Goal: Use online tool/utility: Utilize a website feature to perform a specific function

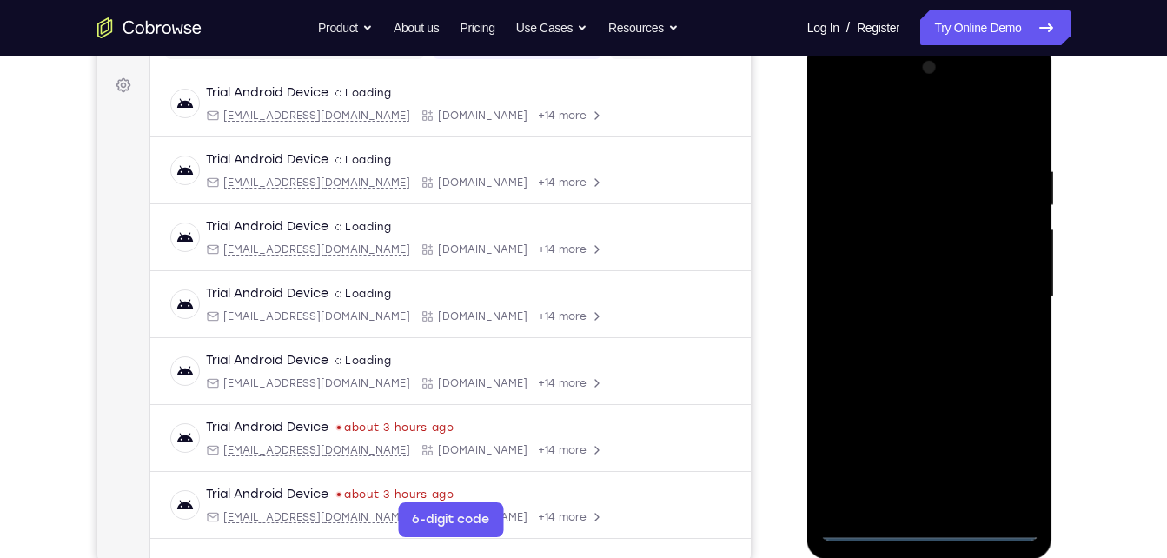
click at [935, 519] on div at bounding box center [929, 297] width 219 height 487
click at [936, 529] on div at bounding box center [929, 297] width 219 height 487
click at [1019, 452] on div at bounding box center [929, 297] width 219 height 487
click at [856, 92] on div at bounding box center [929, 297] width 219 height 487
click at [856, 90] on div at bounding box center [929, 297] width 219 height 487
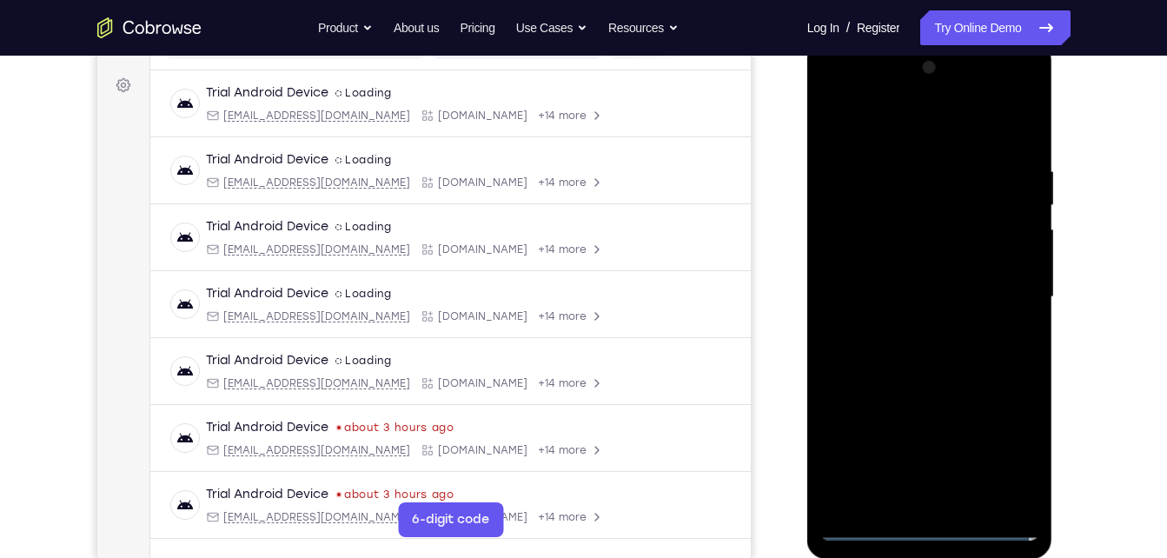
click at [993, 310] on div at bounding box center [929, 297] width 219 height 487
click at [904, 329] on div at bounding box center [929, 297] width 219 height 487
click at [921, 277] on div at bounding box center [929, 297] width 219 height 487
drag, startPoint x: 916, startPoint y: 262, endPoint x: 1046, endPoint y: 203, distance: 143.5
click at [1046, 203] on div at bounding box center [930, 300] width 246 height 518
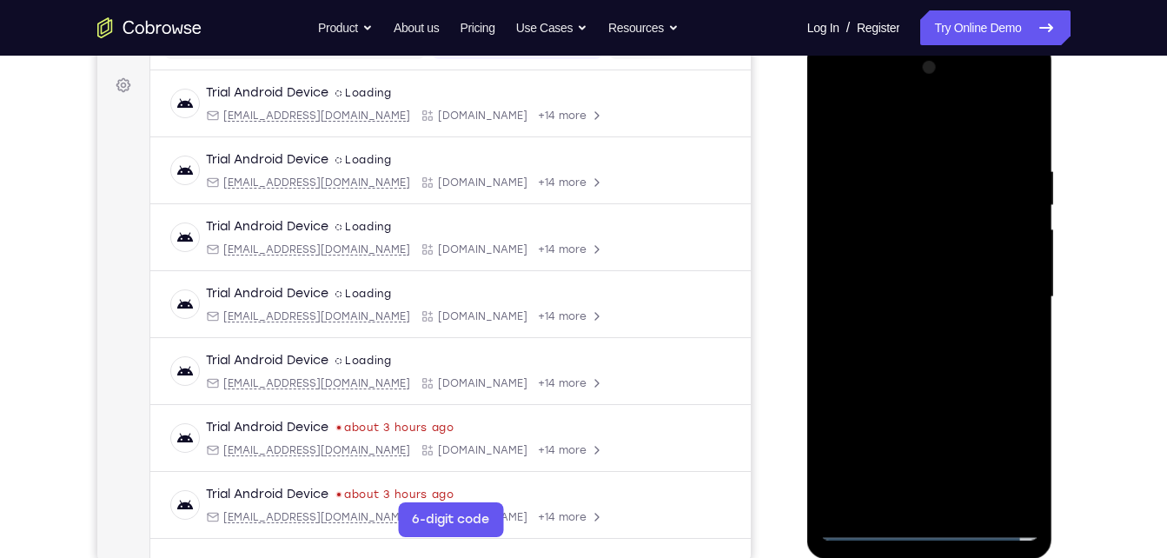
click at [888, 262] on div at bounding box center [929, 297] width 219 height 487
drag, startPoint x: 885, startPoint y: 304, endPoint x: 910, endPoint y: 298, distance: 25.9
click at [910, 298] on div at bounding box center [929, 297] width 219 height 487
click at [906, 287] on div at bounding box center [929, 297] width 219 height 487
drag, startPoint x: 918, startPoint y: 338, endPoint x: 894, endPoint y: 338, distance: 23.5
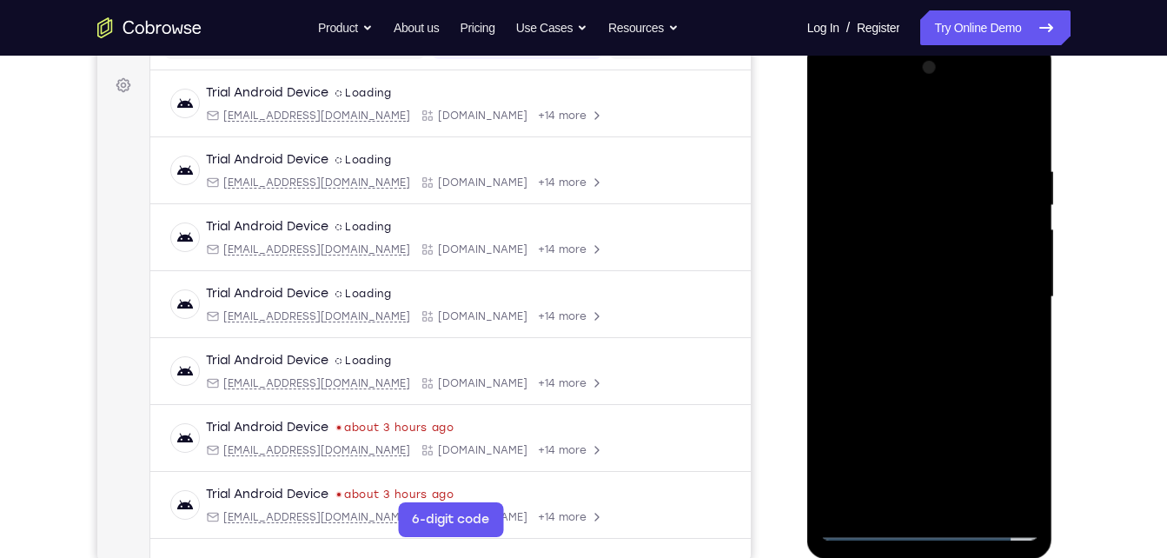
click at [894, 338] on div at bounding box center [929, 297] width 219 height 487
click at [925, 342] on div at bounding box center [929, 297] width 219 height 487
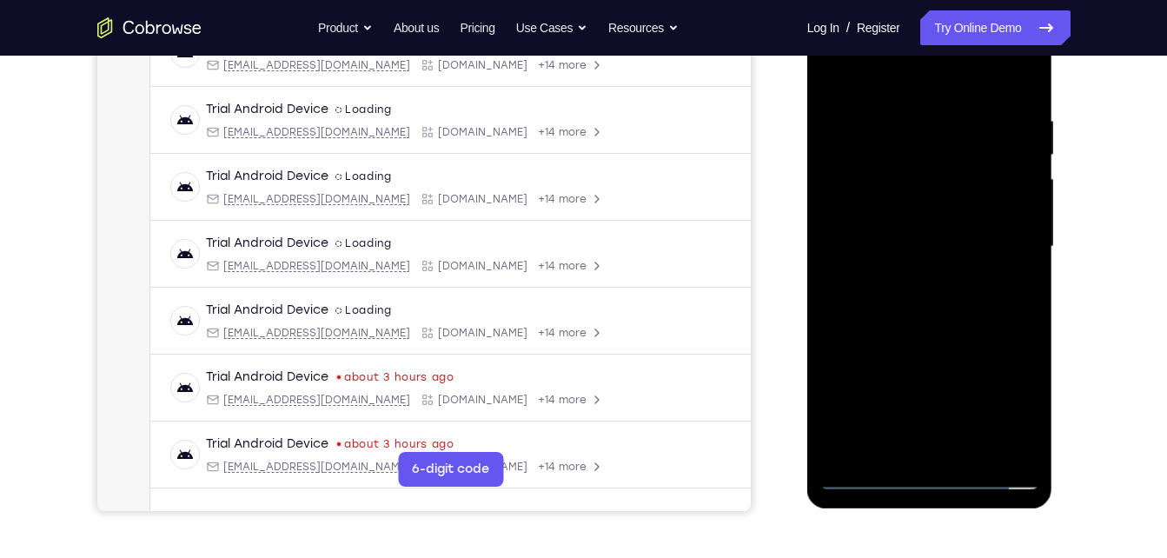
scroll to position [323, 0]
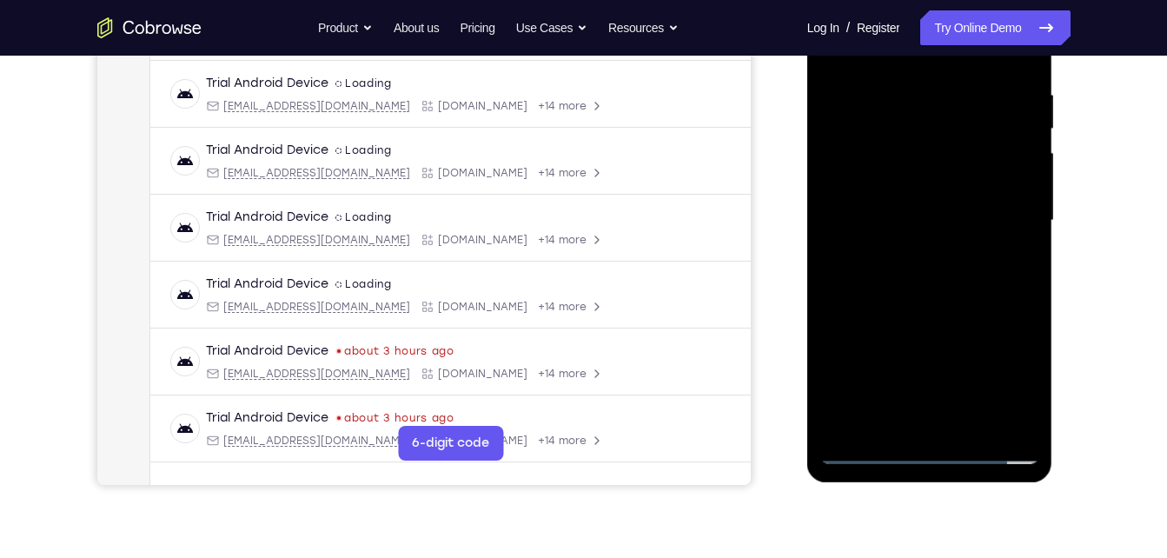
click at [972, 424] on div at bounding box center [929, 220] width 219 height 487
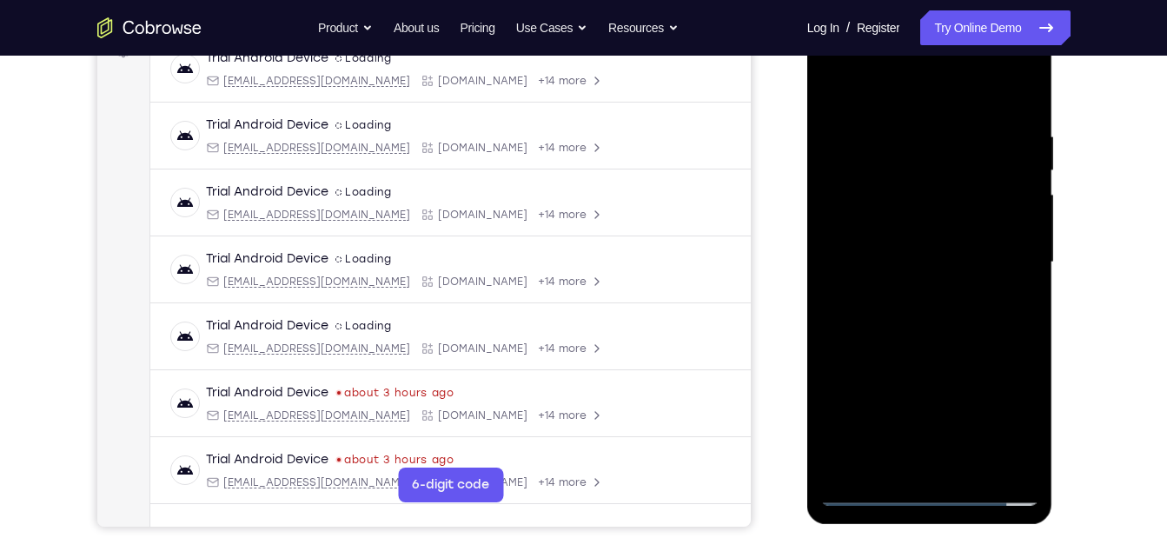
scroll to position [281, 0]
click at [939, 351] on div at bounding box center [929, 263] width 219 height 487
click at [945, 215] on div at bounding box center [929, 263] width 219 height 487
drag, startPoint x: 919, startPoint y: 281, endPoint x: 847, endPoint y: 462, distance: 195.1
click at [847, 462] on div at bounding box center [929, 263] width 219 height 487
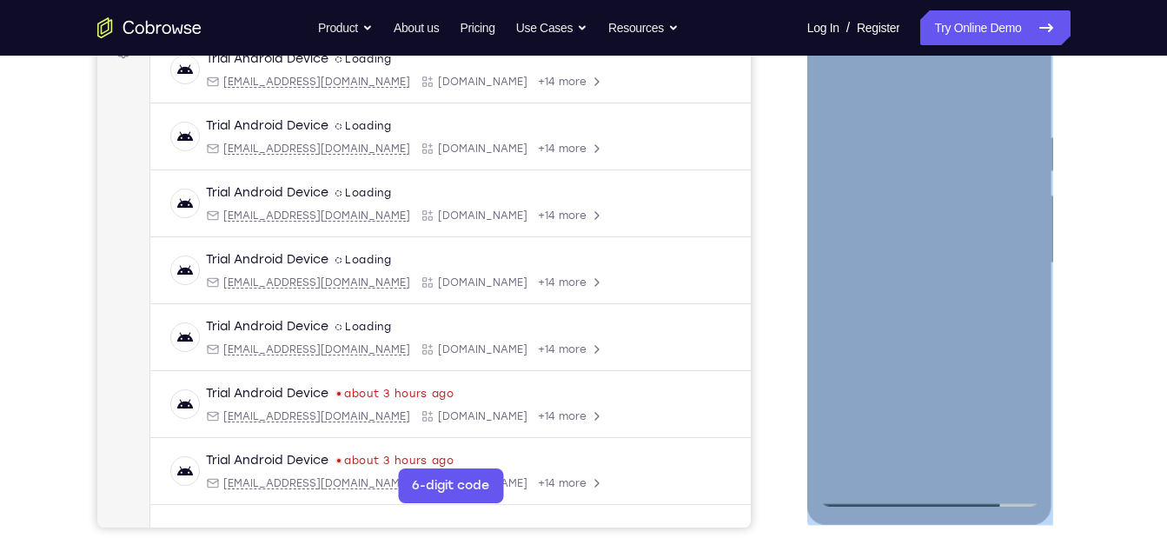
drag, startPoint x: 1040, startPoint y: 257, endPoint x: 976, endPoint y: 400, distance: 156.4
click at [976, 400] on div at bounding box center [930, 266] width 246 height 518
drag, startPoint x: 976, startPoint y: 400, endPoint x: 976, endPoint y: 191, distance: 208.6
click at [976, 191] on div at bounding box center [929, 263] width 219 height 487
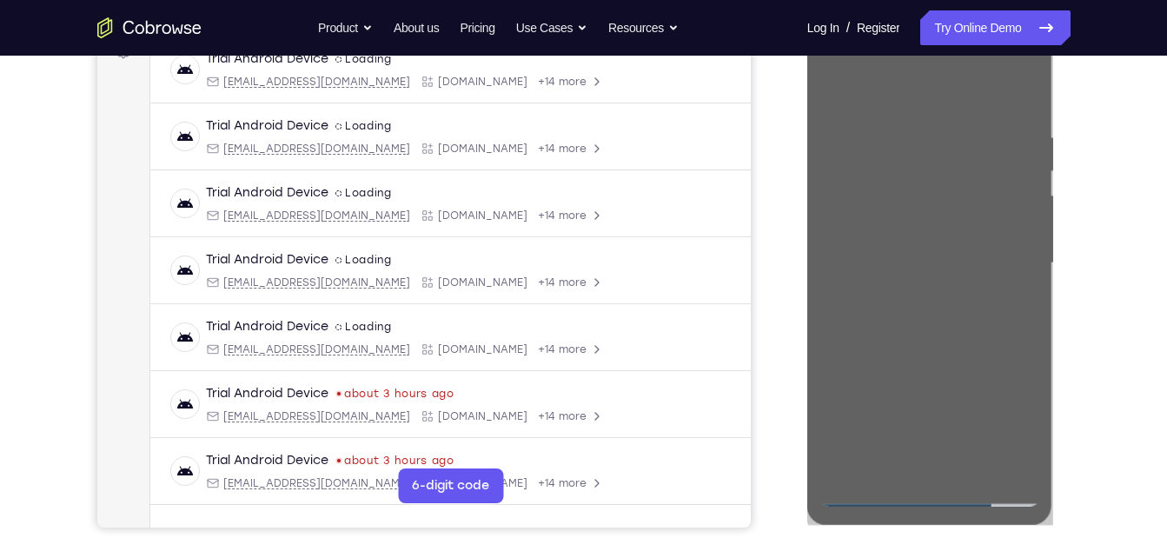
click at [1112, 187] on div "Your Support Agent Your Customer Web iOS Android Next Steps We’d be happy to gi…" at bounding box center [584, 348] width 1112 height 1146
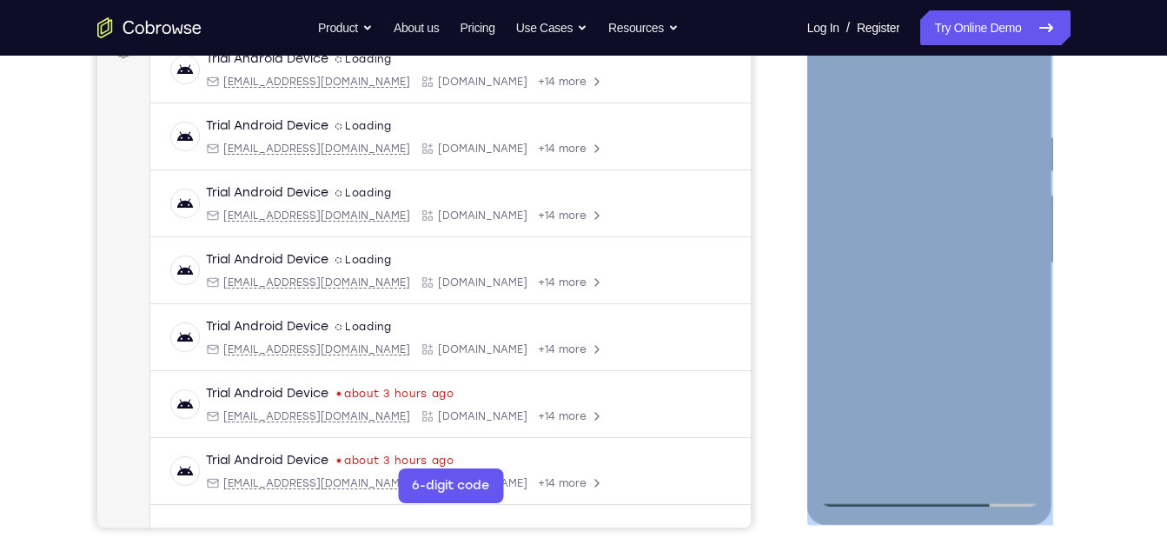
click at [1008, 178] on div at bounding box center [929, 263] width 219 height 487
click at [1044, 177] on div at bounding box center [930, 266] width 246 height 518
drag, startPoint x: 1044, startPoint y: 177, endPoint x: 1043, endPoint y: 192, distance: 14.8
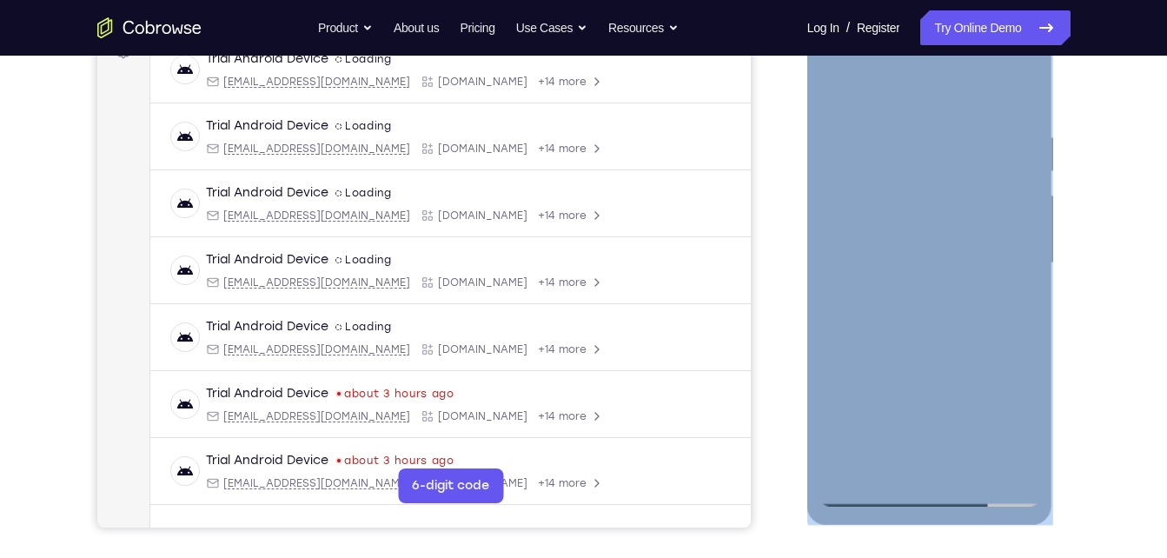
click at [1043, 192] on div at bounding box center [930, 266] width 246 height 518
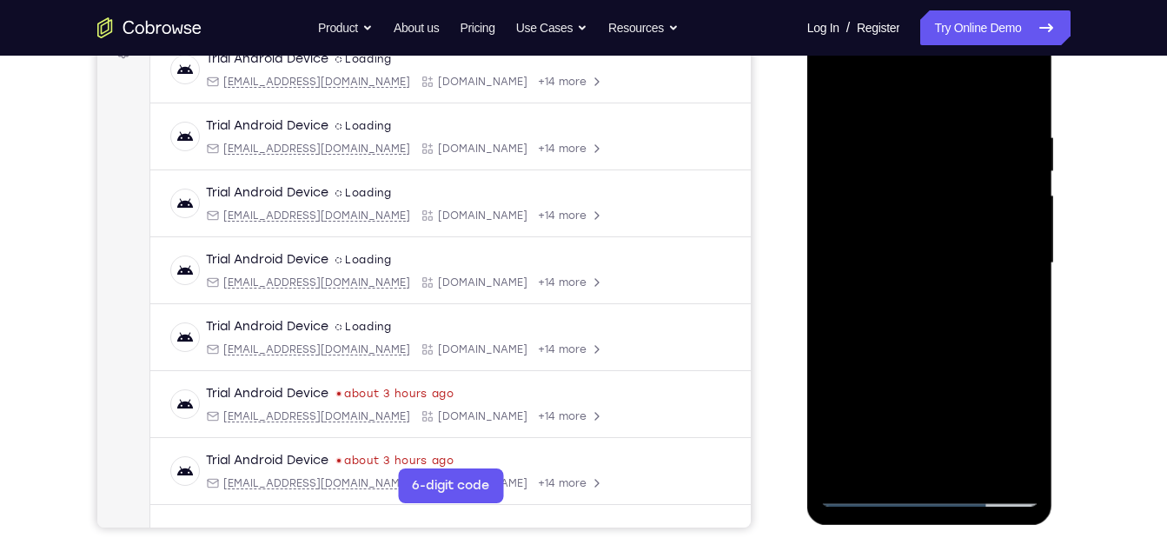
drag, startPoint x: 975, startPoint y: 188, endPoint x: 940, endPoint y: 398, distance: 213.2
click at [940, 398] on div at bounding box center [929, 263] width 219 height 487
drag, startPoint x: 933, startPoint y: 384, endPoint x: 960, endPoint y: 329, distance: 62.2
click at [960, 329] on div at bounding box center [929, 263] width 219 height 487
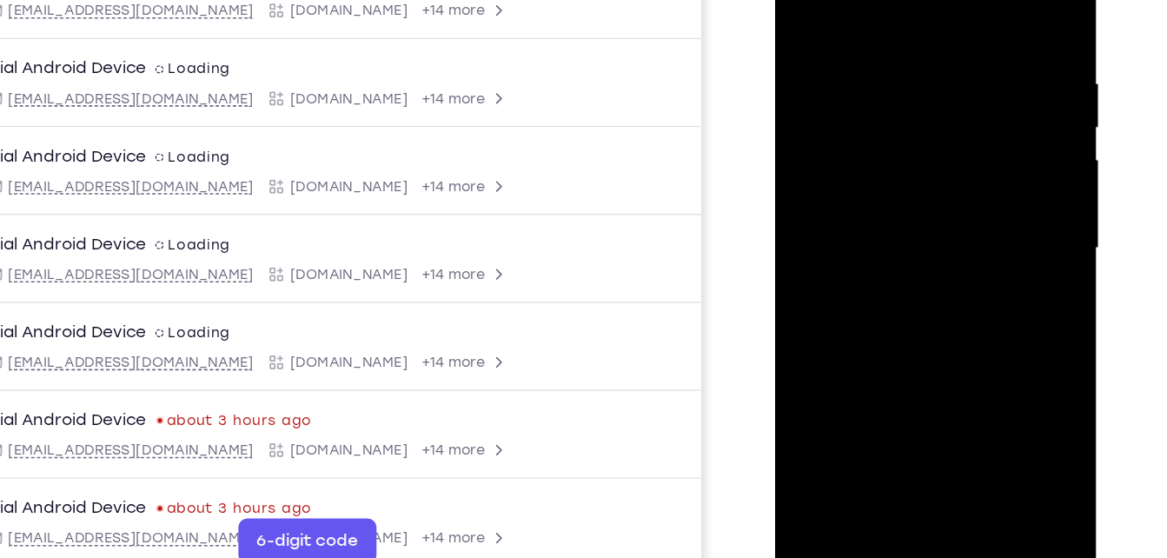
click at [869, 216] on div at bounding box center [897, 168] width 219 height 487
click at [889, 216] on div at bounding box center [897, 168] width 219 height 487
click at [988, 339] on div at bounding box center [897, 168] width 219 height 487
click at [977, 214] on div at bounding box center [897, 168] width 219 height 487
drag, startPoint x: 881, startPoint y: 106, endPoint x: 809, endPoint y: 320, distance: 225.6
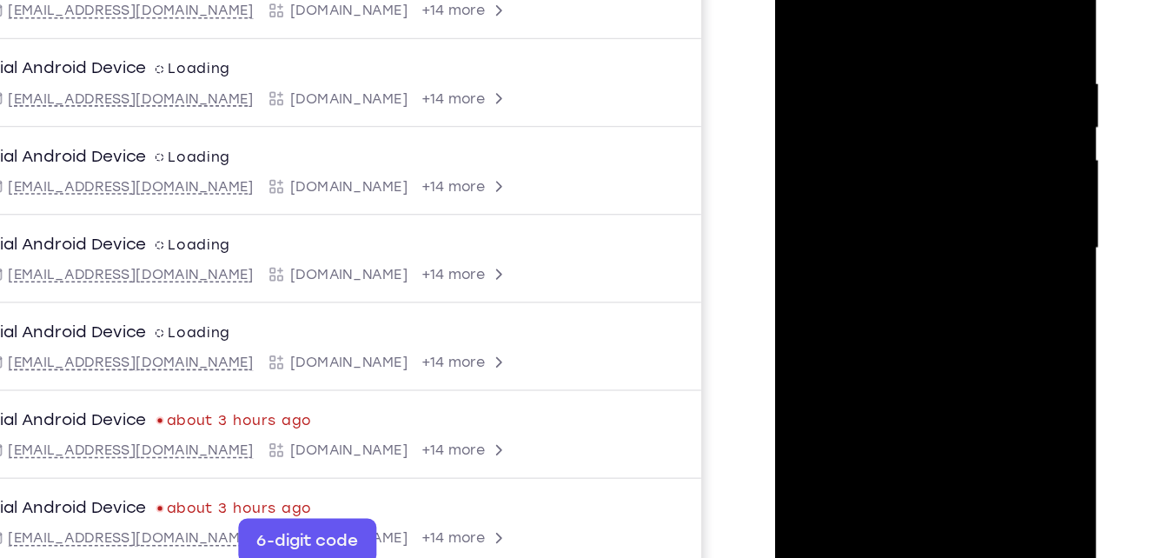
click at [809, 320] on div at bounding box center [897, 168] width 219 height 487
drag, startPoint x: 912, startPoint y: 88, endPoint x: 827, endPoint y: 318, distance: 245.6
click at [827, 318] on div at bounding box center [897, 168] width 219 height 487
drag, startPoint x: 886, startPoint y: 110, endPoint x: 915, endPoint y: 28, distance: 87.7
click at [915, 28] on div at bounding box center [897, 168] width 219 height 487
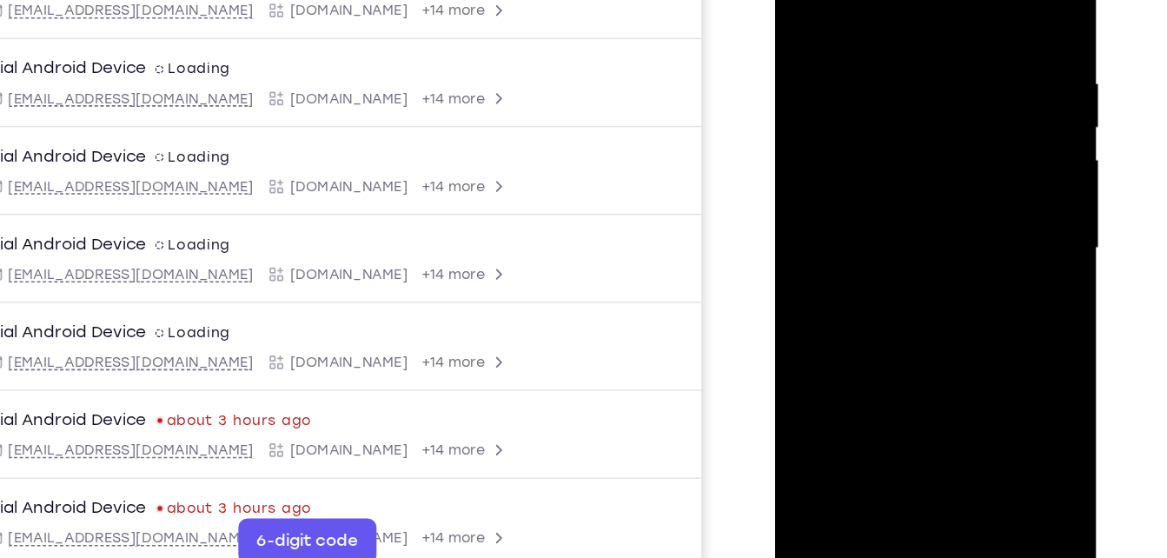
click at [837, 162] on div at bounding box center [897, 168] width 219 height 487
click at [881, 162] on div at bounding box center [897, 168] width 219 height 487
click at [974, 210] on div at bounding box center [897, 168] width 219 height 487
click at [970, 205] on div at bounding box center [897, 168] width 219 height 487
click at [980, 216] on div at bounding box center [897, 168] width 219 height 487
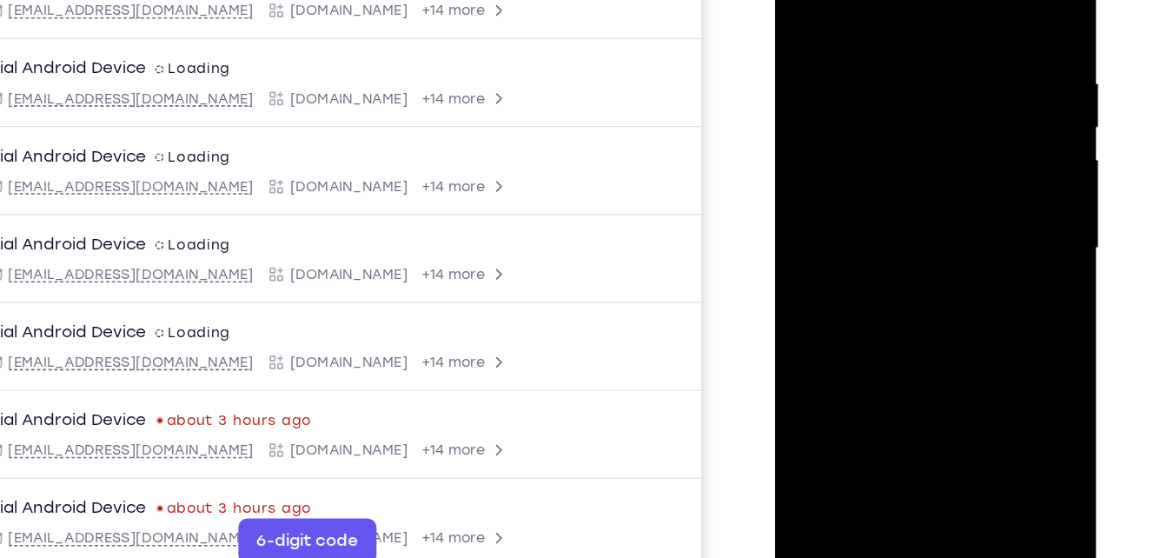
click at [983, 204] on div at bounding box center [897, 168] width 219 height 487
click at [980, 213] on div at bounding box center [897, 168] width 219 height 487
drag, startPoint x: 924, startPoint y: 166, endPoint x: 859, endPoint y: 257, distance: 112.1
click at [859, 257] on div at bounding box center [897, 168] width 219 height 487
drag, startPoint x: 880, startPoint y: 71, endPoint x: 758, endPoint y: 257, distance: 222.7
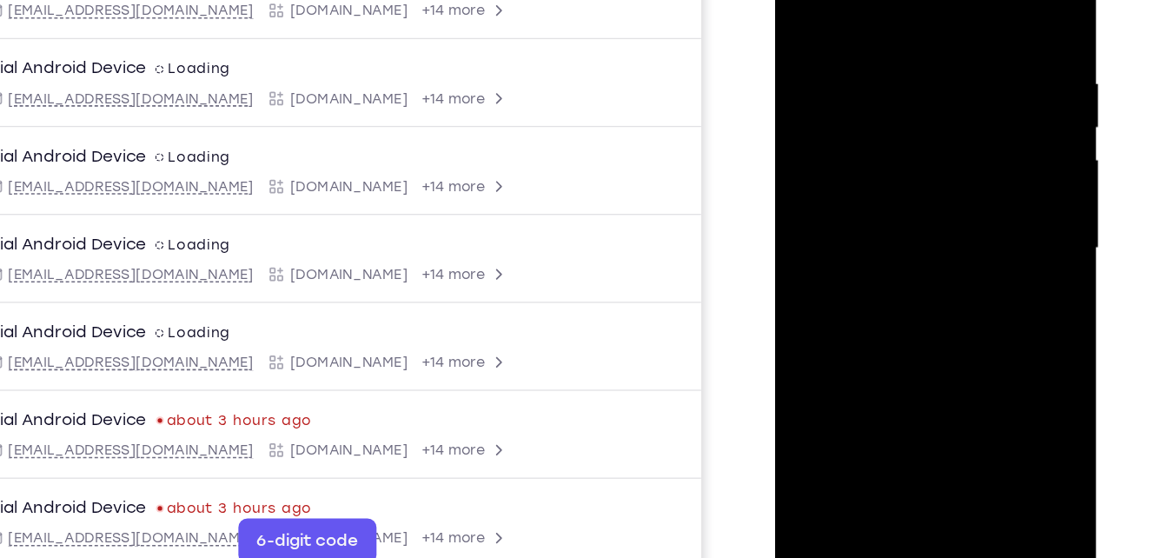
click at [775, 257] on html "Online web based iOS Simulators and Android Emulators. Run iPhone, iPad, Mobile…" at bounding box center [899, 172] width 248 height 521
drag, startPoint x: 886, startPoint y: 88, endPoint x: 798, endPoint y: 223, distance: 161.5
click at [798, 223] on div at bounding box center [897, 168] width 219 height 487
drag, startPoint x: 867, startPoint y: 90, endPoint x: 963, endPoint y: 93, distance: 95.6
click at [963, 93] on div at bounding box center [897, 168] width 219 height 487
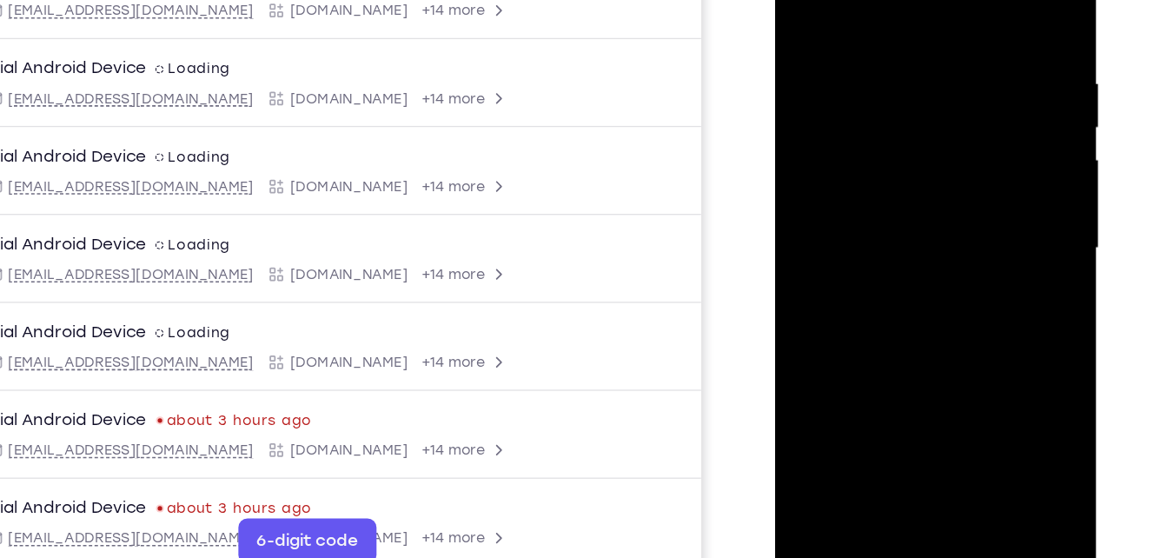
click at [897, 97] on div at bounding box center [897, 168] width 219 height 487
click at [894, 249] on div at bounding box center [897, 168] width 219 height 487
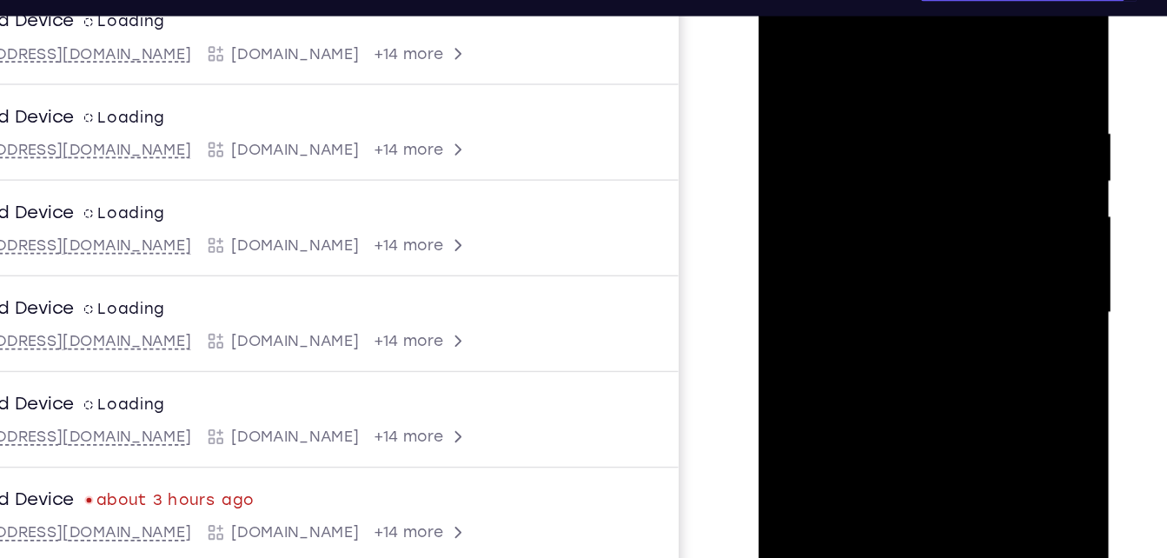
click at [787, 27] on div at bounding box center [882, 203] width 219 height 487
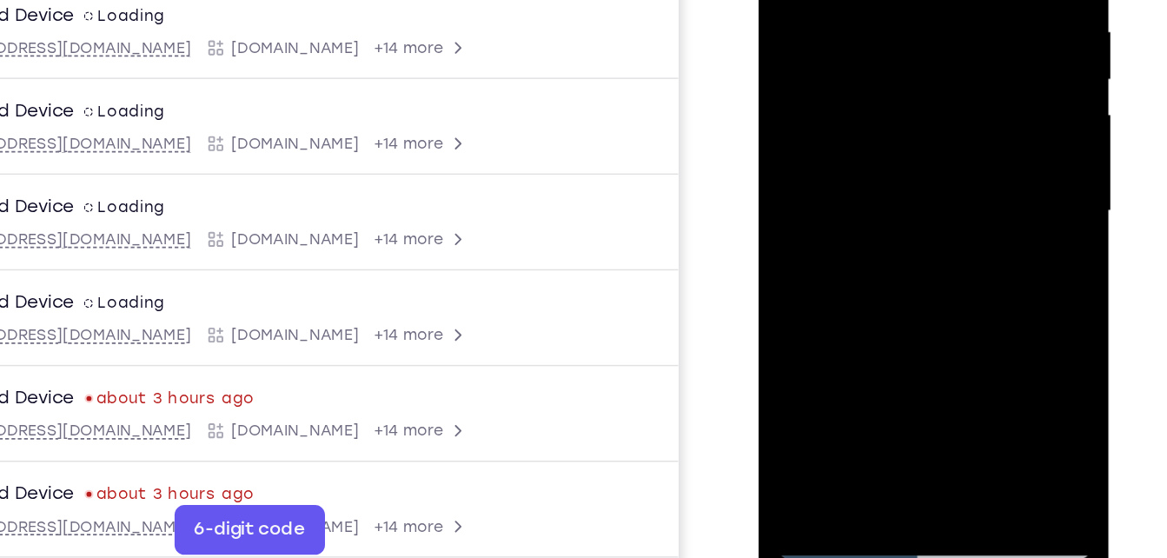
click at [921, 303] on div at bounding box center [882, 101] width 219 height 487
click at [860, 64] on div at bounding box center [882, 101] width 219 height 487
drag, startPoint x: 900, startPoint y: 81, endPoint x: 832, endPoint y: 221, distance: 155.9
click at [832, 221] on div at bounding box center [882, 101] width 219 height 487
drag, startPoint x: 945, startPoint y: 8, endPoint x: 840, endPoint y: 196, distance: 215.2
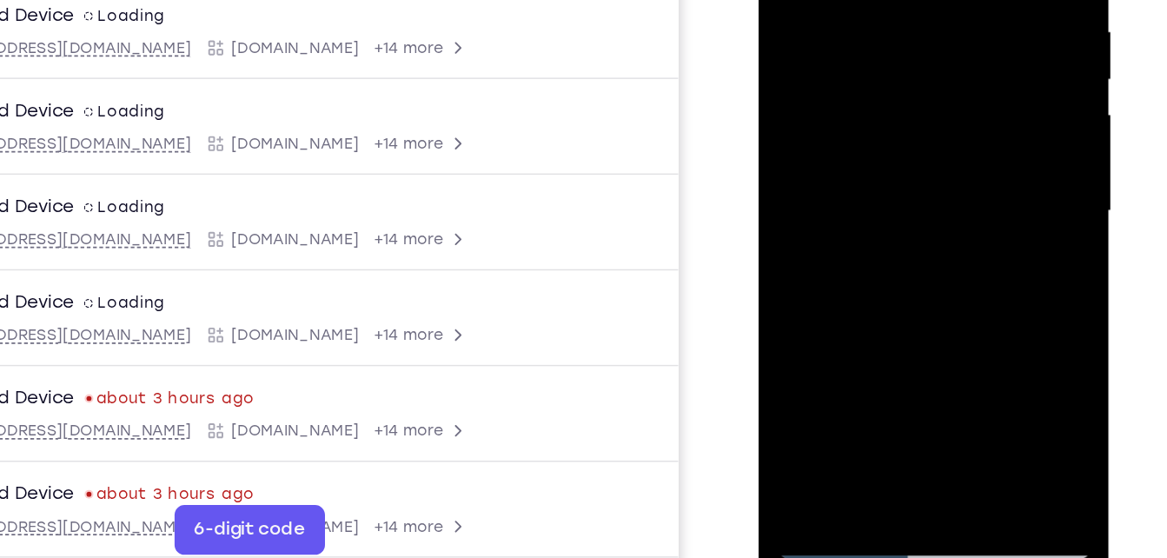
click at [840, 196] on div at bounding box center [882, 101] width 219 height 487
click at [960, 106] on div at bounding box center [882, 101] width 219 height 487
click at [946, 111] on div at bounding box center [882, 101] width 219 height 487
click at [841, 86] on div at bounding box center [882, 101] width 219 height 487
drag, startPoint x: 966, startPoint y: 190, endPoint x: 882, endPoint y: -51, distance: 255.9
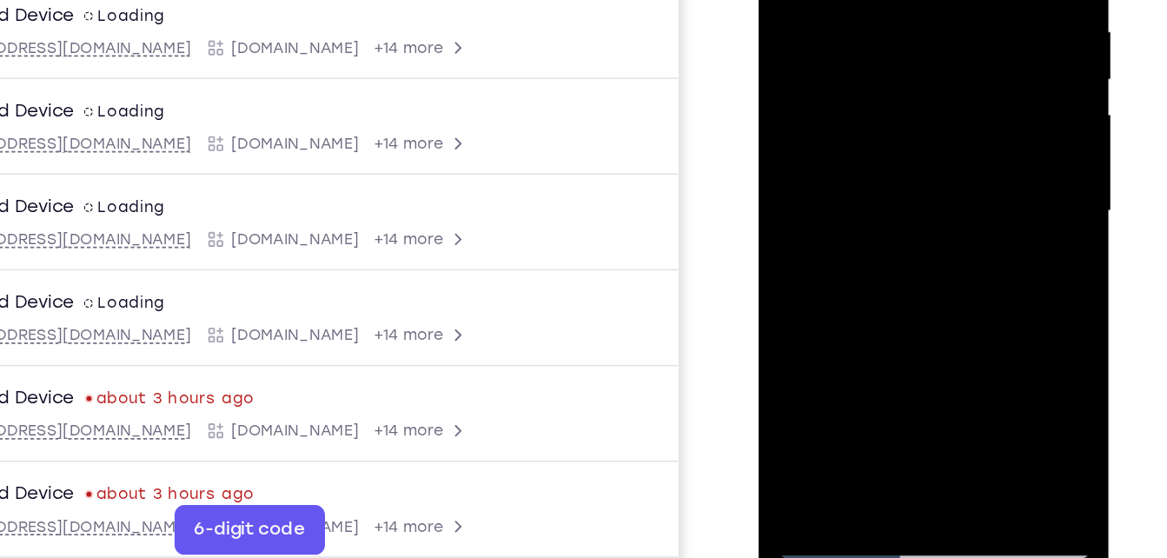
click at [882, 0] on div at bounding box center [882, 101] width 219 height 487
click at [920, 79] on div at bounding box center [882, 101] width 219 height 487
click at [915, 83] on div at bounding box center [882, 101] width 219 height 487
click at [924, 62] on div at bounding box center [882, 101] width 219 height 487
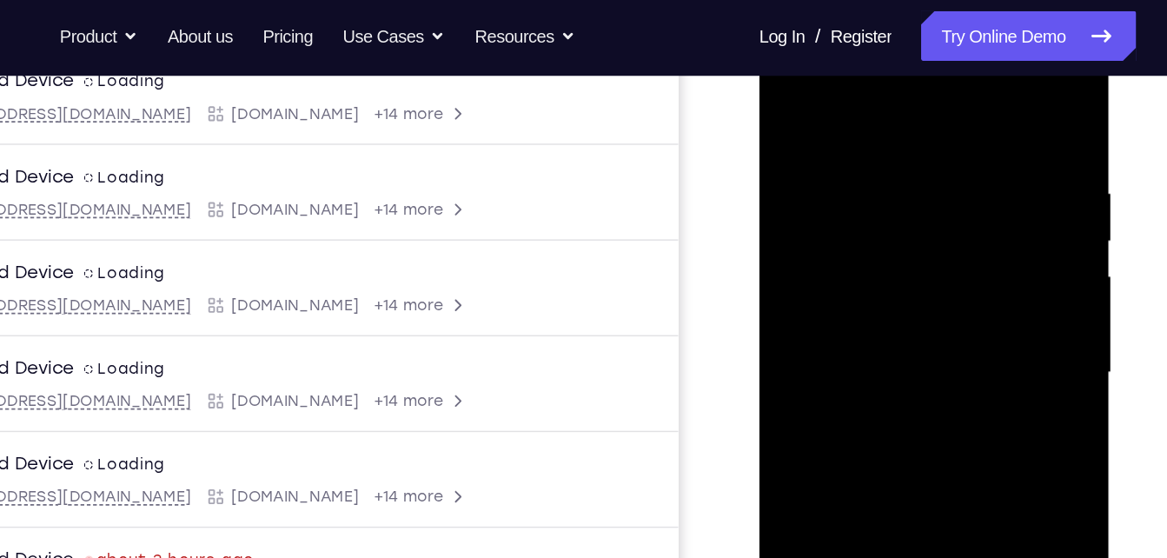
click at [783, 96] on div at bounding box center [882, 262] width 219 height 487
click at [911, 176] on div at bounding box center [882, 262] width 219 height 487
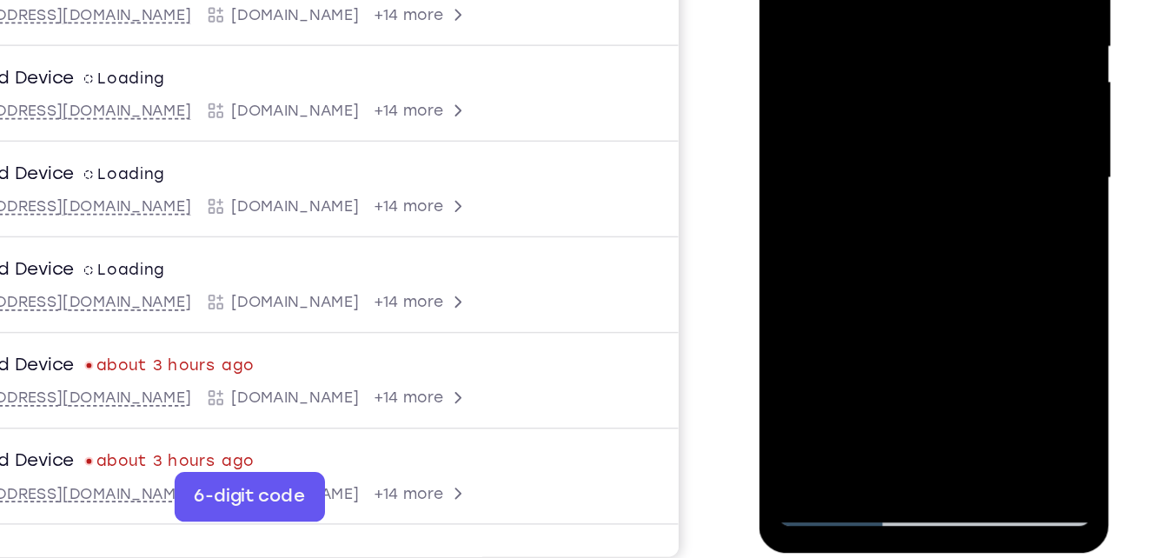
click at [832, 204] on div at bounding box center [882, 68] width 219 height 487
click at [843, 204] on div at bounding box center [882, 68] width 219 height 487
click at [803, 221] on div at bounding box center [882, 68] width 219 height 487
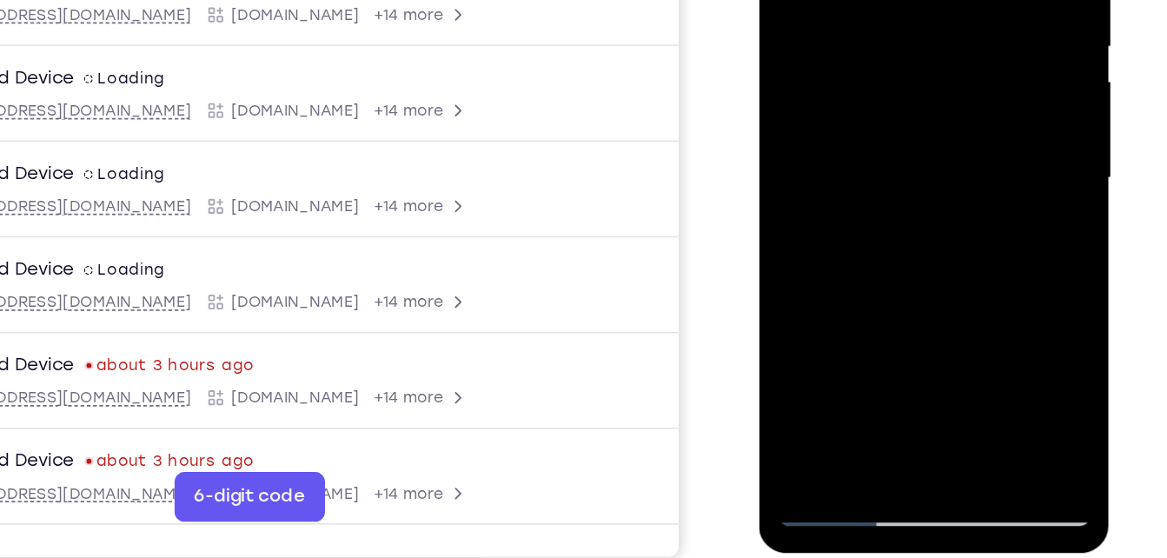
drag, startPoint x: 803, startPoint y: 221, endPoint x: 827, endPoint y: 41, distance: 181.4
click at [827, 41] on div at bounding box center [882, 68] width 219 height 487
click at [814, 296] on div at bounding box center [882, 68] width 219 height 487
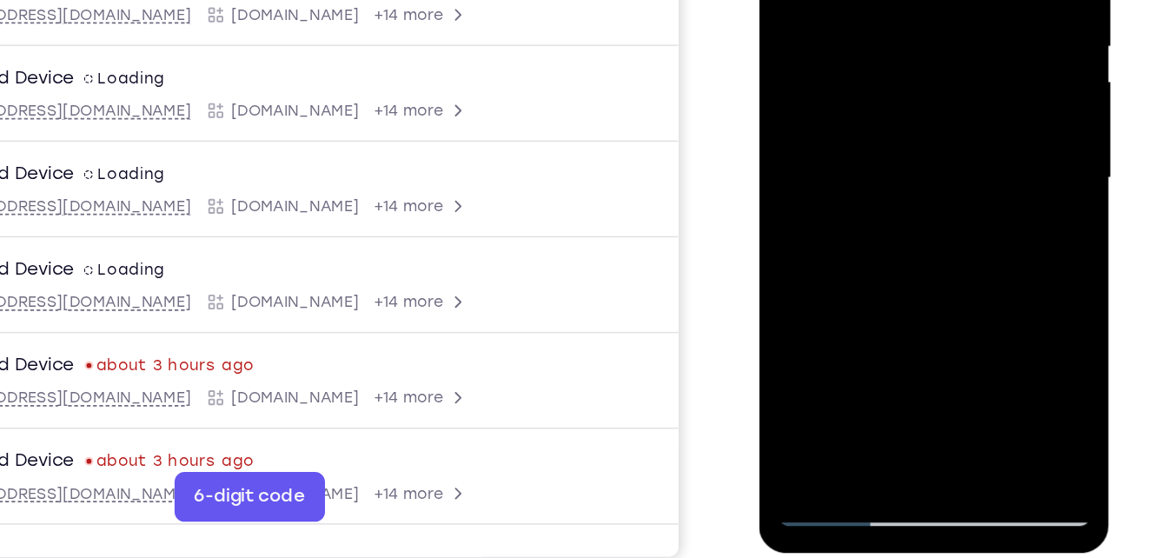
click at [814, 296] on div at bounding box center [882, 68] width 219 height 487
drag, startPoint x: 899, startPoint y: 141, endPoint x: 884, endPoint y: 243, distance: 103.6
click at [884, 243] on div at bounding box center [882, 68] width 219 height 487
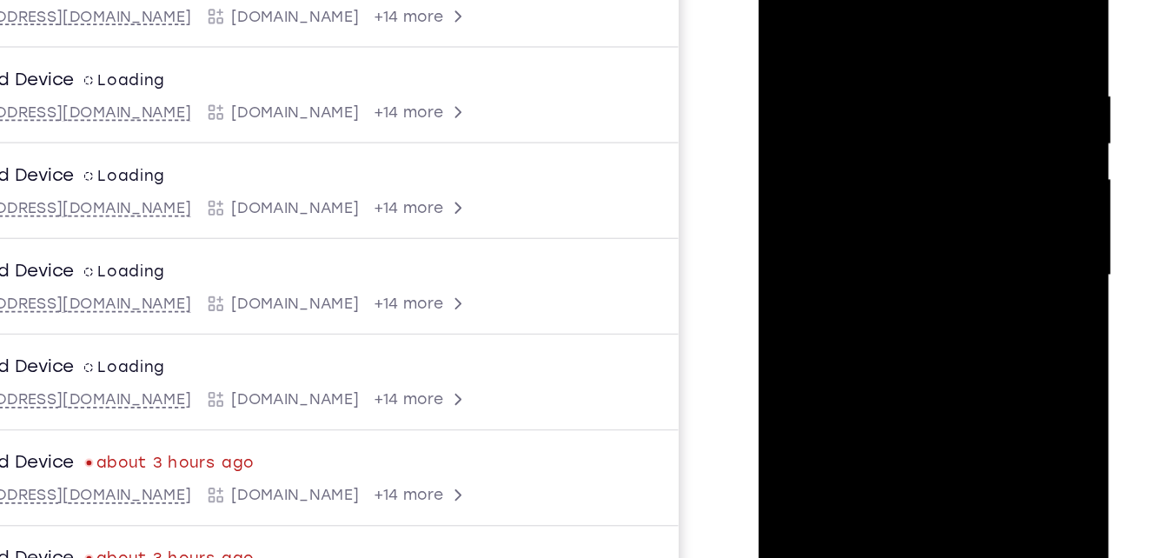
click at [870, 36] on div at bounding box center [882, 166] width 219 height 487
click at [971, 167] on div at bounding box center [882, 166] width 219 height 487
click at [778, 142] on div at bounding box center [882, 166] width 219 height 487
click at [974, 189] on div at bounding box center [882, 166] width 219 height 487
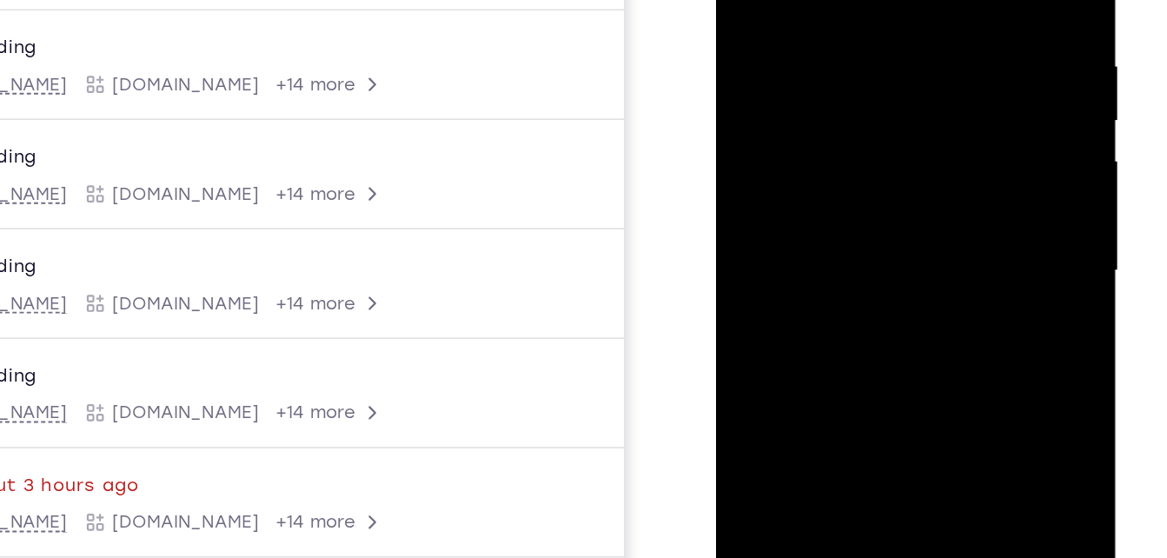
click at [918, 106] on div at bounding box center [838, 108] width 219 height 487
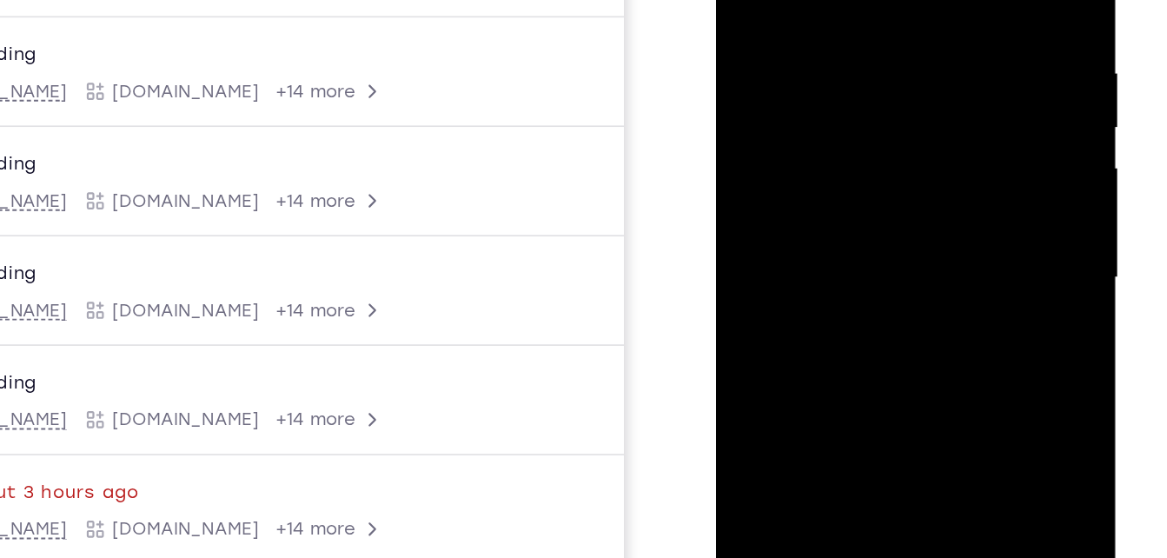
click at [918, 110] on div at bounding box center [838, 116] width 219 height 487
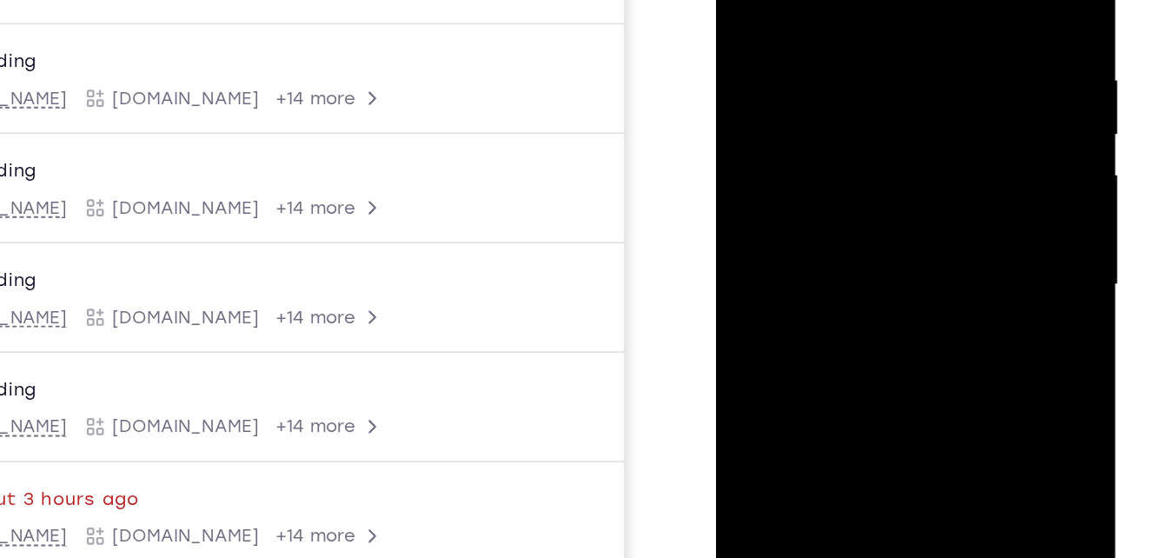
click at [942, 116] on div at bounding box center [838, 123] width 219 height 487
click at [934, 112] on div at bounding box center [838, 123] width 219 height 487
click at [908, 30] on div at bounding box center [838, 123] width 219 height 487
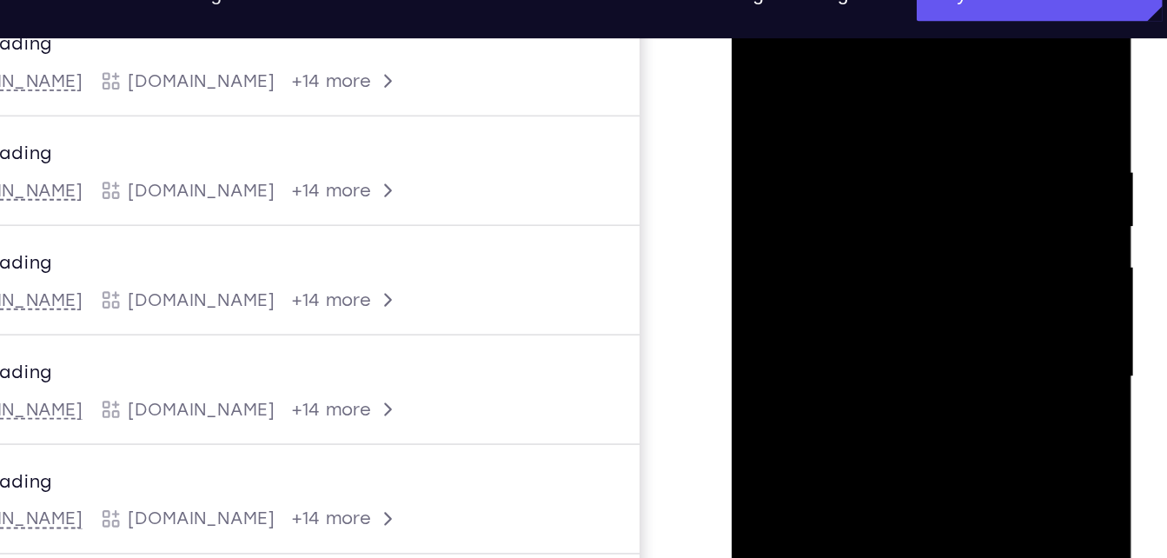
click at [935, 47] on div at bounding box center [854, 215] width 219 height 487
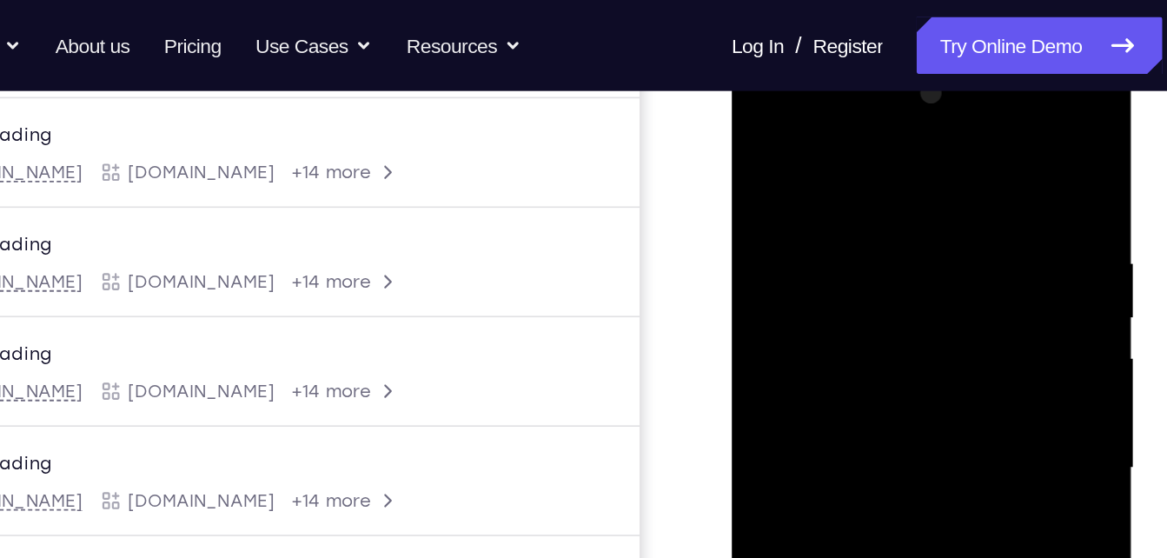
scroll to position [220, 0]
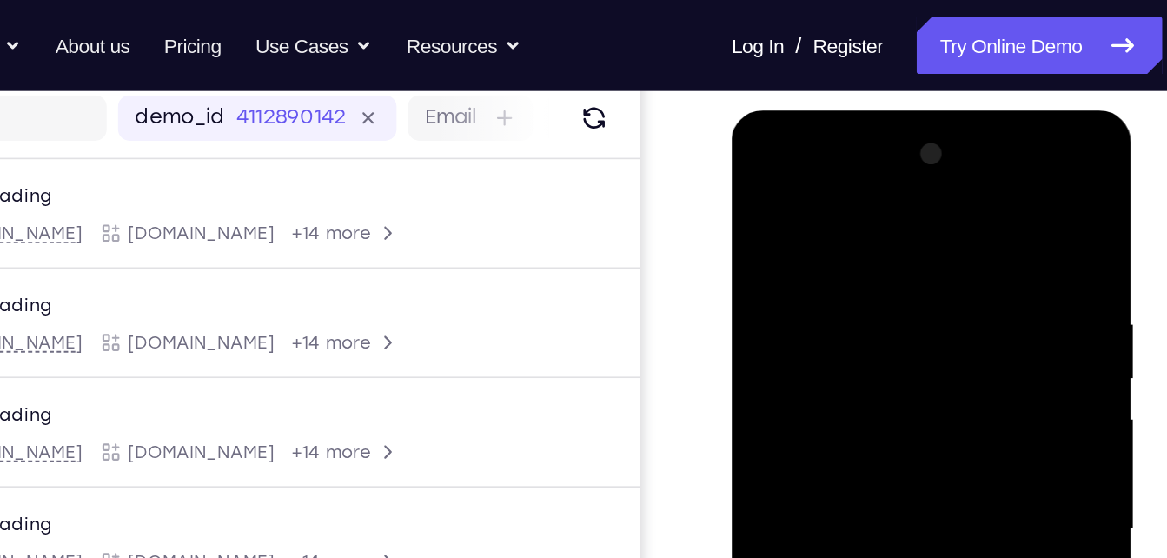
click at [953, 194] on div at bounding box center [854, 366] width 219 height 487
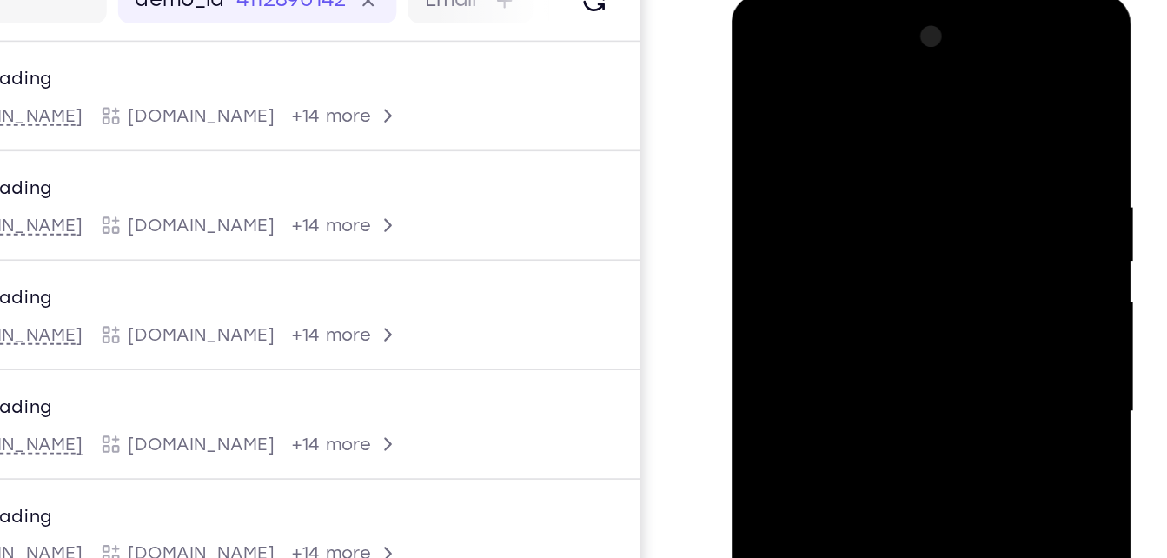
click at [760, 73] on div at bounding box center [854, 249] width 219 height 487
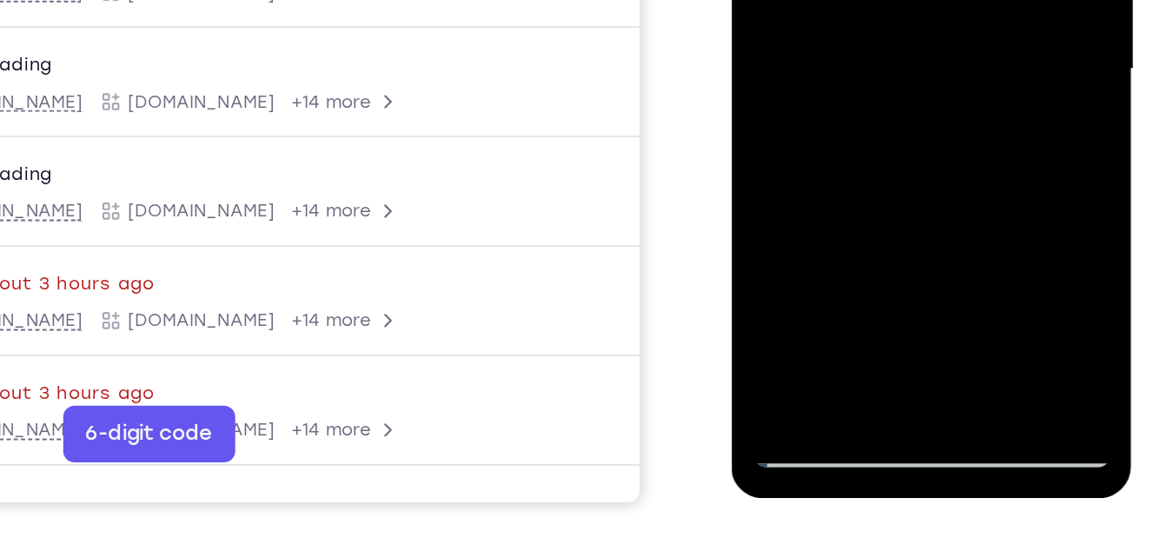
scroll to position [286, 0]
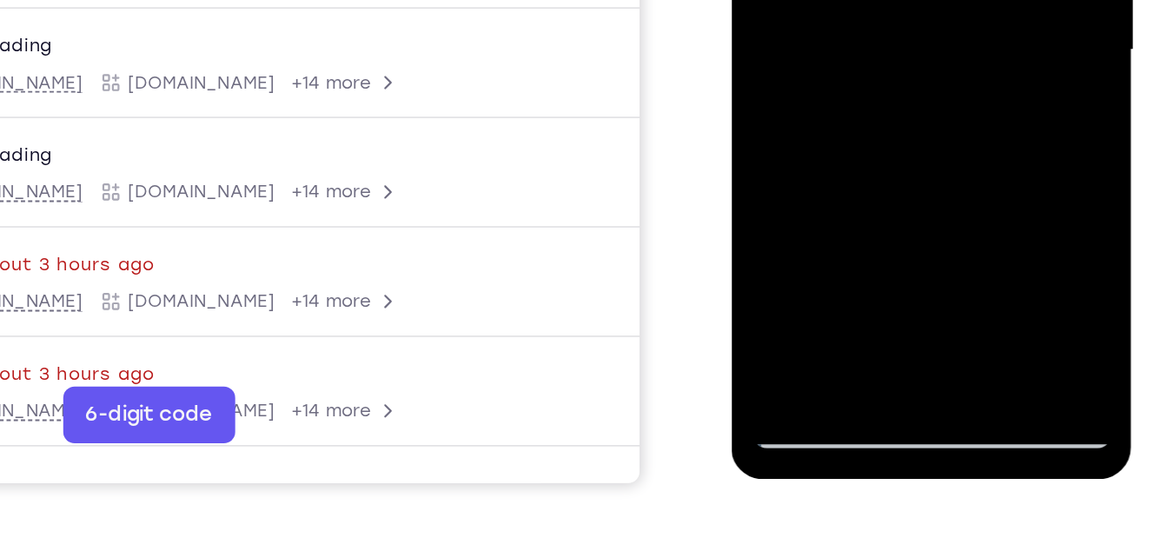
scroll to position [318, 0]
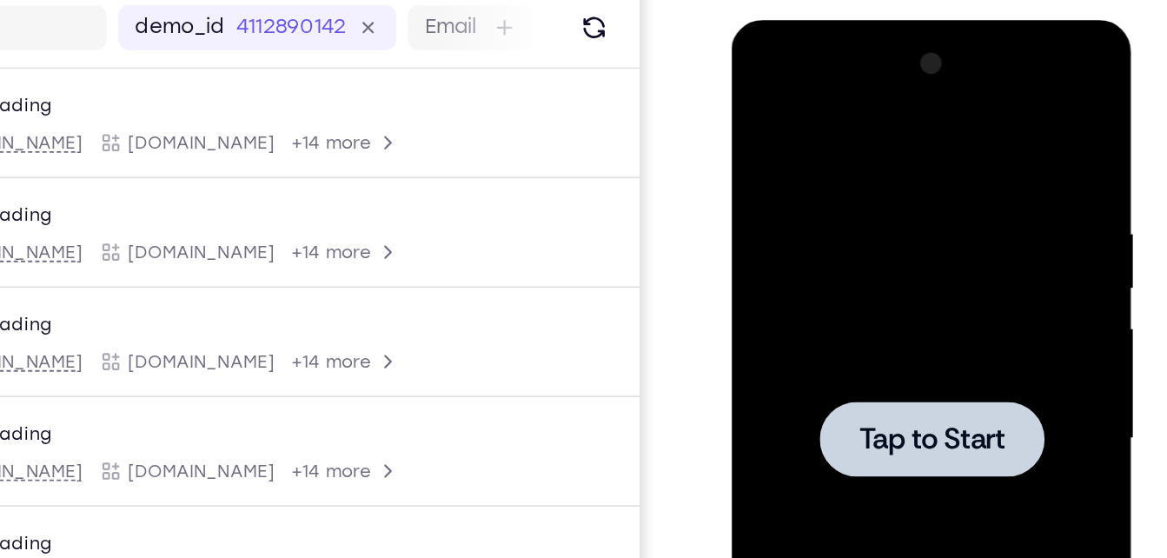
scroll to position [61, 0]
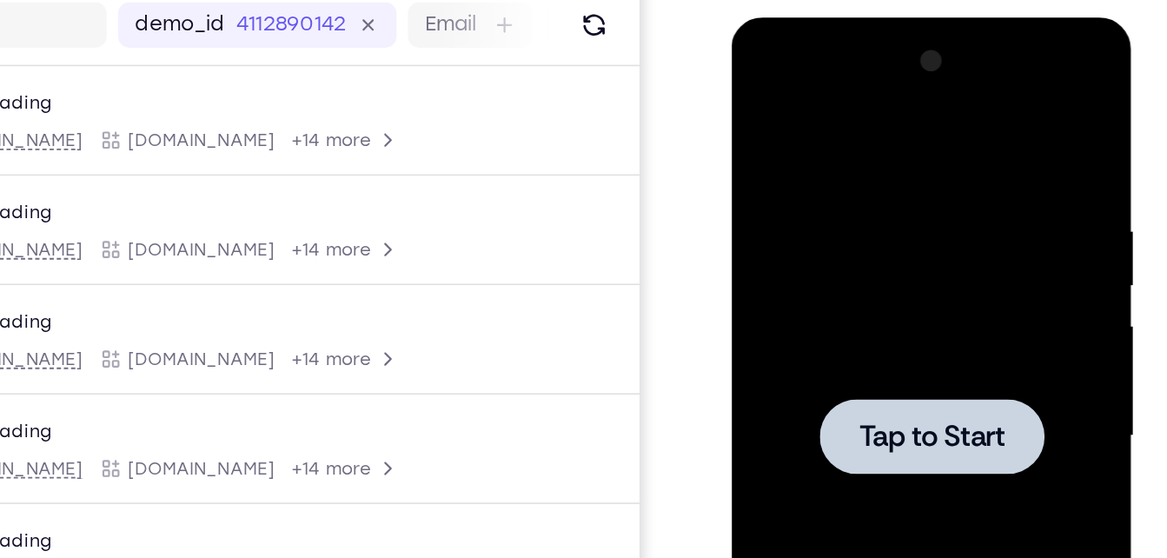
click at [855, 269] on span "Tap to Start" at bounding box center [854, 272] width 89 height 17
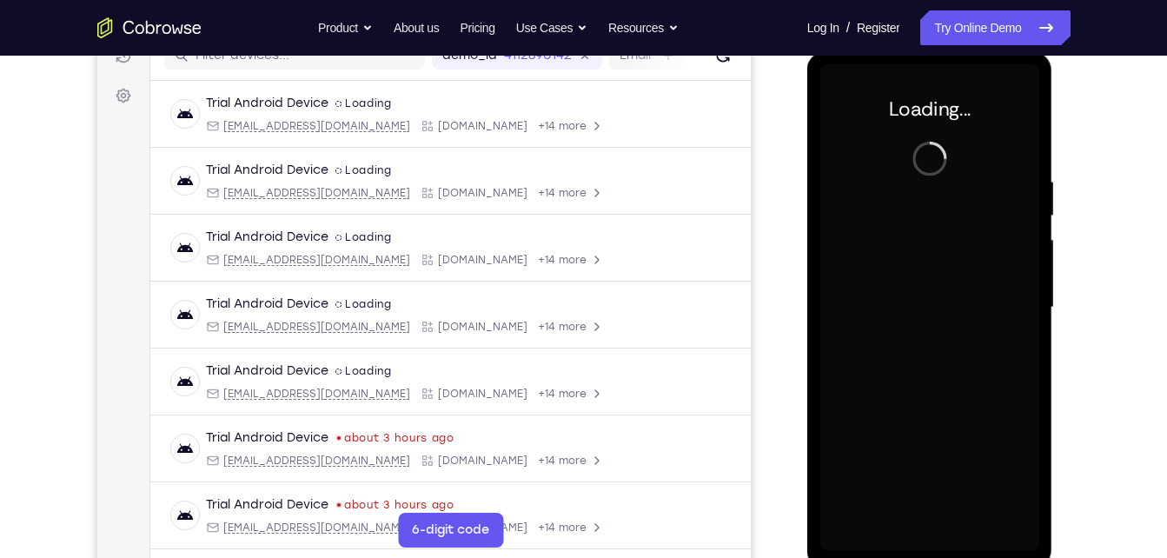
scroll to position [237, 0]
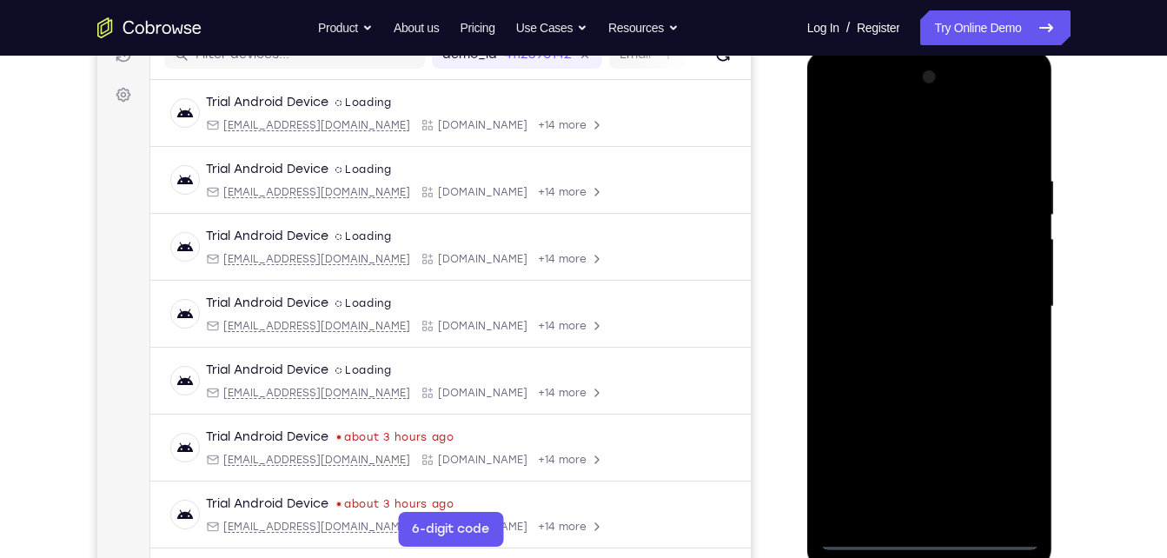
click at [924, 535] on div at bounding box center [929, 306] width 219 height 487
click at [1000, 454] on div at bounding box center [929, 306] width 219 height 487
click at [836, 88] on div at bounding box center [929, 306] width 219 height 487
click at [851, 103] on div at bounding box center [929, 306] width 219 height 487
click at [1008, 289] on div at bounding box center [929, 306] width 219 height 487
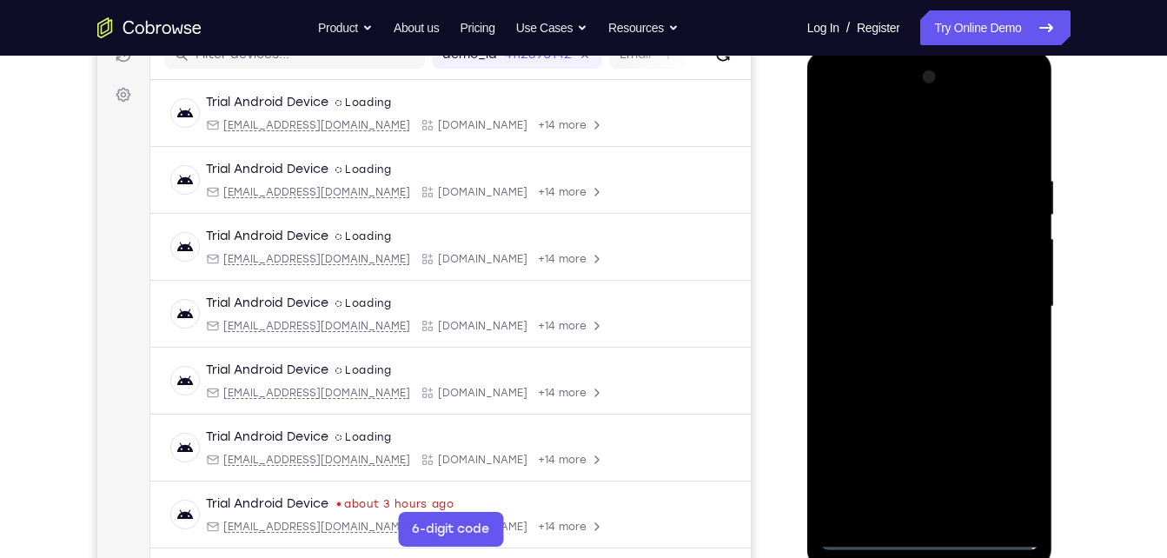
click at [910, 345] on div at bounding box center [929, 306] width 219 height 487
click at [941, 296] on div at bounding box center [929, 306] width 219 height 487
click at [911, 260] on div at bounding box center [929, 306] width 219 height 487
click at [953, 297] on div at bounding box center [929, 306] width 219 height 487
click at [913, 366] on div at bounding box center [929, 306] width 219 height 487
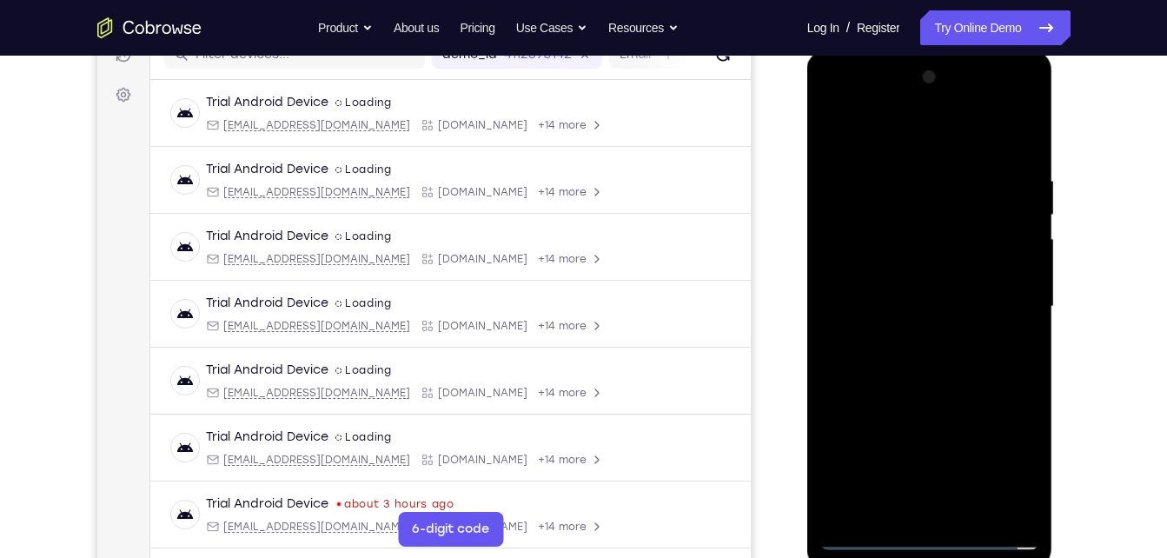
click at [942, 358] on div at bounding box center [929, 306] width 219 height 487
click at [928, 367] on div at bounding box center [929, 306] width 219 height 487
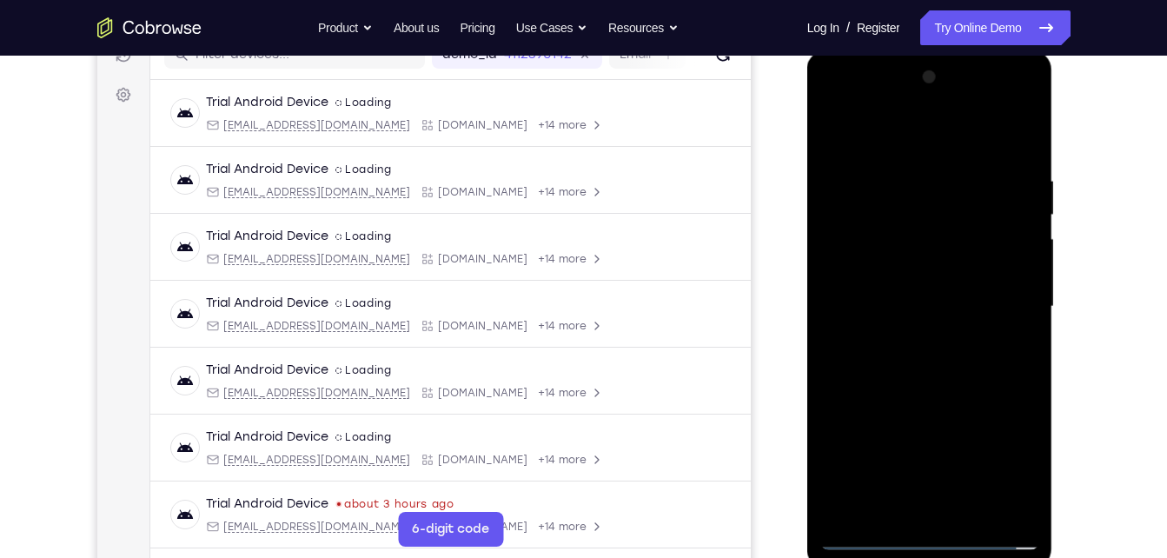
click at [928, 342] on div at bounding box center [929, 306] width 219 height 487
click at [970, 506] on div at bounding box center [929, 306] width 219 height 487
click at [904, 405] on div at bounding box center [929, 306] width 219 height 487
click at [833, 122] on div at bounding box center [929, 306] width 219 height 487
click at [843, 131] on div at bounding box center [929, 306] width 219 height 487
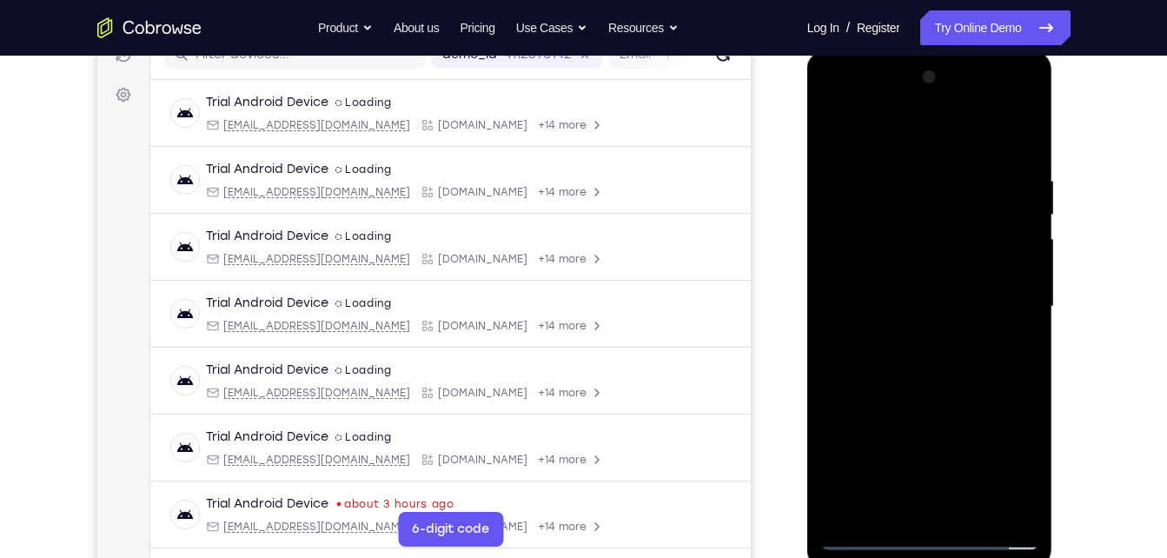
click at [978, 381] on div at bounding box center [929, 306] width 219 height 487
click at [896, 183] on div at bounding box center [929, 306] width 219 height 487
click at [1004, 288] on div at bounding box center [929, 306] width 219 height 487
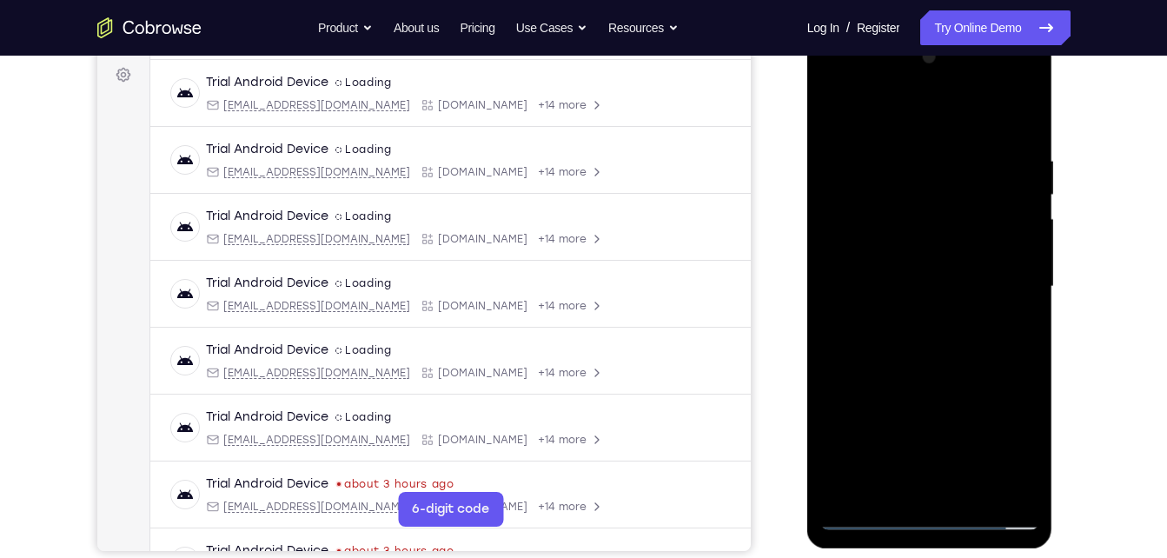
scroll to position [253, 0]
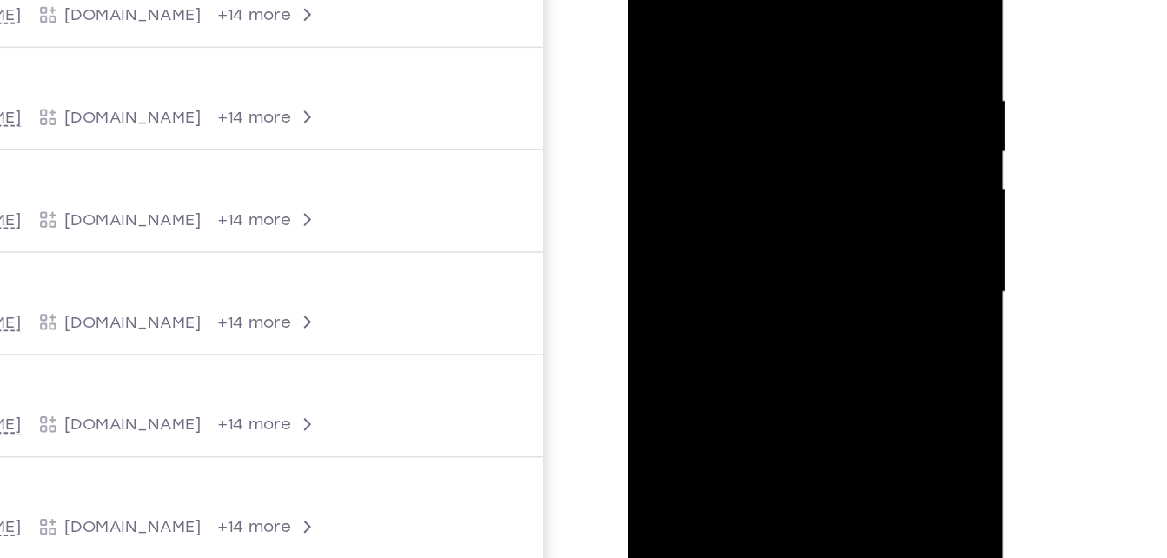
click at [835, 85] on div at bounding box center [751, 157] width 219 height 487
drag, startPoint x: 683, startPoint y: 111, endPoint x: 816, endPoint y: 76, distance: 137.4
click at [816, 76] on div at bounding box center [751, 157] width 219 height 487
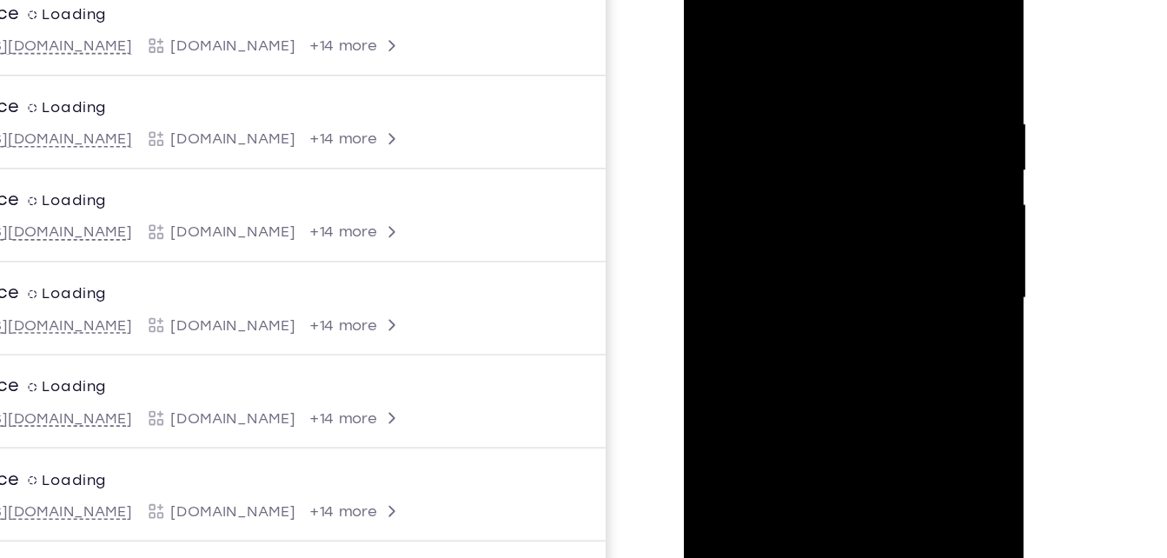
click at [893, 144] on div at bounding box center [806, 199] width 219 height 487
click at [889, 190] on div at bounding box center [806, 199] width 219 height 487
drag, startPoint x: 889, startPoint y: 190, endPoint x: 1042, endPoint y: 145, distance: 159.5
click at [932, 145] on html "Online web based iOS Simulators and Android Emulators. Run iPhone, iPad, Mobile…" at bounding box center [808, 203] width 248 height 521
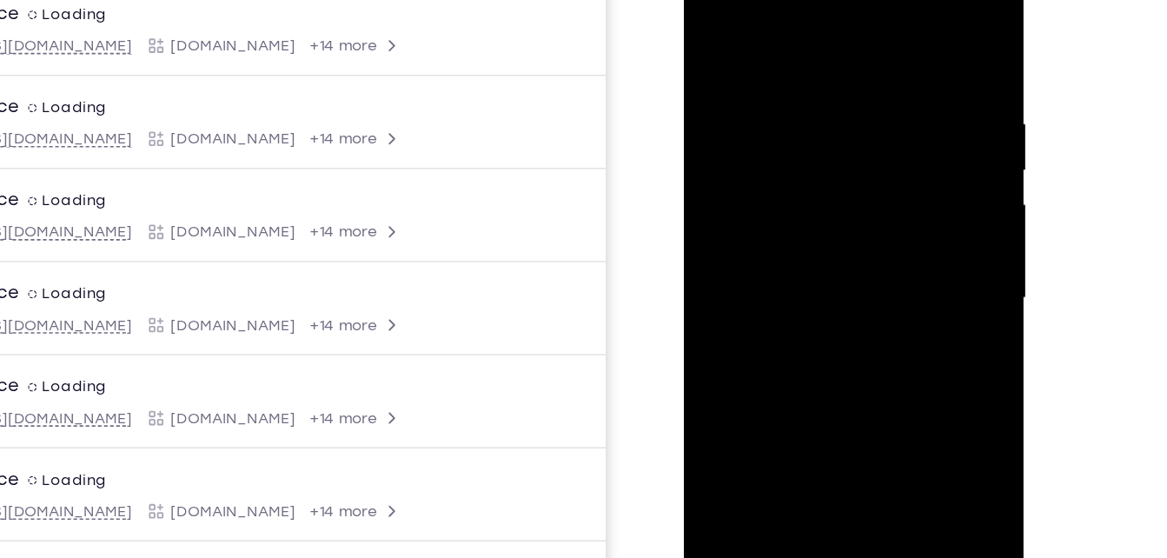
drag, startPoint x: 815, startPoint y: 195, endPoint x: 1016, endPoint y: 161, distance: 203.6
click at [932, 161] on html "Online web based iOS Simulators and Android Emulators. Run iPhone, iPad, Mobile…" at bounding box center [808, 203] width 248 height 521
drag, startPoint x: 816, startPoint y: 150, endPoint x: 1042, endPoint y: 75, distance: 238.3
click at [932, 75] on html "Online web based iOS Simulators and Android Emulators. Run iPhone, iPad, Mobile…" at bounding box center [808, 203] width 248 height 521
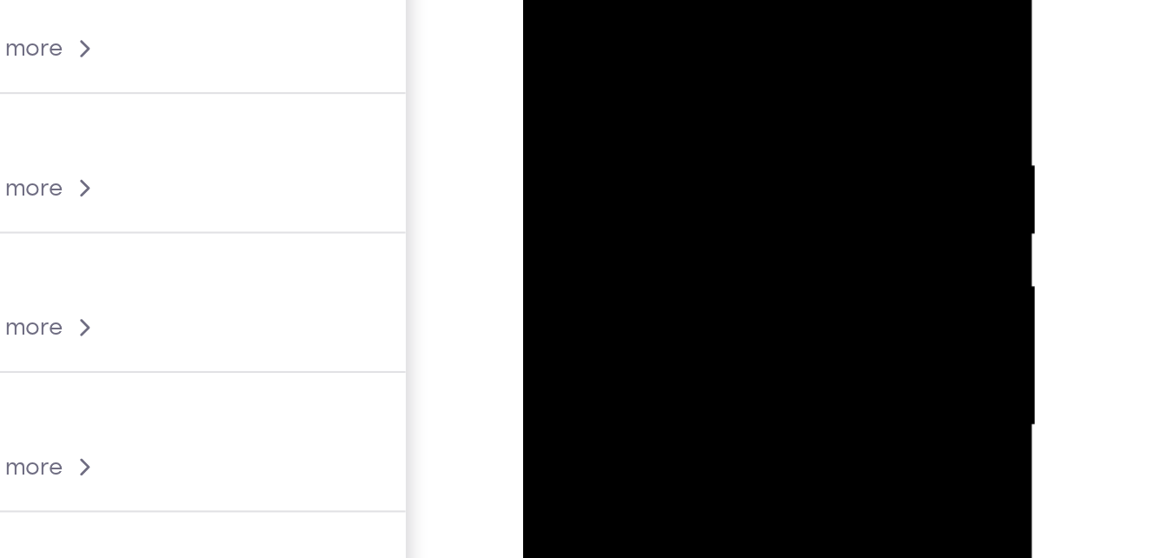
drag, startPoint x: 745, startPoint y: 15, endPoint x: 746, endPoint y: 234, distance: 219.0
click at [746, 234] on div at bounding box center [645, 150] width 219 height 487
click at [734, 0] on div at bounding box center [645, 150] width 219 height 487
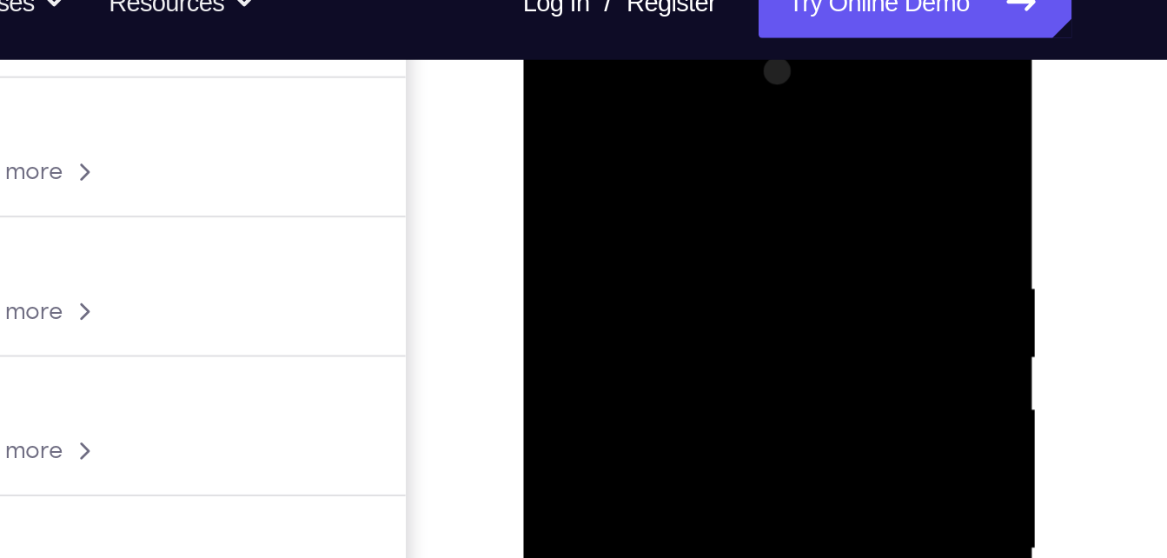
drag, startPoint x: 715, startPoint y: 137, endPoint x: 580, endPoint y: 134, distance: 135.6
click at [580, 134] on div at bounding box center [645, 272] width 219 height 487
click at [645, 125] on div at bounding box center [645, 272] width 219 height 487
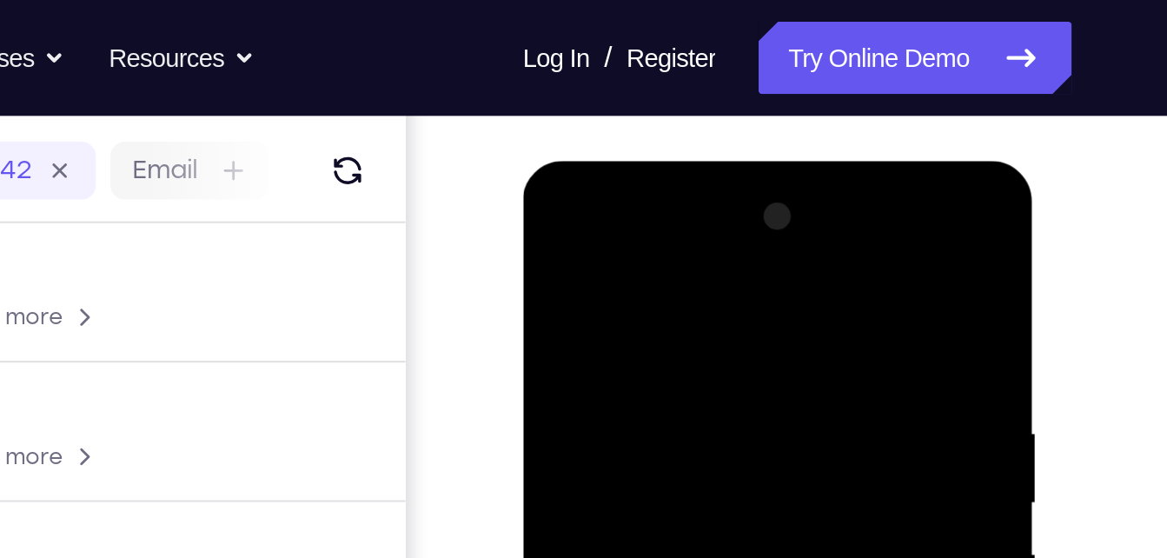
scroll to position [199, 0]
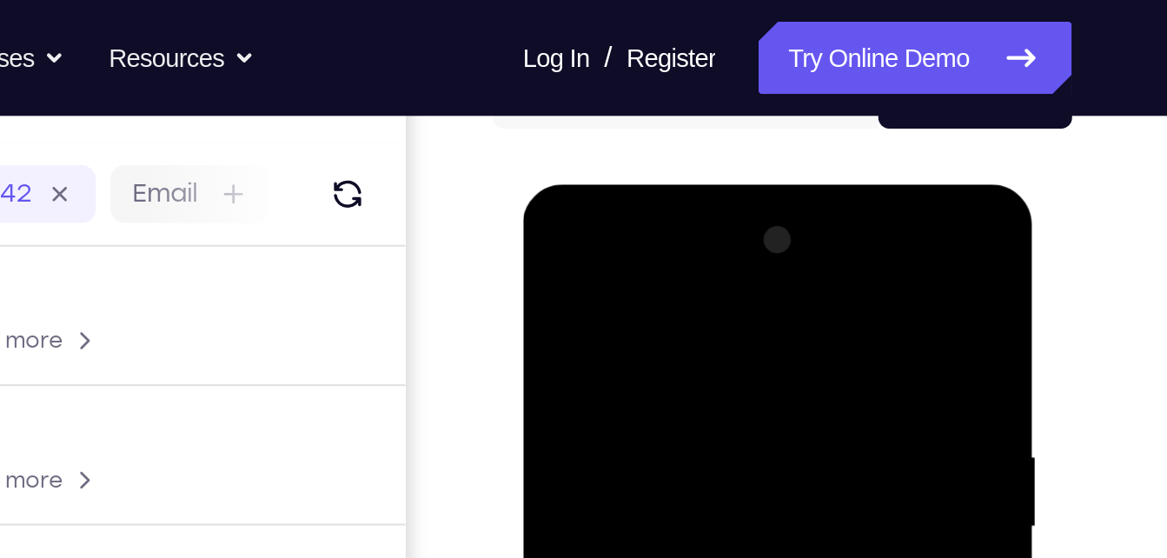
click at [739, 271] on div at bounding box center [645, 440] width 219 height 487
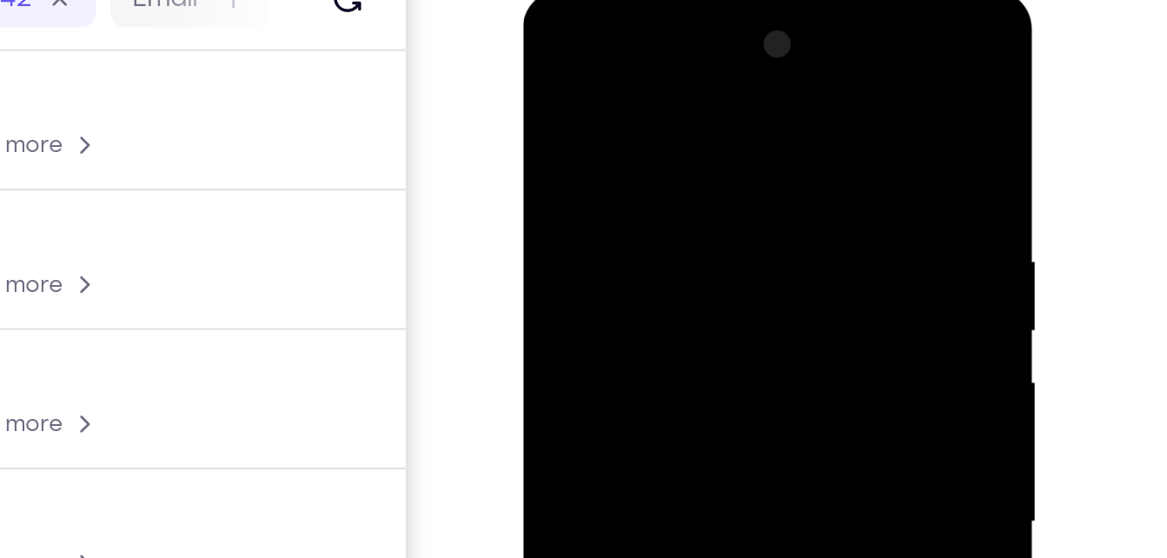
click at [566, 115] on div at bounding box center [645, 246] width 219 height 487
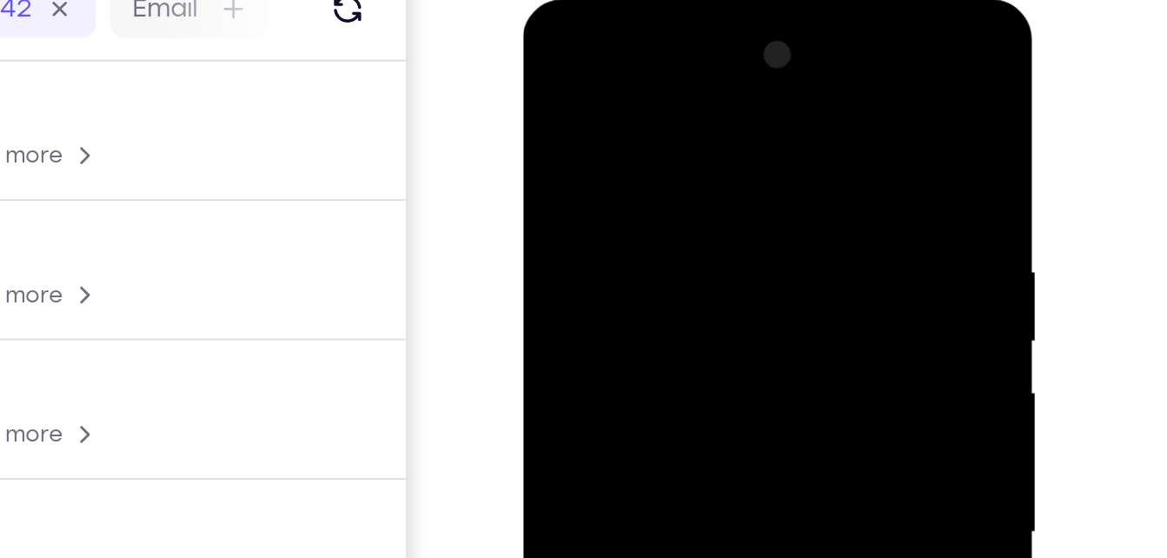
click at [732, 90] on div at bounding box center [645, 256] width 219 height 487
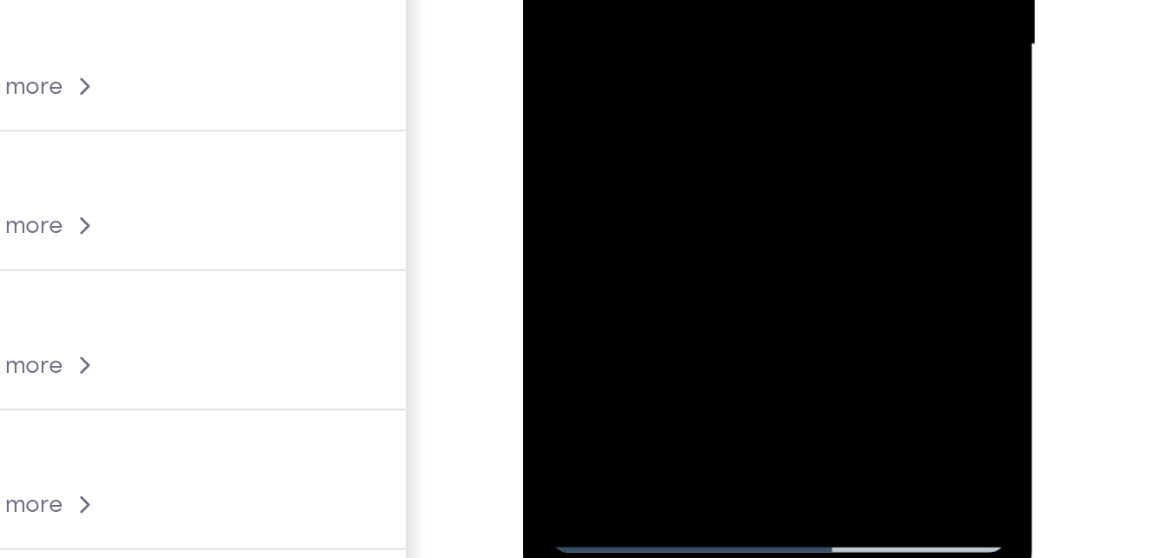
scroll to position [231, 0]
drag, startPoint x: 603, startPoint y: -222, endPoint x: 579, endPoint y: -137, distance: 88.6
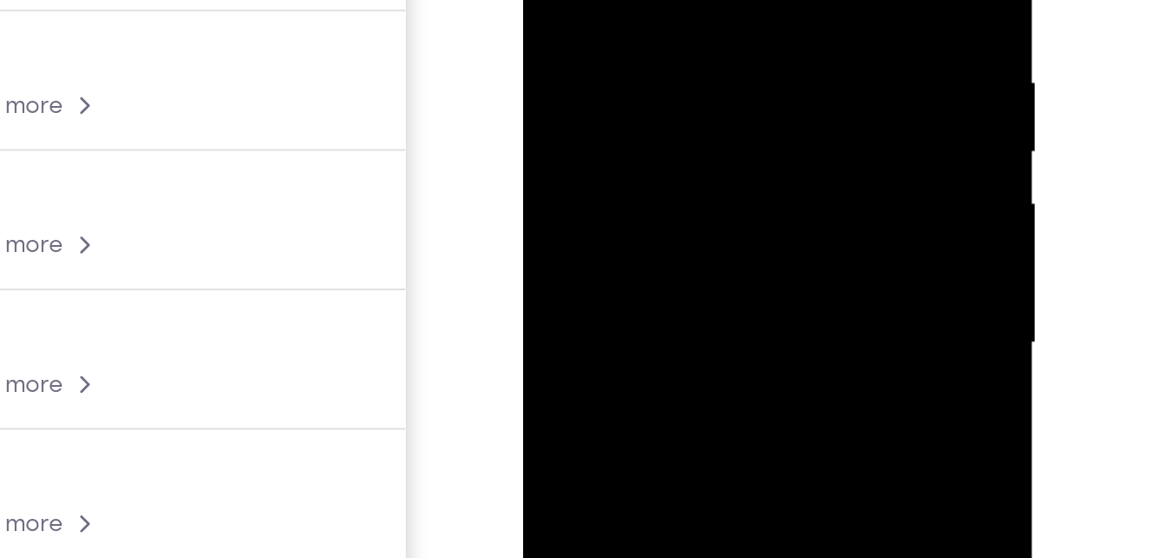
click at [623, 0] on div at bounding box center [645, 67] width 219 height 487
click at [578, 0] on div at bounding box center [645, 67] width 219 height 487
click at [601, 0] on div at bounding box center [645, 67] width 219 height 487
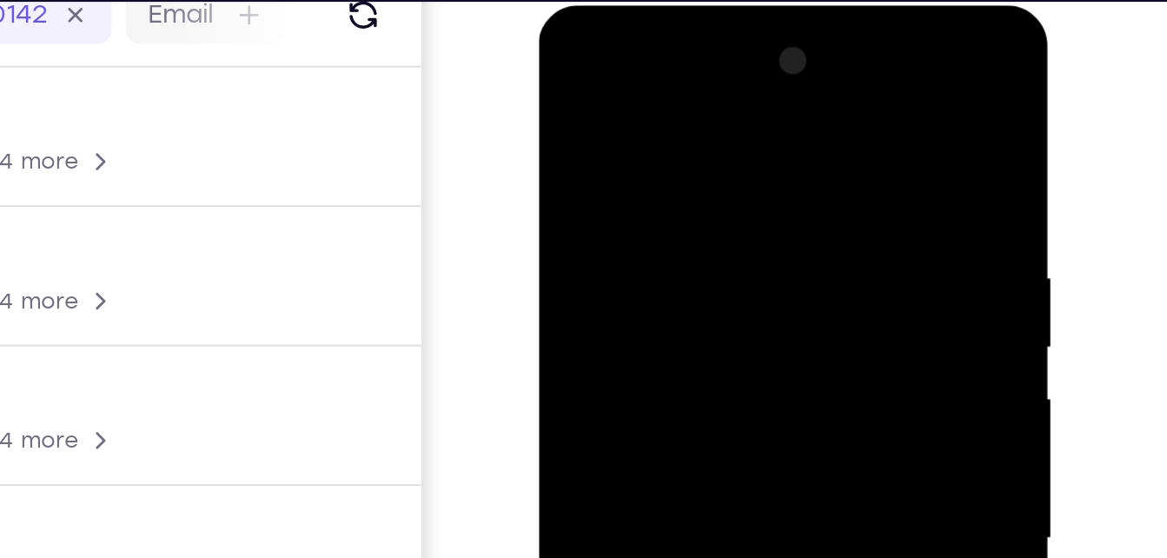
click at [567, 64] on div at bounding box center [661, 261] width 219 height 487
click at [600, 117] on div at bounding box center [661, 261] width 219 height 487
click at [586, 160] on div at bounding box center [661, 261] width 219 height 487
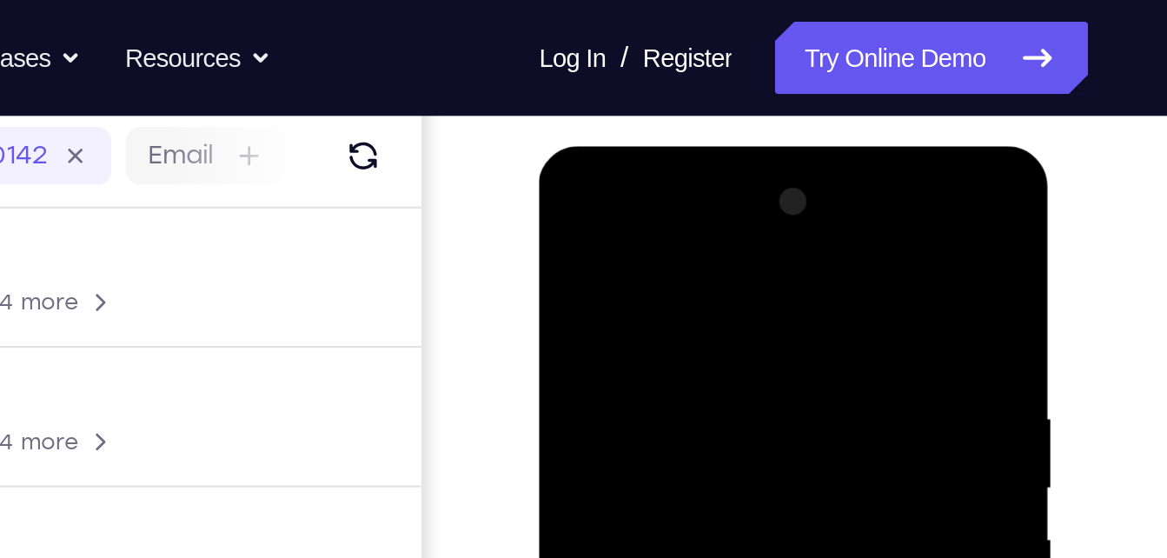
scroll to position [203, 0]
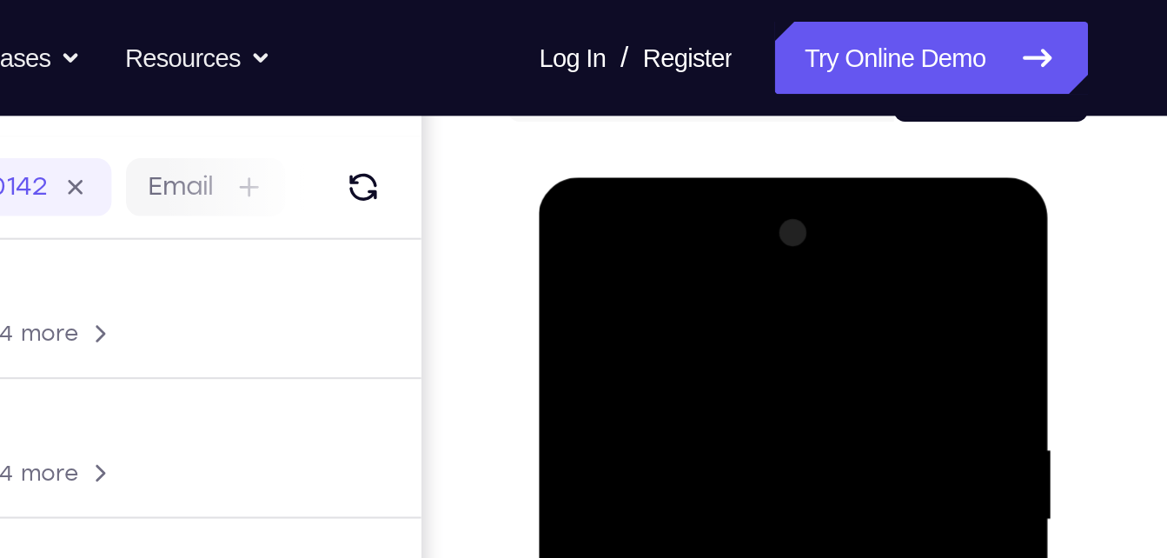
click at [566, 228] on div at bounding box center [661, 433] width 219 height 487
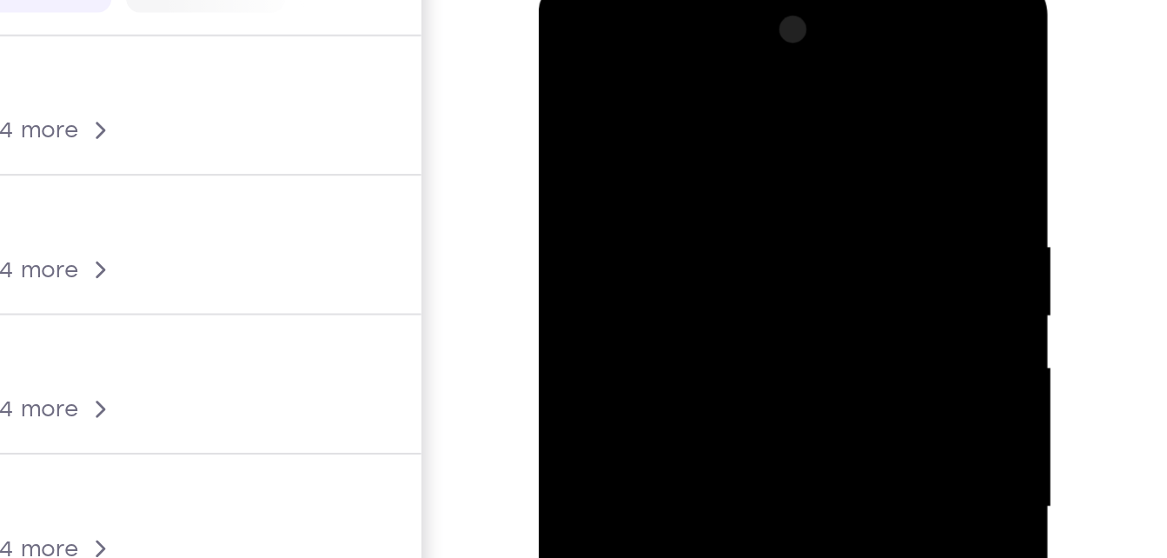
click at [584, 148] on div at bounding box center [661, 231] width 219 height 487
click at [586, 157] on div at bounding box center [661, 231] width 219 height 487
click at [571, 24] on div at bounding box center [661, 231] width 219 height 487
click at [634, 80] on div at bounding box center [661, 231] width 219 height 487
click at [568, 28] on div at bounding box center [661, 231] width 219 height 487
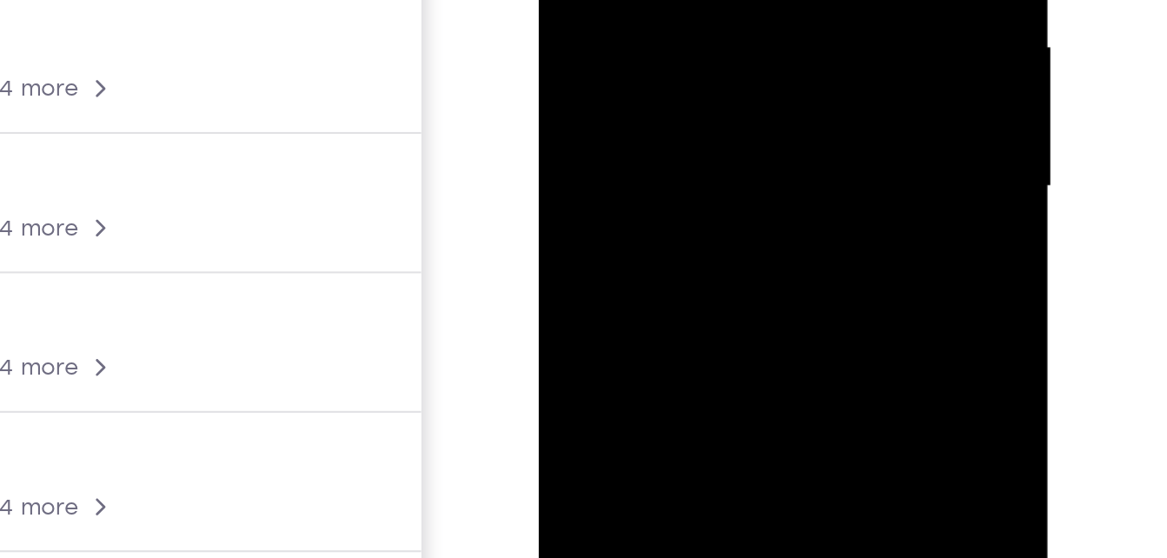
drag, startPoint x: 618, startPoint y: 8, endPoint x: 642, endPoint y: -200, distance: 209.1
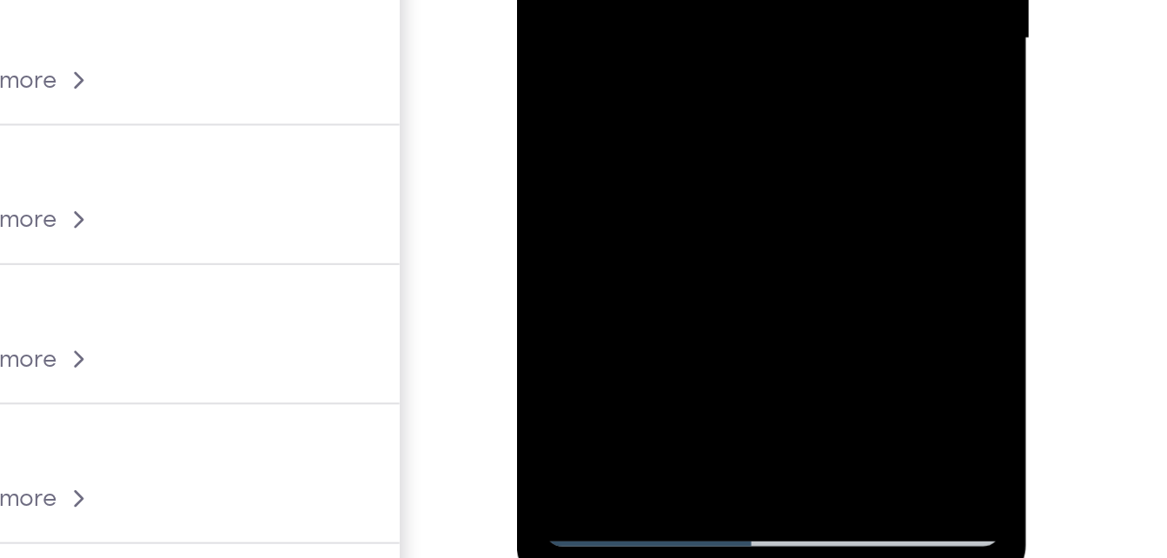
scroll to position [234, 0]
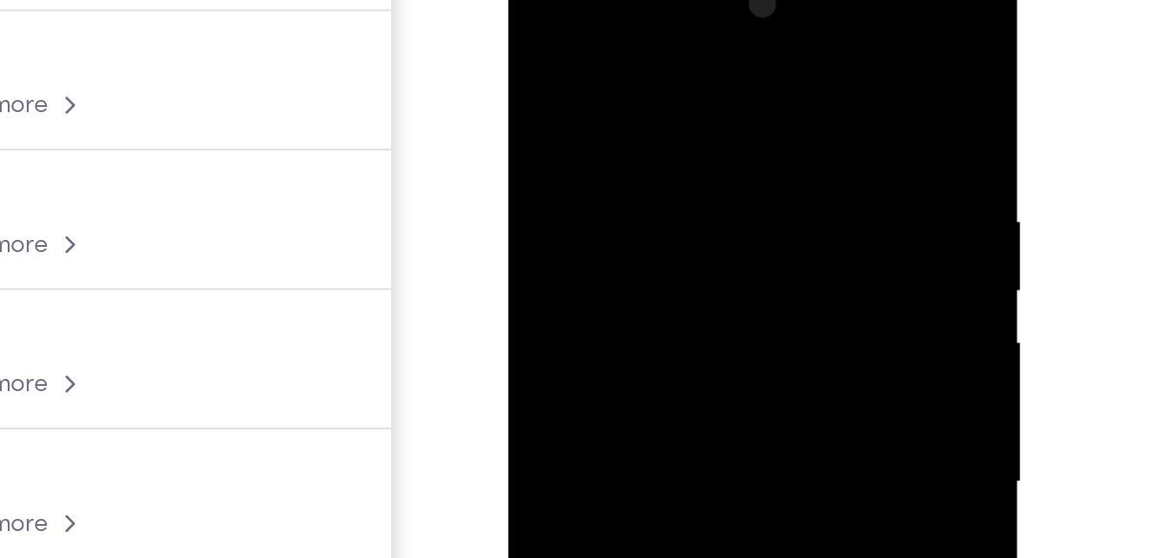
drag, startPoint x: 574, startPoint y: 222, endPoint x: 574, endPoint y: 163, distance: 59.1
click at [574, 163] on div at bounding box center [630, 206] width 219 height 487
click at [727, 1] on div at bounding box center [630, 206] width 219 height 487
click at [628, 77] on div at bounding box center [630, 206] width 219 height 487
click at [607, 93] on div at bounding box center [630, 206] width 219 height 487
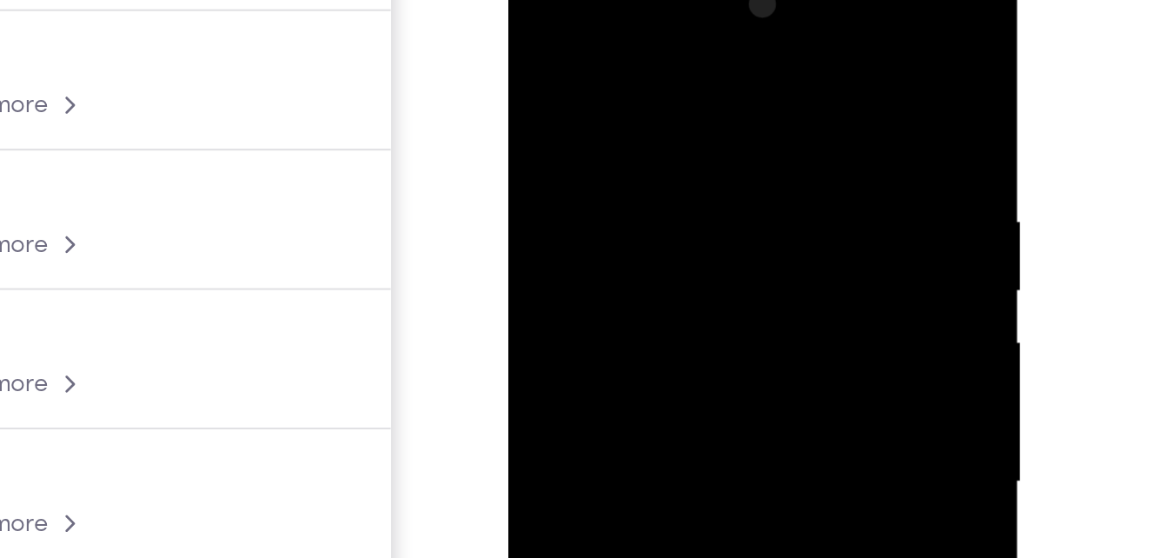
click at [566, 79] on div at bounding box center [630, 206] width 219 height 487
click at [610, 81] on div at bounding box center [630, 206] width 219 height 487
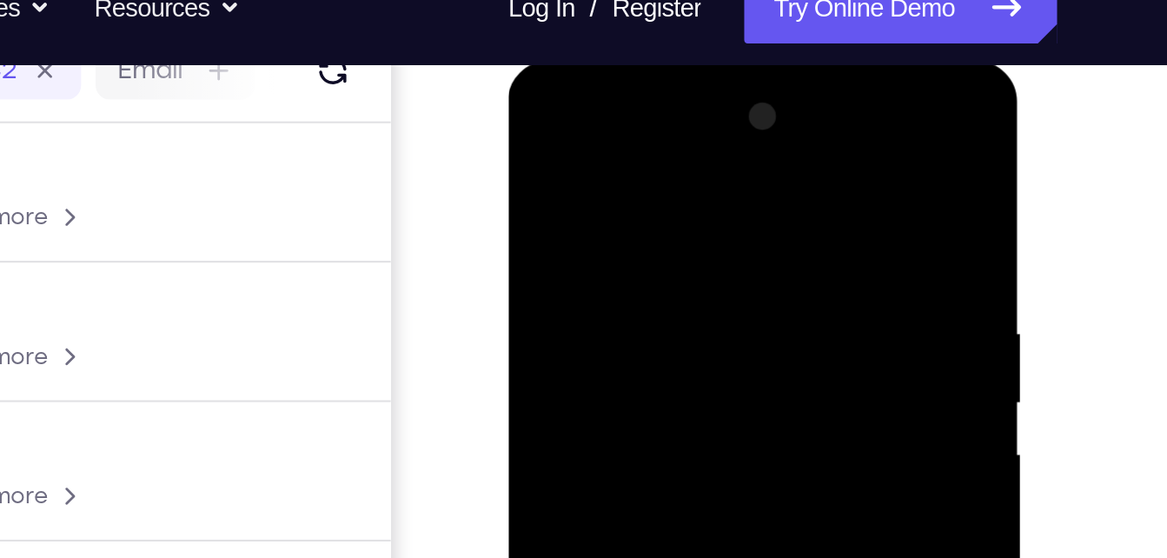
click at [552, 214] on div at bounding box center [630, 317] width 219 height 487
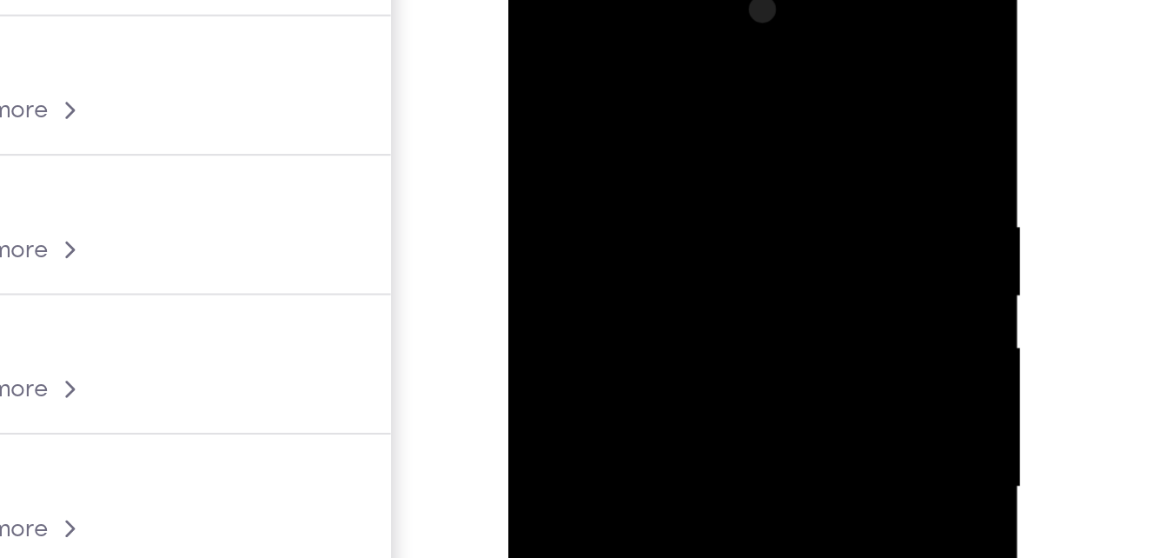
click at [581, 49] on div at bounding box center [630, 211] width 219 height 487
click at [568, 174] on div at bounding box center [630, 211] width 219 height 487
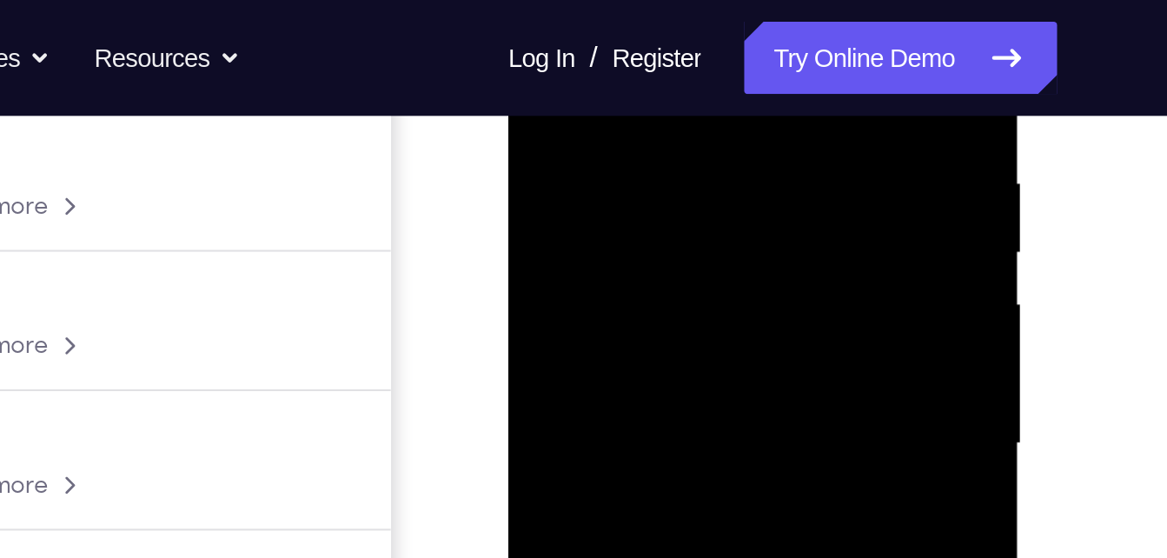
scroll to position [315, 0]
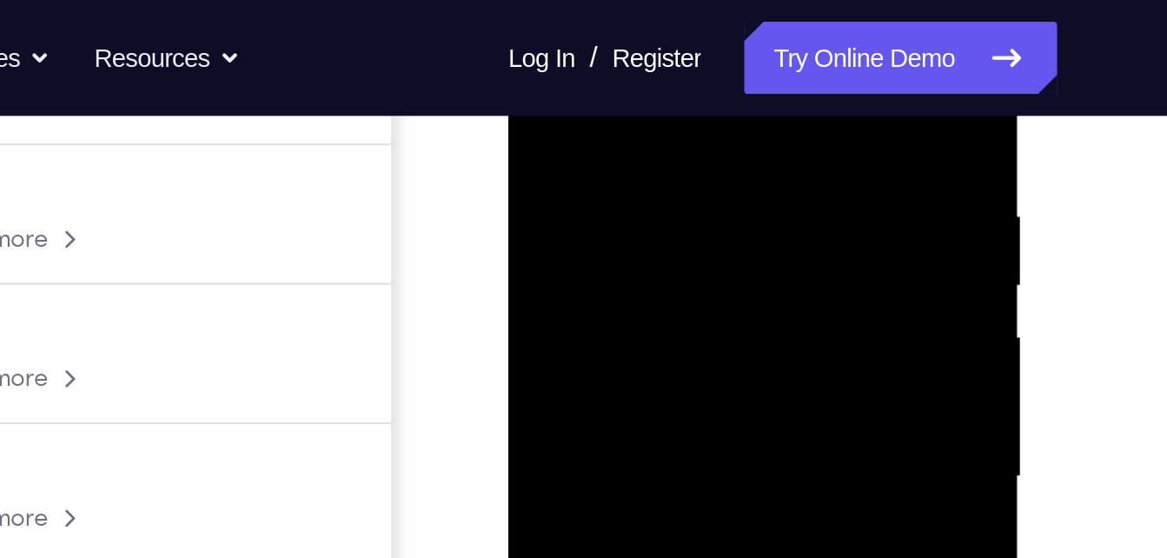
click at [581, 167] on div at bounding box center [630, 200] width 219 height 487
click at [707, 184] on div at bounding box center [630, 200] width 219 height 487
click at [712, 184] on div at bounding box center [630, 200] width 219 height 487
click at [714, 187] on div at bounding box center [630, 200] width 219 height 487
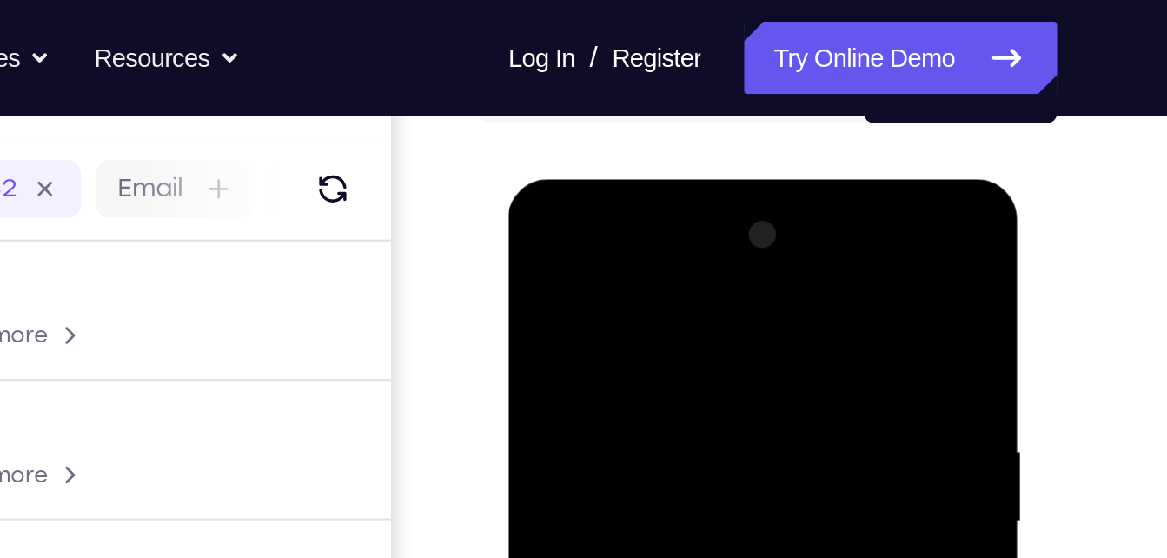
scroll to position [183, 0]
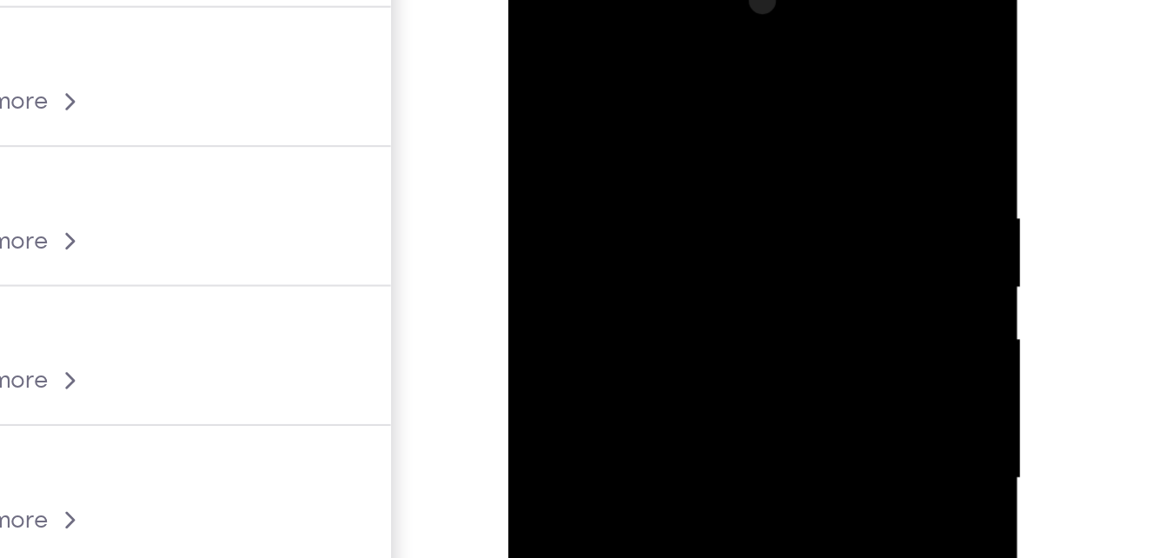
drag, startPoint x: 687, startPoint y: 124, endPoint x: 541, endPoint y: 135, distance: 146.4
click at [541, 135] on div at bounding box center [630, 202] width 219 height 487
drag, startPoint x: 668, startPoint y: 89, endPoint x: 456, endPoint y: 115, distance: 213.7
click at [508, 115] on html "Online web based iOS Simulators and Android Emulators. Run iPhone, iPad, Mobile…" at bounding box center [632, 206] width 248 height 521
drag, startPoint x: 661, startPoint y: 112, endPoint x: 457, endPoint y: 128, distance: 204.8
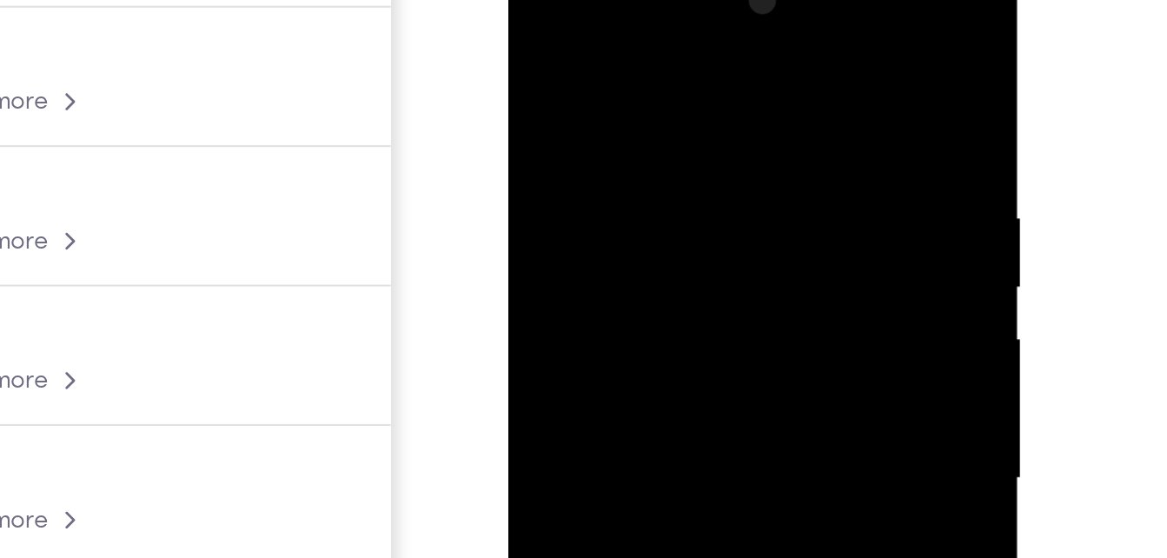
click at [508, 128] on html "Online web based iOS Simulators and Android Emulators. Run iPhone, iPad, Mobile…" at bounding box center [632, 206] width 248 height 521
drag, startPoint x: 705, startPoint y: 108, endPoint x: 508, endPoint y: 92, distance: 197.0
click at [508, 92] on div at bounding box center [631, 205] width 246 height 518
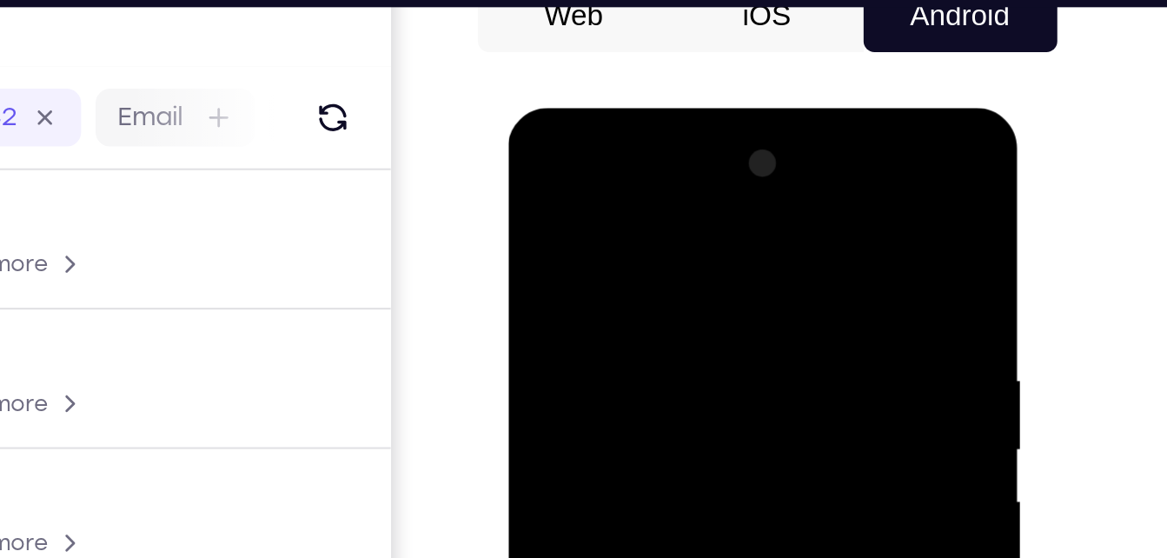
click at [534, 162] on div at bounding box center [630, 365] width 219 height 487
click at [535, 159] on div at bounding box center [630, 365] width 219 height 487
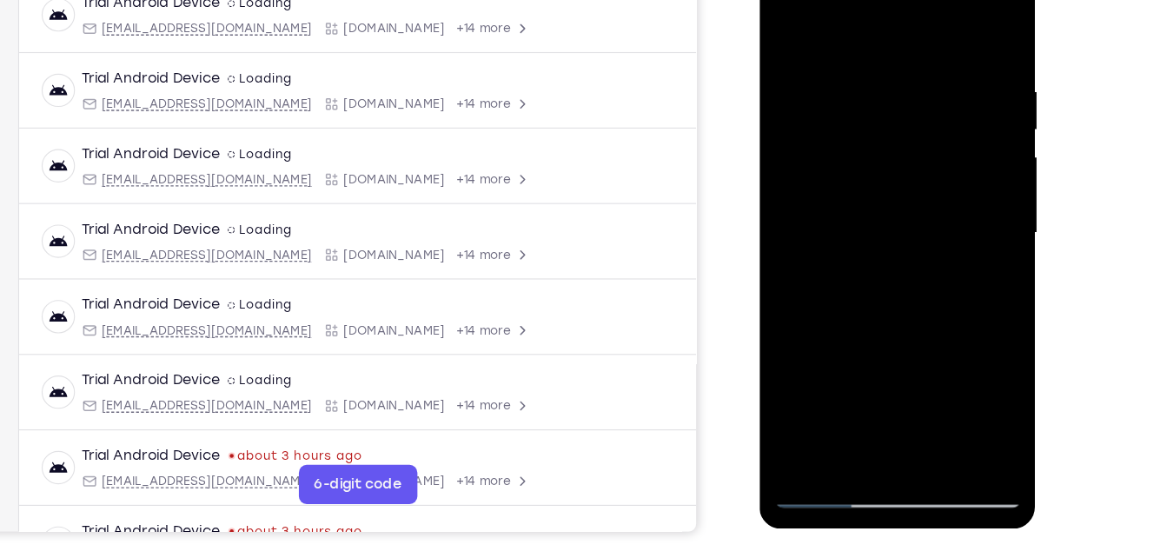
scroll to position [274, 0]
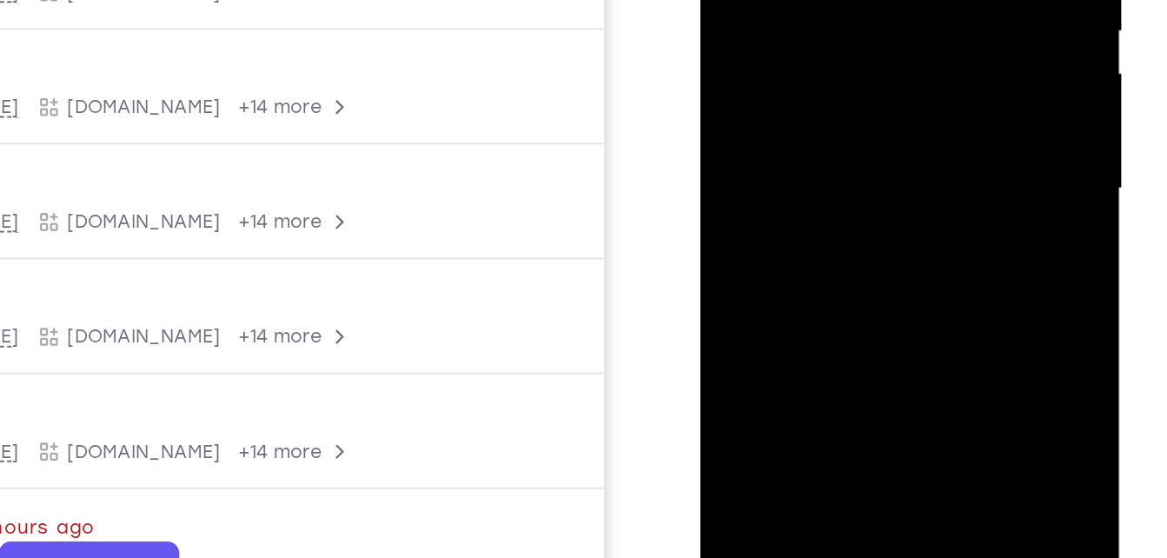
click at [794, 0] on div at bounding box center [823, 6] width 219 height 487
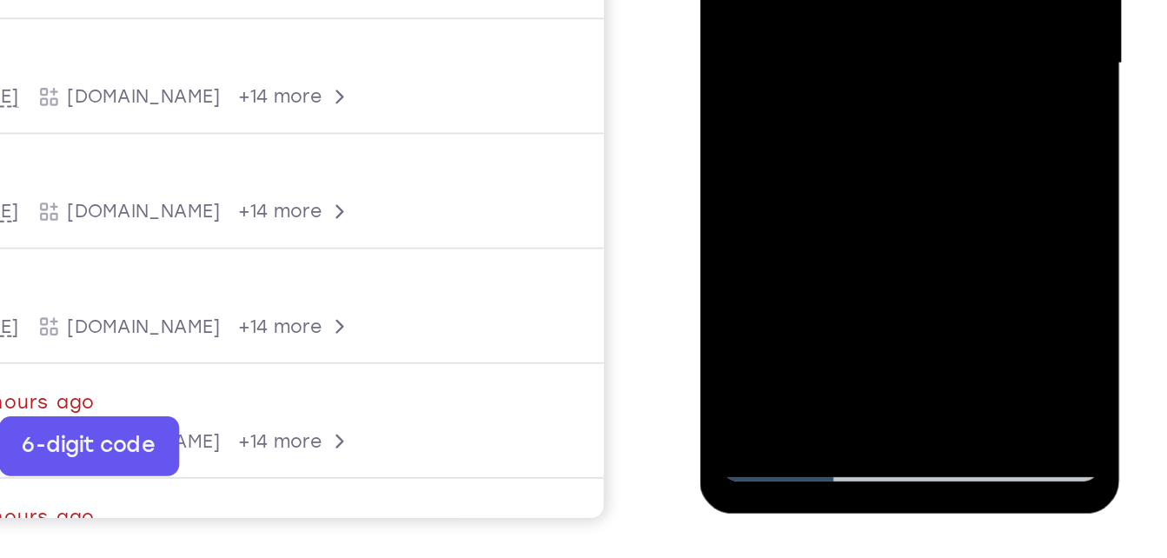
scroll to position [278, 0]
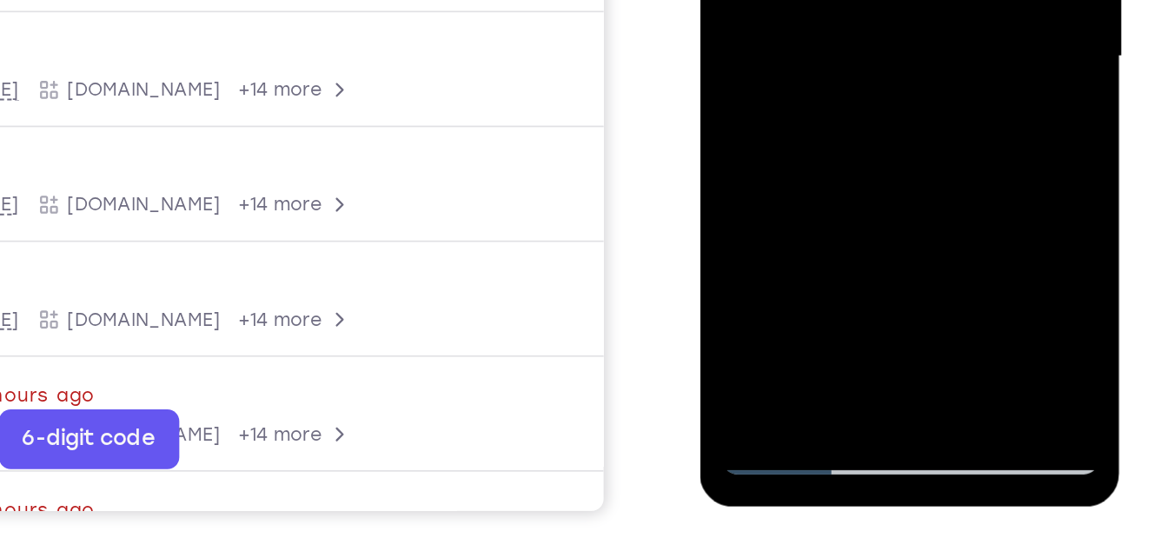
drag, startPoint x: 794, startPoint y: 16, endPoint x: 785, endPoint y: -198, distance: 214.0
drag, startPoint x: 795, startPoint y: 2, endPoint x: 804, endPoint y: -171, distance: 173.2
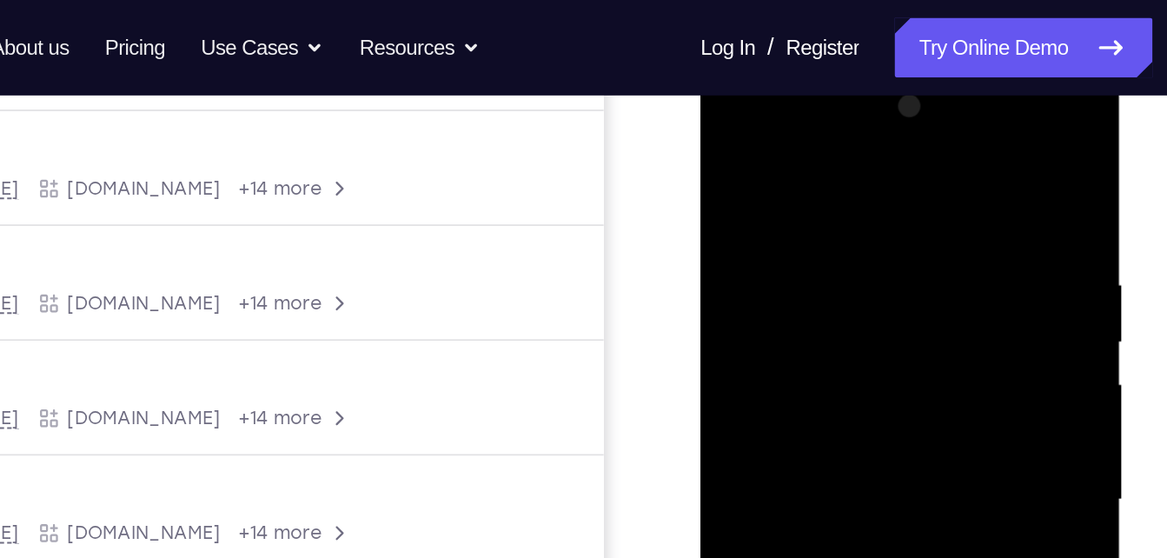
scroll to position [247, 0]
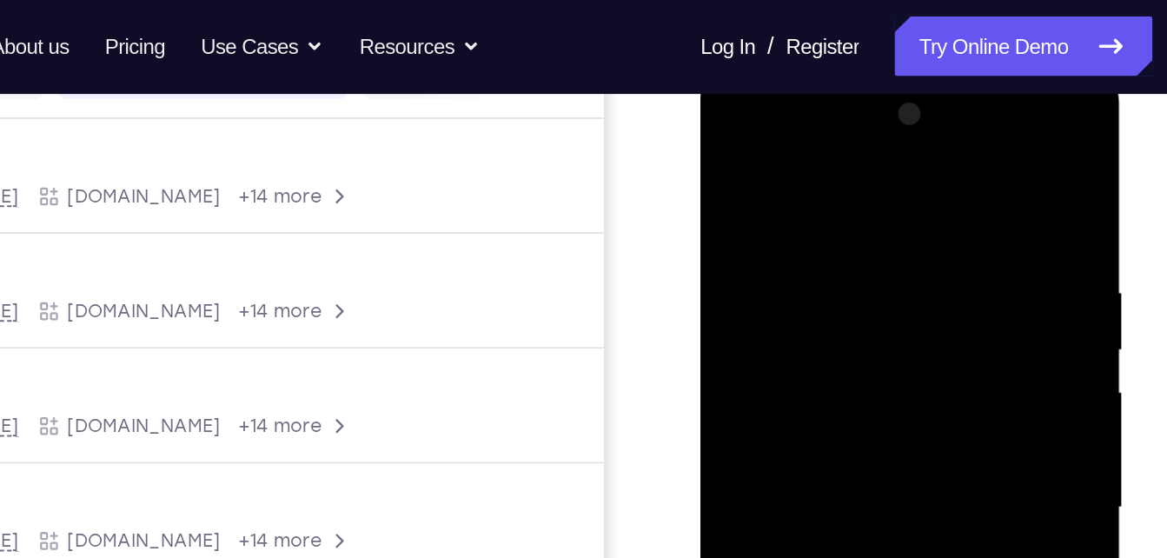
click at [725, 115] on div at bounding box center [823, 324] width 219 height 487
click at [727, 120] on div at bounding box center [823, 324] width 219 height 487
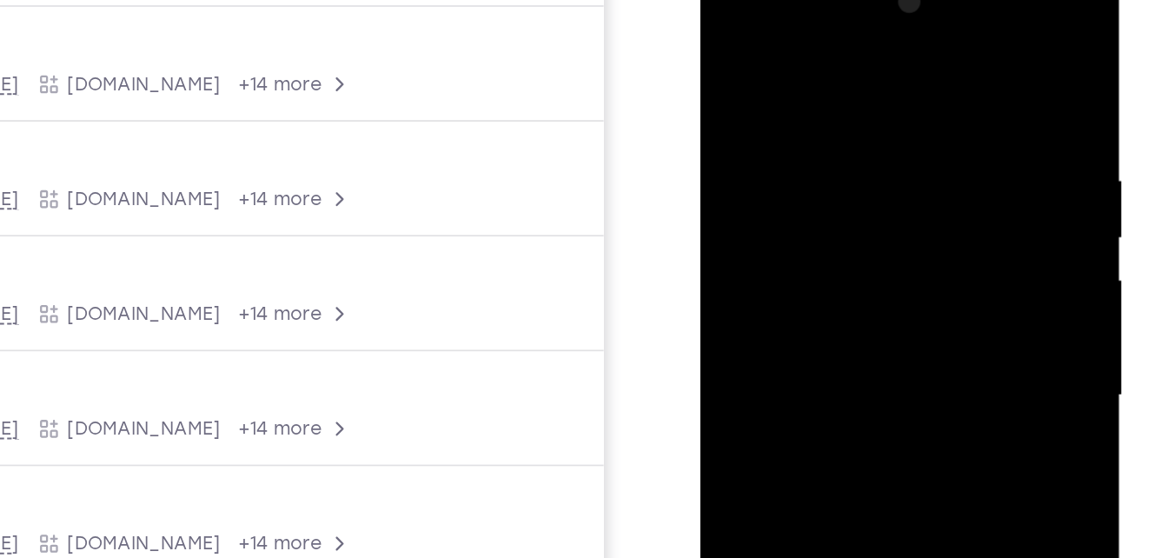
click at [735, 48] on div at bounding box center [823, 213] width 219 height 487
click at [797, 199] on div at bounding box center [823, 213] width 219 height 487
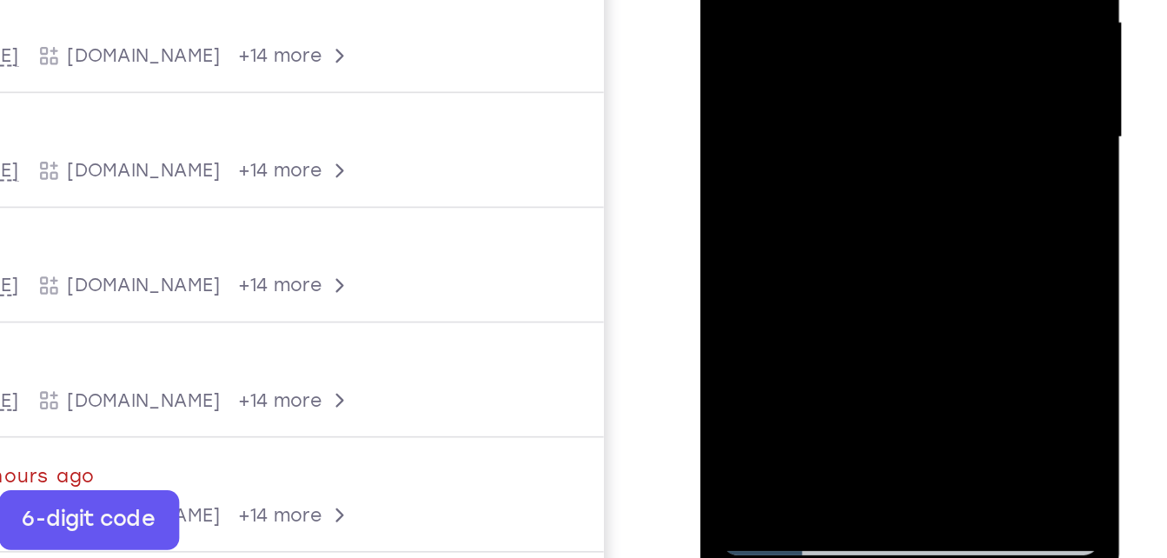
scroll to position [257, 0]
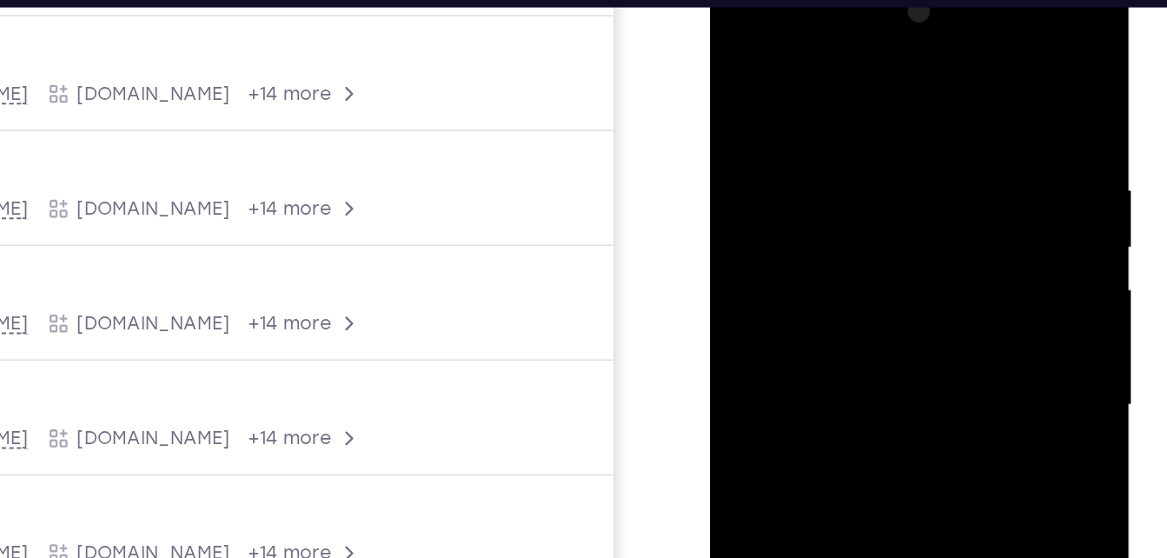
click at [774, 45] on div at bounding box center [831, 222] width 219 height 487
drag, startPoint x: 823, startPoint y: 193, endPoint x: 826, endPoint y: 4, distance: 188.6
click at [826, 4] on div at bounding box center [831, 222] width 219 height 487
click at [743, 273] on div at bounding box center [831, 222] width 219 height 487
drag, startPoint x: 825, startPoint y: 128, endPoint x: 795, endPoint y: 196, distance: 74.0
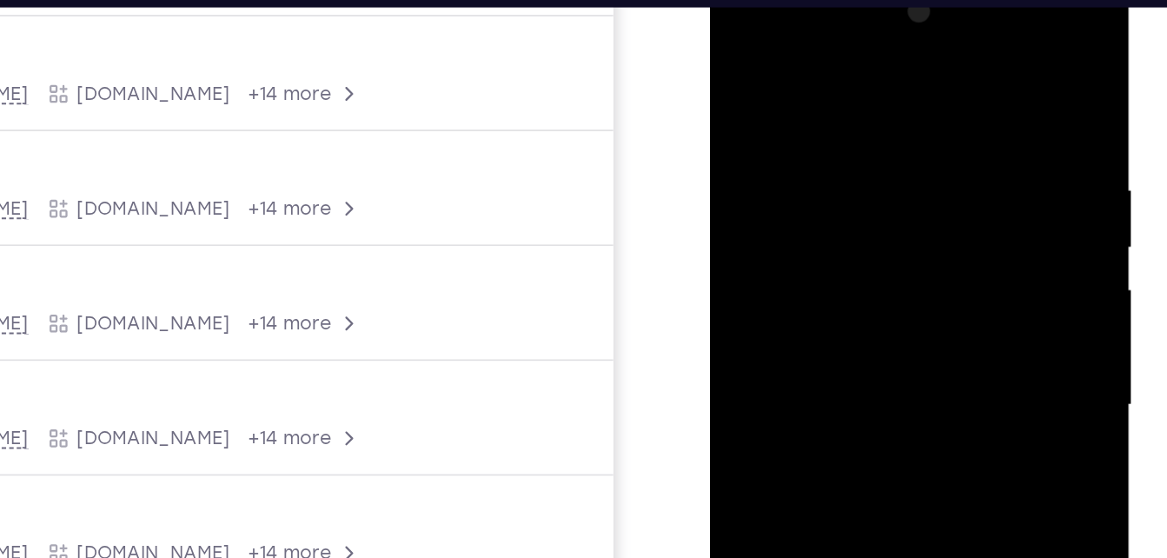
click at [795, 196] on div at bounding box center [831, 222] width 219 height 487
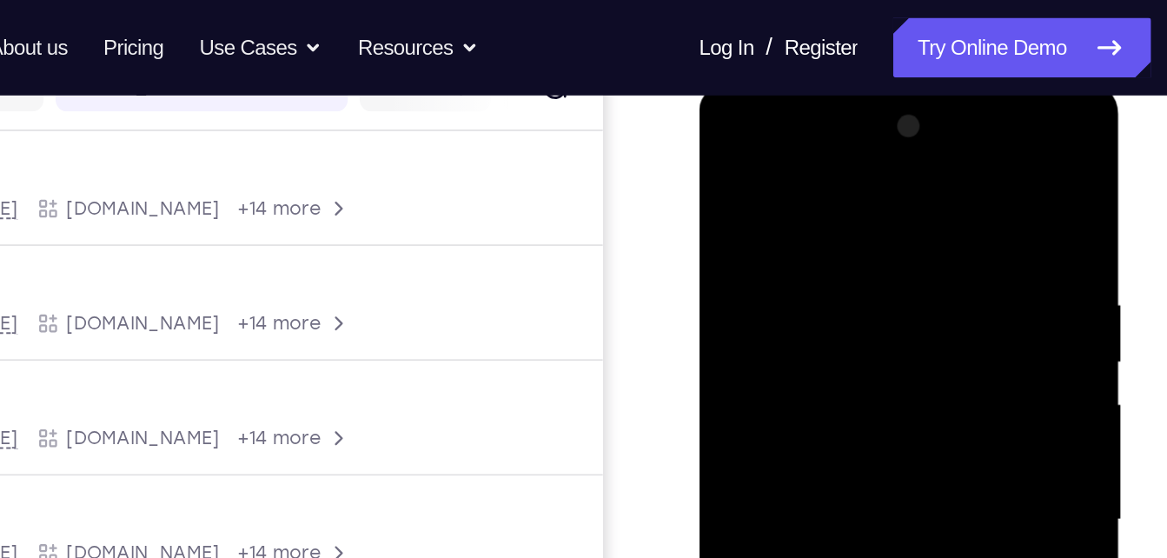
scroll to position [240, 0]
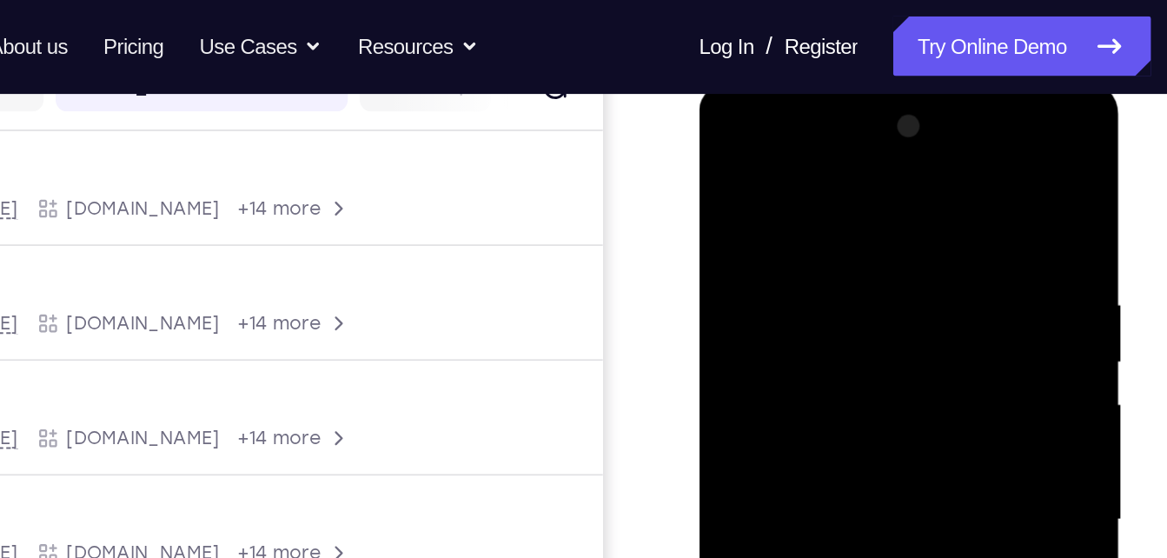
drag, startPoint x: 804, startPoint y: 282, endPoint x: 810, endPoint y: 53, distance: 229.5
click at [810, 80] on html "Online web based iOS Simulators and Android Emulators. Run iPhone, iPad, Mobile…" at bounding box center [823, 340] width 248 height 521
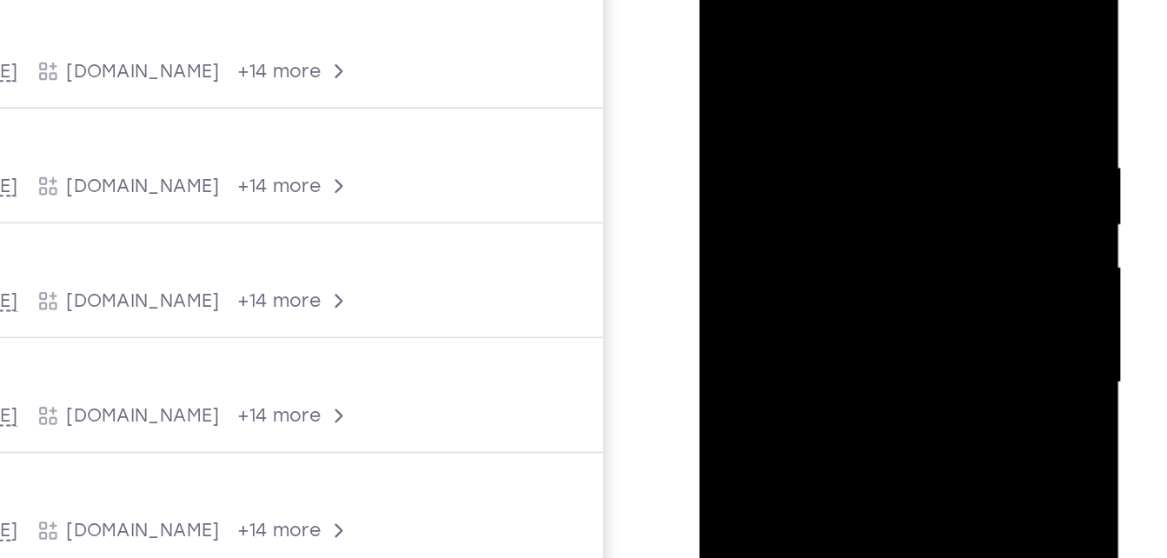
drag, startPoint x: 795, startPoint y: 136, endPoint x: 796, endPoint y: 22, distance: 114.7
click at [796, 22] on div at bounding box center [821, 200] width 219 height 487
drag, startPoint x: 770, startPoint y: 222, endPoint x: 782, endPoint y: 87, distance: 135.3
click at [782, 87] on div at bounding box center [821, 200] width 219 height 487
click at [784, 111] on div at bounding box center [821, 200] width 219 height 487
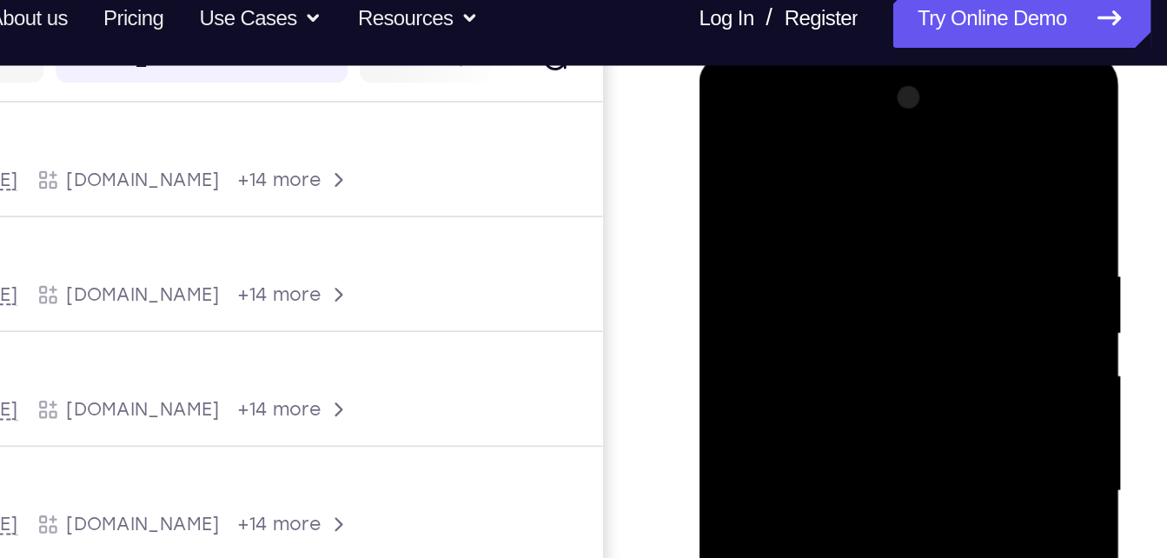
drag, startPoint x: 833, startPoint y: 213, endPoint x: 805, endPoint y: 358, distance: 147.8
click at [805, 358] on div at bounding box center [821, 308] width 219 height 487
drag, startPoint x: 830, startPoint y: 242, endPoint x: 727, endPoint y: 372, distance: 165.7
click at [727, 372] on div at bounding box center [821, 308] width 219 height 487
drag, startPoint x: 854, startPoint y: 195, endPoint x: 752, endPoint y: 372, distance: 204.8
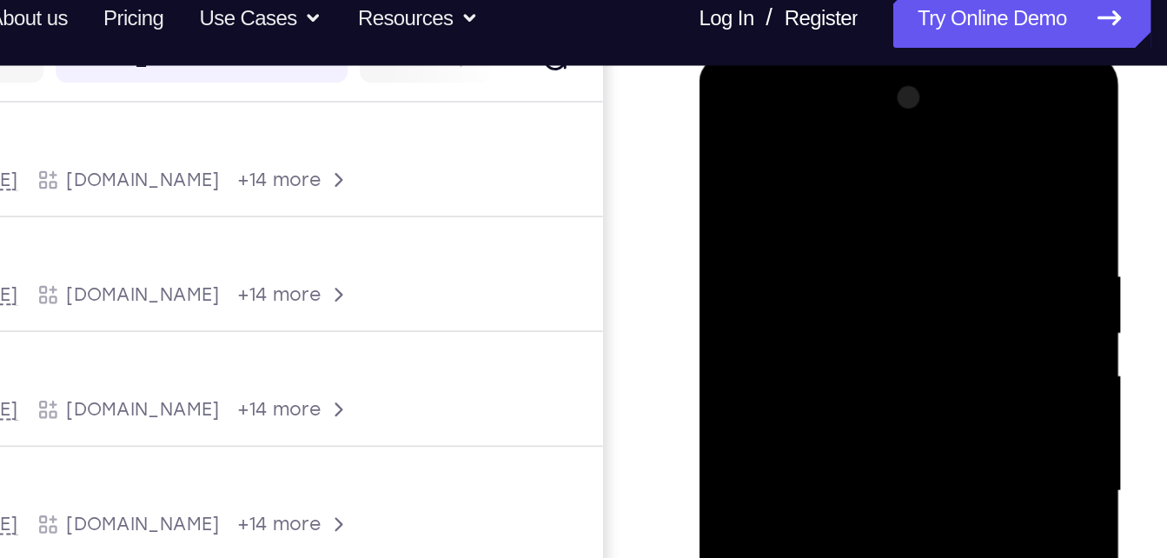
click at [752, 372] on div at bounding box center [821, 308] width 219 height 487
drag, startPoint x: 810, startPoint y: 220, endPoint x: 734, endPoint y: 372, distance: 169.9
click at [734, 372] on div at bounding box center [821, 308] width 219 height 487
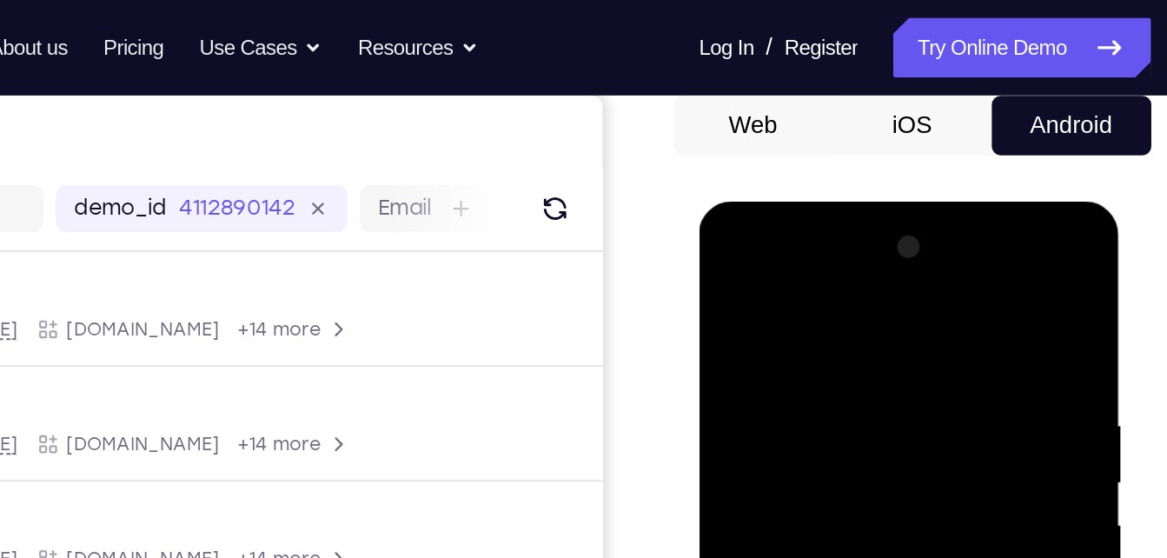
scroll to position [164, 0]
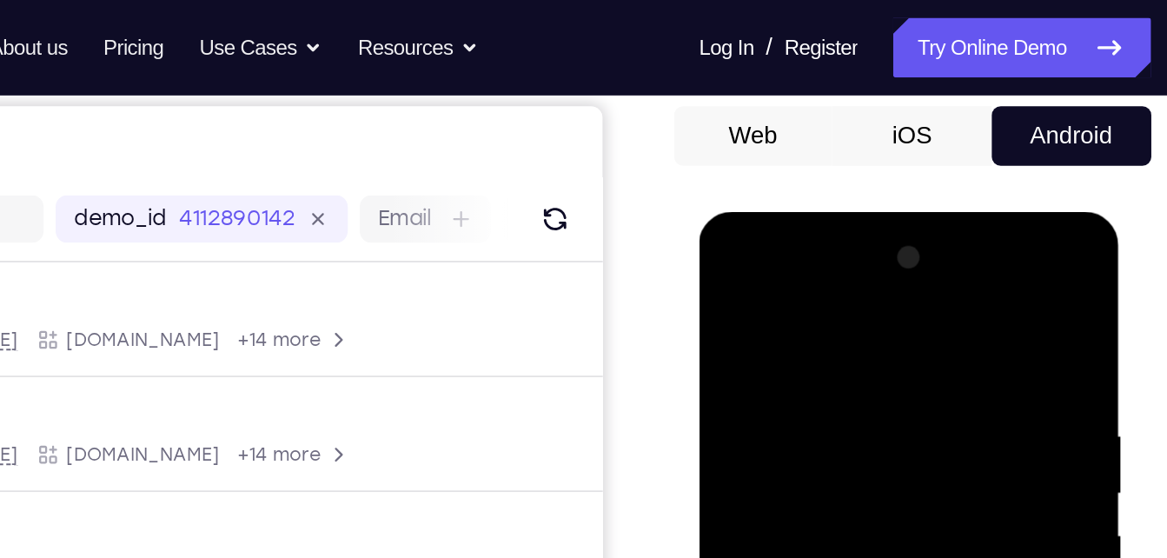
click at [827, 325] on div at bounding box center [821, 467] width 219 height 487
drag, startPoint x: 827, startPoint y: 325, endPoint x: 761, endPoint y: 438, distance: 130.4
click at [761, 438] on div at bounding box center [821, 467] width 219 height 487
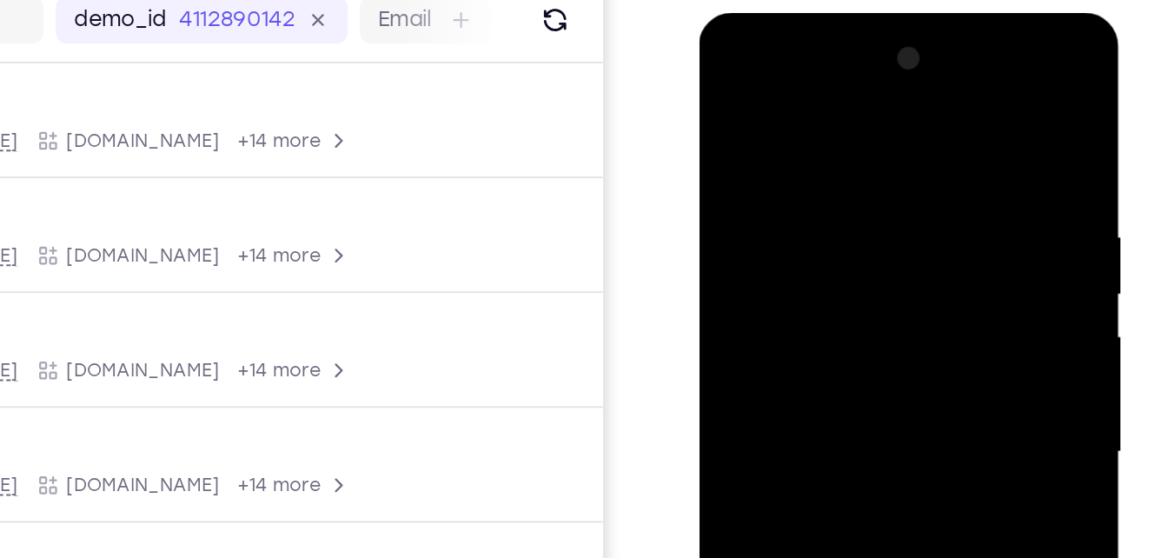
drag, startPoint x: 796, startPoint y: 267, endPoint x: 808, endPoint y: 111, distance: 156.0
click at [808, 111] on div at bounding box center [821, 269] width 219 height 487
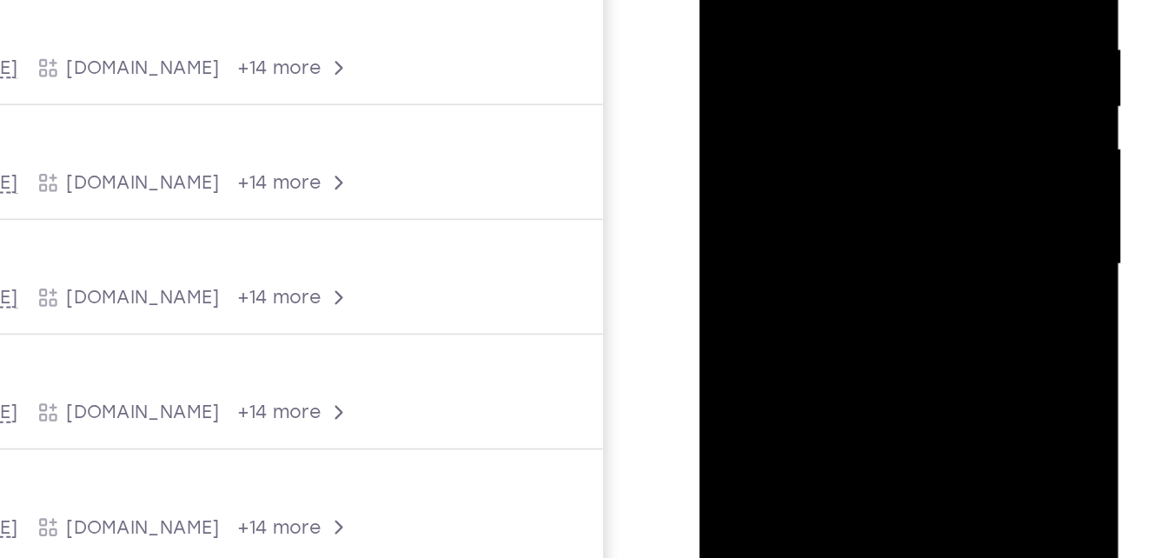
click at [816, 176] on div at bounding box center [821, 82] width 219 height 487
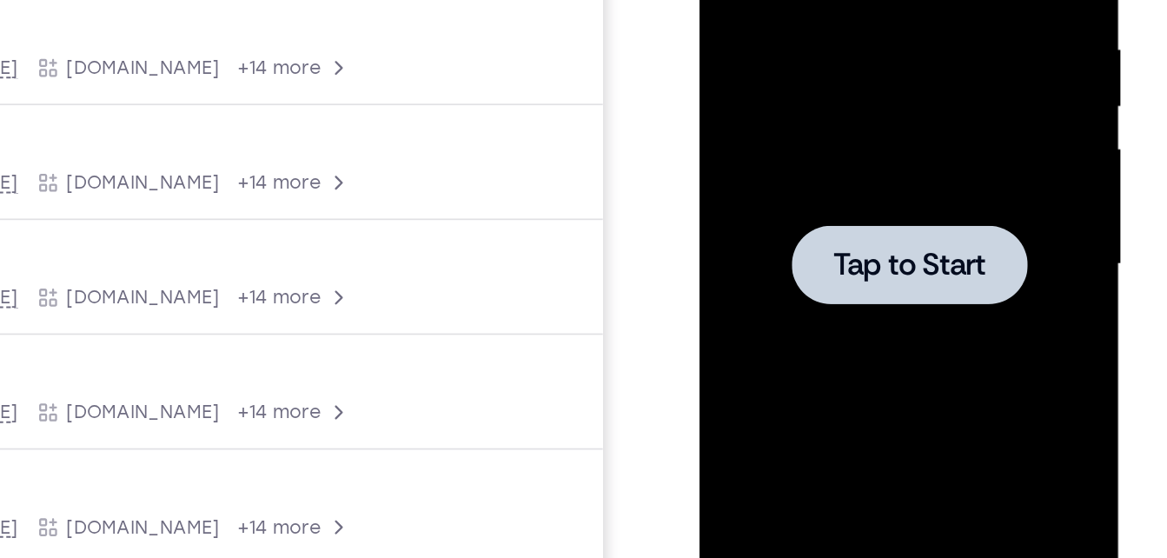
click at [821, 132] on div at bounding box center [821, 82] width 219 height 487
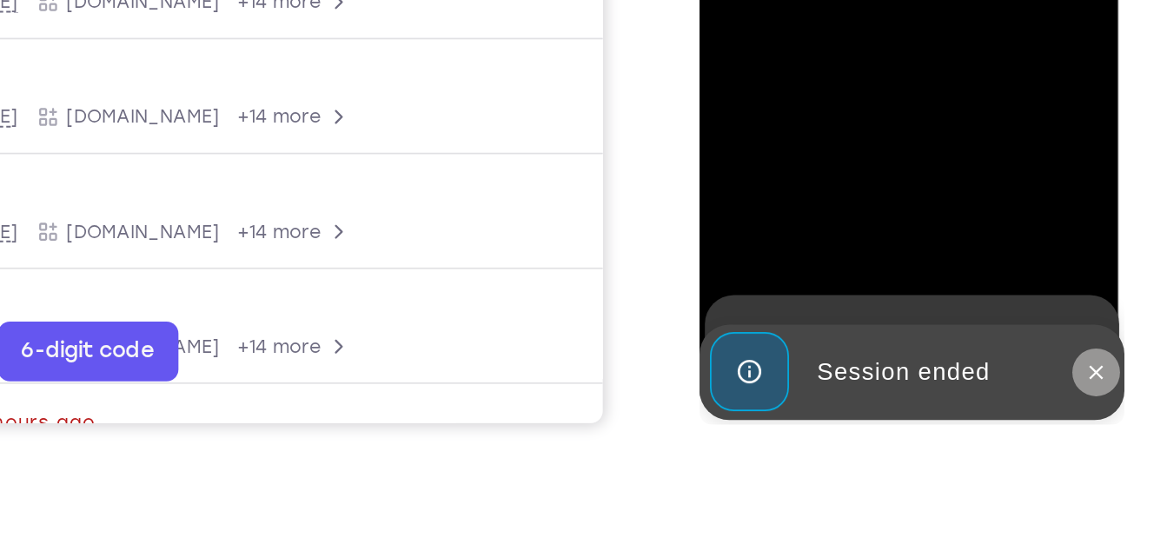
scroll to position [329, 0]
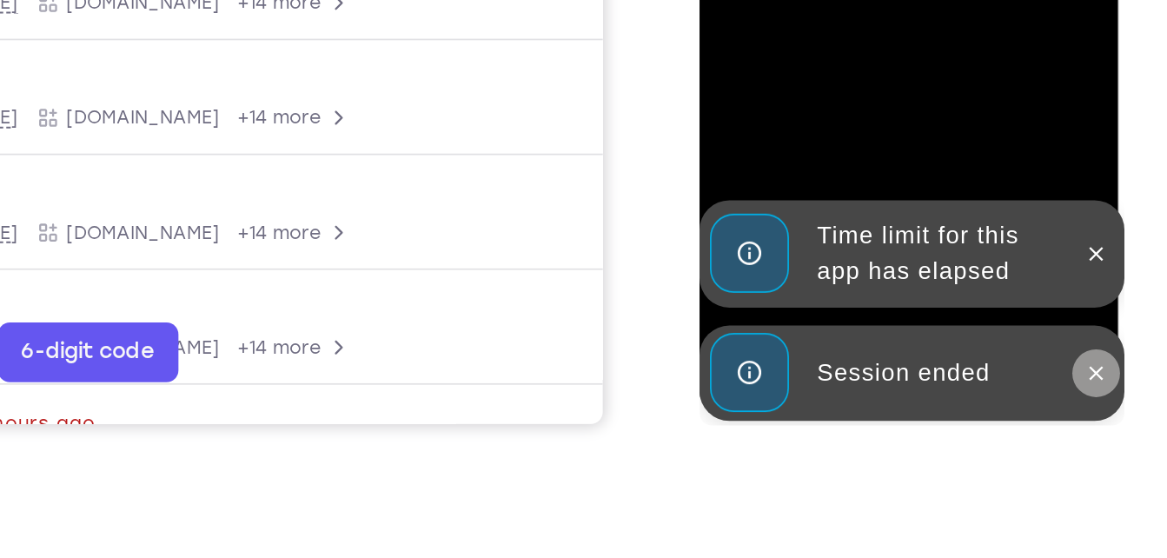
click at [929, 20] on icon at bounding box center [930, 23] width 14 height 14
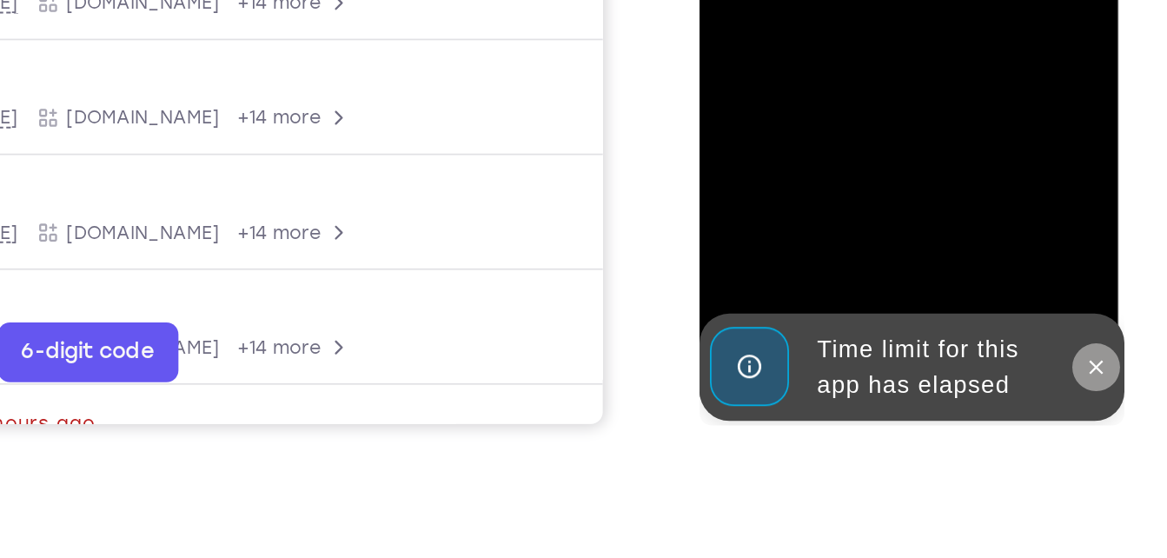
click at [926, 12] on icon at bounding box center [930, 19] width 14 height 14
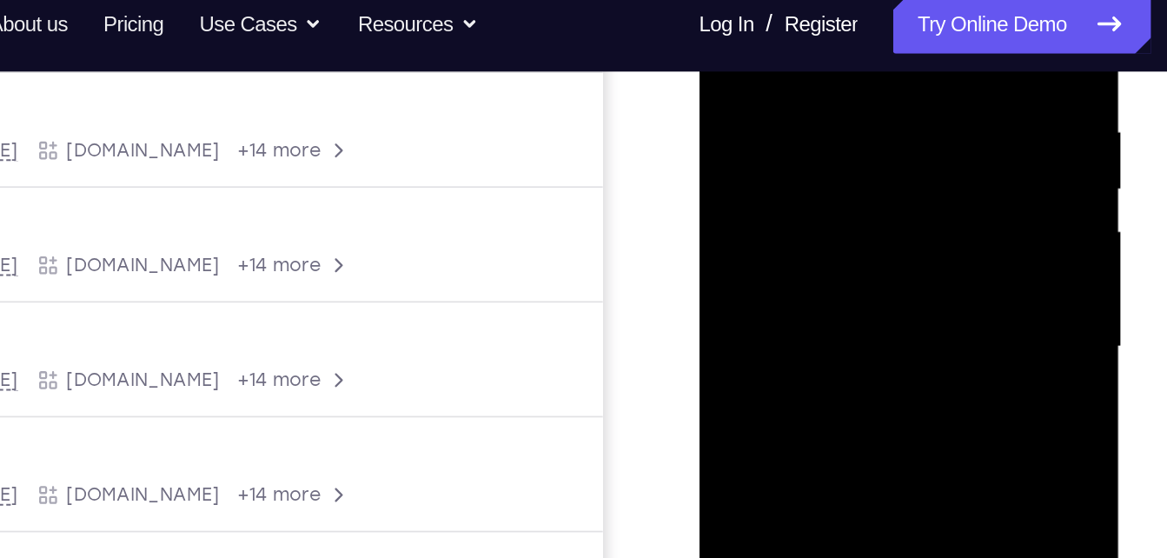
scroll to position [308, 0]
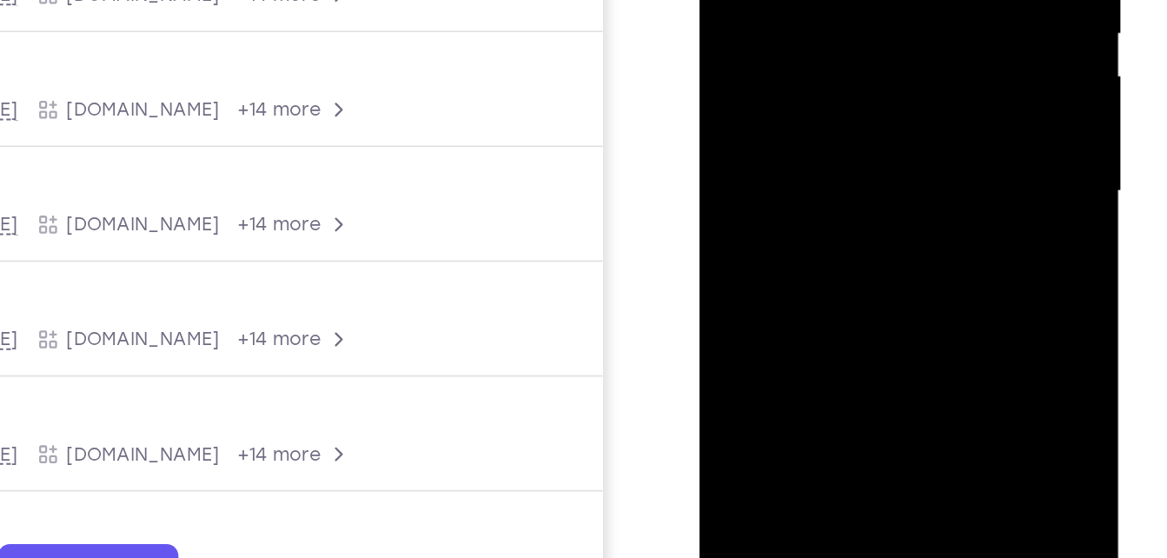
click at [900, 164] on div at bounding box center [821, 9] width 219 height 487
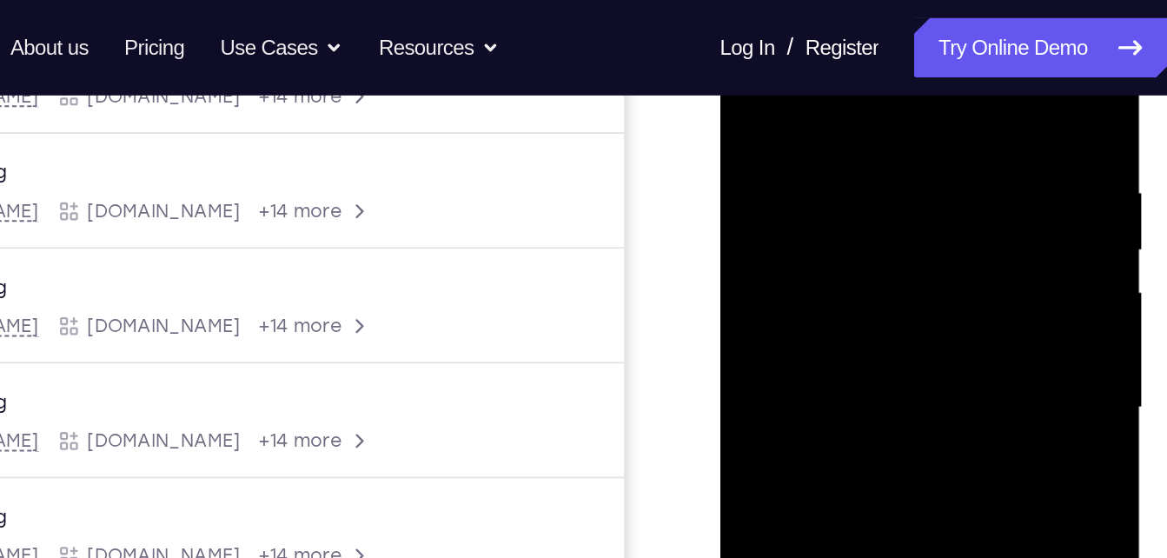
scroll to position [227, 0]
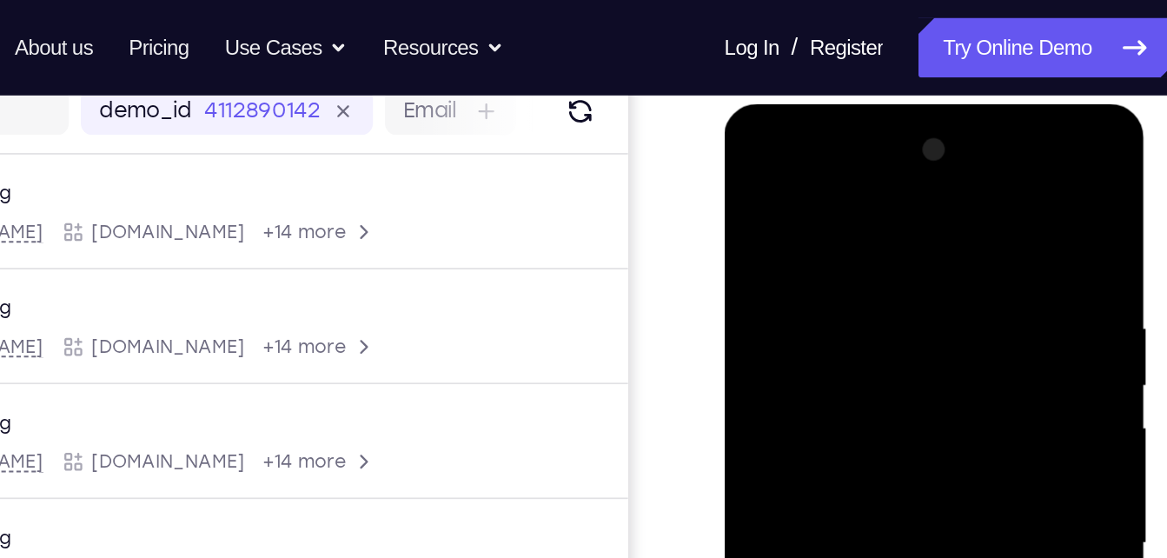
click at [760, 160] on div at bounding box center [846, 360] width 219 height 487
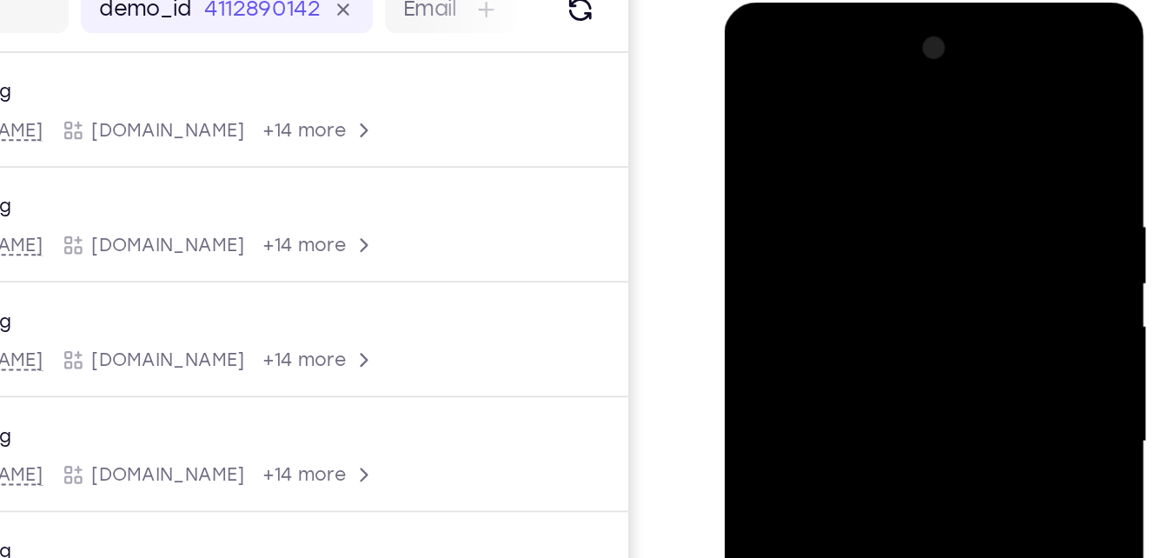
click at [914, 246] on div at bounding box center [846, 259] width 219 height 487
click at [829, 289] on div at bounding box center [846, 259] width 219 height 487
click at [813, 240] on div at bounding box center [846, 259] width 219 height 487
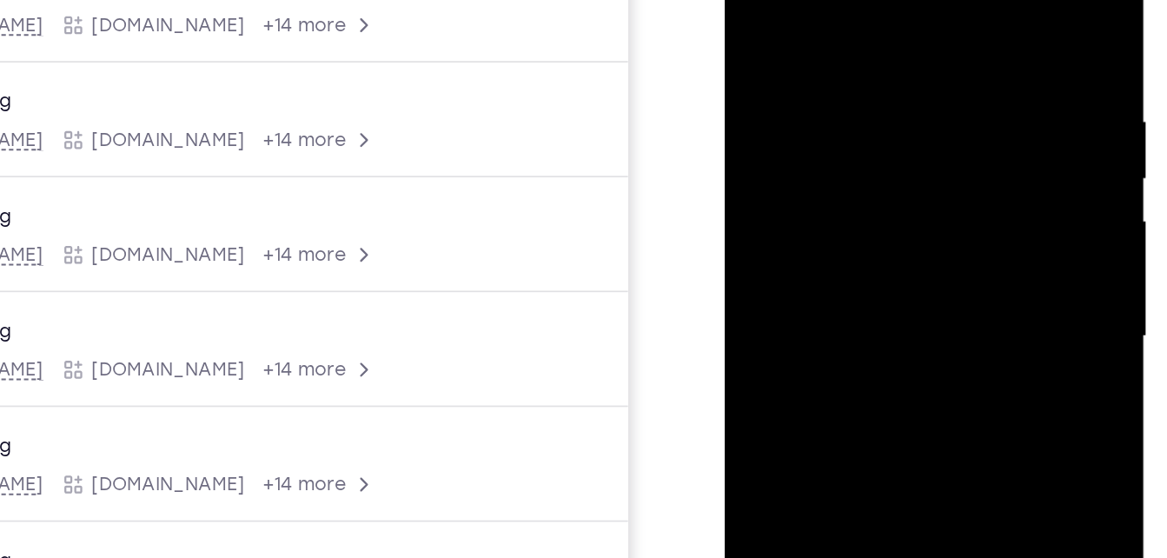
click at [844, 117] on div at bounding box center [846, 153] width 219 height 487
drag, startPoint x: 832, startPoint y: 151, endPoint x: 822, endPoint y: 150, distance: 9.6
click at [822, 150] on div at bounding box center [846, 153] width 219 height 487
click at [828, 208] on div at bounding box center [846, 153] width 219 height 487
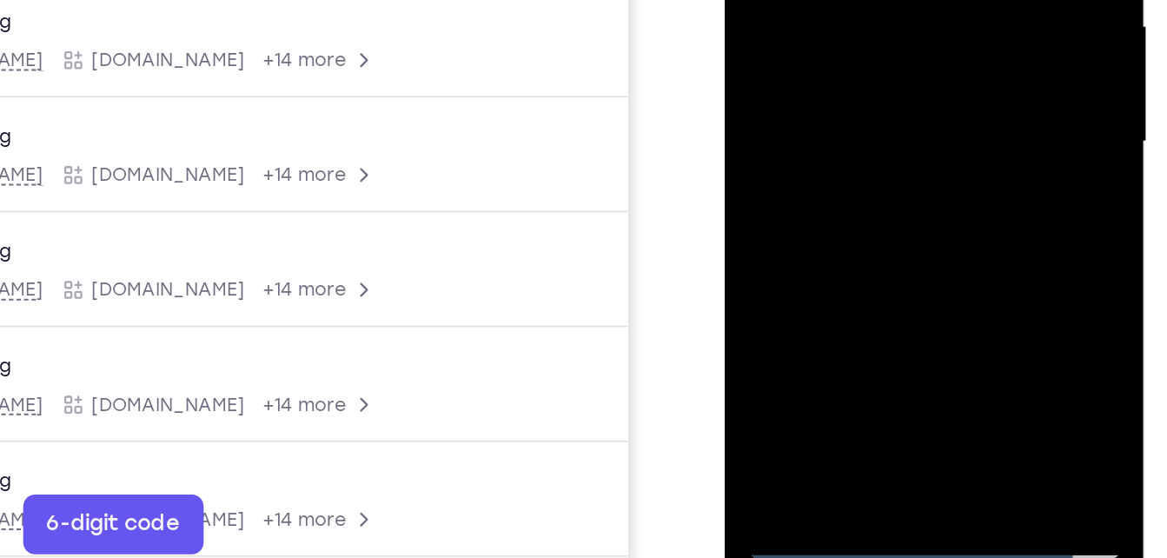
scroll to position [251, 0]
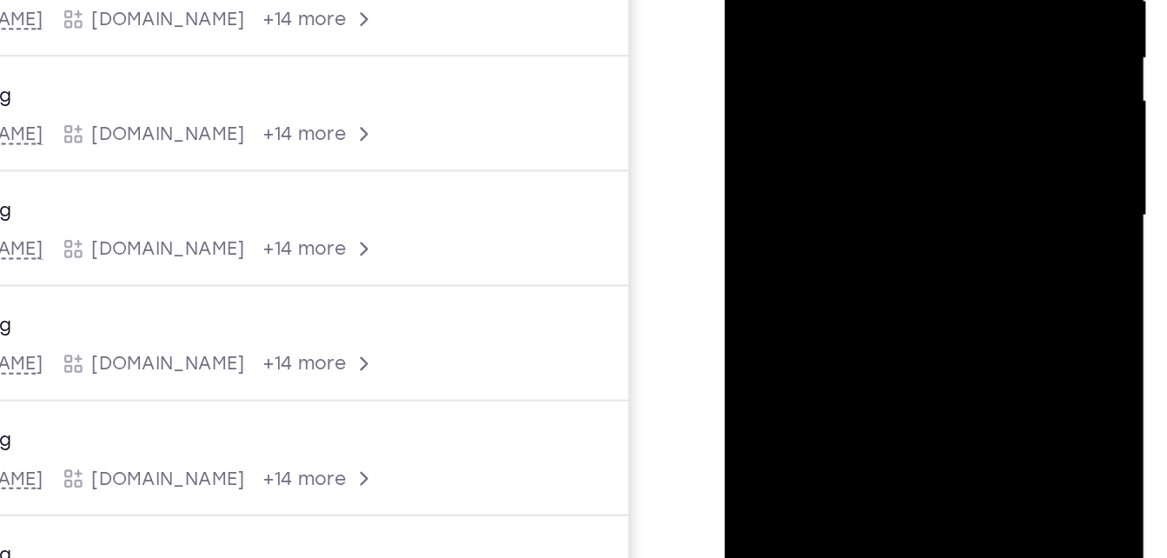
click at [868, 121] on div at bounding box center [846, 33] width 219 height 487
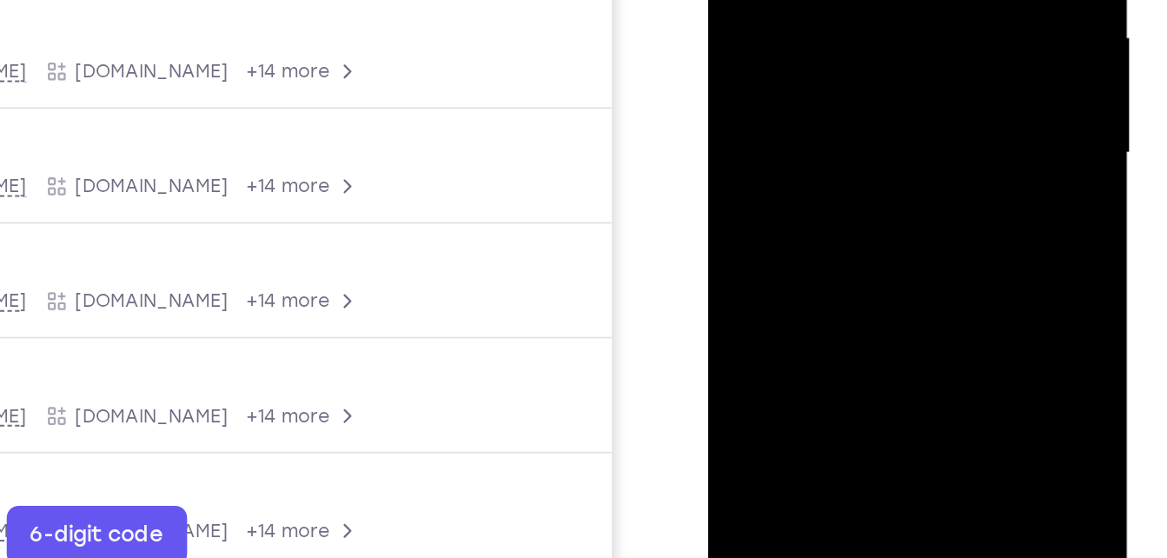
scroll to position [223, 0]
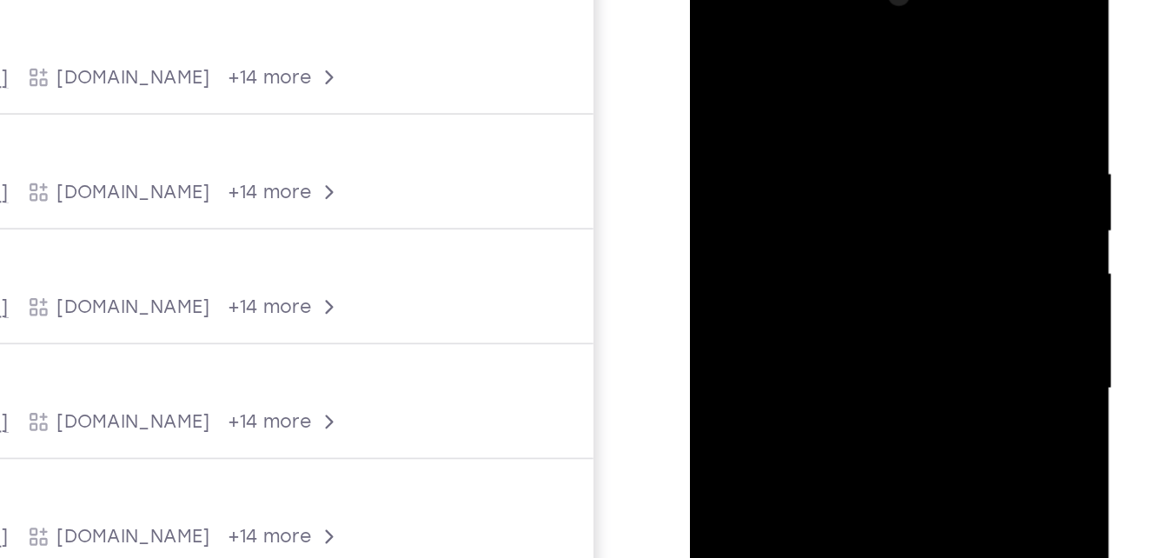
click at [808, 296] on div at bounding box center [812, 206] width 219 height 487
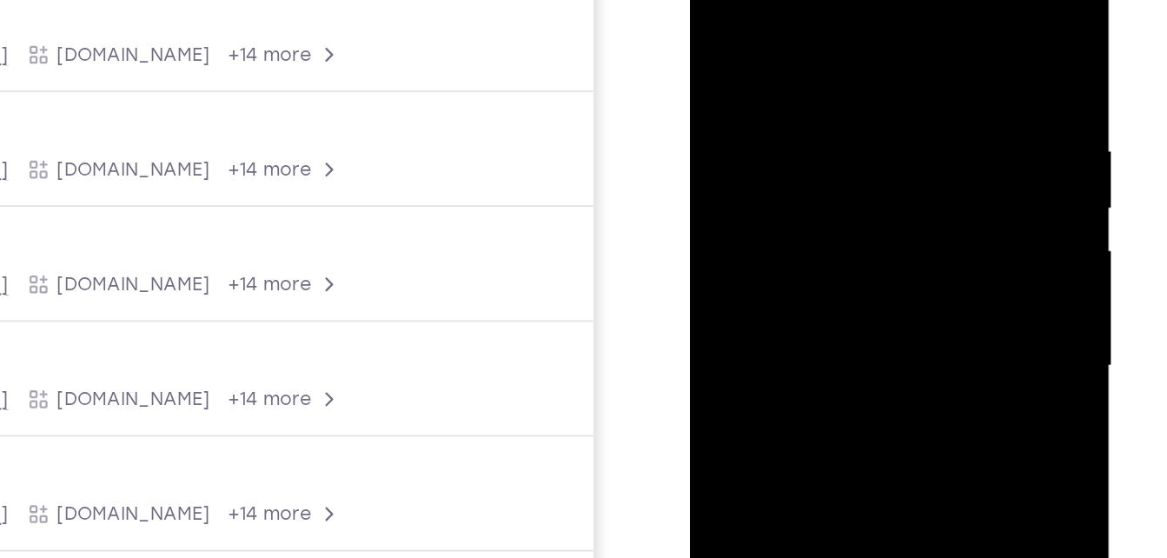
click at [819, 136] on div at bounding box center [812, 183] width 219 height 487
click at [882, 9] on div at bounding box center [812, 183] width 219 height 487
click at [753, 16] on div at bounding box center [812, 183] width 219 height 487
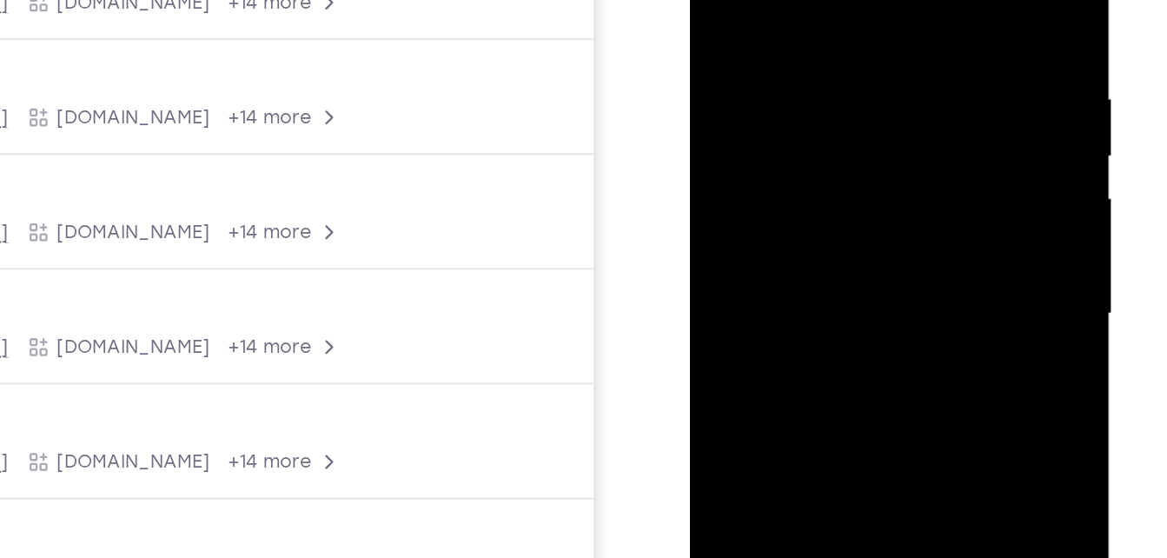
click at [729, 116] on div at bounding box center [812, 131] width 219 height 487
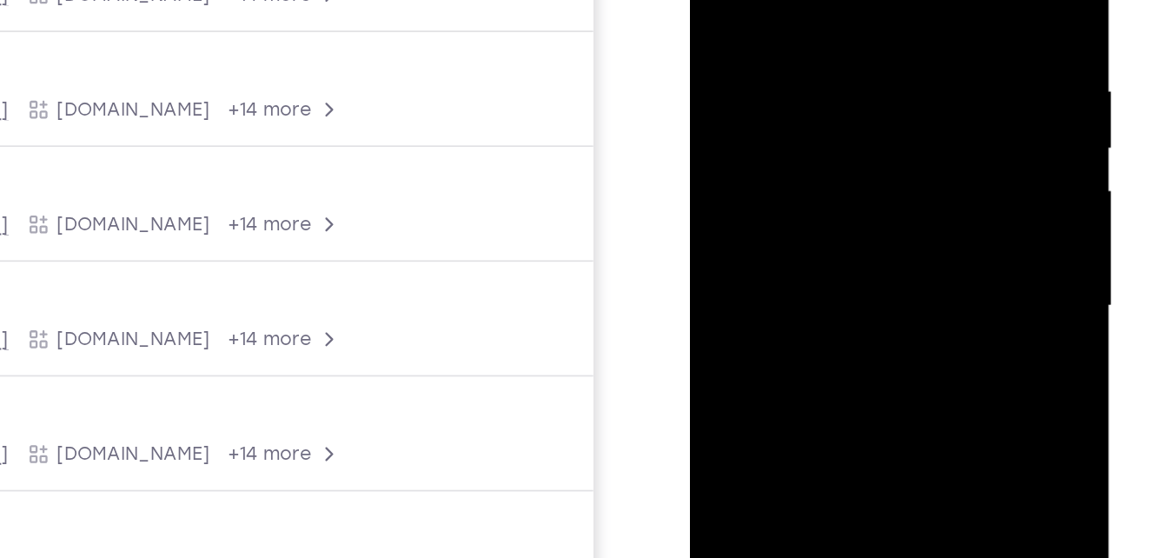
click at [903, 110] on div at bounding box center [812, 124] width 219 height 487
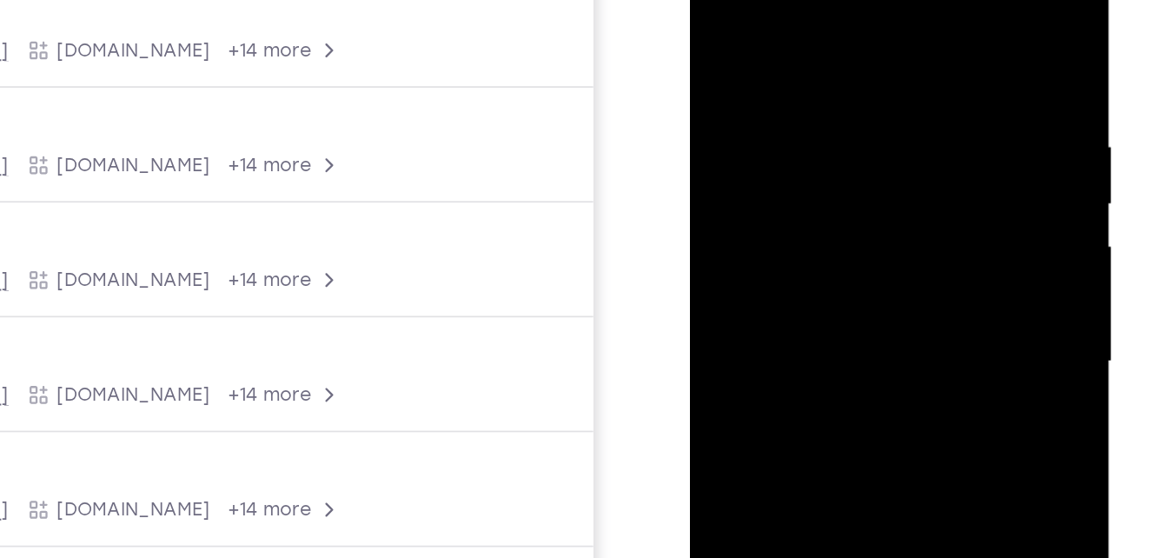
click at [907, 125] on div at bounding box center [812, 179] width 219 height 487
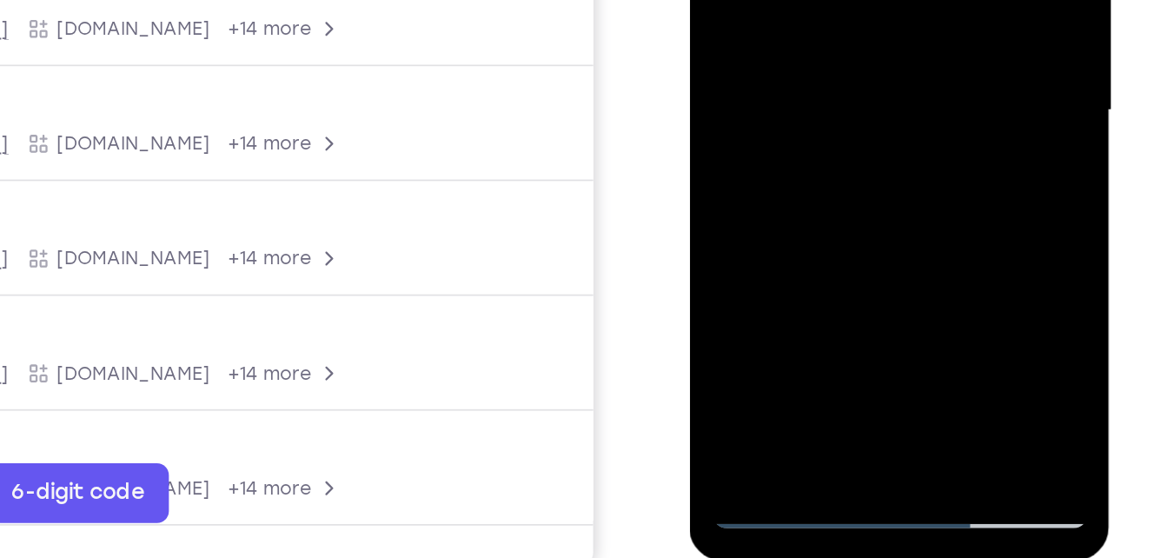
scroll to position [246, 0]
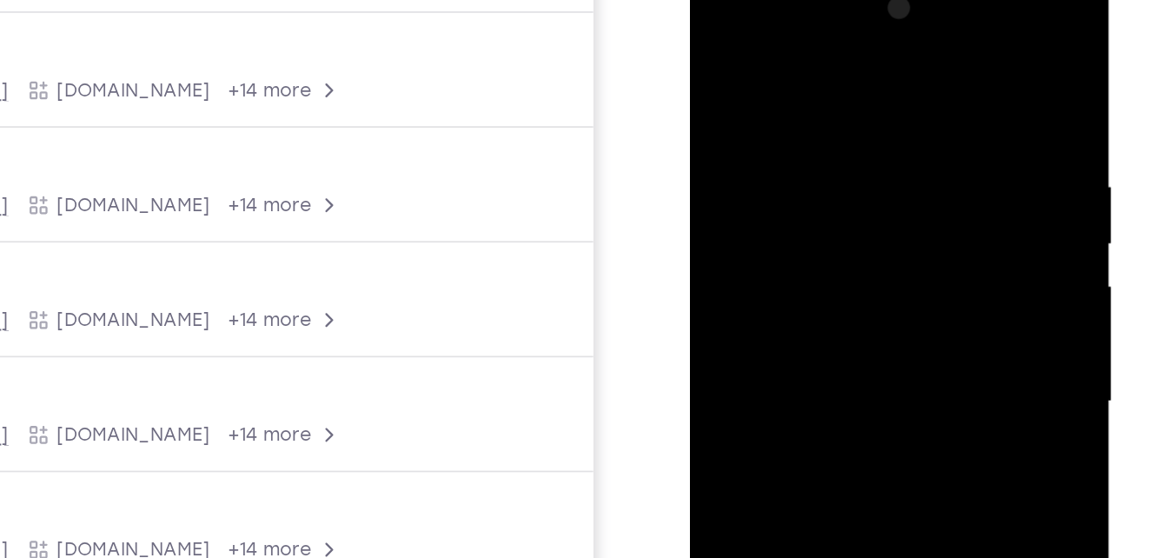
click at [897, 161] on div at bounding box center [812, 220] width 219 height 487
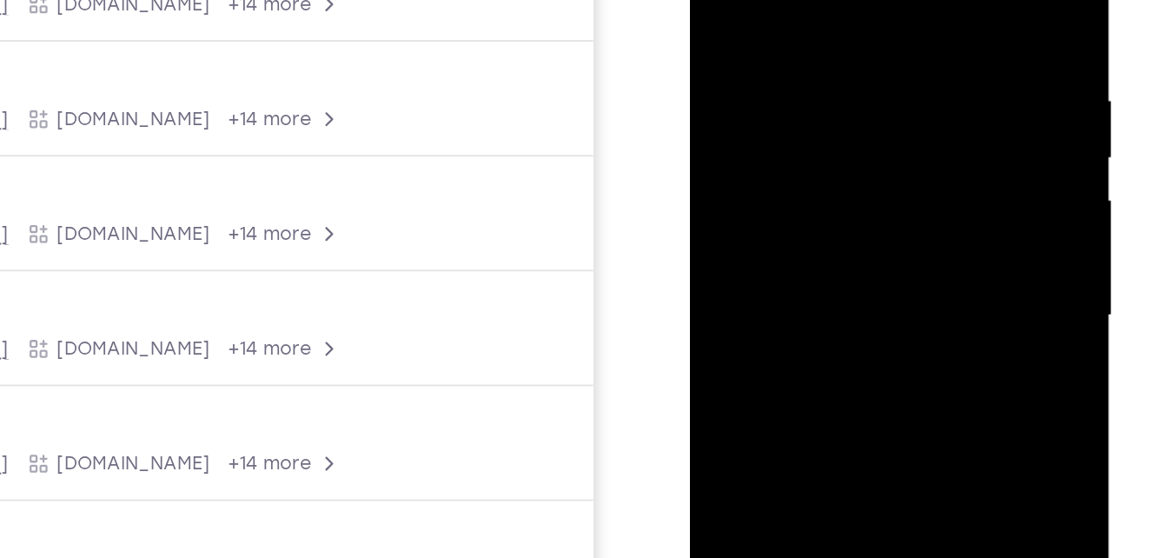
click at [897, 124] on div at bounding box center [812, 133] width 219 height 487
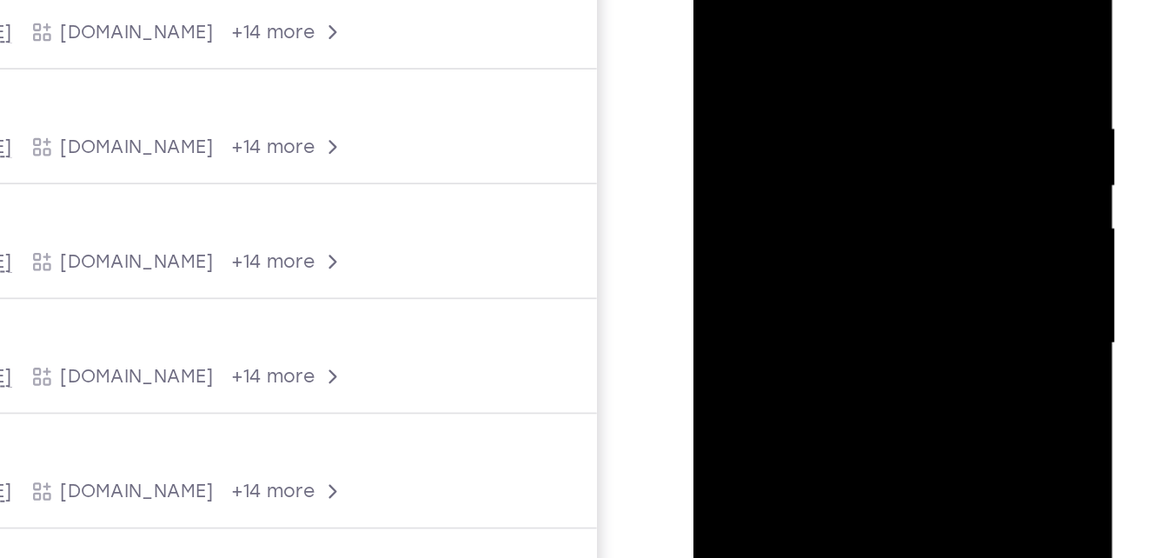
click at [898, 136] on div at bounding box center [815, 161] width 219 height 487
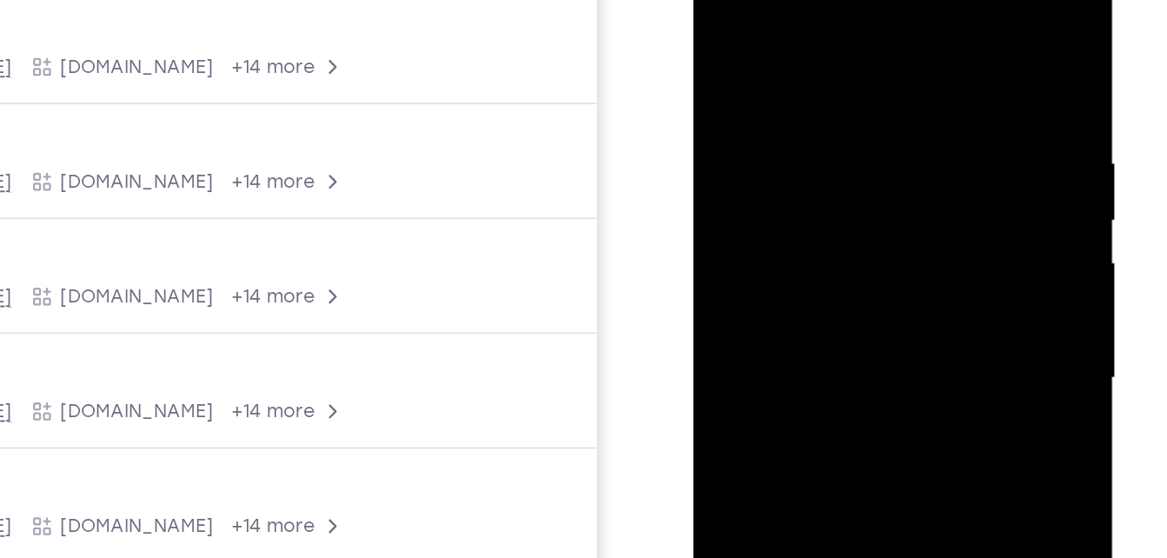
click at [710, 123] on div at bounding box center [815, 195] width 219 height 487
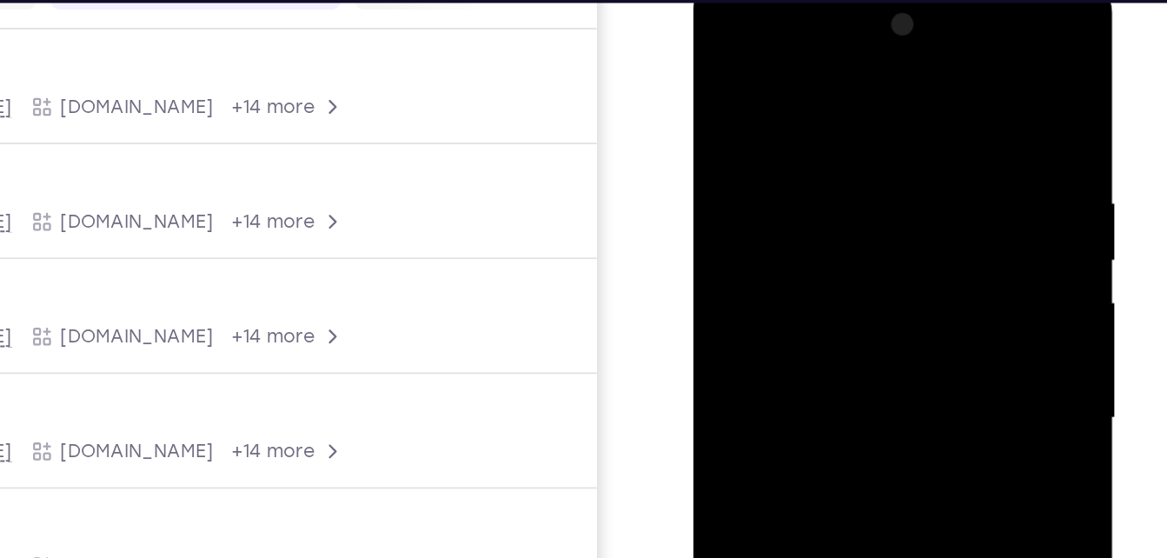
click at [887, 118] on div at bounding box center [815, 235] width 219 height 487
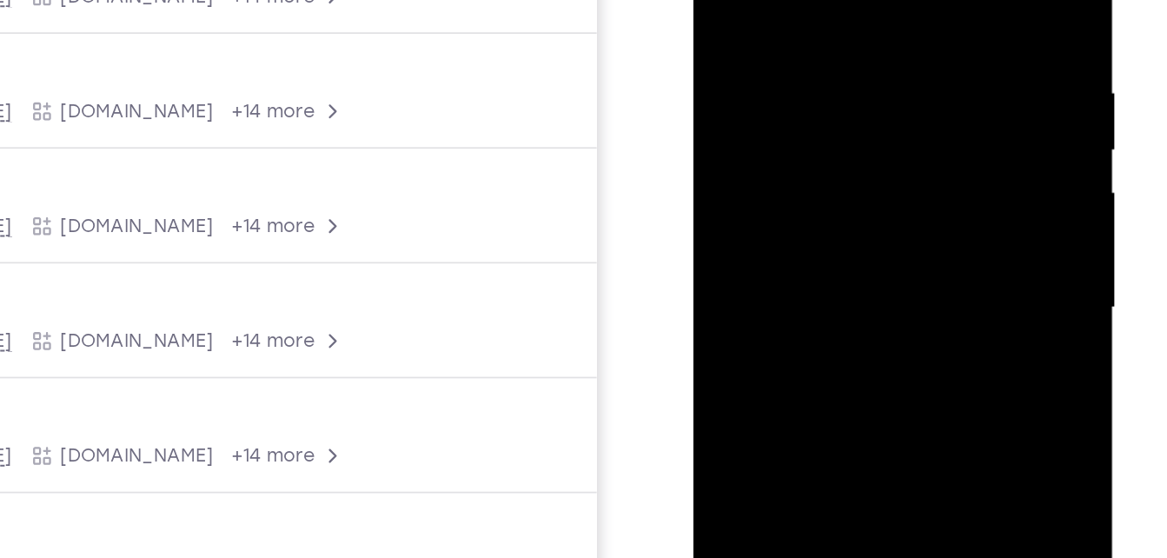
click at [877, 0] on div at bounding box center [815, 125] width 219 height 487
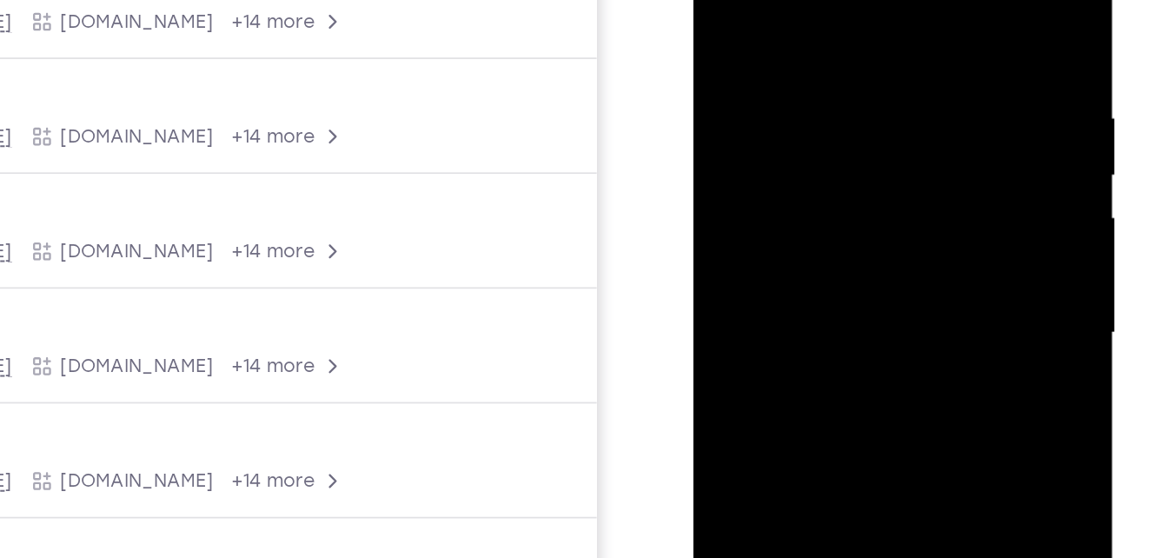
click at [717, 25] on div at bounding box center [815, 151] width 219 height 487
click at [918, 63] on div at bounding box center [815, 151] width 219 height 487
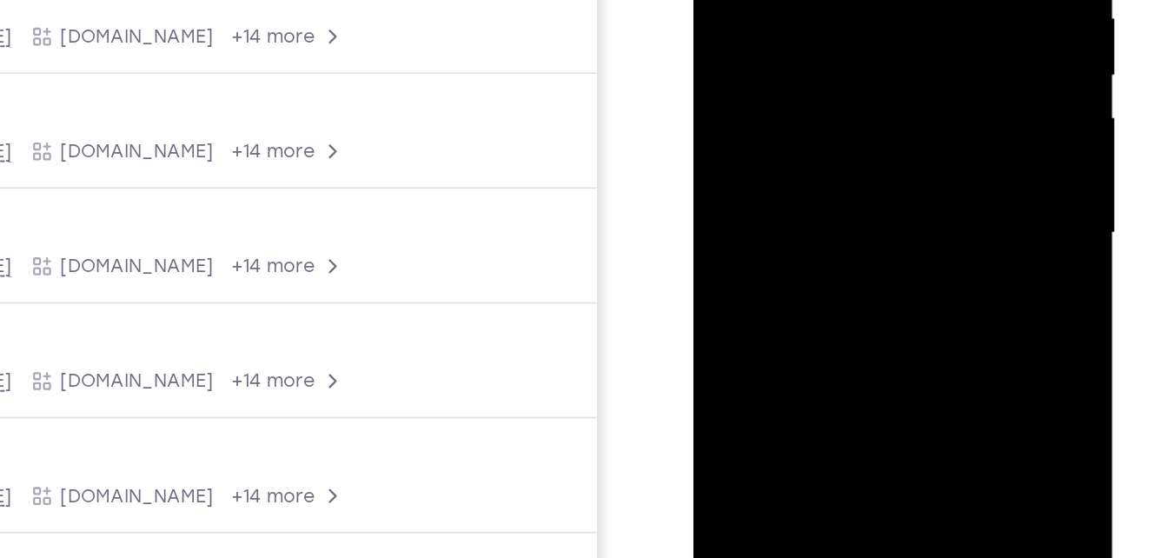
click at [904, 37] on div at bounding box center [815, 51] width 219 height 487
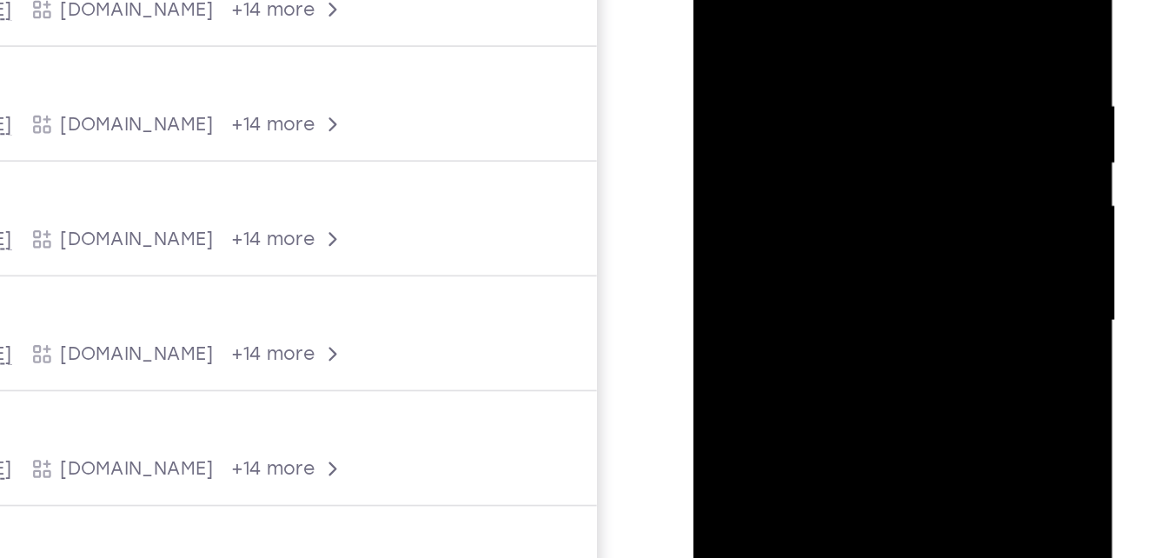
click at [904, 74] on div at bounding box center [815, 139] width 219 height 487
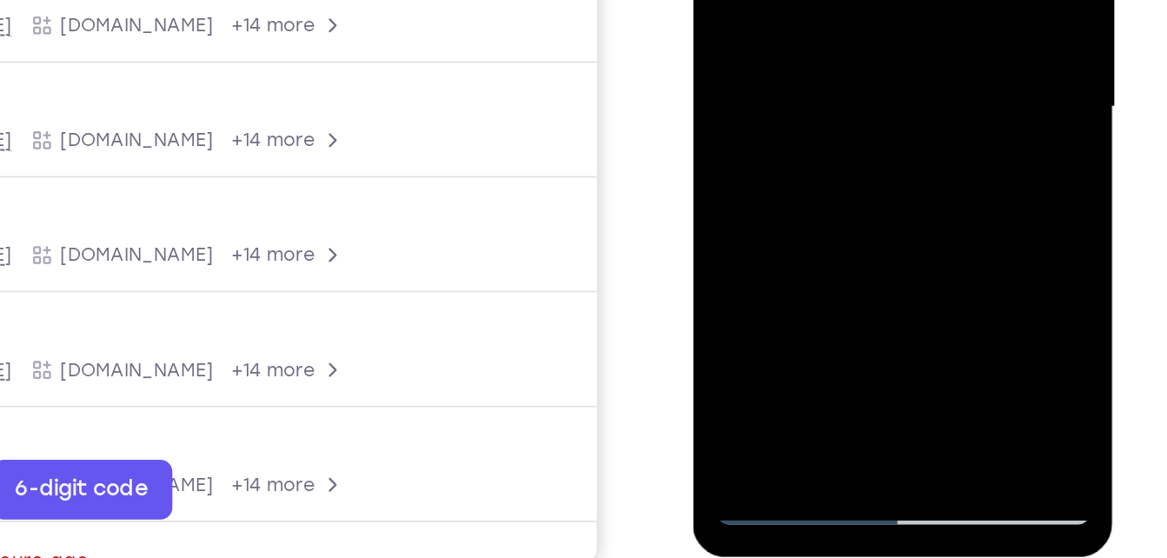
scroll to position [248, 0]
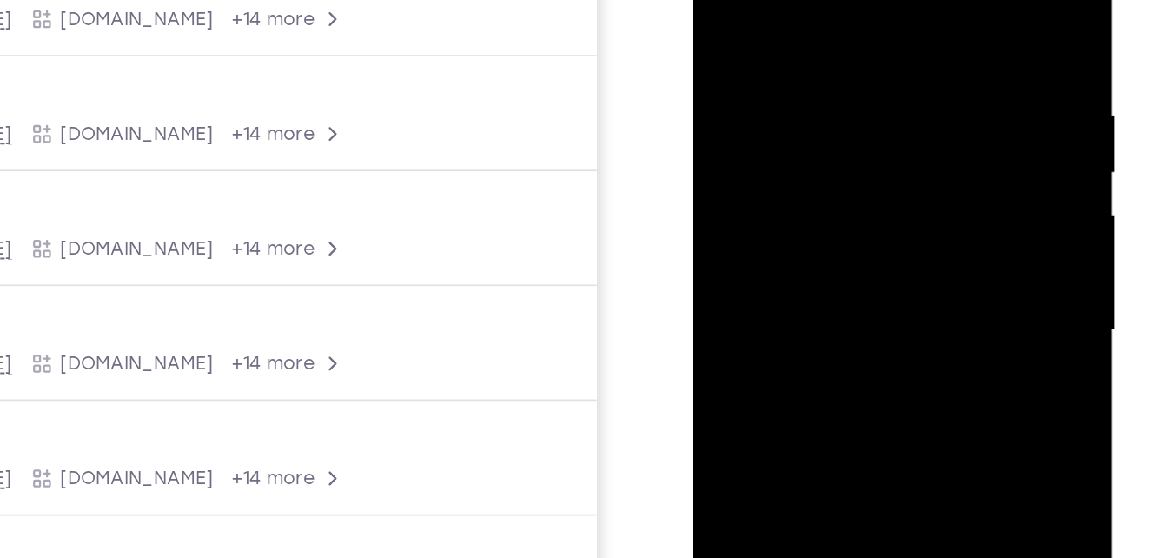
click at [904, 77] on div at bounding box center [815, 147] width 219 height 487
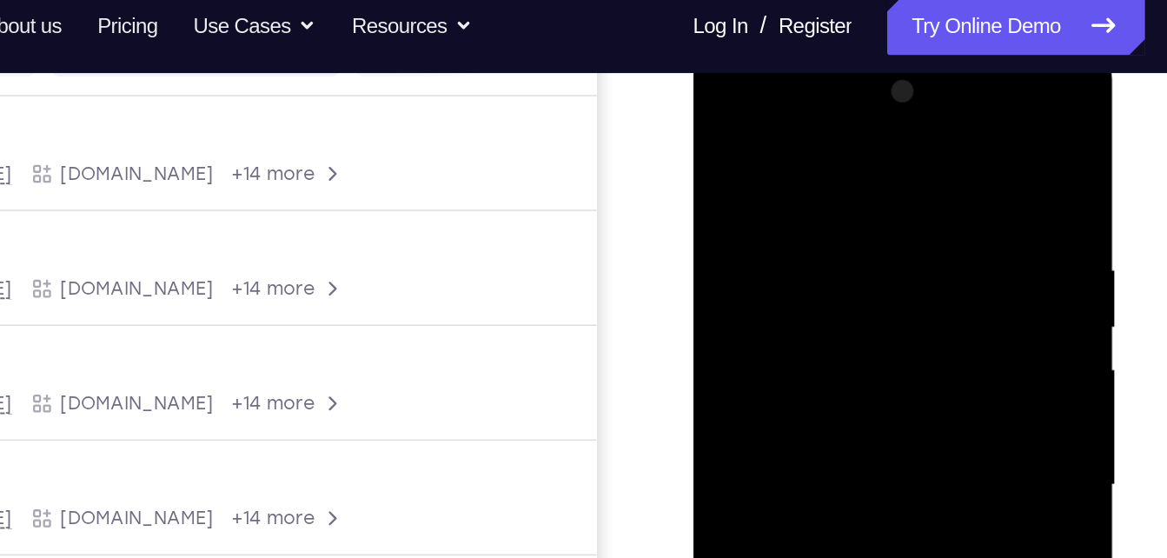
click at [895, 224] on div at bounding box center [815, 302] width 219 height 487
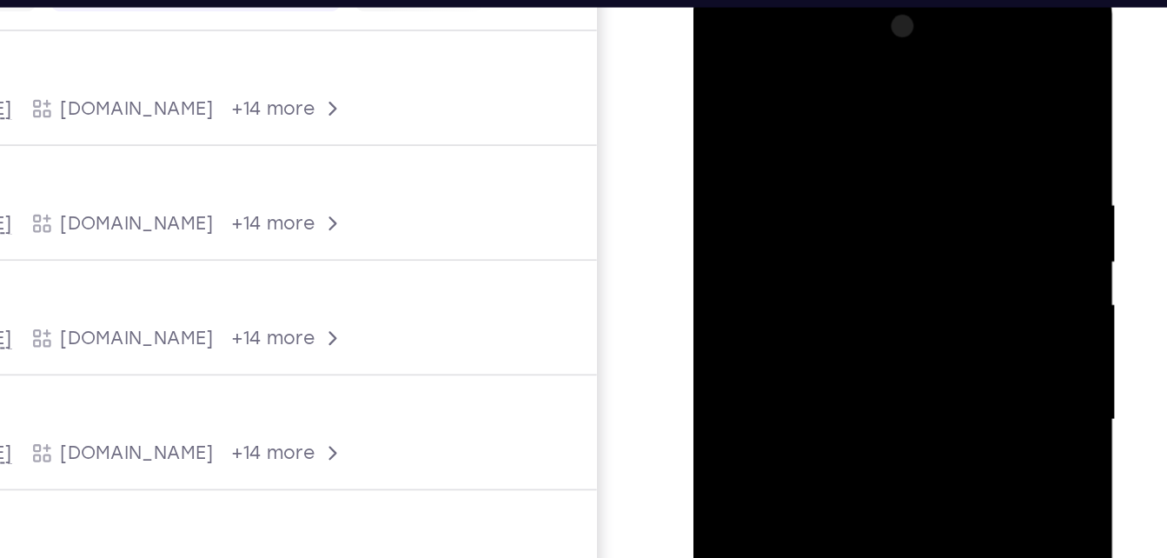
click at [887, 94] on div at bounding box center [815, 237] width 219 height 487
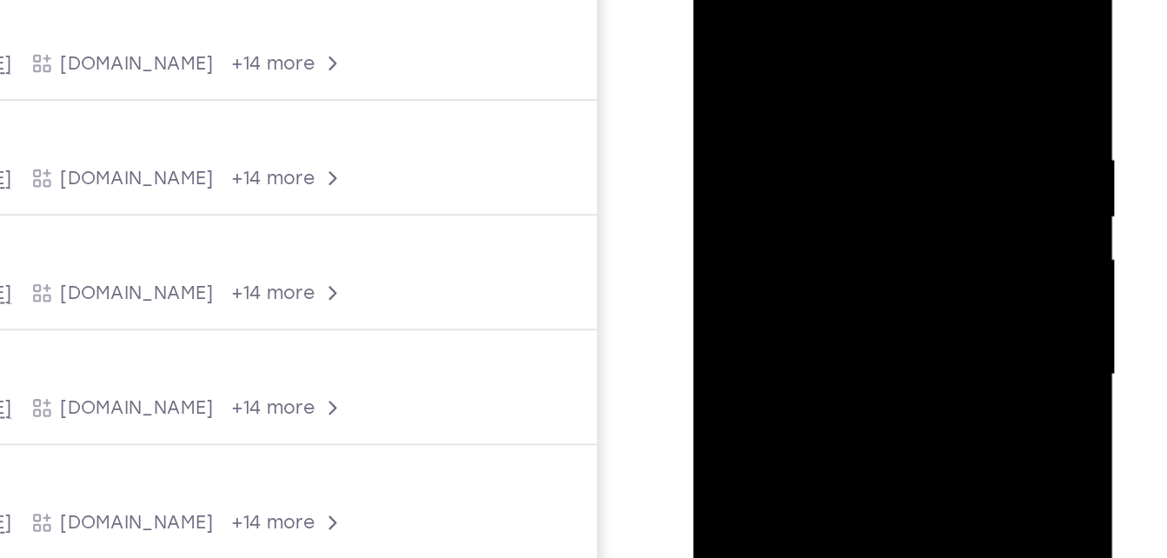
click at [901, 149] on div at bounding box center [815, 193] width 219 height 487
click at [710, 127] on div at bounding box center [815, 193] width 219 height 487
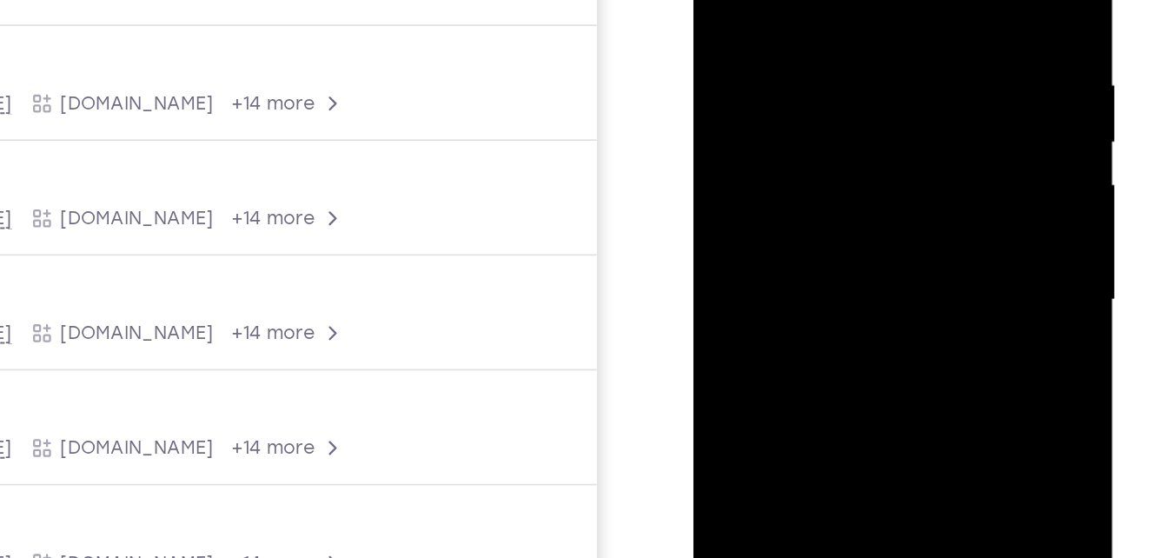
click at [709, 90] on div at bounding box center [815, 118] width 219 height 487
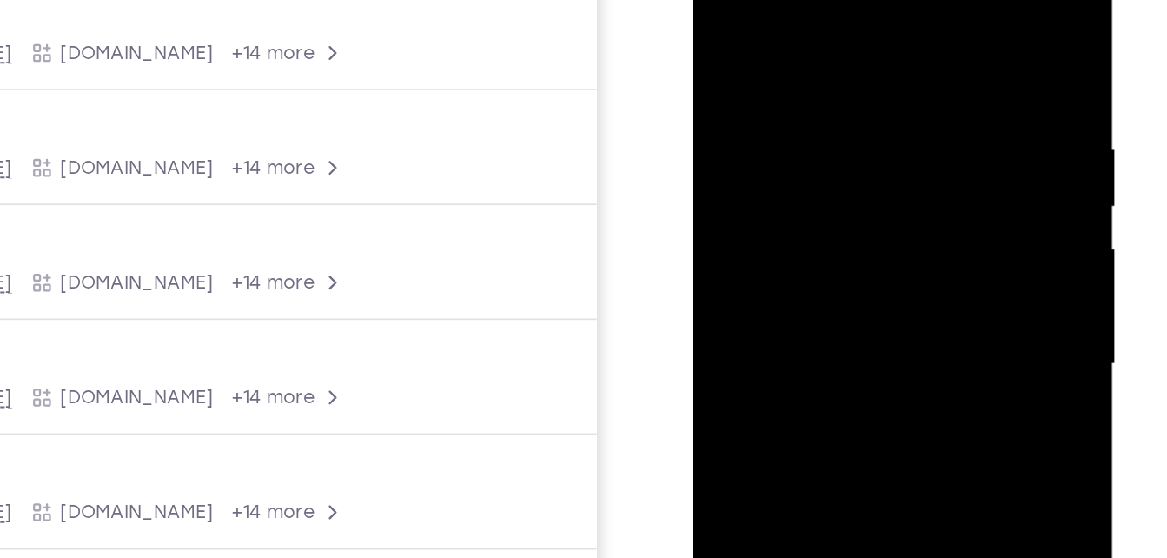
click at [905, 104] on div at bounding box center [815, 182] width 219 height 487
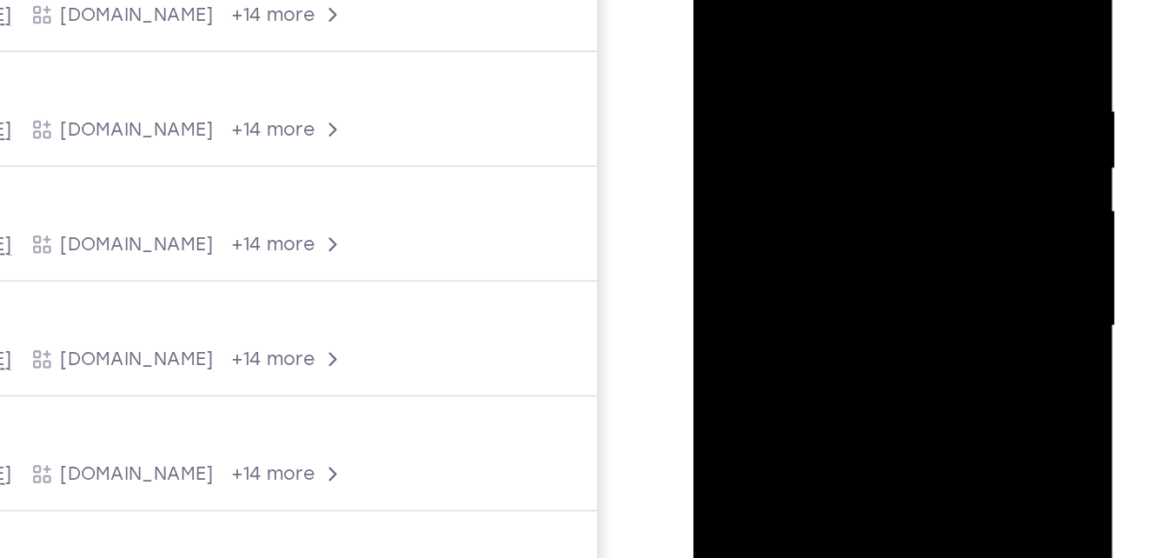
click at [905, 88] on div at bounding box center [815, 143] width 219 height 487
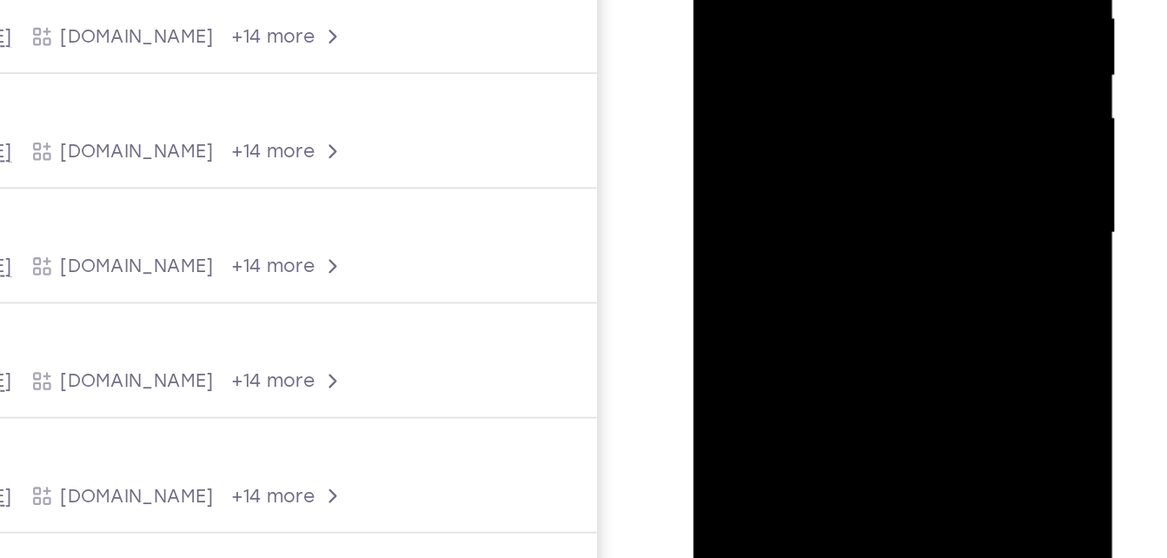
click at [896, 63] on div at bounding box center [815, 51] width 219 height 487
click at [906, 50] on div at bounding box center [815, 51] width 219 height 487
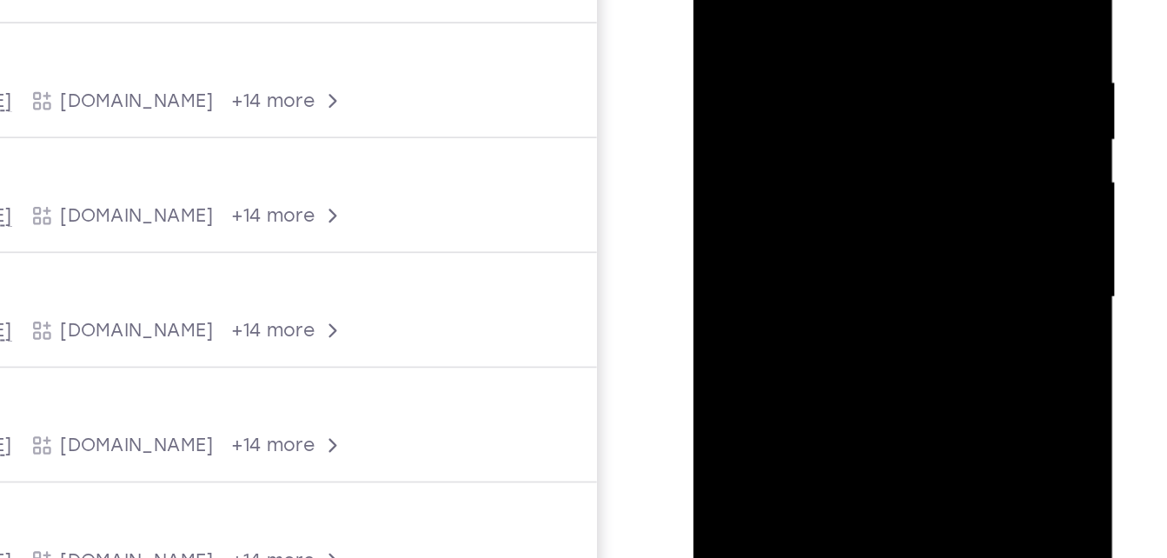
click at [906, 76] on div at bounding box center [815, 114] width 219 height 487
click at [715, 61] on div at bounding box center [815, 114] width 219 height 487
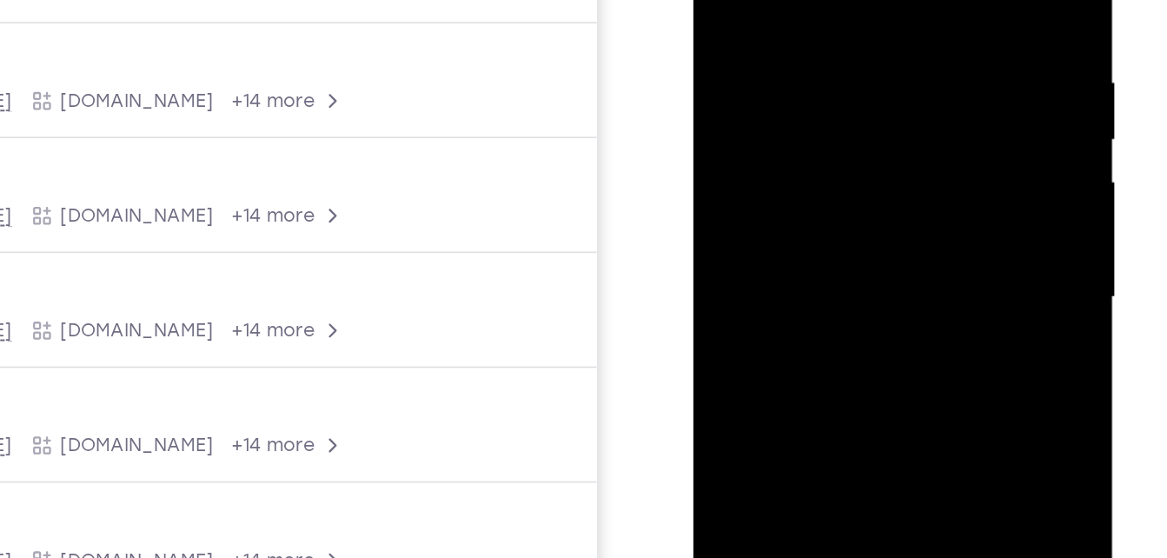
click at [715, 61] on div at bounding box center [815, 114] width 219 height 487
click at [703, 73] on div at bounding box center [816, 117] width 246 height 518
click at [706, 73] on div at bounding box center [815, 114] width 219 height 487
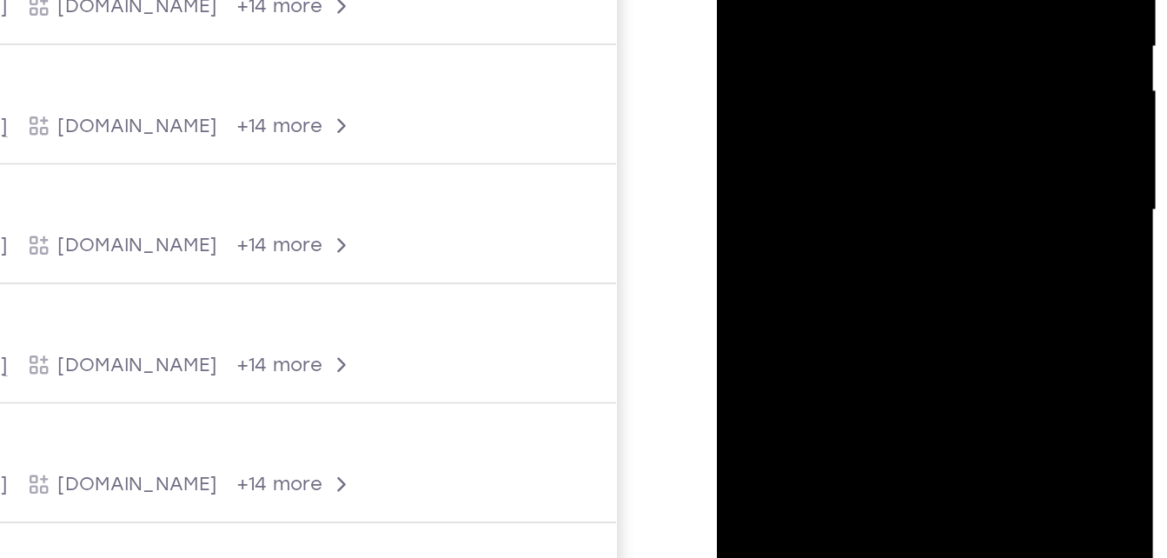
click at [910, 3] on div at bounding box center [839, 10] width 219 height 487
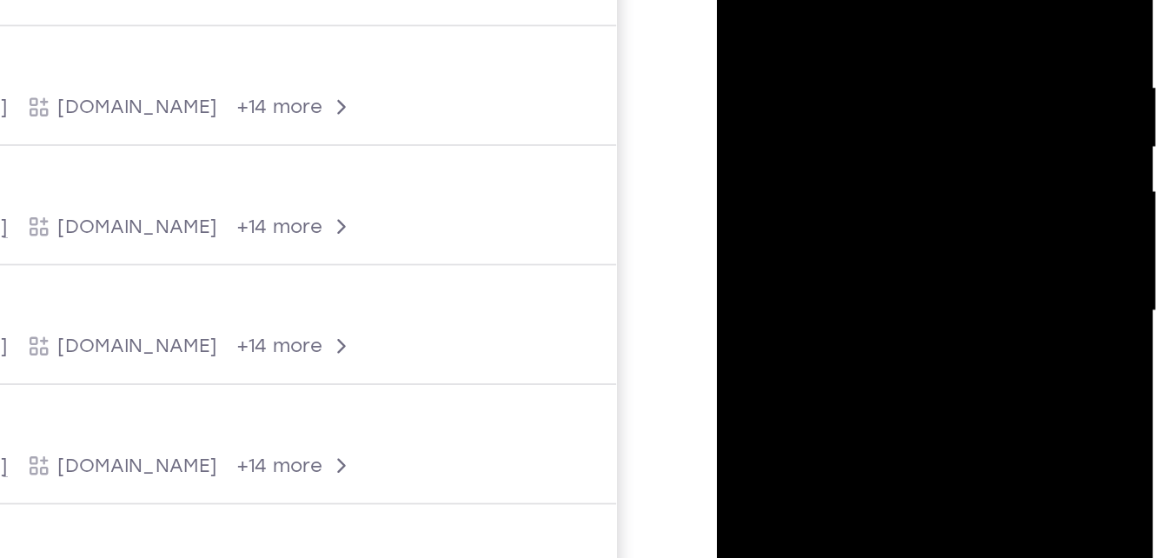
click at [916, 46] on div at bounding box center [839, 111] width 219 height 487
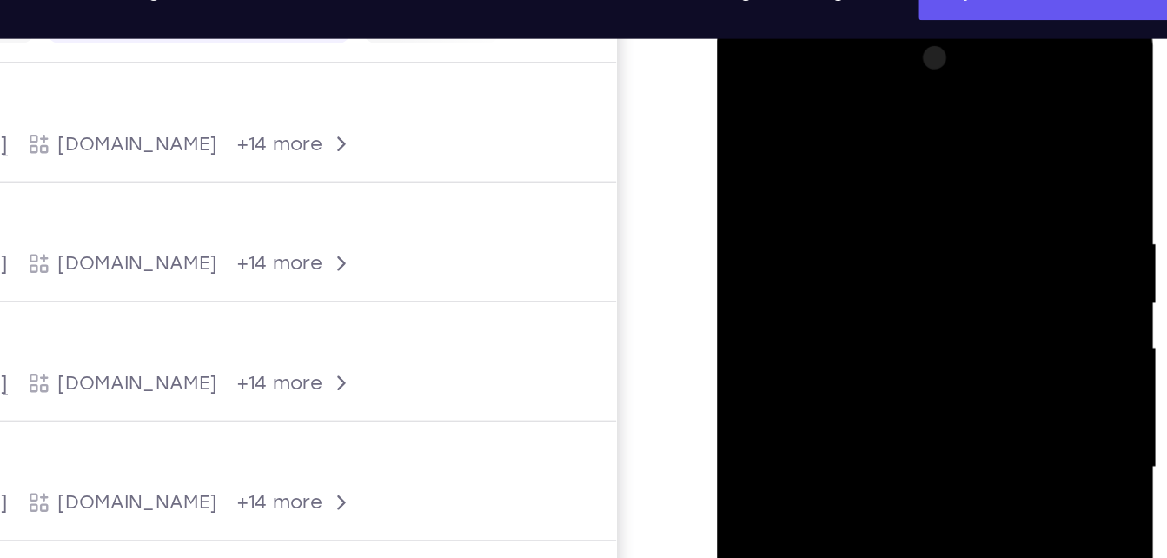
click at [916, 114] on div at bounding box center [839, 266] width 219 height 487
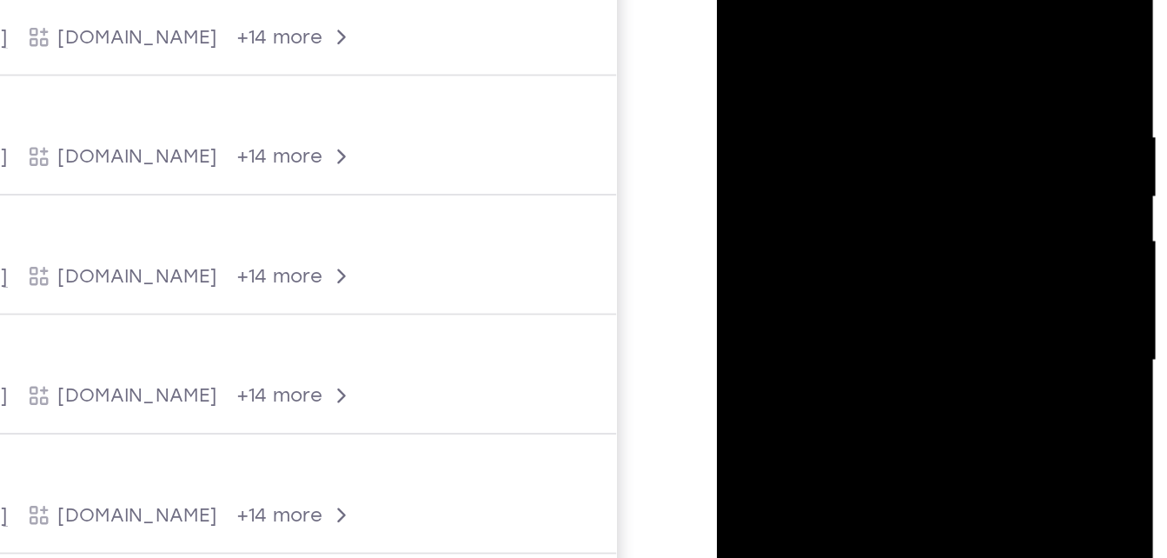
click at [916, 68] on div at bounding box center [839, 160] width 219 height 487
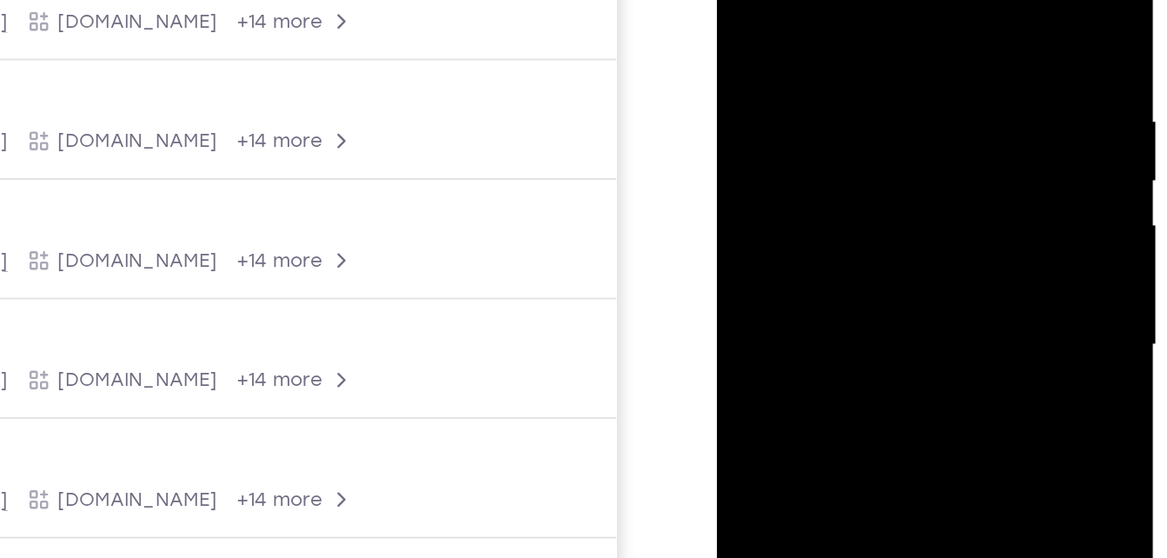
click at [916, 61] on div at bounding box center [839, 145] width 219 height 487
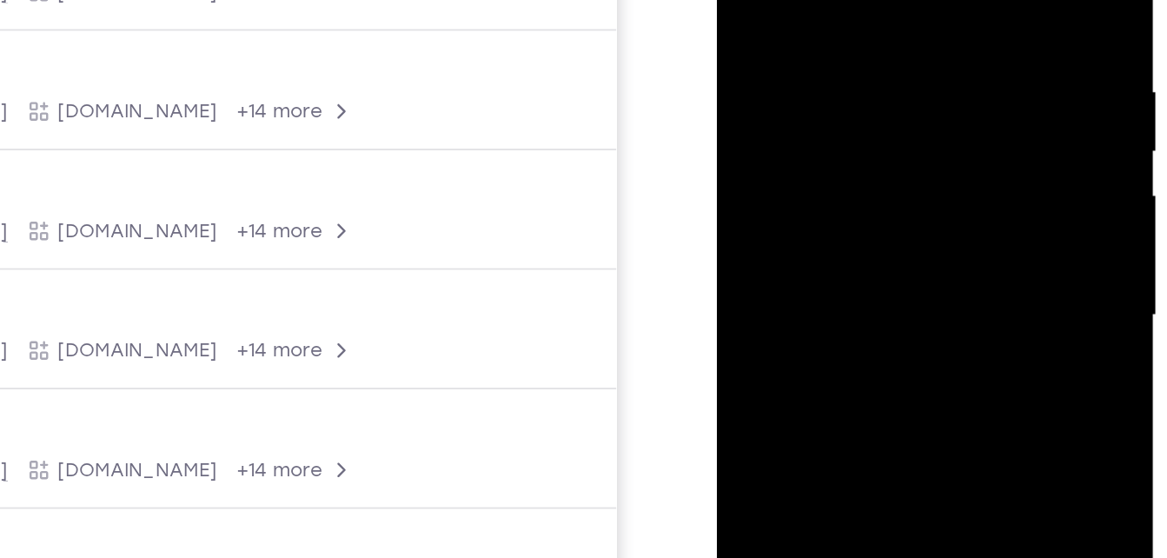
drag, startPoint x: 922, startPoint y: 44, endPoint x: 932, endPoint y: 31, distance: 16.2
click at [932, 31] on div at bounding box center [839, 115] width 219 height 487
click at [934, 37] on div at bounding box center [839, 115] width 219 height 487
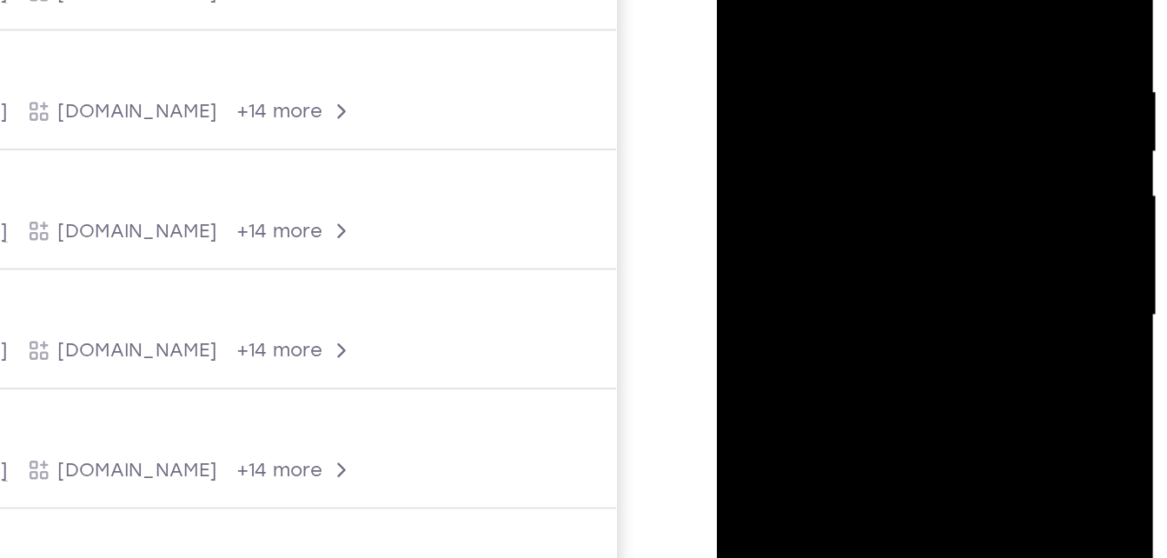
click at [934, 37] on div at bounding box center [839, 115] width 219 height 487
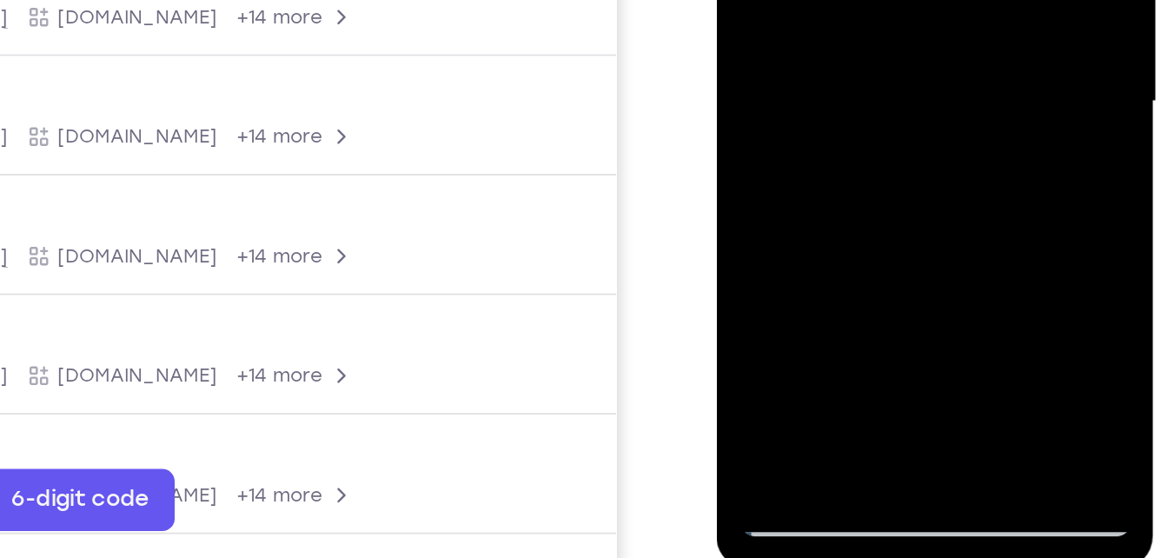
scroll to position [251, 0]
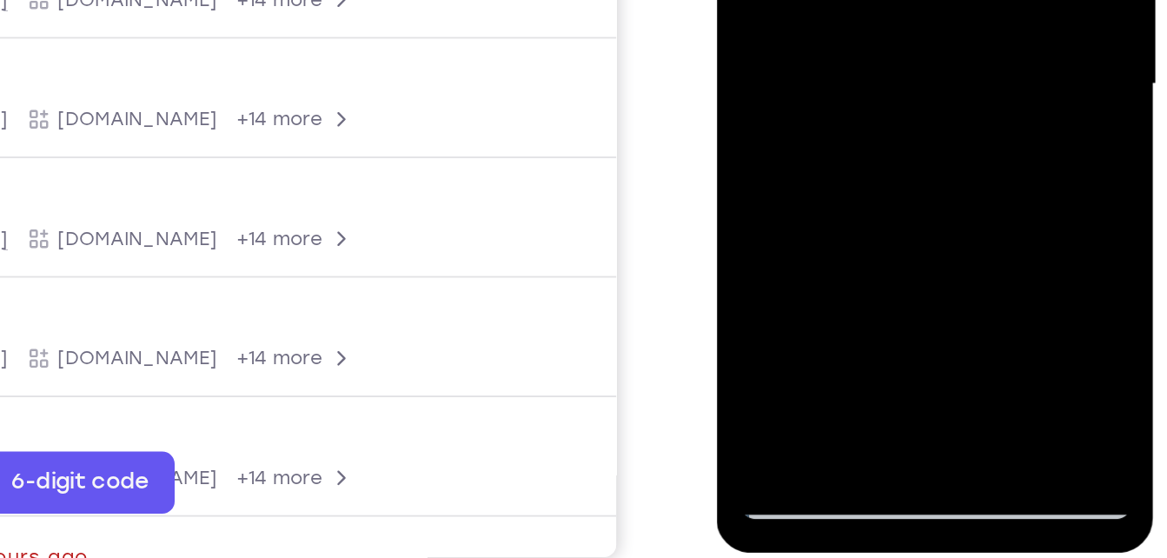
drag, startPoint x: 800, startPoint y: 10, endPoint x: 814, endPoint y: -97, distance: 108.7
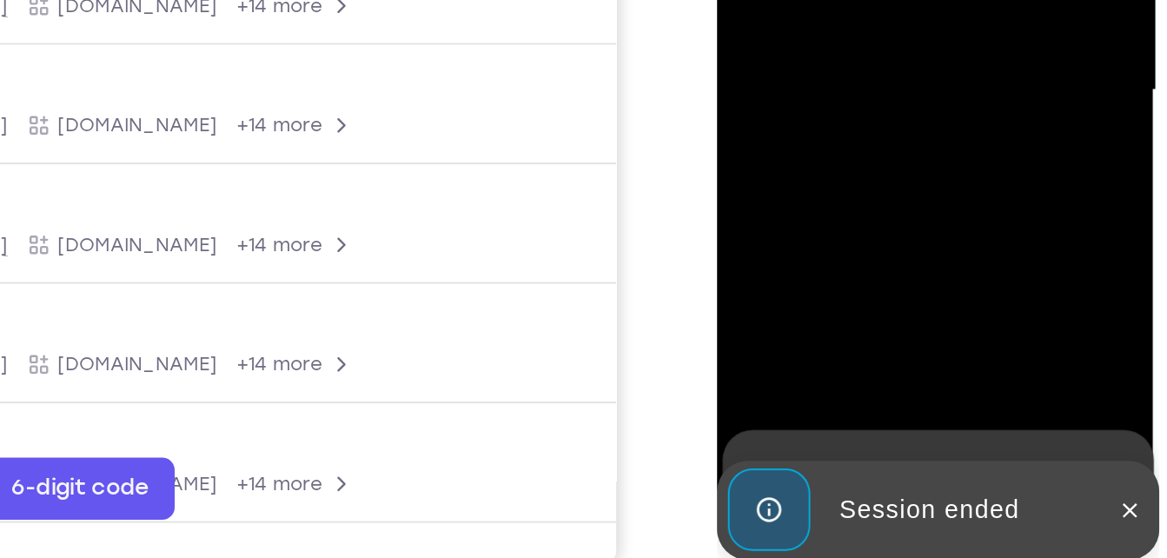
scroll to position [289, 0]
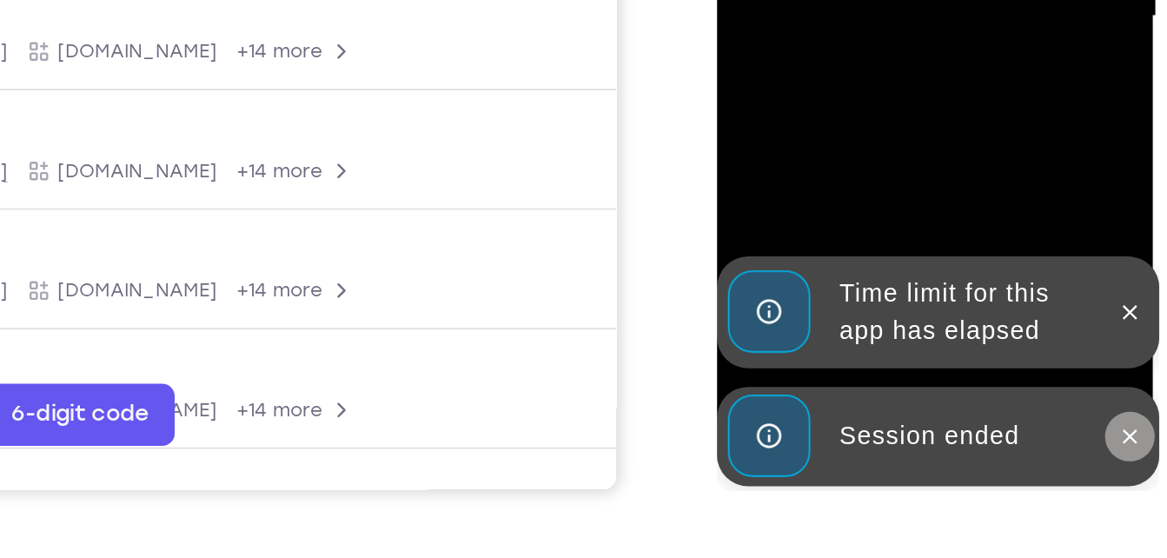
click at [951, 44] on icon at bounding box center [948, 50] width 14 height 14
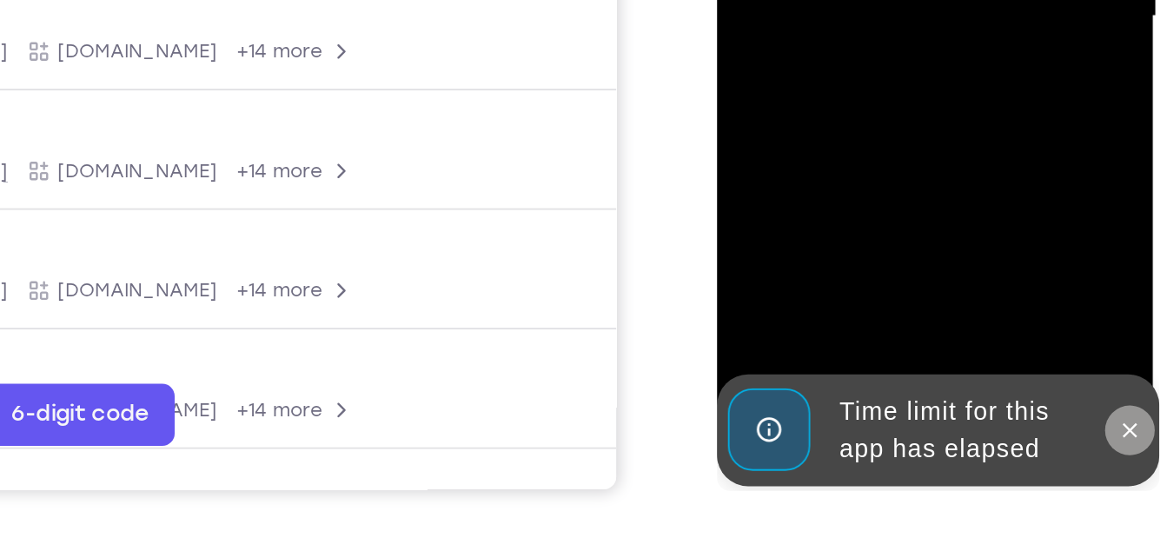
click at [945, 52] on icon at bounding box center [948, 47] width 14 height 14
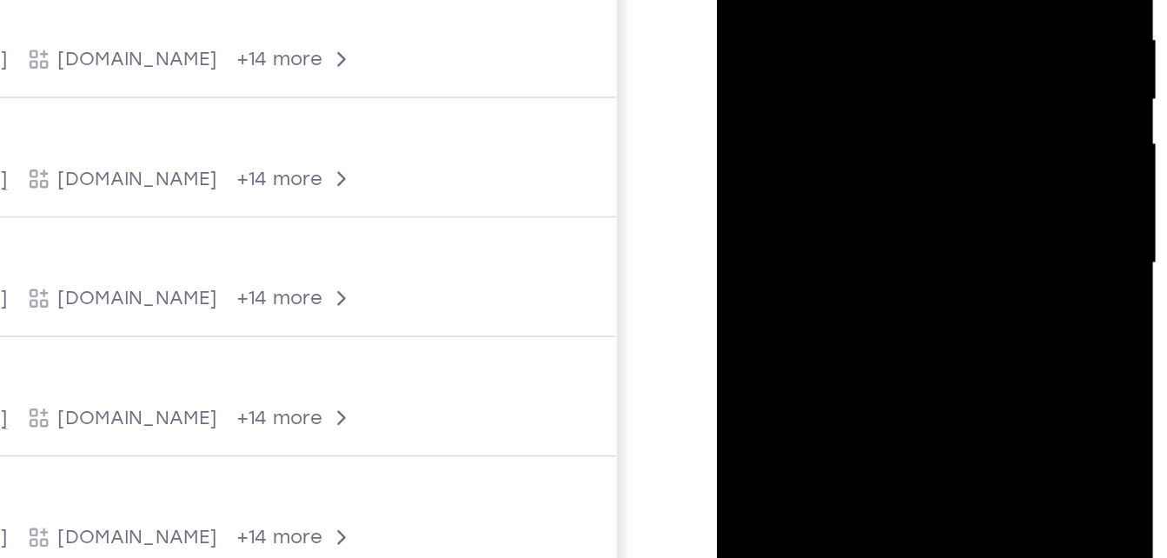
click at [913, 210] on div at bounding box center [839, 62] width 219 height 487
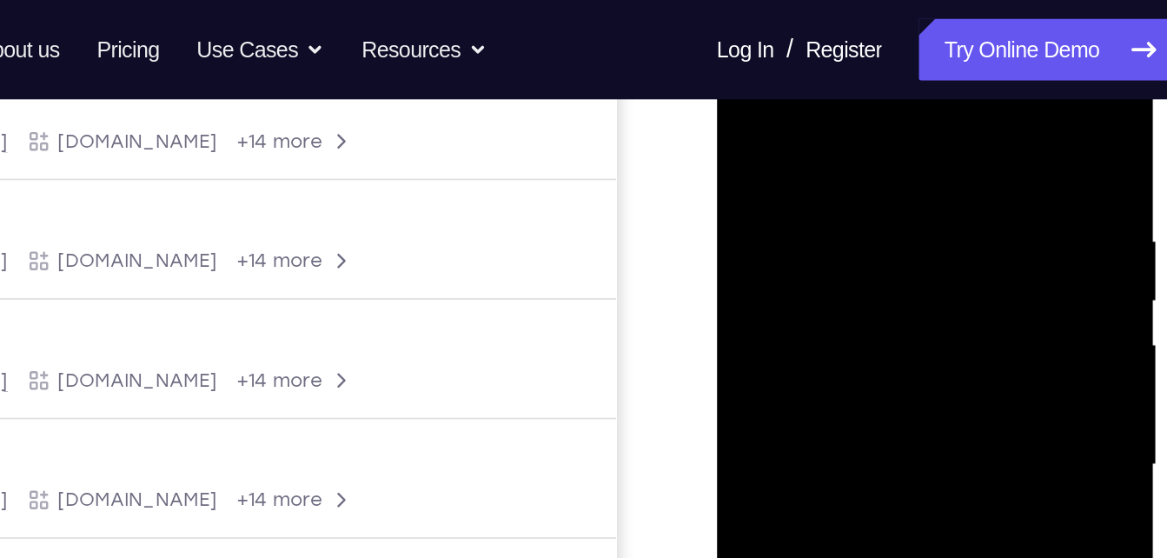
scroll to position [282, 0]
click at [757, 67] on div at bounding box center [839, 265] width 219 height 487
click at [917, 249] on div at bounding box center [839, 265] width 219 height 487
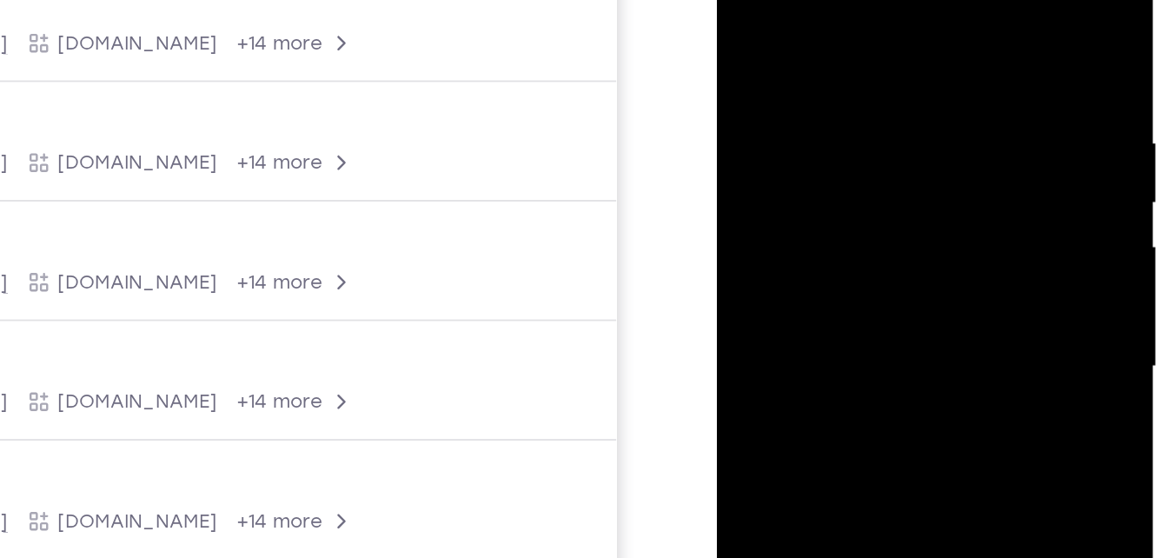
click at [826, 203] on div at bounding box center [839, 167] width 219 height 487
click at [813, 164] on div at bounding box center [839, 167] width 219 height 487
click at [838, 142] on div at bounding box center [839, 167] width 219 height 487
click at [828, 161] on div at bounding box center [839, 167] width 219 height 487
click at [824, 220] on div at bounding box center [839, 167] width 219 height 487
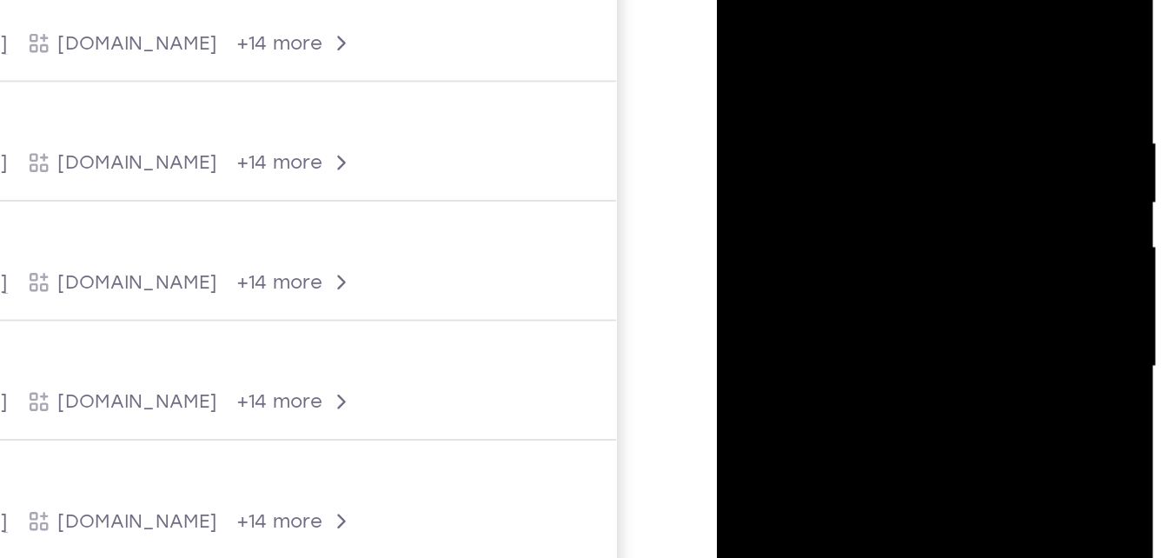
click at [912, 0] on div at bounding box center [839, 167] width 219 height 487
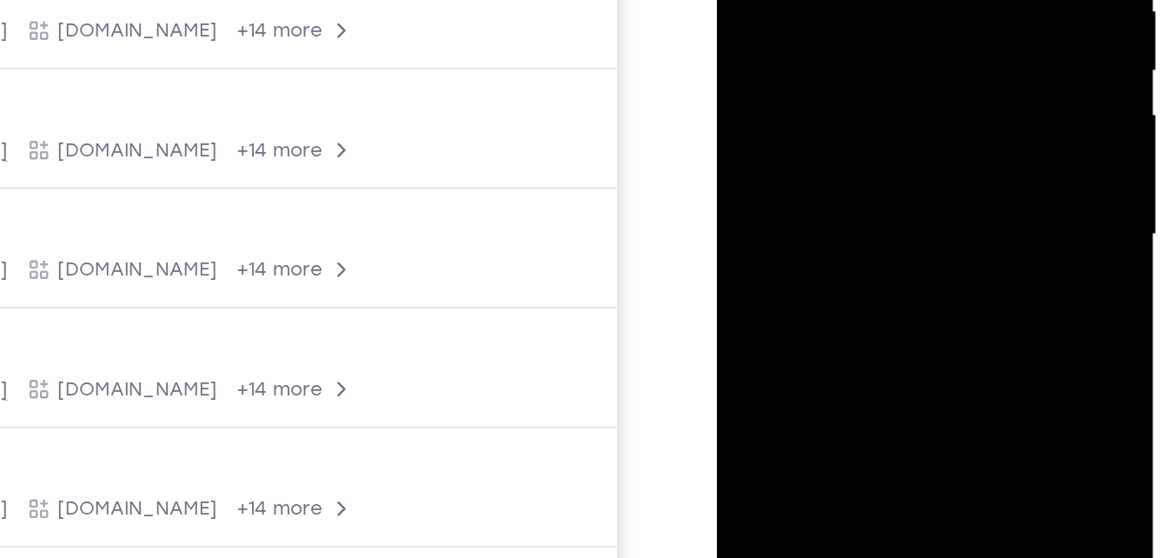
scroll to position [342, 0]
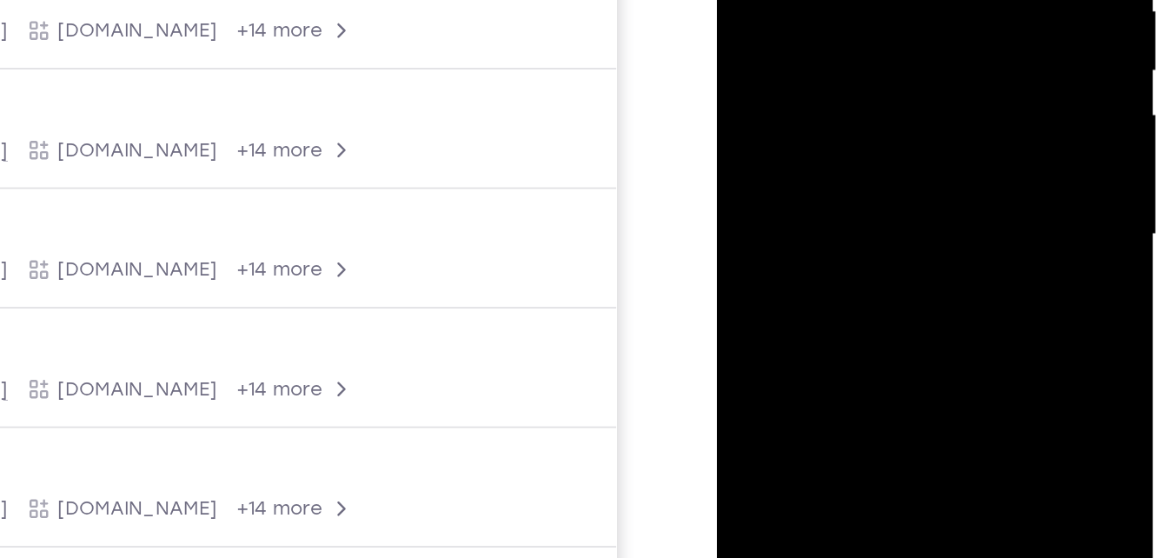
click at [871, 129] on div at bounding box center [839, 34] width 219 height 487
click at [860, 0] on div at bounding box center [839, 34] width 219 height 487
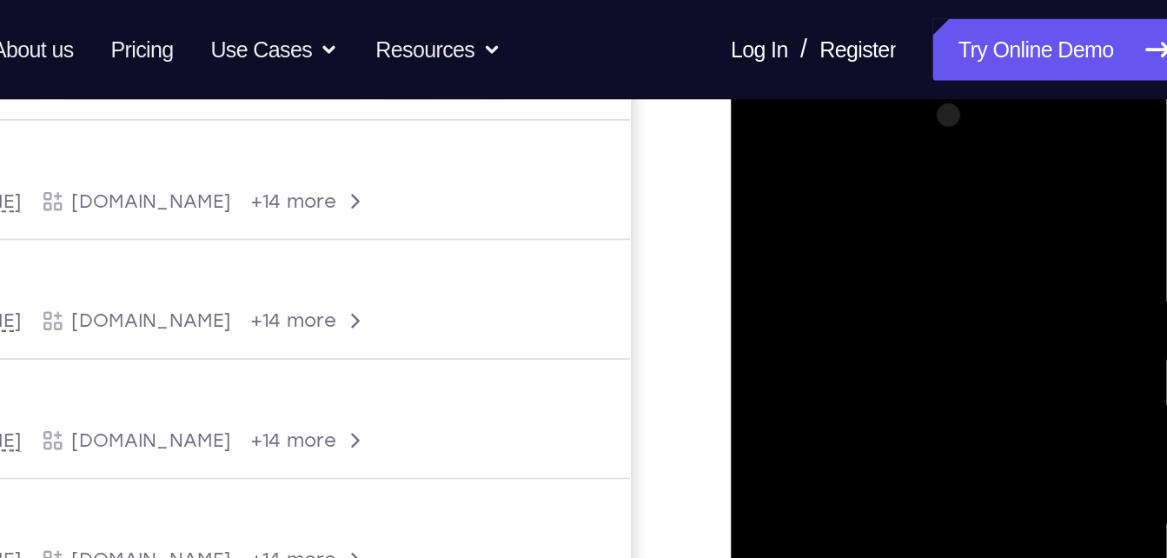
scroll to position [248, 0]
click at [803, 157] on div at bounding box center [853, 327] width 219 height 487
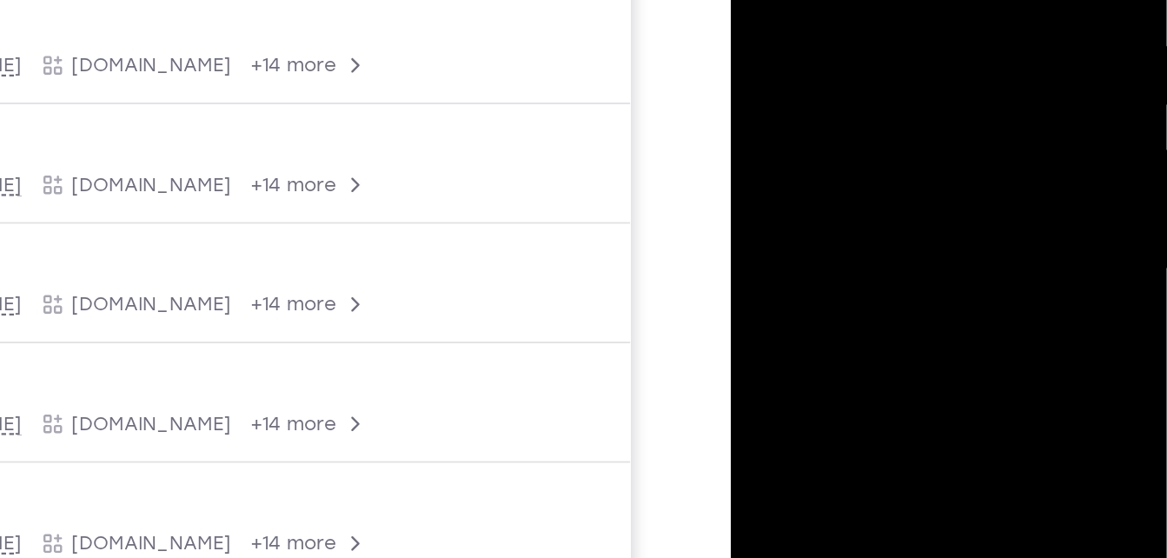
click at [781, 179] on div at bounding box center [853, 68] width 219 height 487
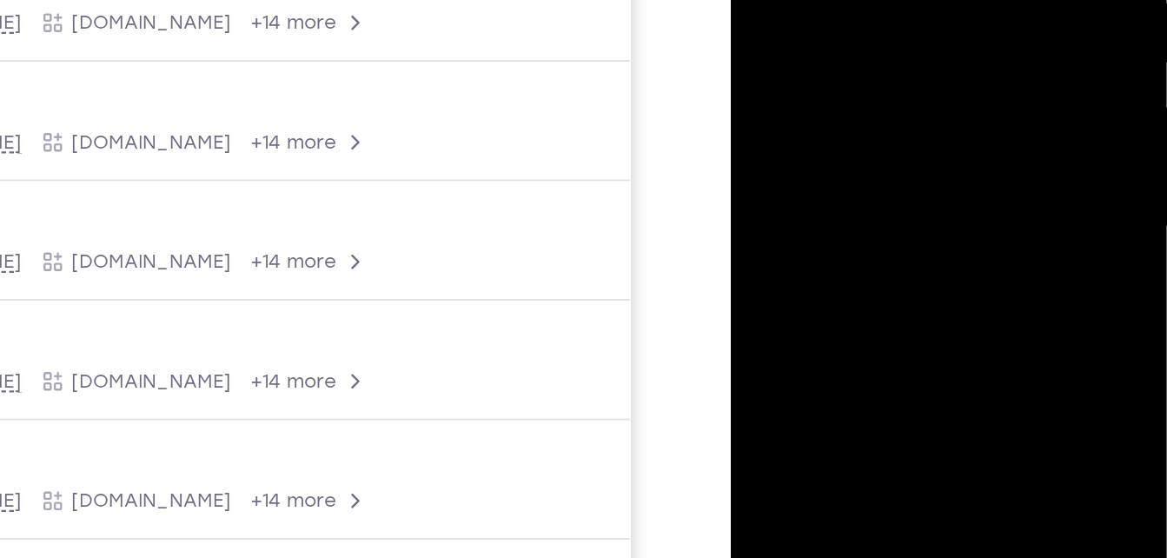
click at [879, 147] on div at bounding box center [853, 27] width 219 height 487
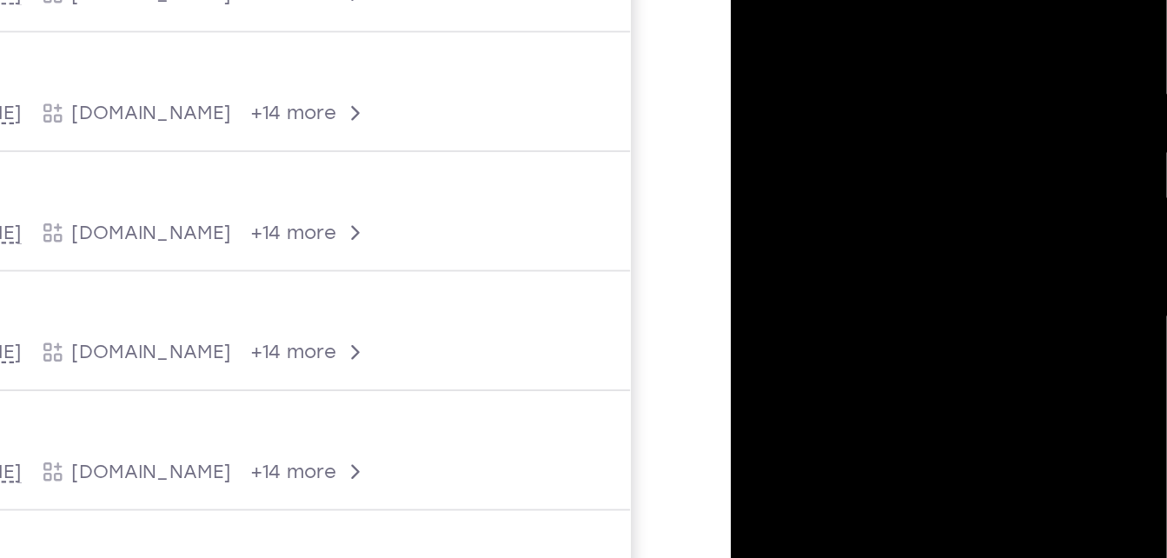
drag, startPoint x: 821, startPoint y: 144, endPoint x: 843, endPoint y: -54, distance: 199.3
click at [843, 0] on div at bounding box center [853, 117] width 219 height 487
drag, startPoint x: 820, startPoint y: 56, endPoint x: 872, endPoint y: -9, distance: 82.8
click at [872, 0] on div at bounding box center [853, 117] width 219 height 487
drag, startPoint x: 843, startPoint y: 116, endPoint x: 862, endPoint y: -35, distance: 152.4
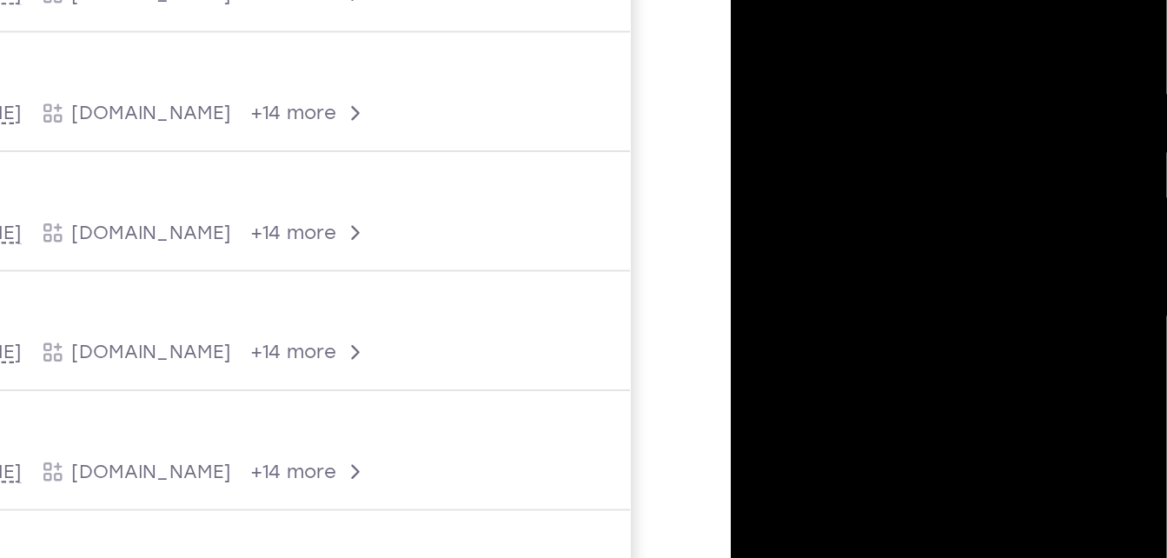
click at [862, 0] on div at bounding box center [853, 117] width 219 height 487
drag, startPoint x: 827, startPoint y: 143, endPoint x: 832, endPoint y: -97, distance: 239.9
click at [832, 0] on div at bounding box center [853, 117] width 219 height 487
drag, startPoint x: 816, startPoint y: 175, endPoint x: 821, endPoint y: 46, distance: 128.7
click at [821, 46] on div at bounding box center [853, 117] width 219 height 487
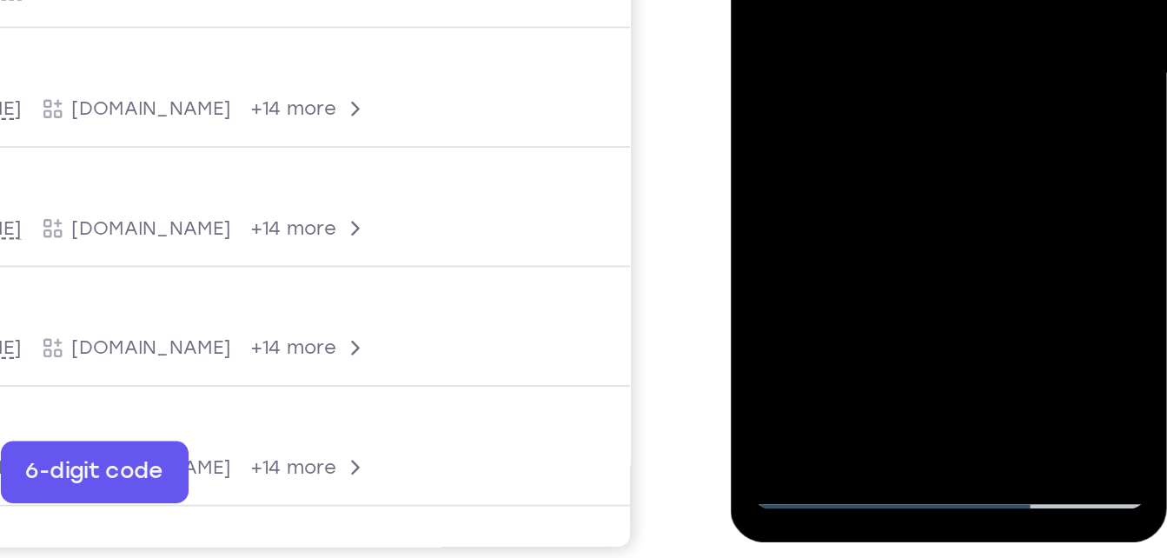
scroll to position [258, 0]
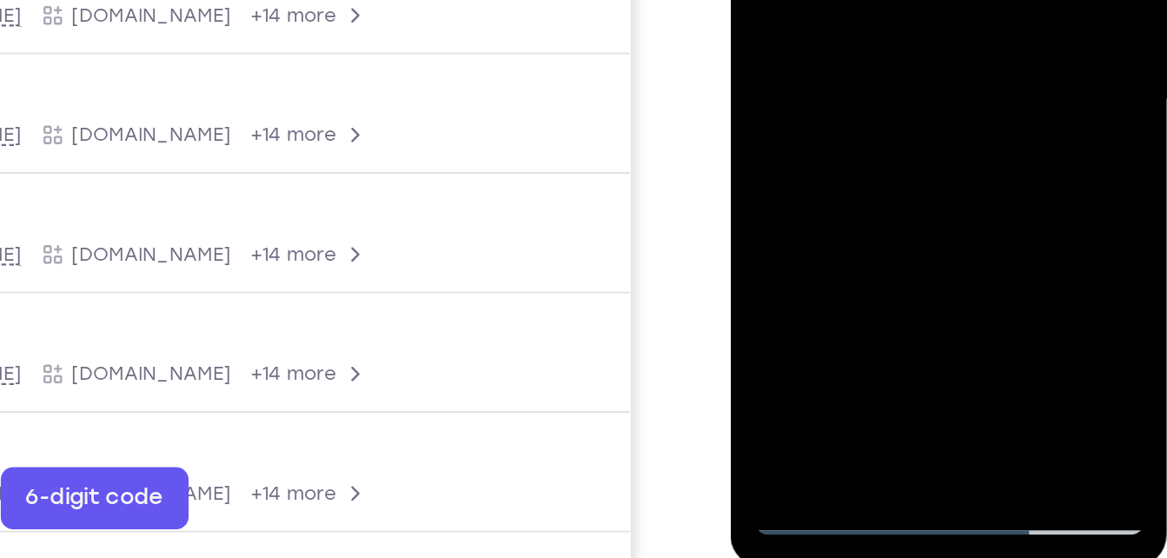
drag, startPoint x: 826, startPoint y: 19, endPoint x: 835, endPoint y: -140, distance: 159.3
drag, startPoint x: 825, startPoint y: 27, endPoint x: 843, endPoint y: -133, distance: 161.0
drag, startPoint x: 820, startPoint y: 33, endPoint x: 852, endPoint y: -179, distance: 214.5
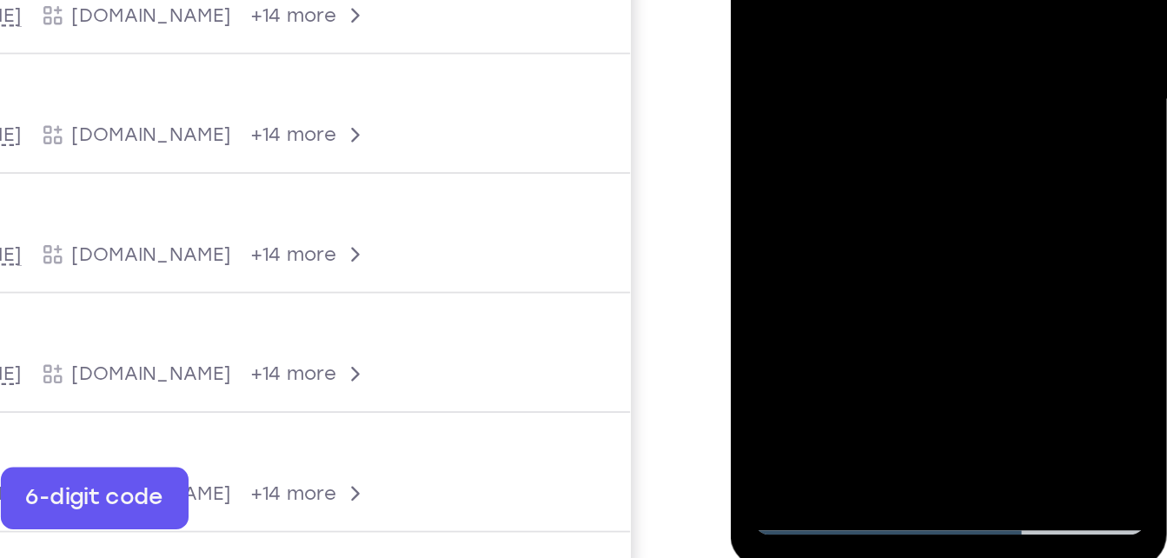
drag, startPoint x: 800, startPoint y: 20, endPoint x: 824, endPoint y: -193, distance: 214.3
drag, startPoint x: 826, startPoint y: 38, endPoint x: 832, endPoint y: -129, distance: 167.9
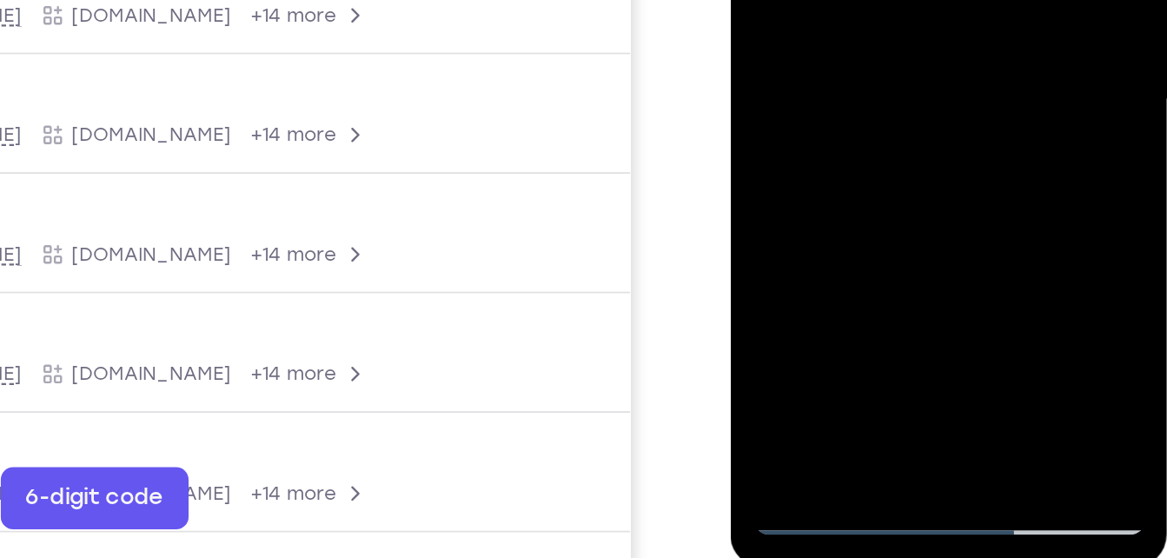
drag, startPoint x: 814, startPoint y: -64, endPoint x: 770, endPoint y: 181, distance: 249.1
drag, startPoint x: 830, startPoint y: -65, endPoint x: 789, endPoint y: 144, distance: 213.4
drag, startPoint x: 826, startPoint y: -52, endPoint x: 802, endPoint y: 82, distance: 135.9
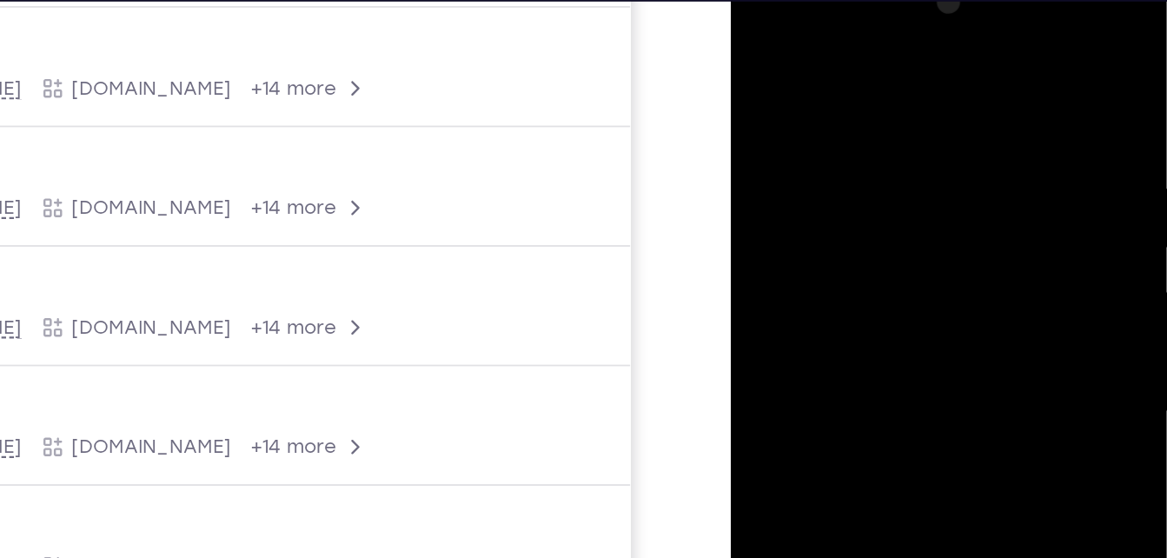
click at [755, 37] on div at bounding box center [853, 212] width 219 height 487
drag, startPoint x: 821, startPoint y: 75, endPoint x: 807, endPoint y: 223, distance: 149.3
click at [807, 223] on div at bounding box center [853, 212] width 219 height 487
drag, startPoint x: 814, startPoint y: 144, endPoint x: 855, endPoint y: -15, distance: 164.4
click at [855, 0] on div at bounding box center [853, 212] width 219 height 487
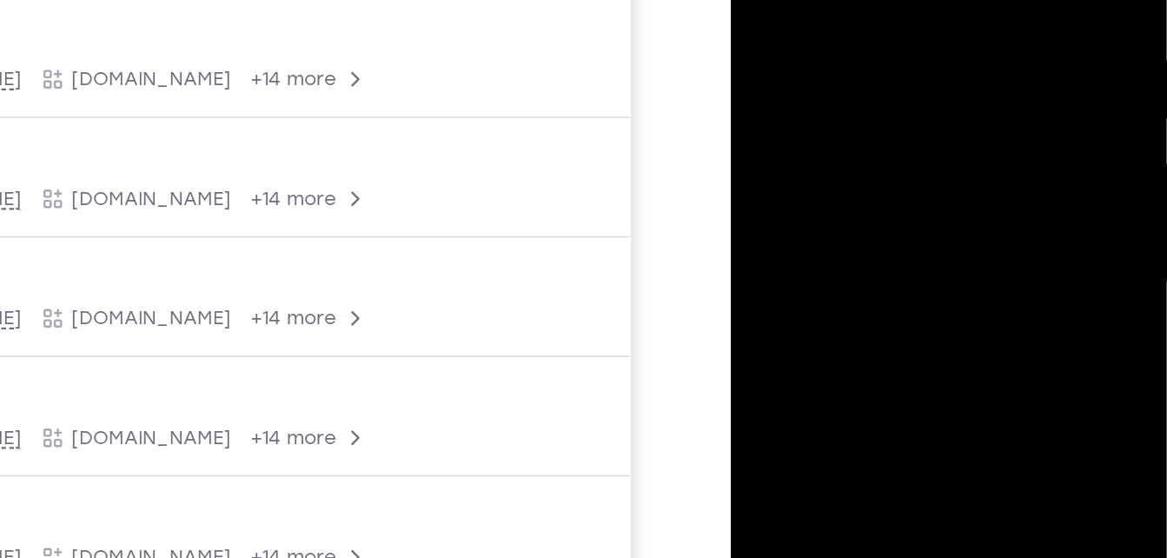
drag, startPoint x: 827, startPoint y: 155, endPoint x: 854, endPoint y: -15, distance: 171.7
click at [854, 0] on div at bounding box center [853, 82] width 219 height 487
drag, startPoint x: 814, startPoint y: 147, endPoint x: 836, endPoint y: 7, distance: 141.6
click at [836, 7] on div at bounding box center [853, 82] width 219 height 487
click at [811, 107] on div at bounding box center [853, 82] width 219 height 487
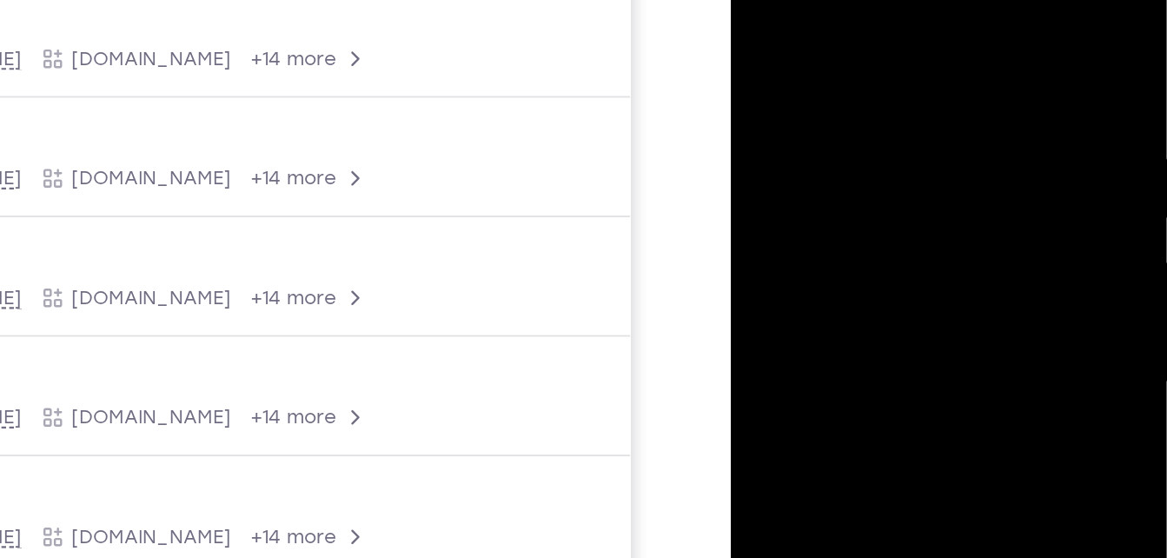
drag, startPoint x: 847, startPoint y: 85, endPoint x: 826, endPoint y: 154, distance: 72.0
click at [826, 154] on div at bounding box center [853, 182] width 219 height 487
click at [767, 11] on div at bounding box center [853, 182] width 219 height 487
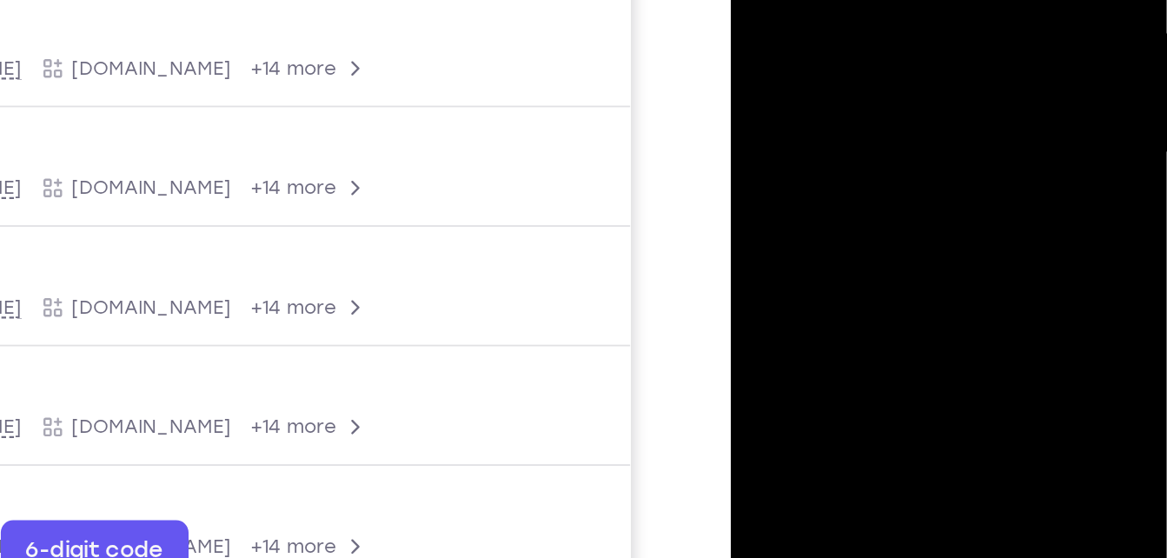
drag, startPoint x: 819, startPoint y: -85, endPoint x: 843, endPoint y: -104, distance: 30.9
drag, startPoint x: 809, startPoint y: 56, endPoint x: 819, endPoint y: -83, distance: 139.4
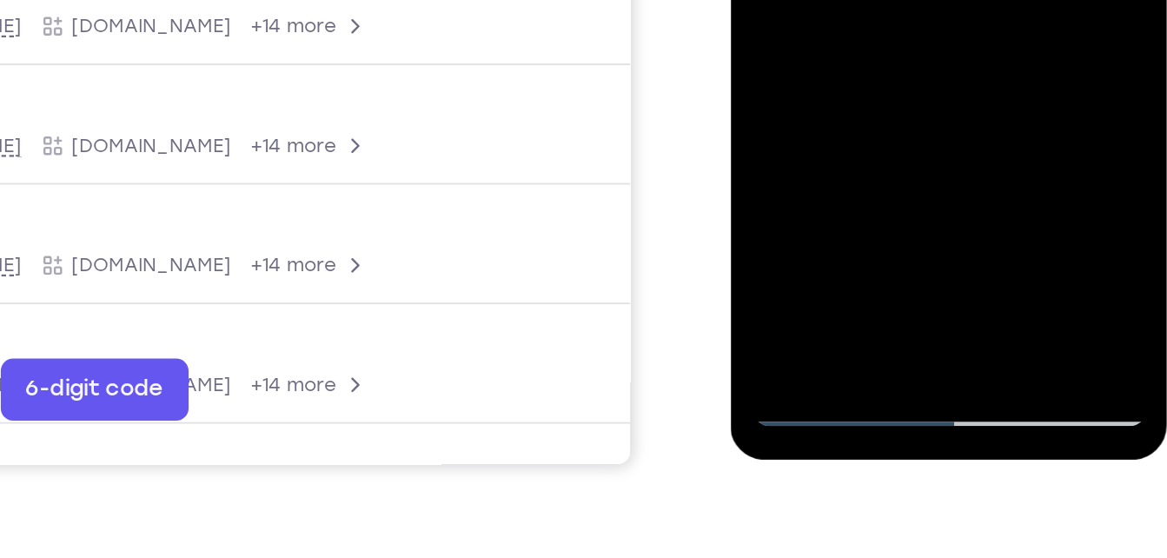
scroll to position [318, 0]
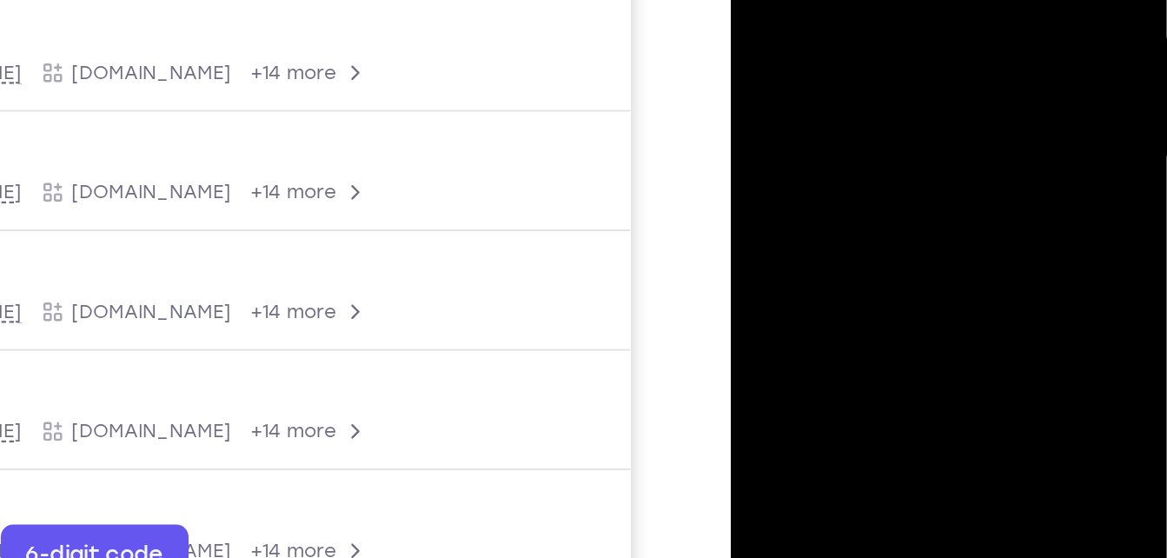
drag, startPoint x: 851, startPoint y: -40, endPoint x: 833, endPoint y: 116, distance: 157.4
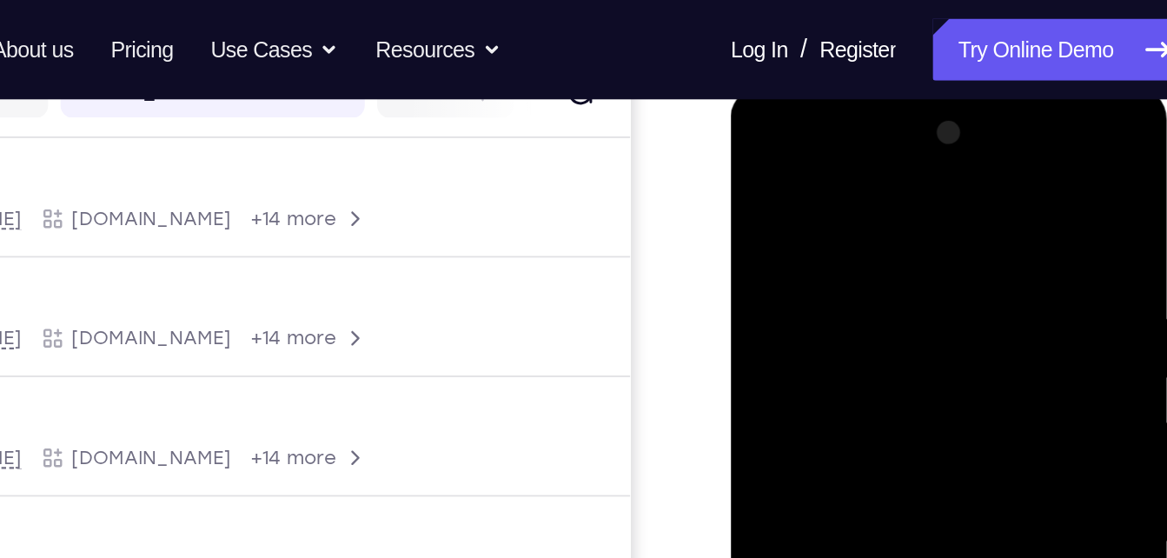
scroll to position [236, 0]
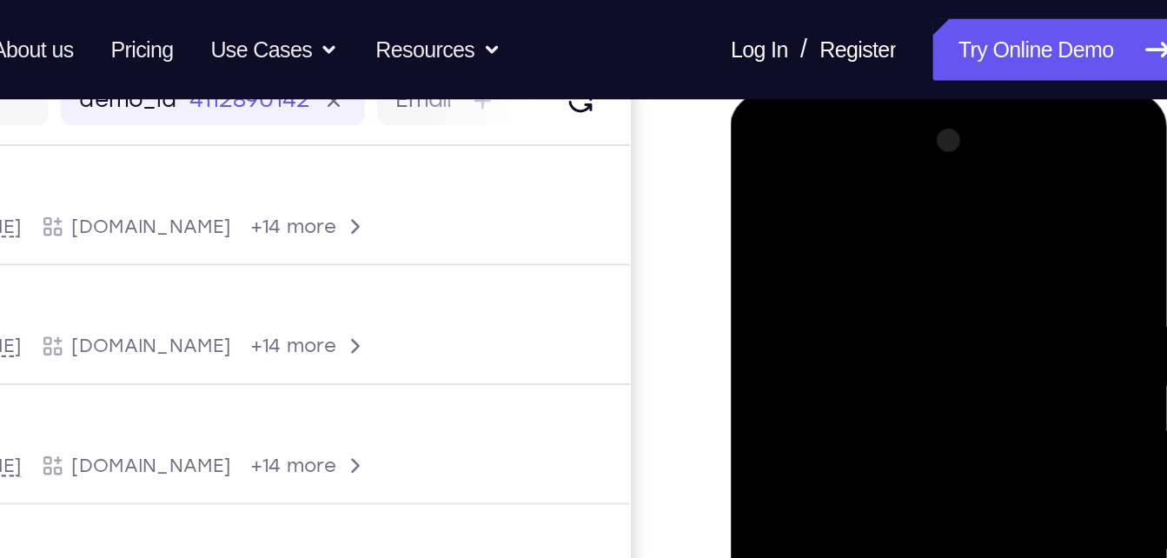
click at [761, 169] on div at bounding box center [853, 349] width 219 height 487
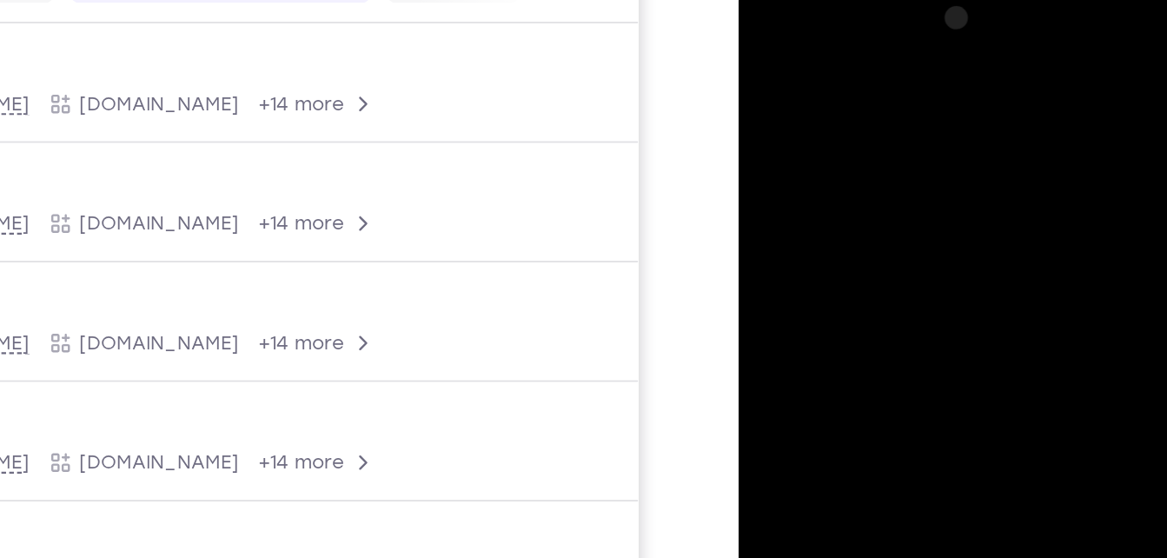
click at [765, 48] on div at bounding box center [861, 227] width 219 height 487
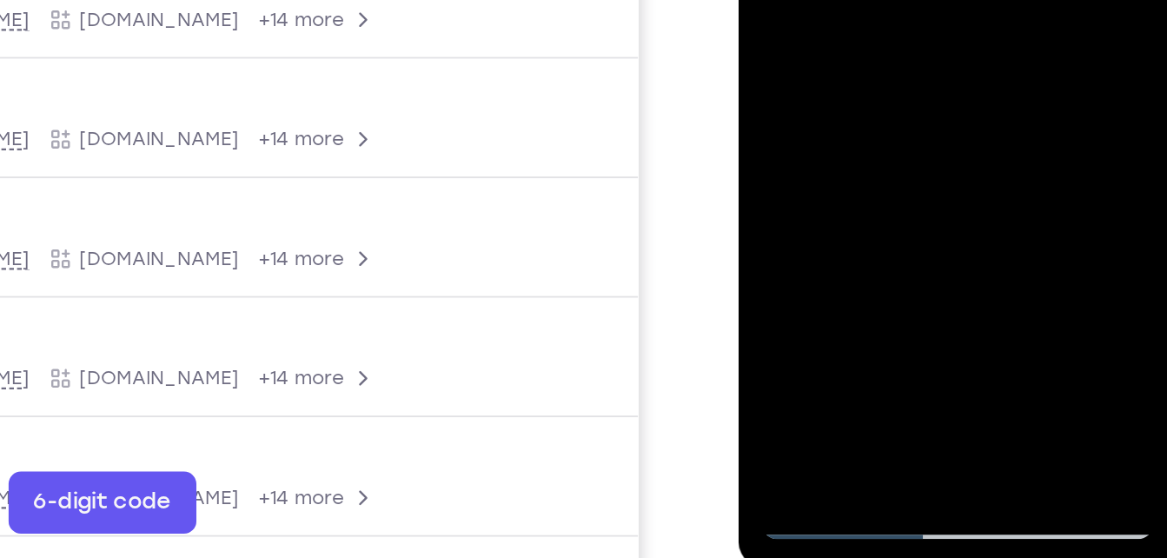
scroll to position [253, 0]
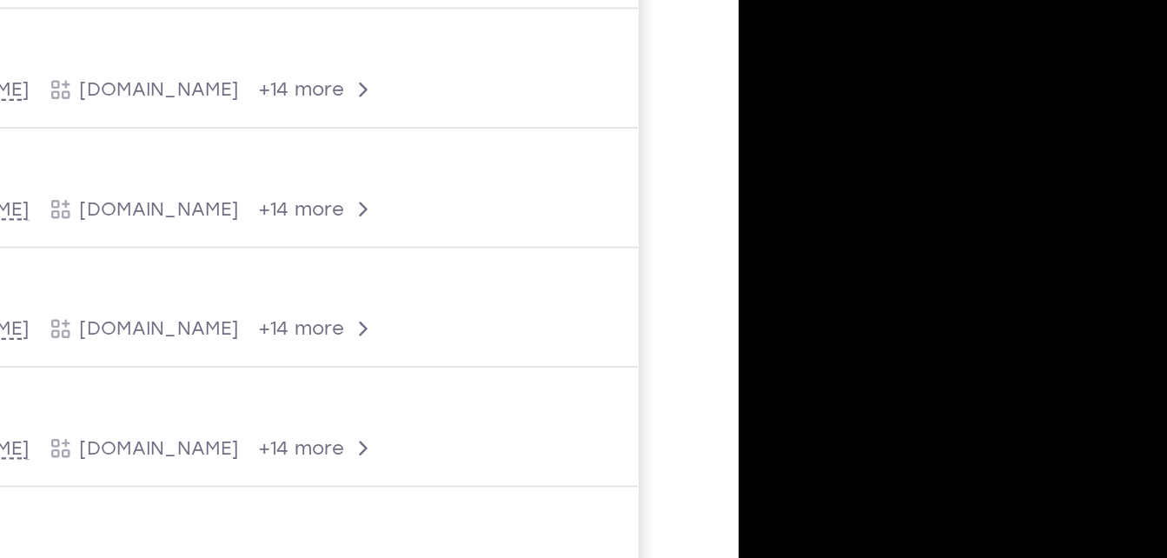
click at [920, 165] on div at bounding box center [861, 94] width 219 height 487
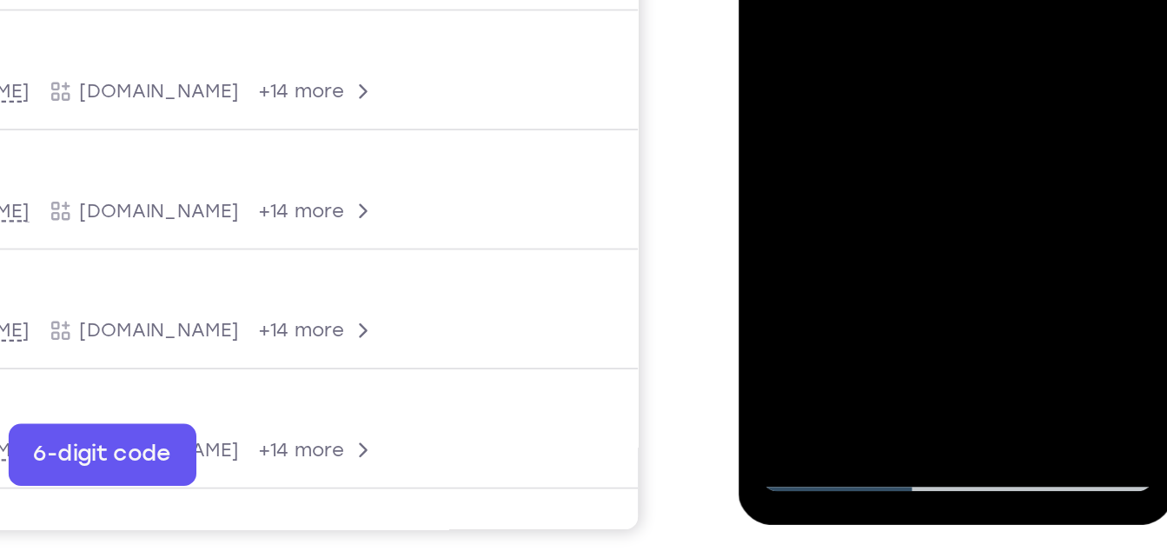
scroll to position [268, 0]
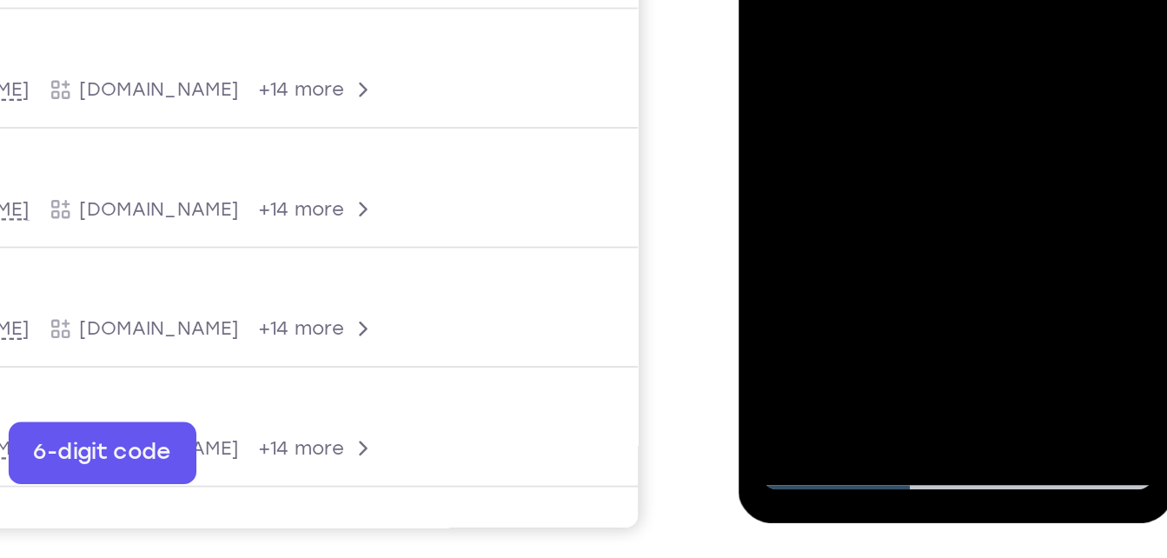
drag, startPoint x: 868, startPoint y: 7, endPoint x: 856, endPoint y: -181, distance: 188.1
drag, startPoint x: 819, startPoint y: -92, endPoint x: 814, endPoint y: -32, distance: 60.2
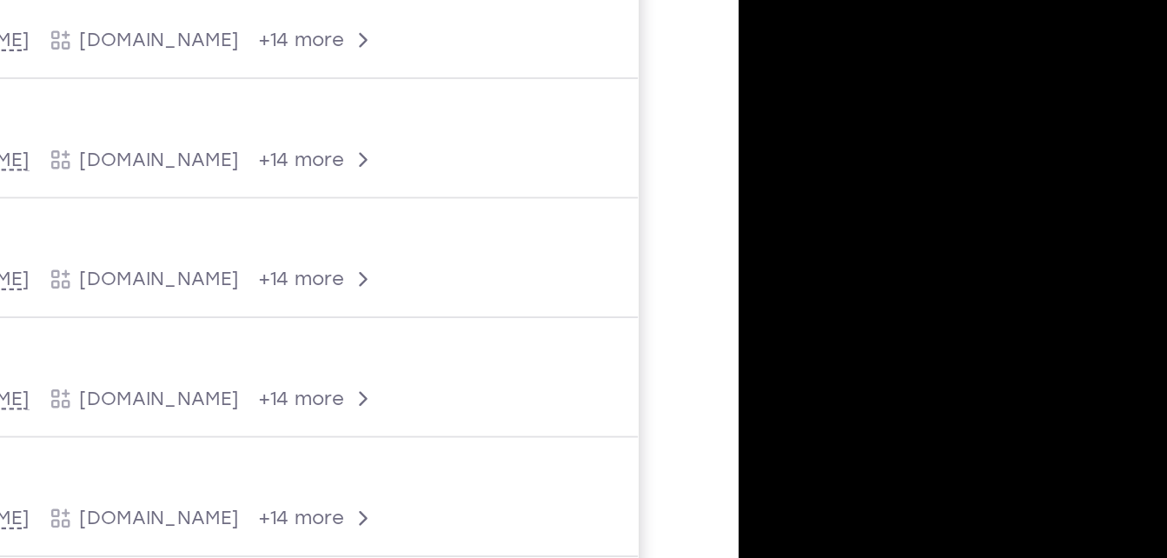
click at [800, 0] on div at bounding box center [861, 44] width 219 height 487
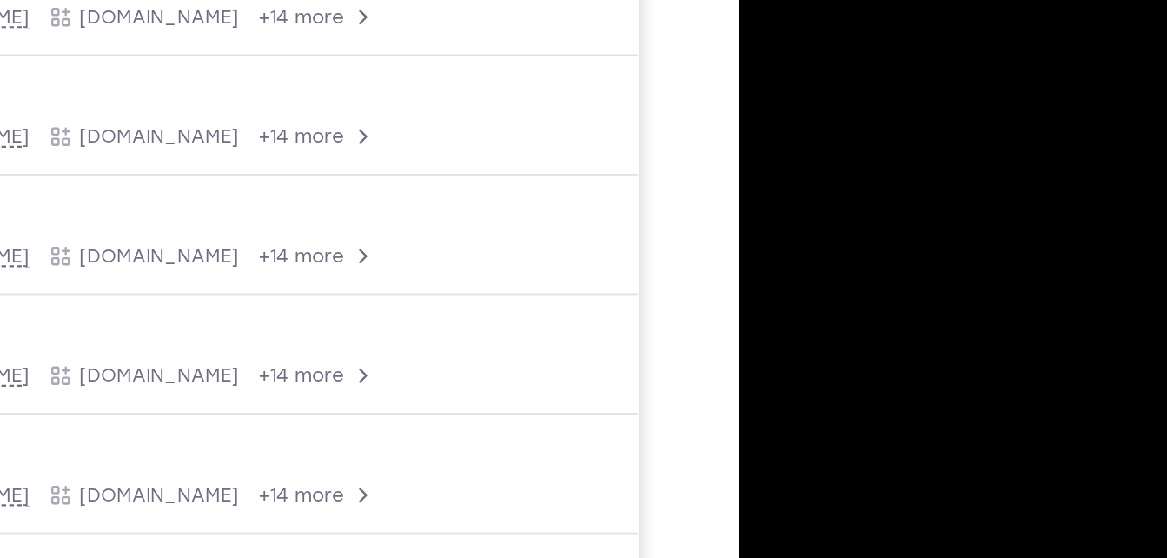
drag, startPoint x: 884, startPoint y: 157, endPoint x: 902, endPoint y: -71, distance: 229.3
click at [902, 0] on div at bounding box center [861, 140] width 219 height 487
drag, startPoint x: 905, startPoint y: 110, endPoint x: 821, endPoint y: 287, distance: 196.0
click at [821, 287] on div at bounding box center [861, 140] width 219 height 487
drag, startPoint x: 853, startPoint y: 138, endPoint x: 768, endPoint y: 287, distance: 170.9
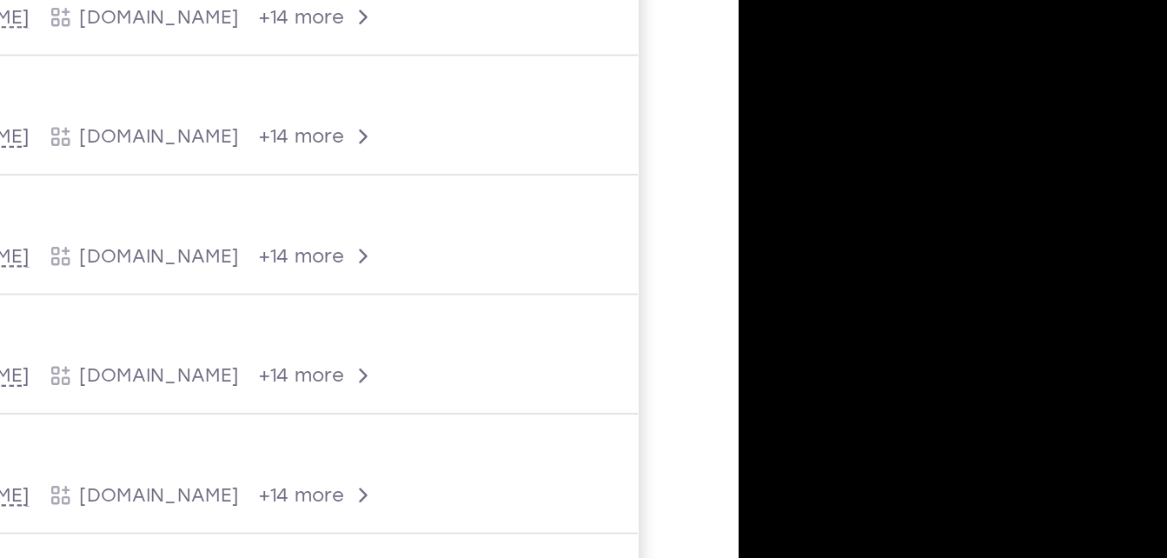
click at [768, 287] on div at bounding box center [861, 140] width 219 height 487
click at [847, 118] on div at bounding box center [861, 140] width 219 height 487
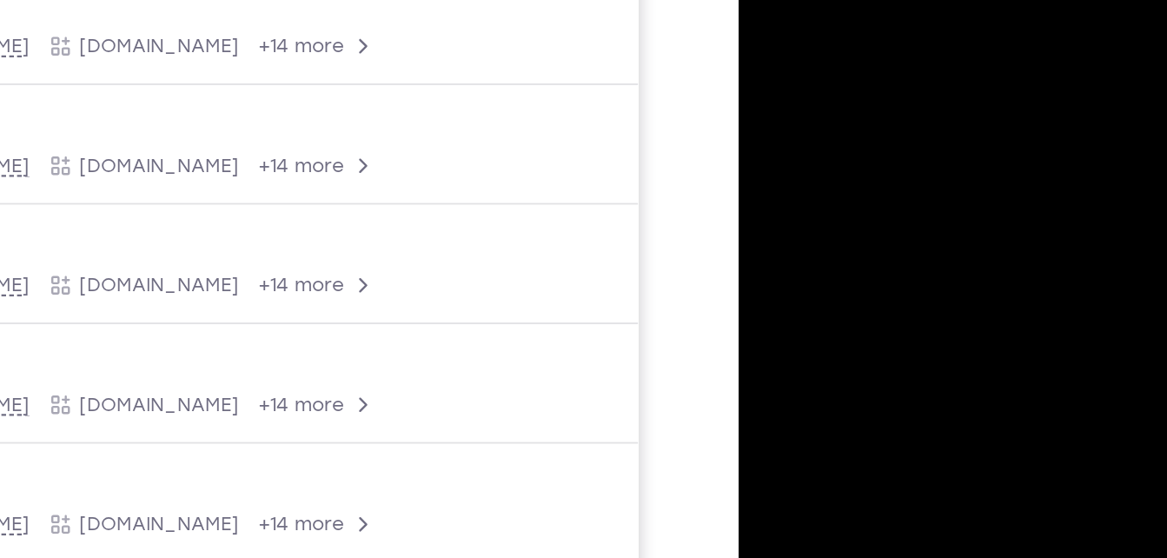
drag, startPoint x: 832, startPoint y: 48, endPoint x: 847, endPoint y: -124, distance: 172.7
click at [847, 0] on div at bounding box center [861, 50] width 219 height 487
click at [768, 189] on div at bounding box center [861, 50] width 219 height 487
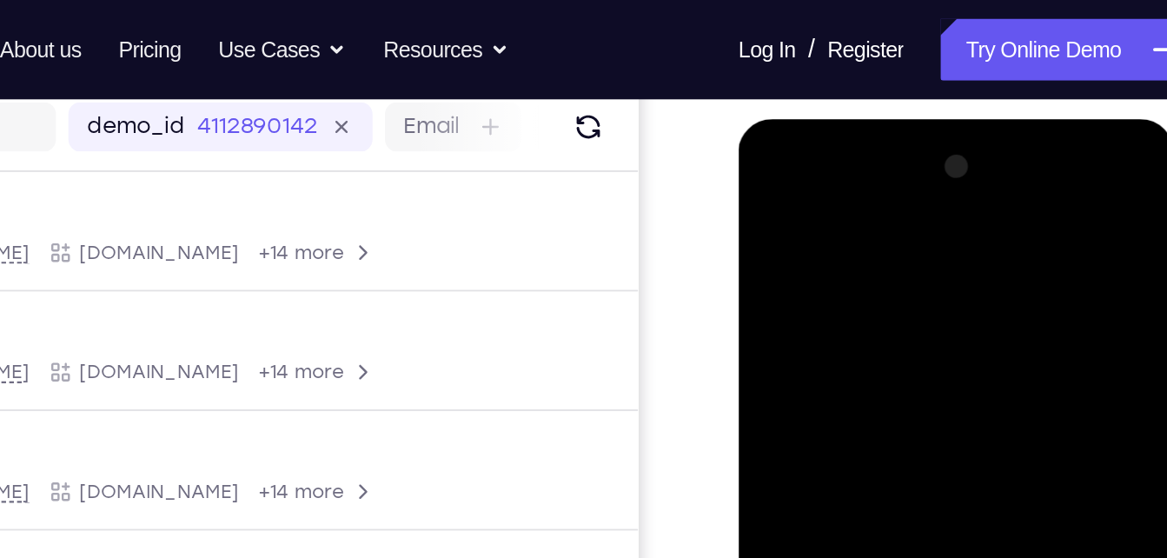
scroll to position [215, 0]
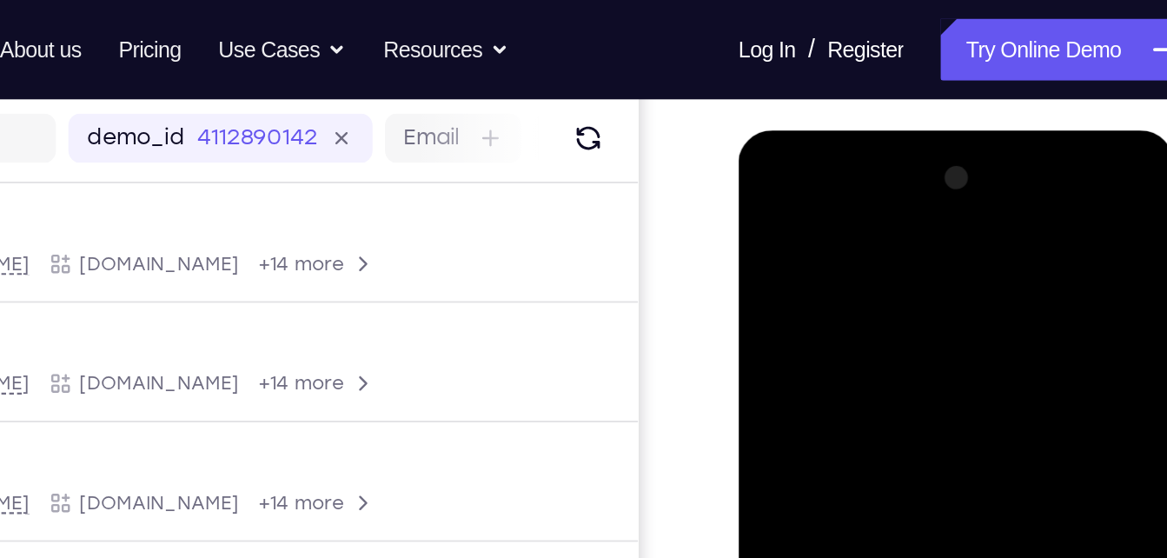
click at [769, 212] on div at bounding box center [861, 386] width 219 height 487
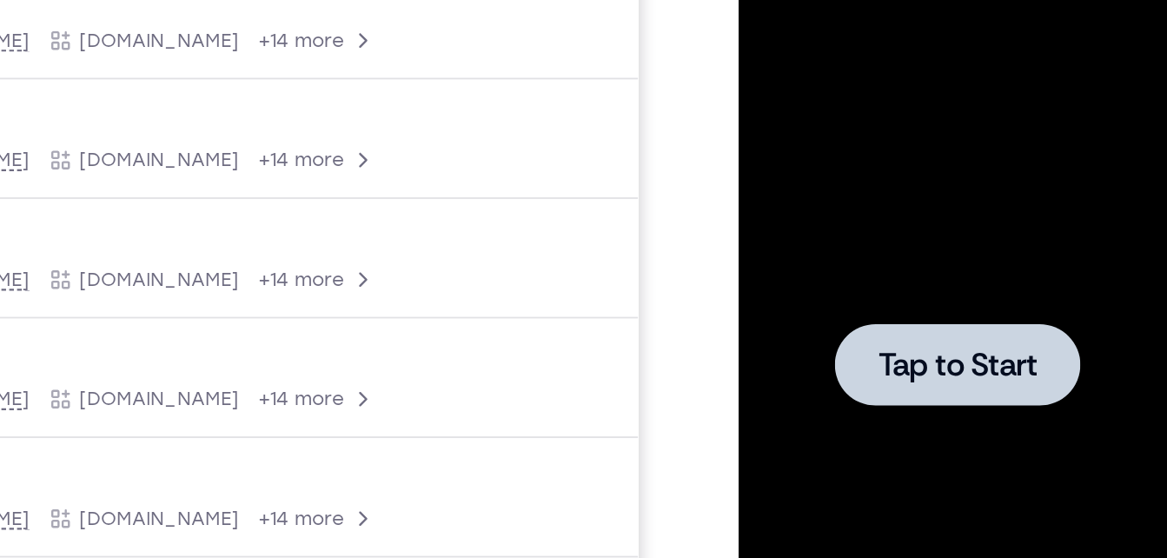
click at [853, 129] on div at bounding box center [861, 163] width 219 height 487
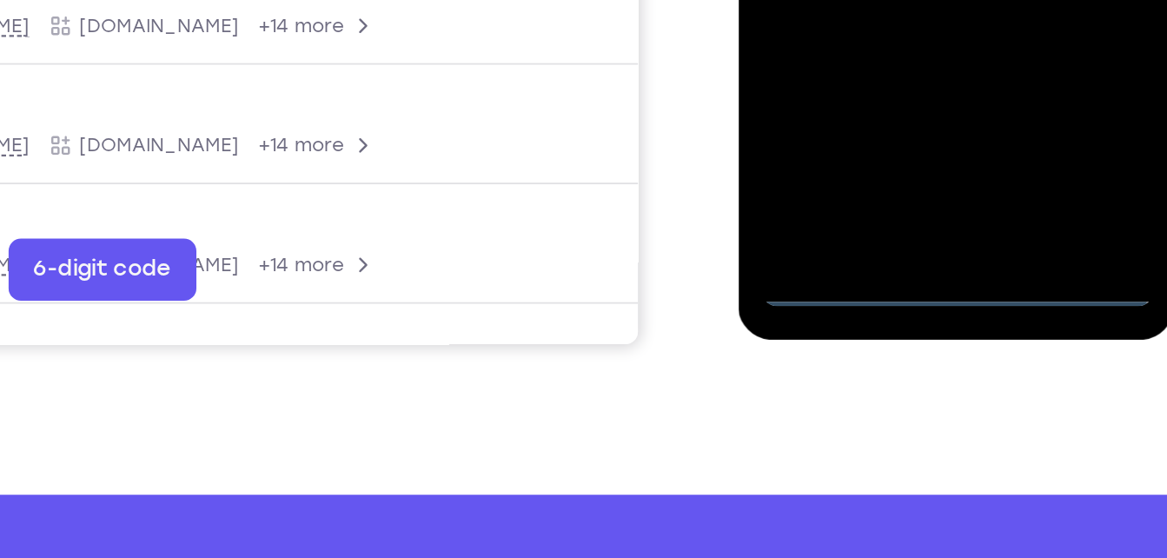
scroll to position [379, 0]
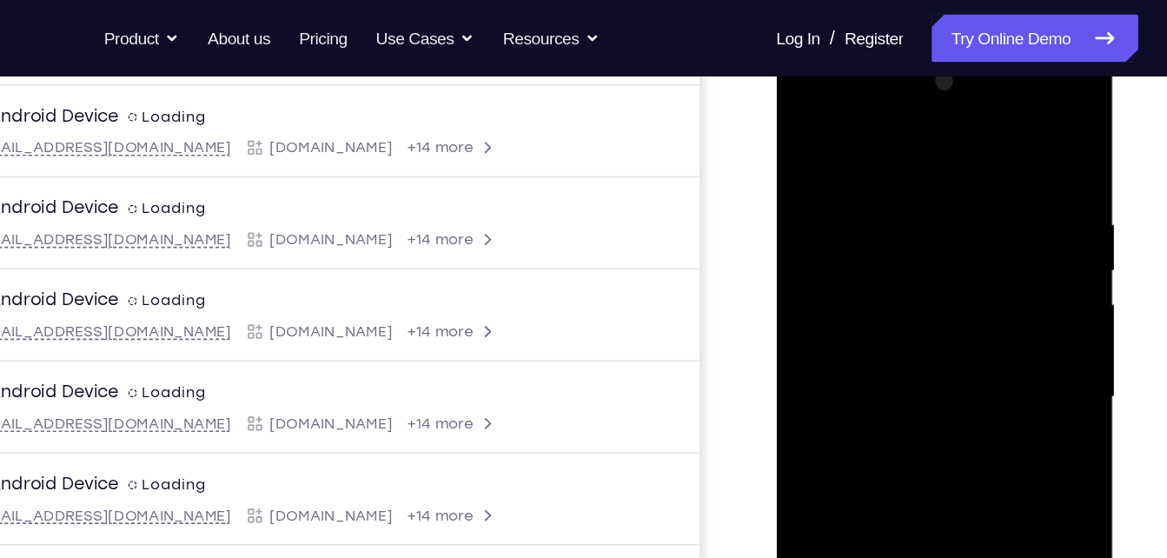
scroll to position [254, 0]
click at [813, 102] on div at bounding box center [898, 302] width 219 height 487
click at [972, 308] on div at bounding box center [898, 302] width 219 height 487
click at [882, 342] on div at bounding box center [898, 302] width 219 height 487
click at [883, 269] on div at bounding box center [898, 302] width 219 height 487
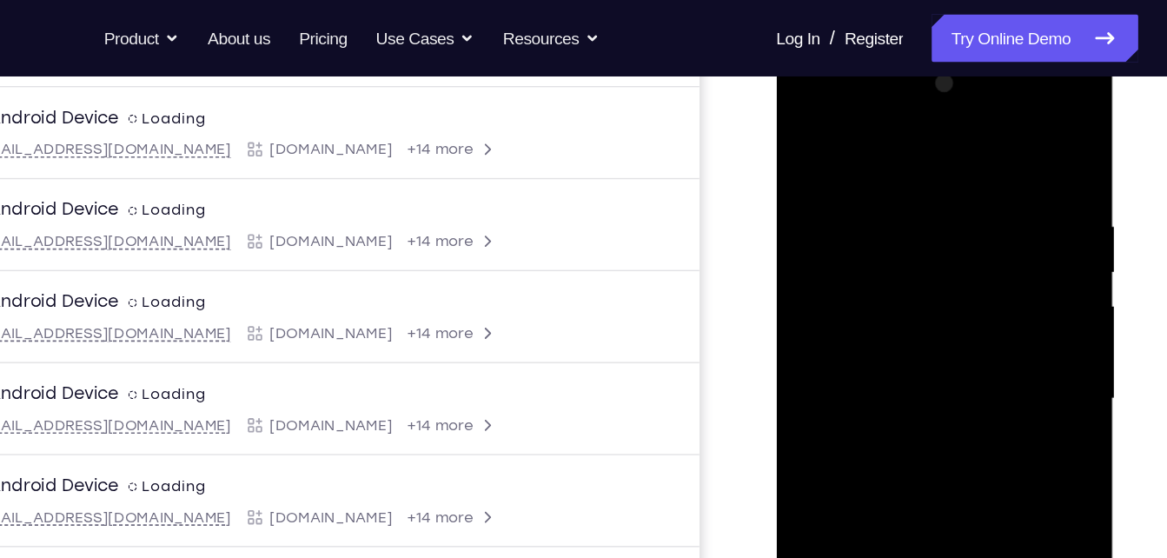
click at [862, 288] on div at bounding box center [898, 302] width 219 height 487
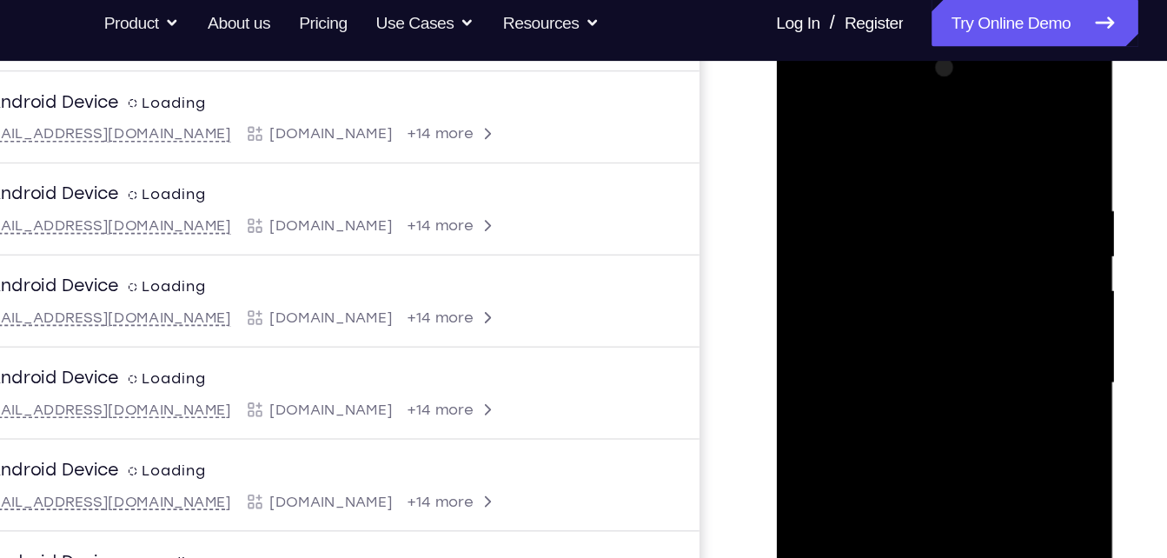
click at [858, 316] on div at bounding box center [898, 286] width 219 height 487
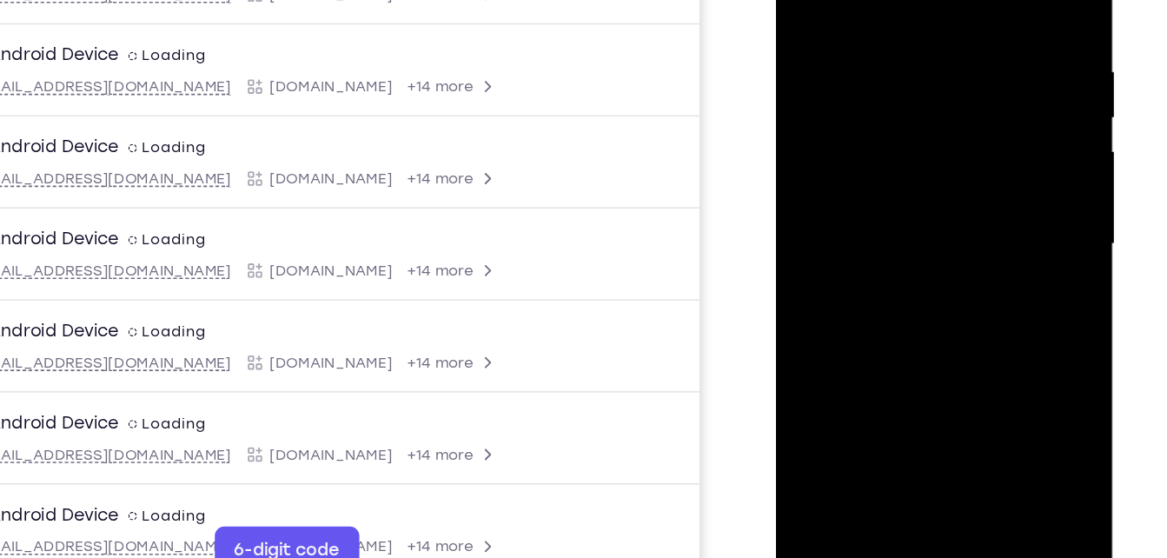
click at [902, 110] on div at bounding box center [898, 149] width 219 height 487
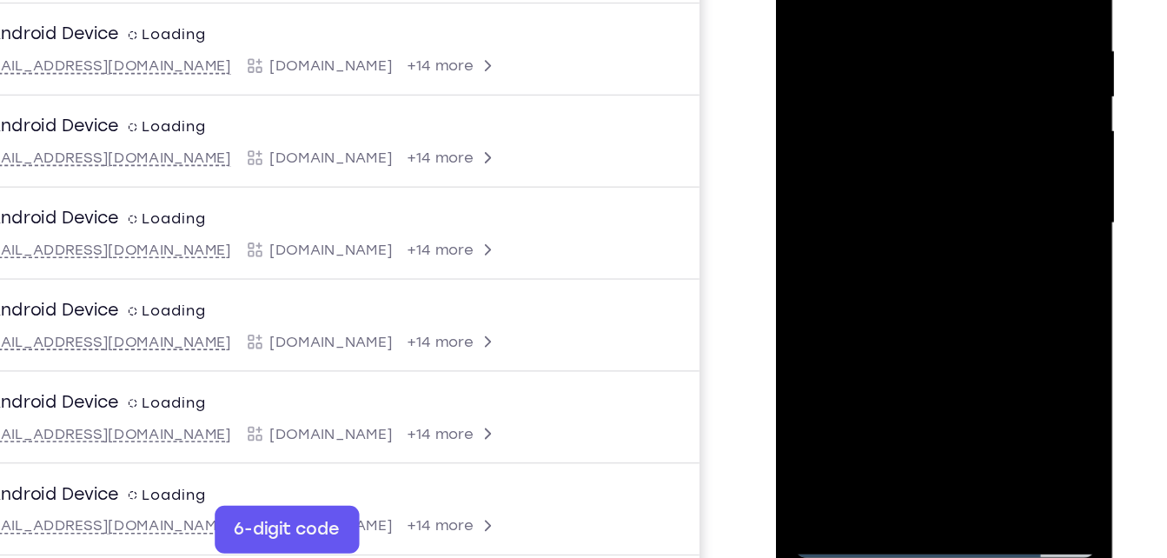
click at [928, 332] on div at bounding box center [898, 127] width 219 height 487
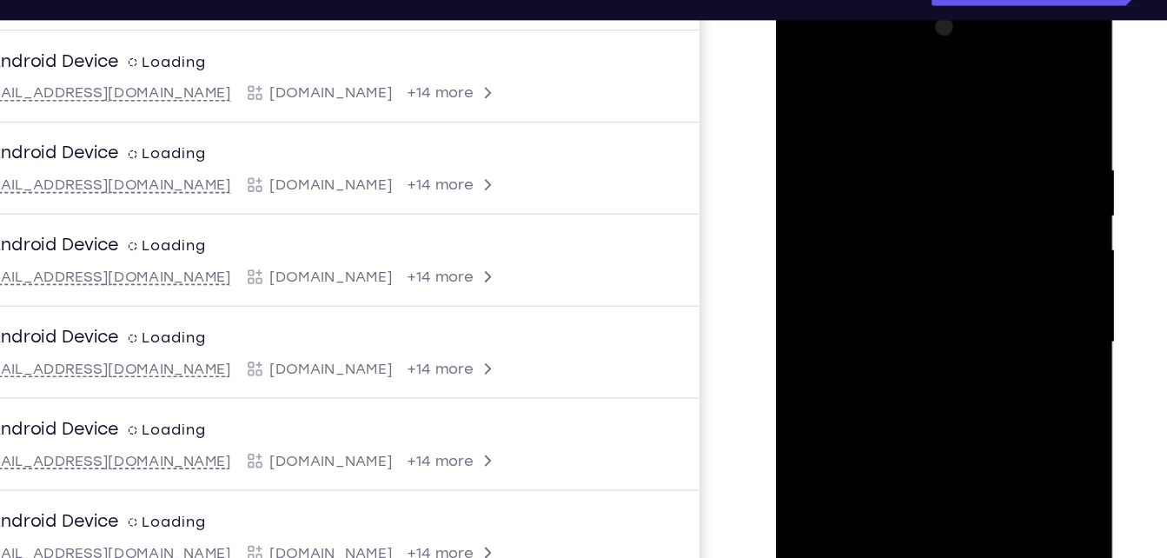
click at [887, 334] on div at bounding box center [898, 246] width 219 height 487
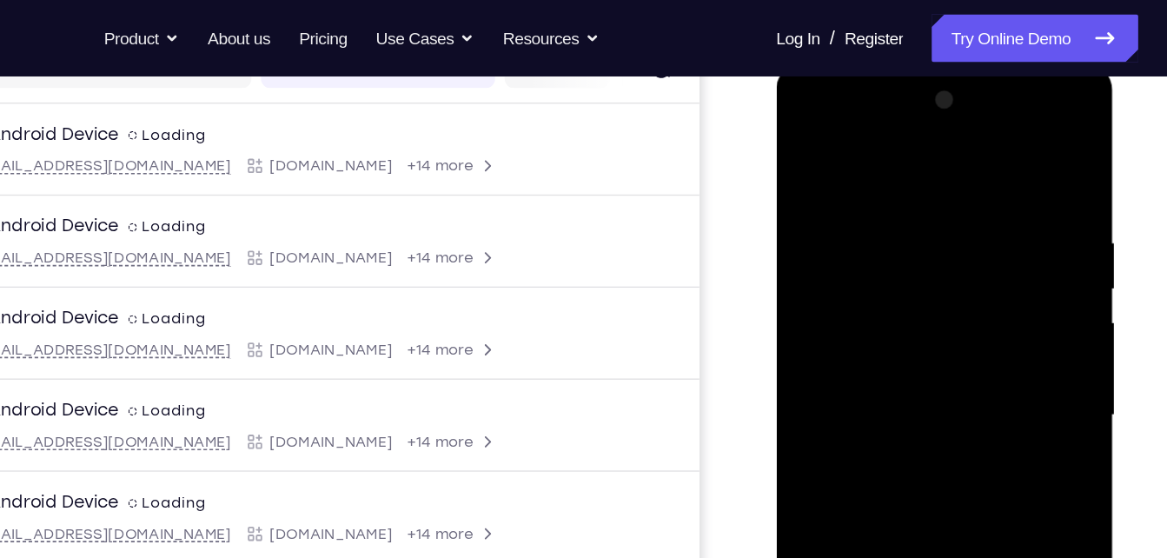
scroll to position [241, 0]
click at [805, 143] on div at bounding box center [898, 320] width 219 height 487
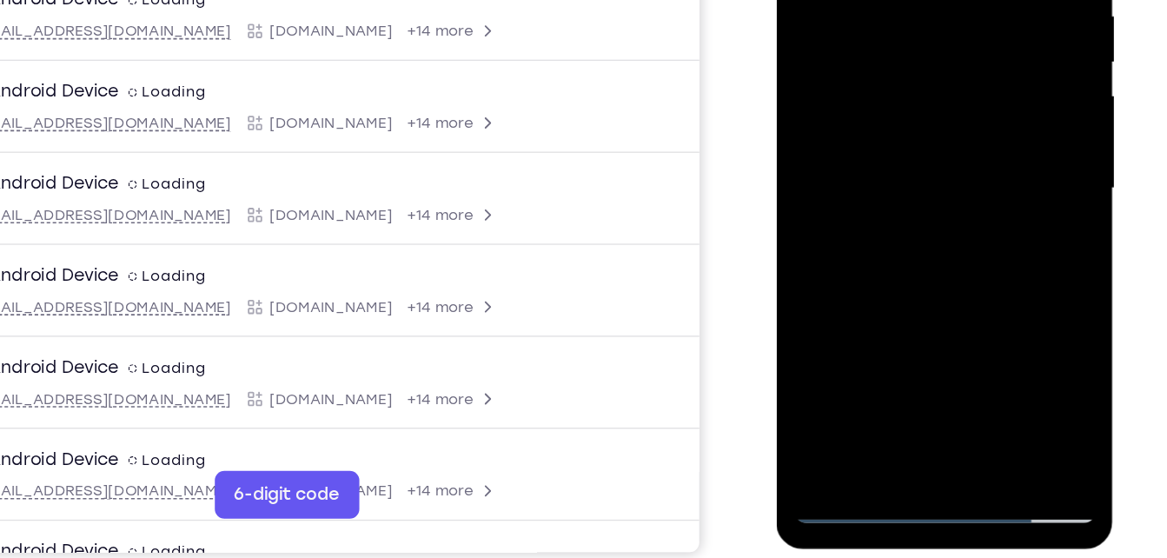
scroll to position [254, 0]
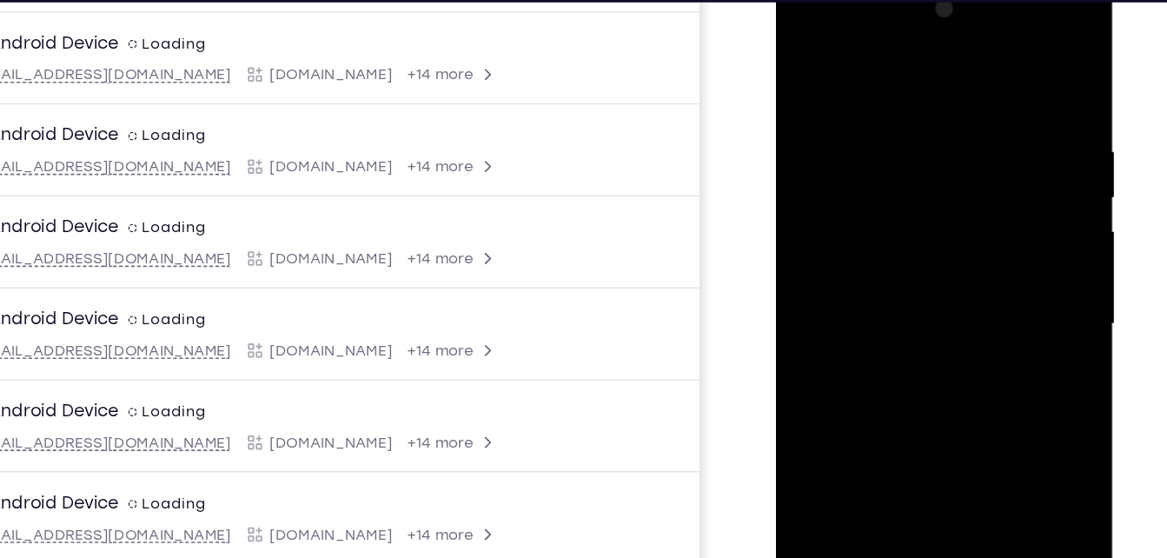
click at [977, 96] on div at bounding box center [898, 229] width 219 height 487
click at [999, 190] on div at bounding box center [898, 229] width 219 height 487
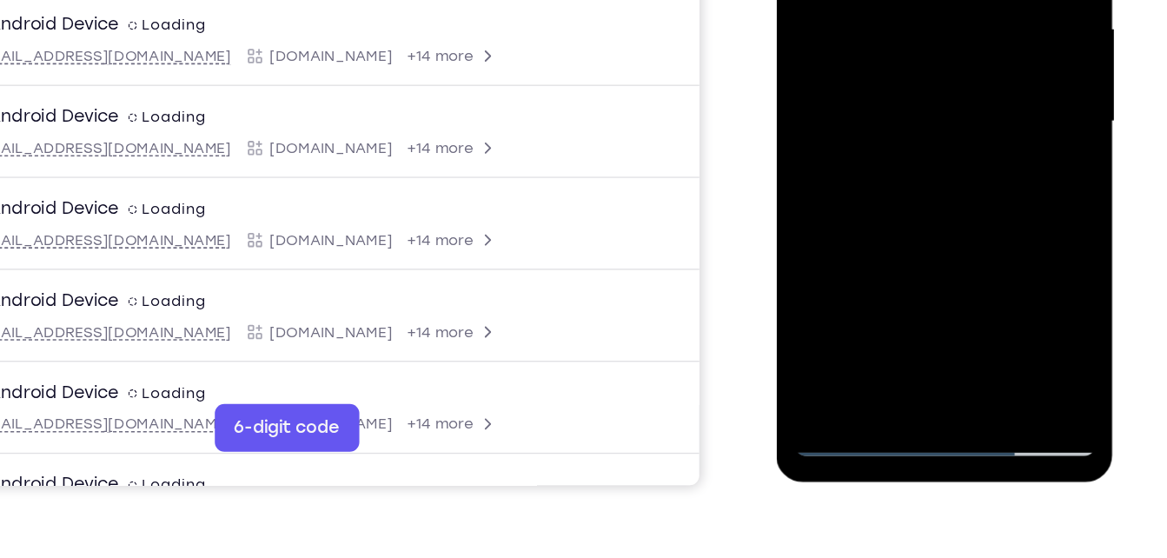
scroll to position [322, 0]
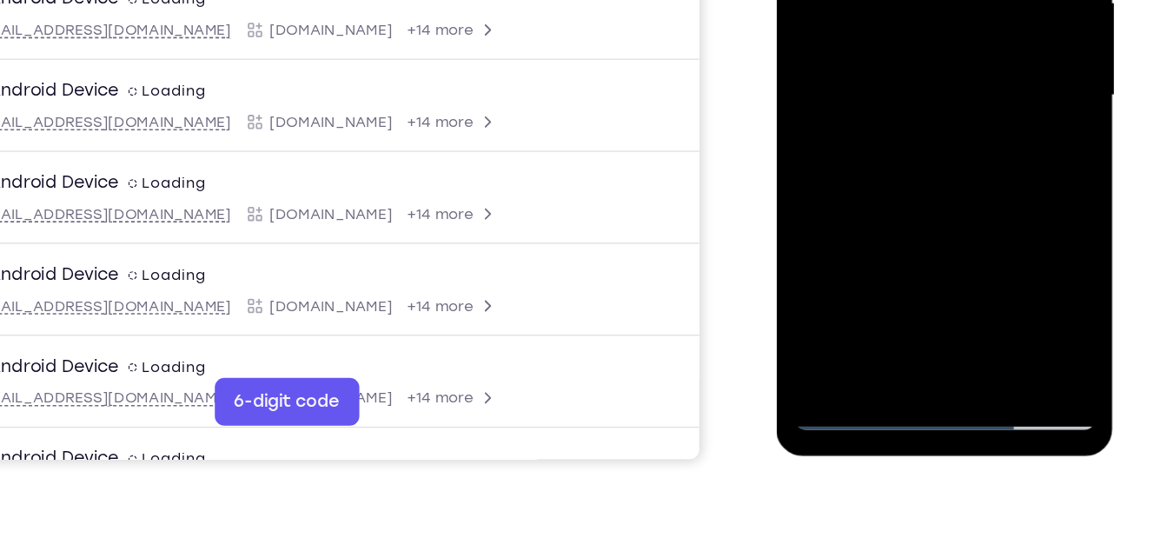
click at [901, 204] on div at bounding box center [898, 1] width 219 height 487
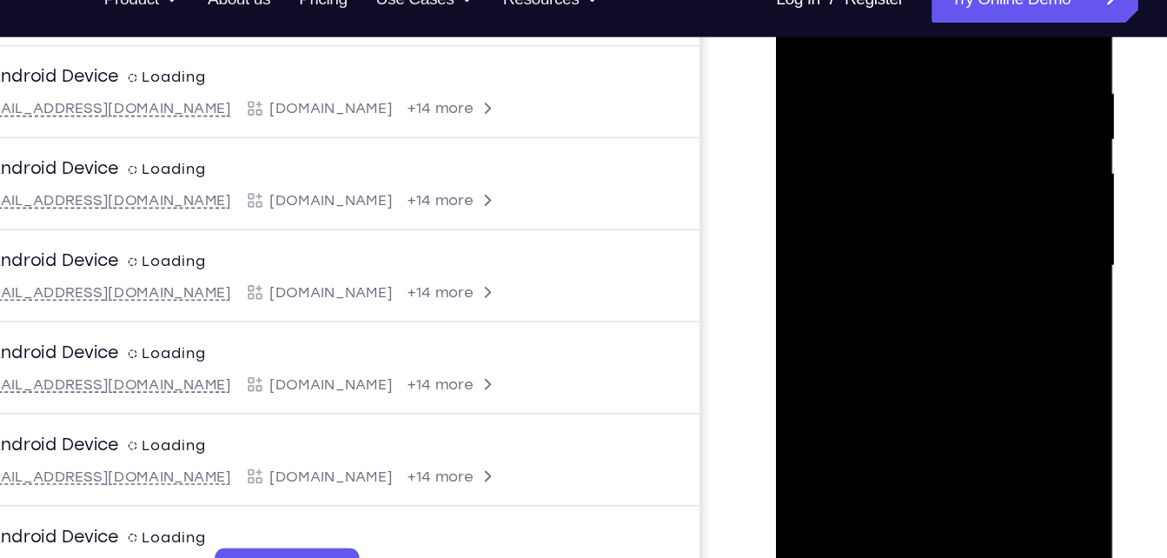
drag, startPoint x: 860, startPoint y: 288, endPoint x: 848, endPoint y: 64, distance: 223.7
click at [848, 64] on div at bounding box center [898, 171] width 219 height 487
drag, startPoint x: 896, startPoint y: 281, endPoint x: 909, endPoint y: 68, distance: 213.3
click at [909, 68] on div at bounding box center [898, 171] width 219 height 487
drag, startPoint x: 889, startPoint y: 251, endPoint x: 888, endPoint y: -32, distance: 283.3
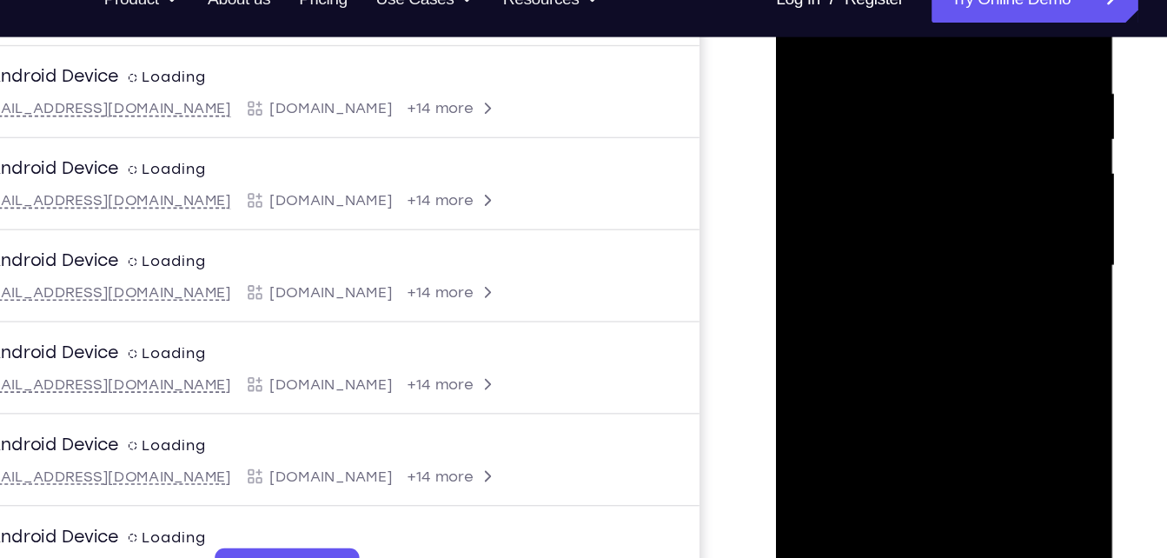
click at [888, 0] on div at bounding box center [898, 171] width 219 height 487
drag, startPoint x: 889, startPoint y: 225, endPoint x: 850, endPoint y: 103, distance: 128.6
click at [850, 103] on div at bounding box center [898, 171] width 219 height 487
drag, startPoint x: 852, startPoint y: 223, endPoint x: 817, endPoint y: 54, distance: 173.0
click at [817, 54] on div at bounding box center [898, 171] width 219 height 487
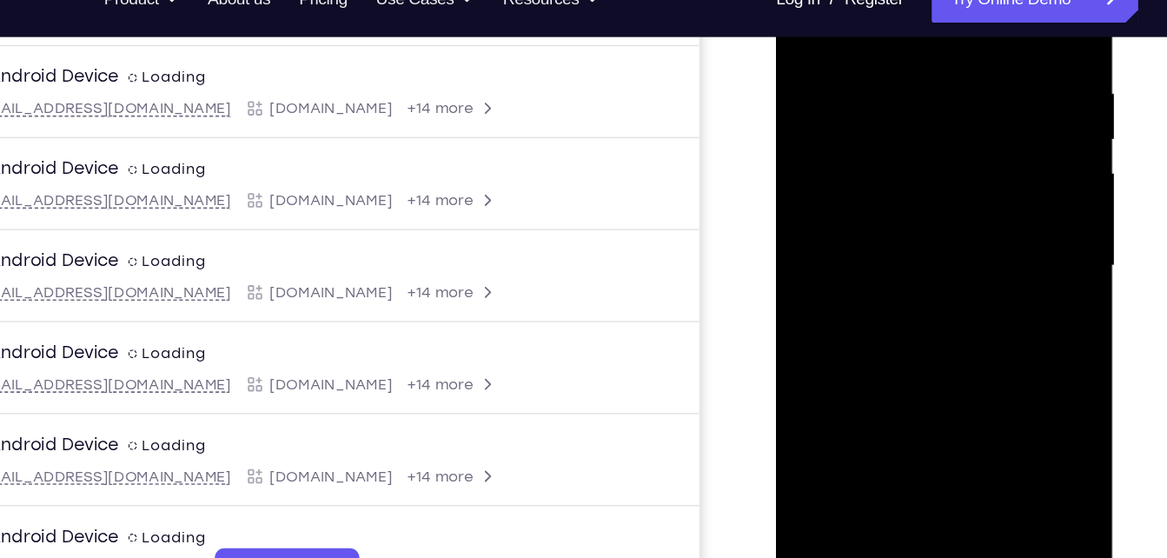
drag, startPoint x: 864, startPoint y: 160, endPoint x: 756, endPoint y: -70, distance: 253.5
click at [776, 0] on html "Online web based iOS Simulators and Android Emulators. Run iPhone, iPad, Mobile…" at bounding box center [900, 175] width 248 height 521
click at [996, 288] on div at bounding box center [898, 171] width 219 height 487
click at [841, 85] on div at bounding box center [898, 171] width 219 height 487
click at [855, 361] on div at bounding box center [898, 171] width 219 height 487
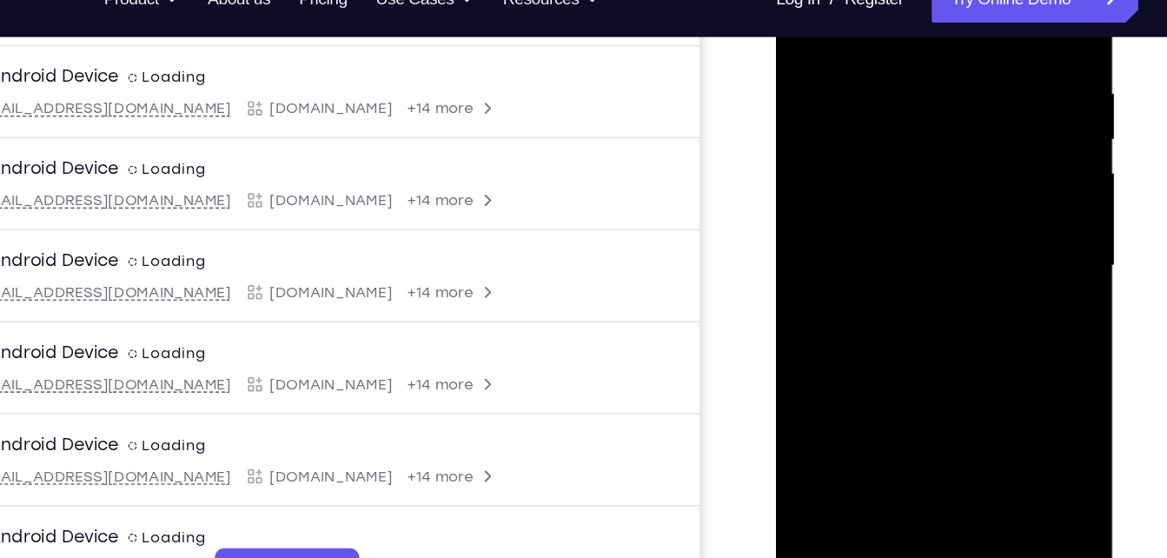
drag, startPoint x: 898, startPoint y: 265, endPoint x: 759, endPoint y: -35, distance: 330.5
click at [776, 0] on html "Online web based iOS Simulators and Android Emulators. Run iPhone, iPad, Mobile…" at bounding box center [900, 175] width 248 height 521
drag, startPoint x: 870, startPoint y: 218, endPoint x: 826, endPoint y: 207, distance: 45.7
click at [826, 207] on div at bounding box center [898, 171] width 219 height 487
drag, startPoint x: 900, startPoint y: 191, endPoint x: 803, endPoint y: -70, distance: 278.3
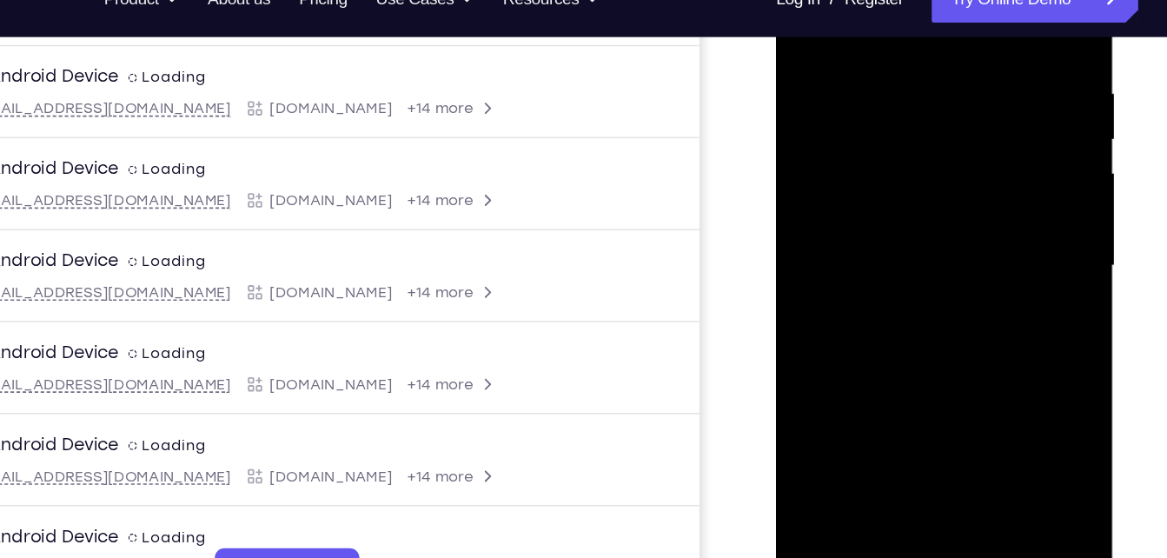
click at [803, 0] on div at bounding box center [898, 171] width 219 height 487
drag, startPoint x: 908, startPoint y: 210, endPoint x: 836, endPoint y: -27, distance: 248.0
click at [836, 0] on div at bounding box center [898, 171] width 219 height 487
drag, startPoint x: 884, startPoint y: 211, endPoint x: 840, endPoint y: 11, distance: 204.8
click at [840, 11] on div at bounding box center [898, 171] width 219 height 487
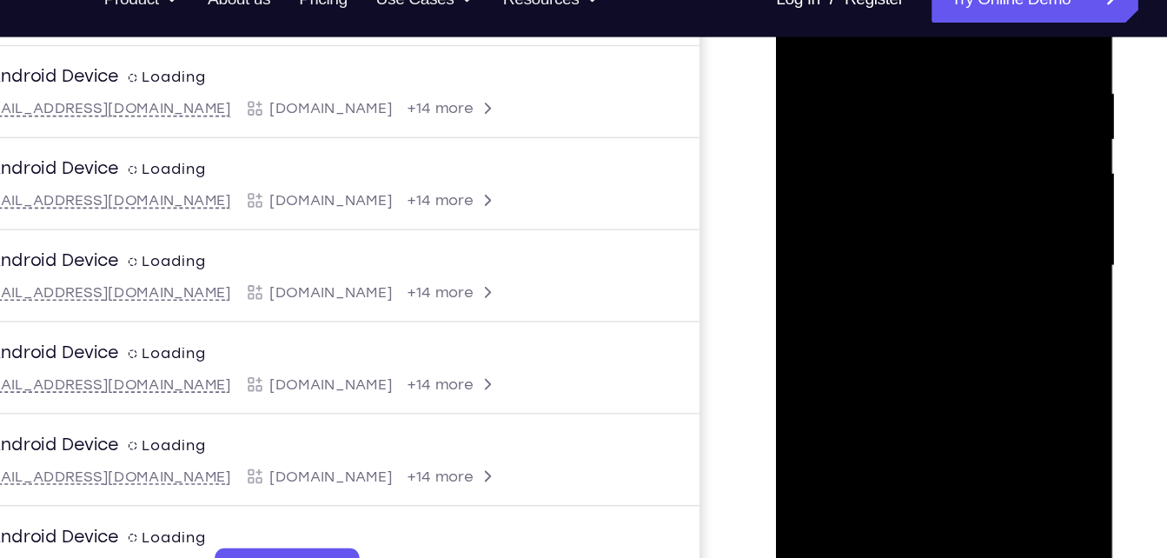
drag, startPoint x: 879, startPoint y: 225, endPoint x: 842, endPoint y: 10, distance: 218.6
click at [842, 10] on div at bounding box center [898, 171] width 219 height 487
drag, startPoint x: 853, startPoint y: 236, endPoint x: 792, endPoint y: -43, distance: 285.5
click at [792, 0] on div at bounding box center [898, 171] width 219 height 487
drag, startPoint x: 853, startPoint y: 263, endPoint x: 737, endPoint y: 29, distance: 261.6
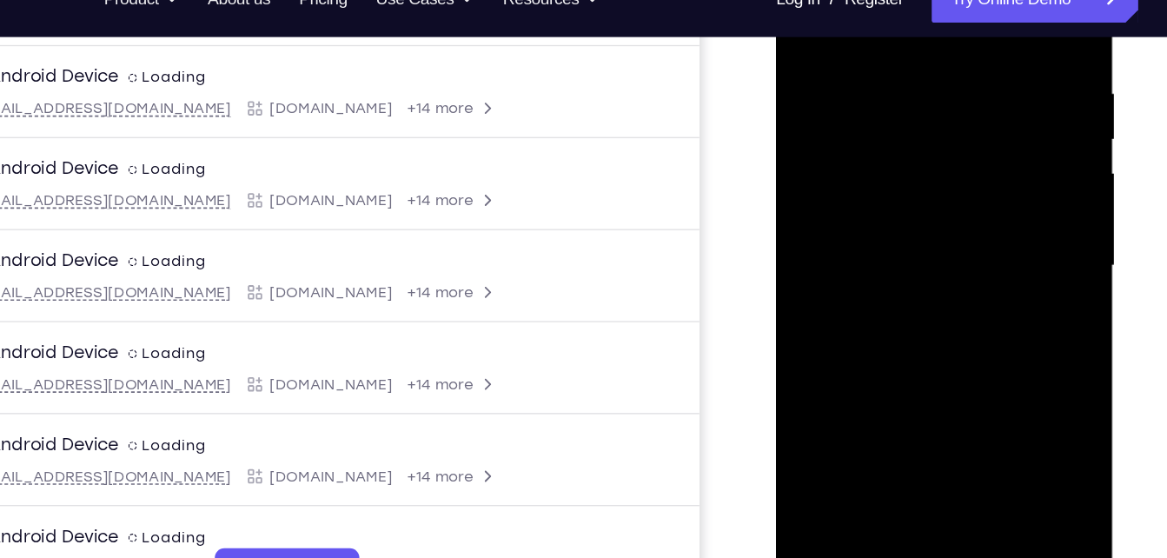
click at [776, 29] on html "Online web based iOS Simulators and Android Emulators. Run iPhone, iPad, Mobile…" at bounding box center [900, 175] width 248 height 521
click at [994, 286] on div at bounding box center [898, 171] width 219 height 487
drag, startPoint x: 865, startPoint y: 234, endPoint x: 762, endPoint y: -70, distance: 320.2
click at [776, 0] on html "Online web based iOS Simulators and Android Emulators. Run iPhone, iPad, Mobile…" at bounding box center [900, 175] width 248 height 521
drag, startPoint x: 914, startPoint y: 114, endPoint x: 1072, endPoint y: 415, distance: 340.1
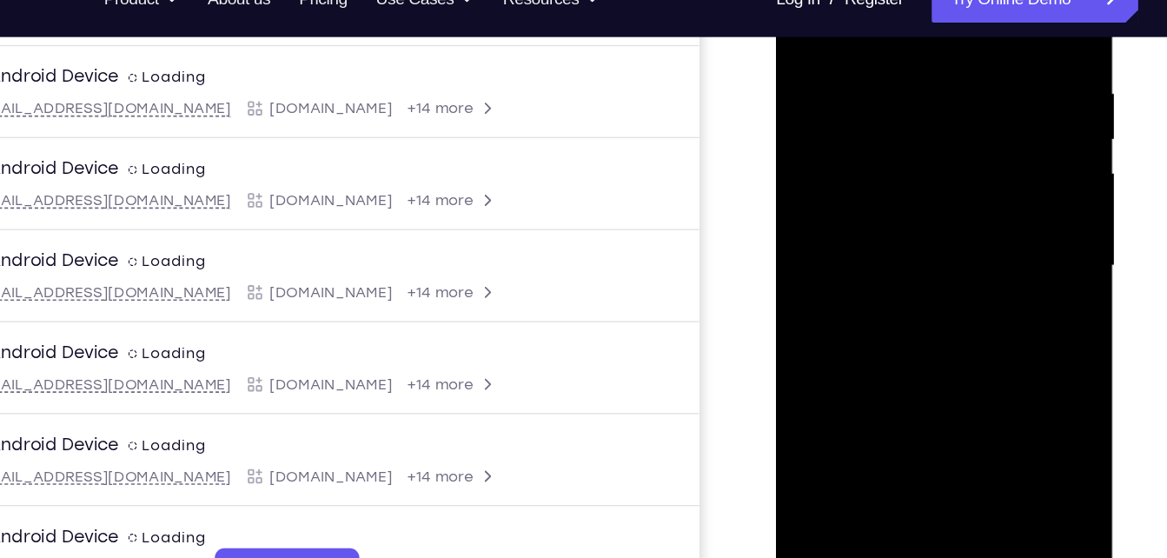
click at [1024, 415] on html "Online web based iOS Simulators and Android Emulators. Run iPhone, iPad, Mobile…" at bounding box center [900, 175] width 248 height 521
click at [840, 70] on div at bounding box center [898, 171] width 219 height 487
click at [870, 362] on div at bounding box center [898, 171] width 219 height 487
drag, startPoint x: 900, startPoint y: 234, endPoint x: 774, endPoint y: -70, distance: 328.5
click at [776, 0] on html "Online web based iOS Simulators and Android Emulators. Run iPhone, iPad, Mobile…" at bounding box center [900, 175] width 248 height 521
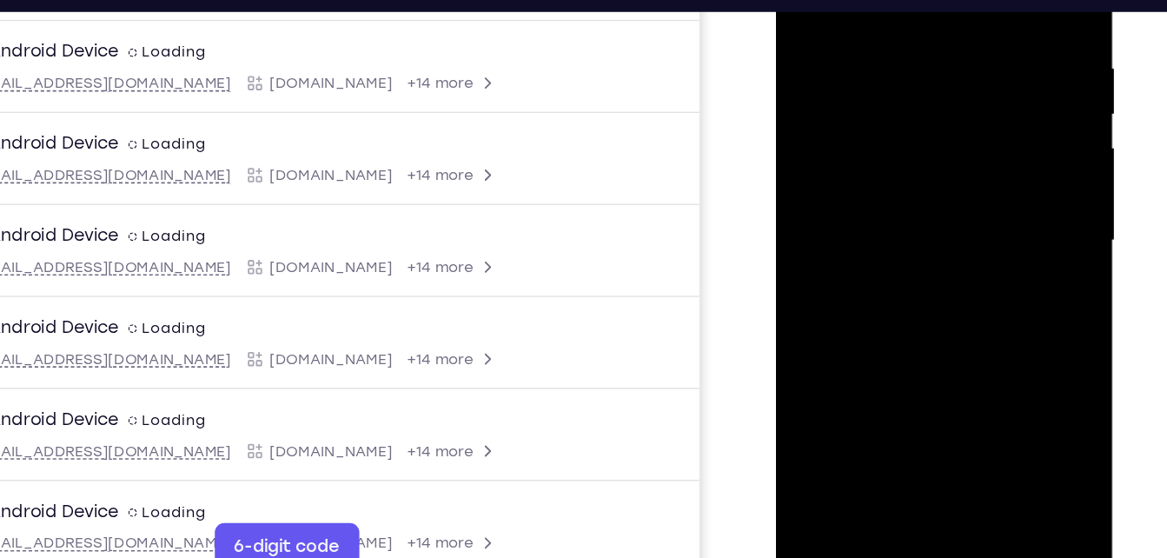
drag, startPoint x: 930, startPoint y: 220, endPoint x: 824, endPoint y: 30, distance: 217.9
click at [824, 30] on div at bounding box center [898, 146] width 219 height 487
drag, startPoint x: 885, startPoint y: 243, endPoint x: 827, endPoint y: -43, distance: 291.6
click at [827, 0] on div at bounding box center [898, 146] width 219 height 487
drag, startPoint x: 919, startPoint y: 171, endPoint x: 1004, endPoint y: 353, distance: 200.6
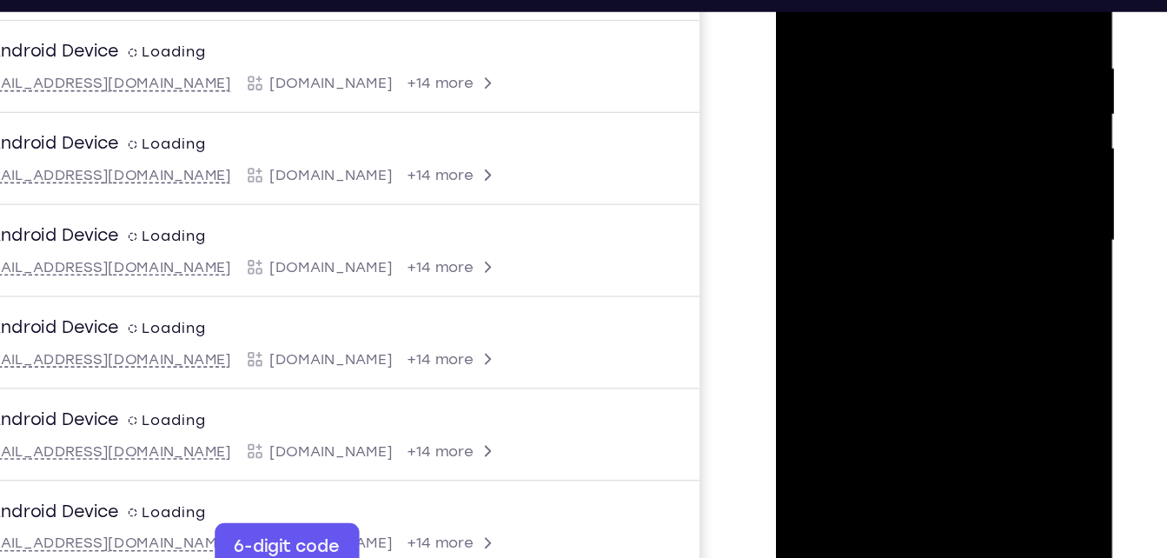
click at [1004, 353] on div at bounding box center [898, 146] width 219 height 487
drag, startPoint x: 915, startPoint y: 203, endPoint x: 940, endPoint y: 406, distance: 204.9
click at [940, 406] on div at bounding box center [899, 149] width 246 height 518
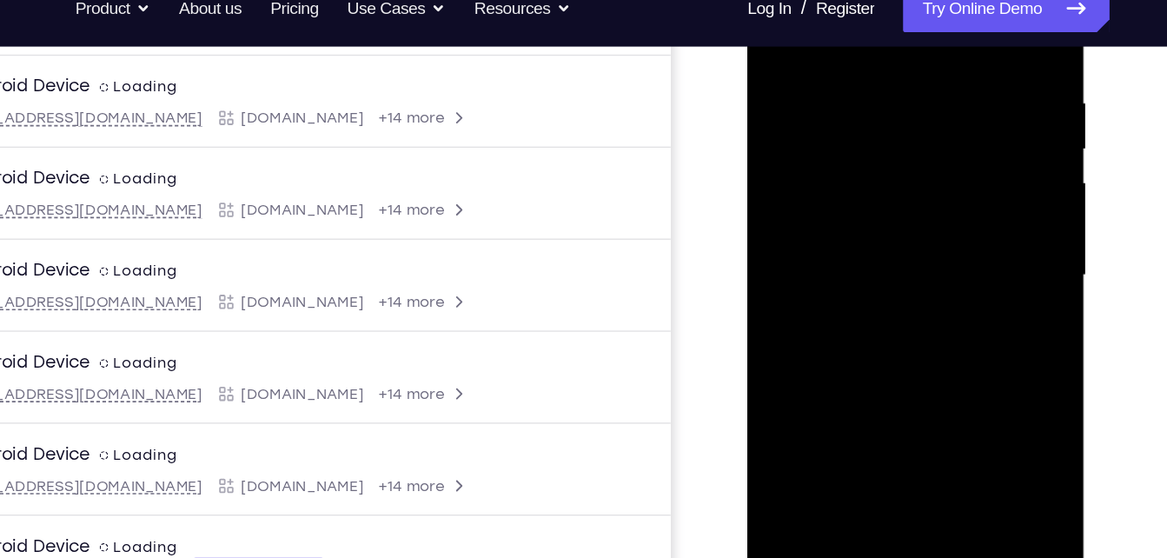
drag, startPoint x: 873, startPoint y: 179, endPoint x: 806, endPoint y: 369, distance: 201.8
click at [806, 369] on div at bounding box center [869, 180] width 219 height 487
drag, startPoint x: 865, startPoint y: 193, endPoint x: 1056, endPoint y: 418, distance: 295.4
click at [995, 418] on html "Online web based iOS Simulators and Android Emulators. Run iPhone, iPad, Mobile…" at bounding box center [871, 184] width 248 height 521
drag, startPoint x: 910, startPoint y: 197, endPoint x: 857, endPoint y: 351, distance: 162.7
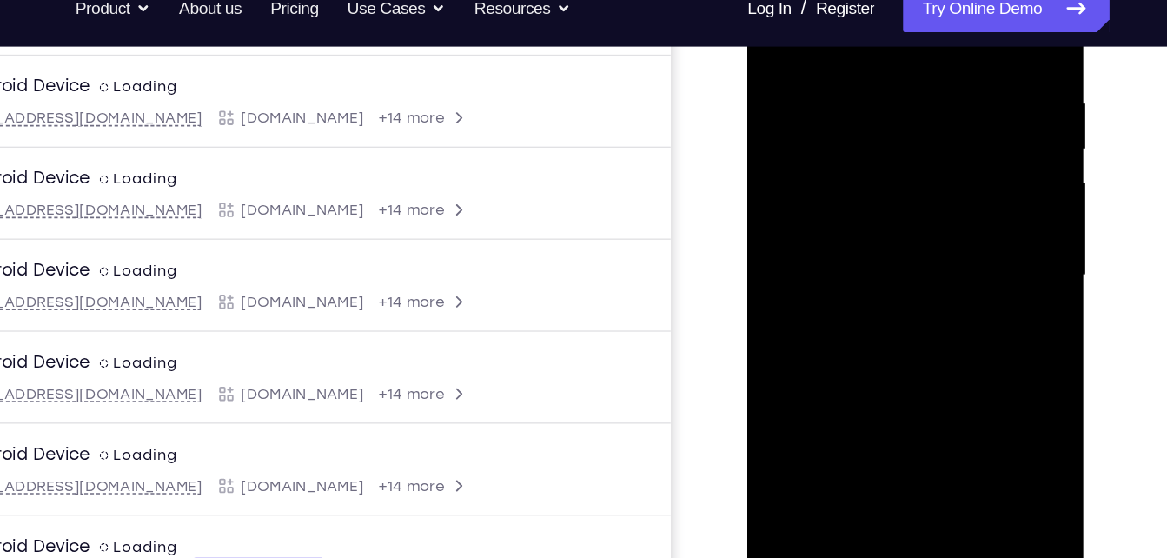
click at [857, 351] on div at bounding box center [869, 180] width 219 height 487
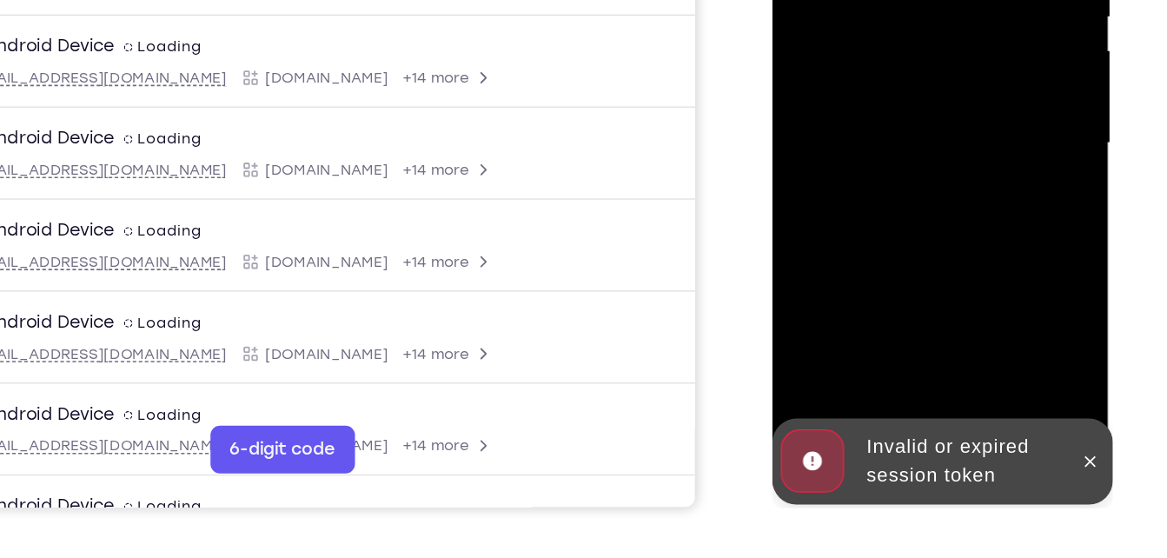
scroll to position [290, 0]
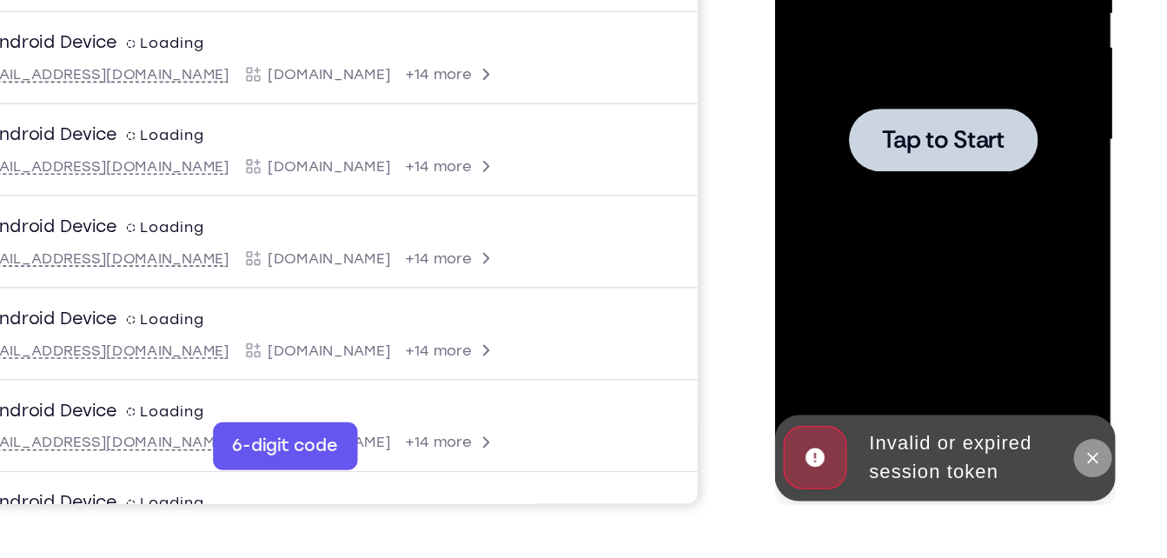
click at [1010, 276] on icon at bounding box center [1006, 276] width 14 height 14
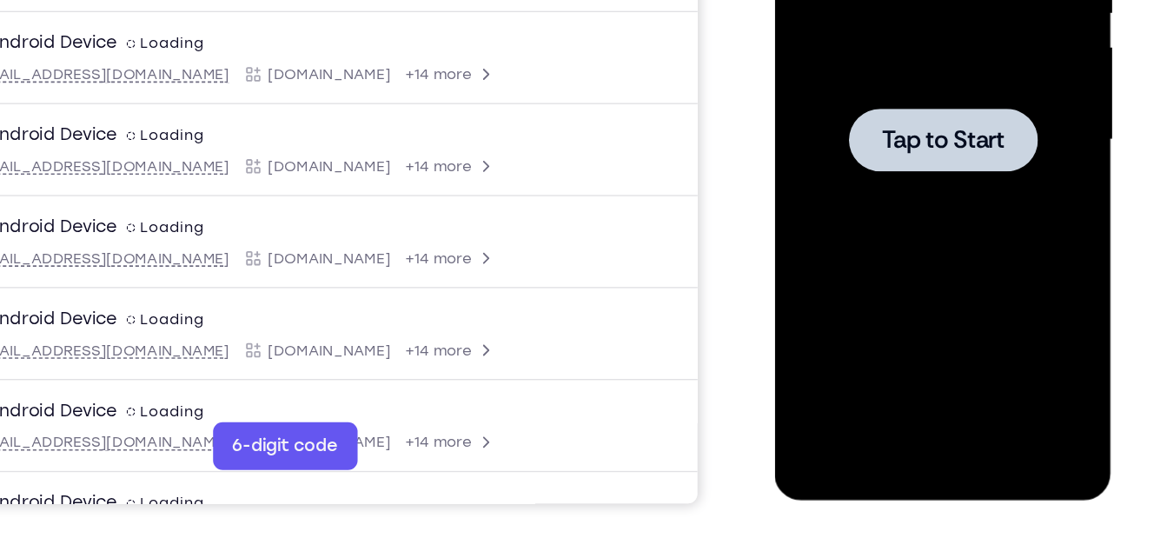
click at [840, 18] on div at bounding box center [897, 44] width 219 height 487
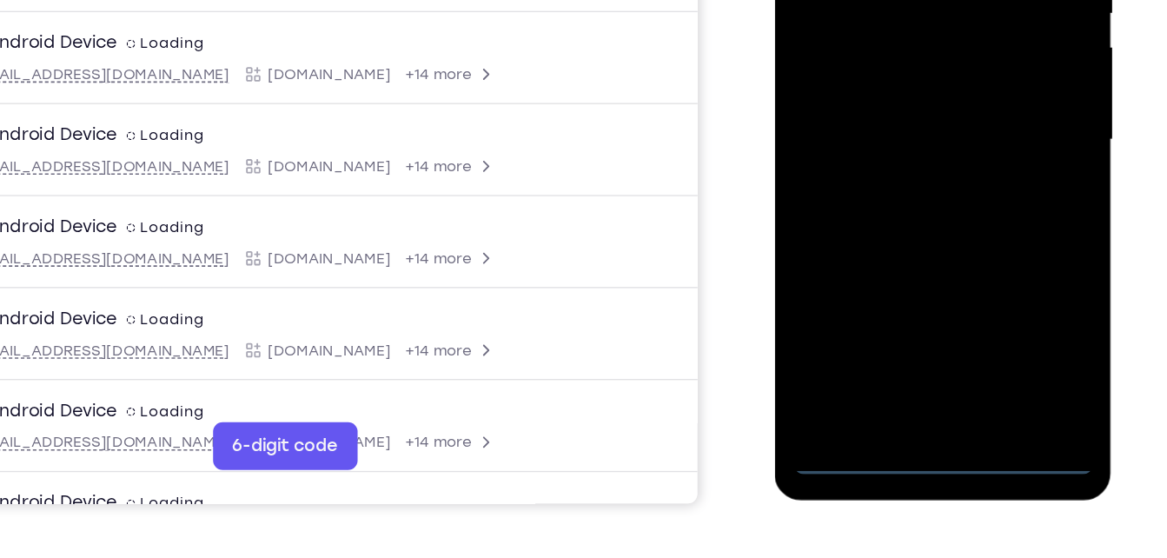
scroll to position [289, 0]
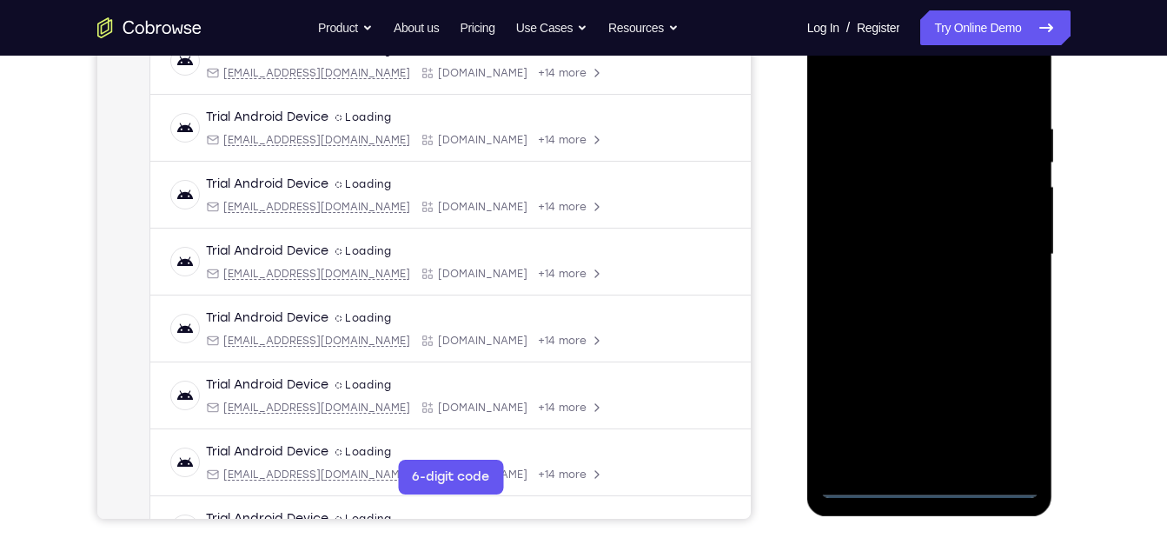
click at [926, 485] on div at bounding box center [929, 254] width 219 height 487
click at [999, 408] on div at bounding box center [929, 254] width 219 height 487
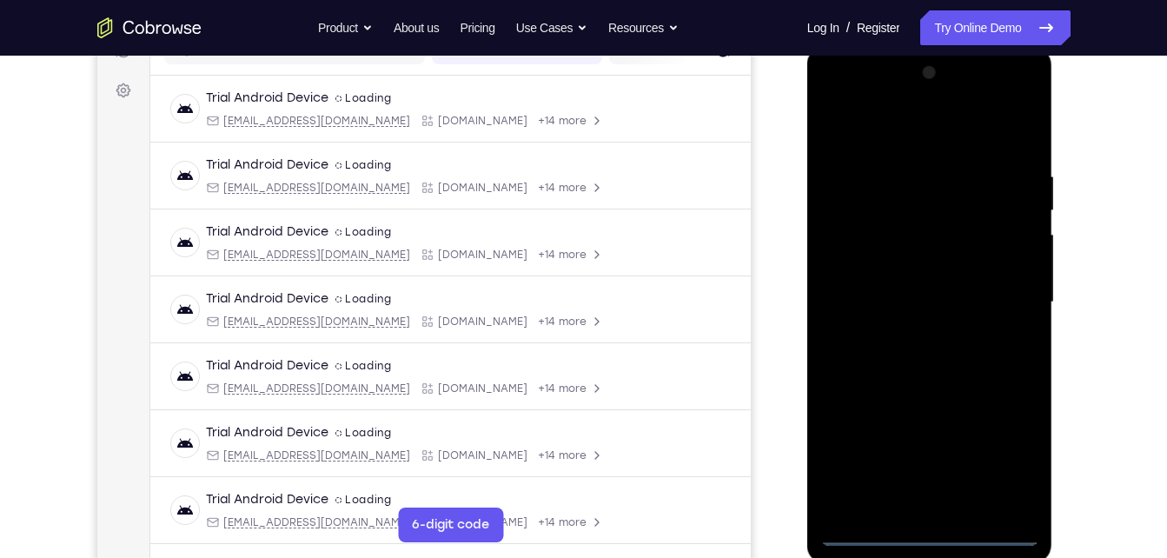
scroll to position [242, 0]
click at [864, 90] on div at bounding box center [929, 301] width 219 height 487
click at [1002, 299] on div at bounding box center [929, 301] width 219 height 487
click at [904, 335] on div at bounding box center [929, 301] width 219 height 487
click at [927, 282] on div at bounding box center [929, 301] width 219 height 487
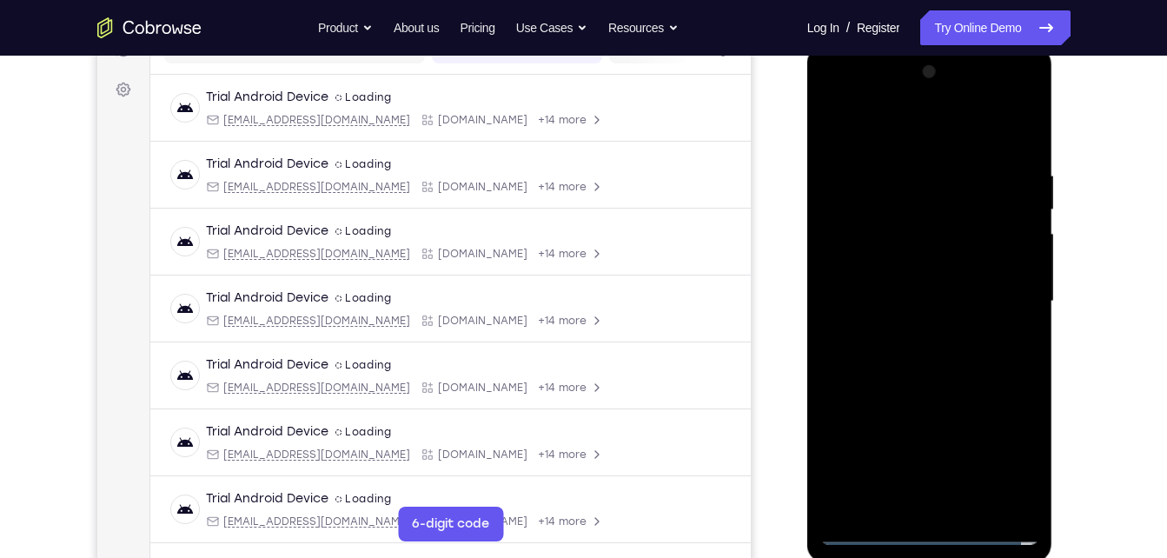
click at [887, 273] on div at bounding box center [929, 301] width 219 height 487
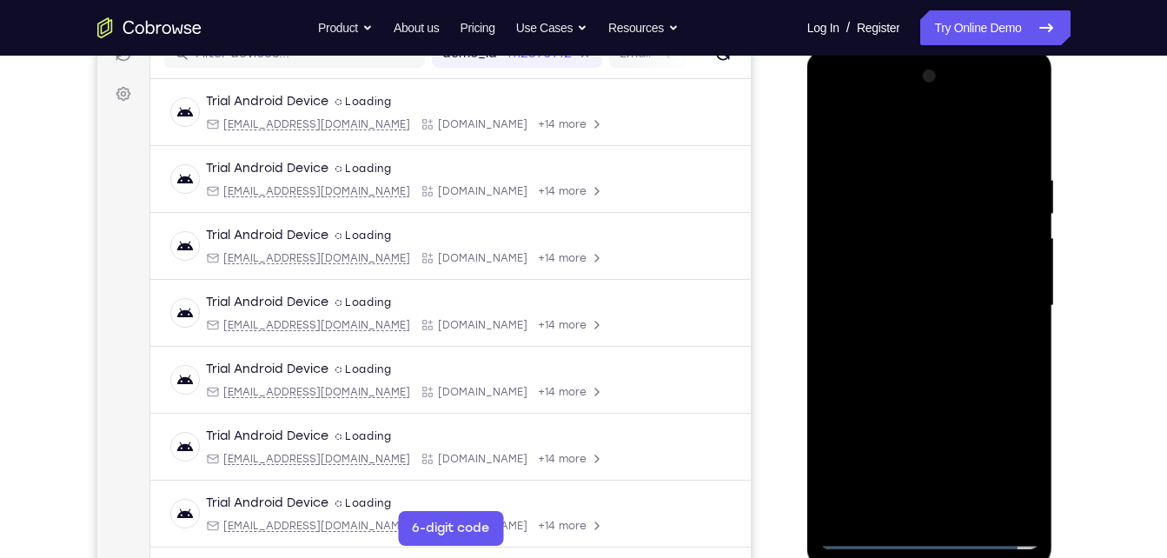
click at [878, 313] on div at bounding box center [929, 306] width 219 height 487
click at [937, 362] on div at bounding box center [929, 306] width 219 height 487
click at [969, 508] on div at bounding box center [929, 306] width 219 height 487
click at [920, 395] on div at bounding box center [929, 306] width 219 height 487
click at [966, 503] on div at bounding box center [929, 306] width 219 height 487
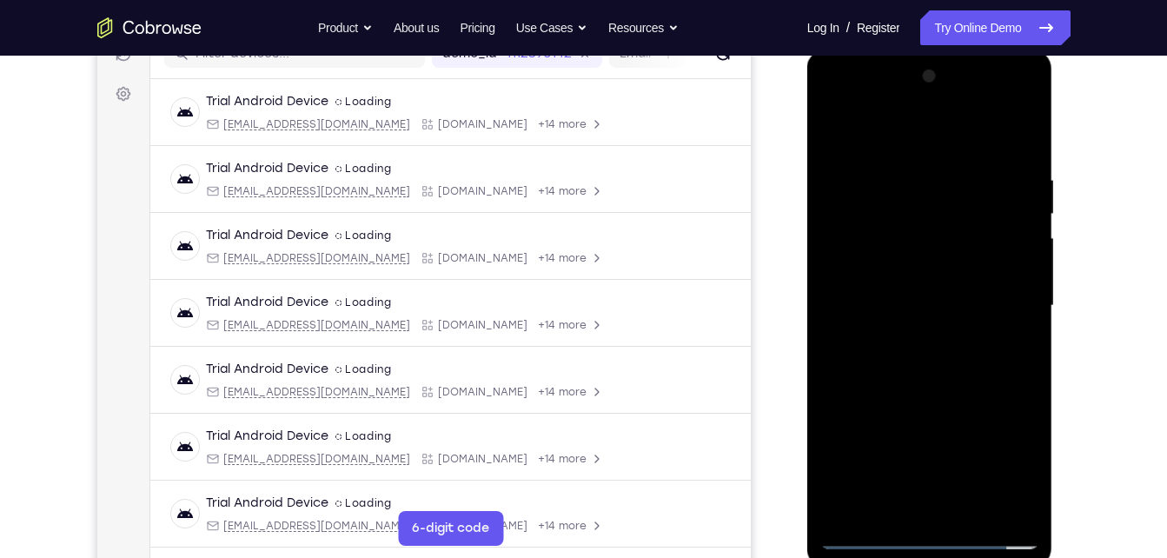
click at [930, 386] on div at bounding box center [929, 306] width 219 height 487
click at [1006, 140] on div at bounding box center [929, 306] width 219 height 487
click at [840, 125] on div at bounding box center [929, 306] width 219 height 487
click at [920, 508] on div at bounding box center [929, 306] width 219 height 487
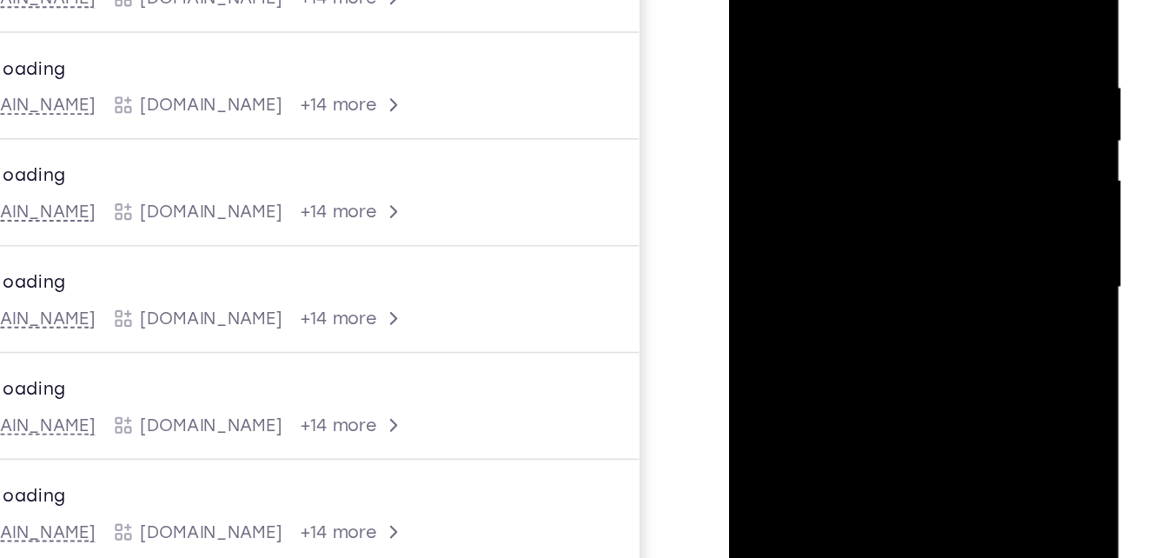
drag, startPoint x: 902, startPoint y: 201, endPoint x: 923, endPoint y: -51, distance: 252.9
click at [923, 0] on div at bounding box center [851, 136] width 219 height 487
drag, startPoint x: 848, startPoint y: 191, endPoint x: 827, endPoint y: -85, distance: 277.2
click at [827, 0] on div at bounding box center [851, 136] width 219 height 487
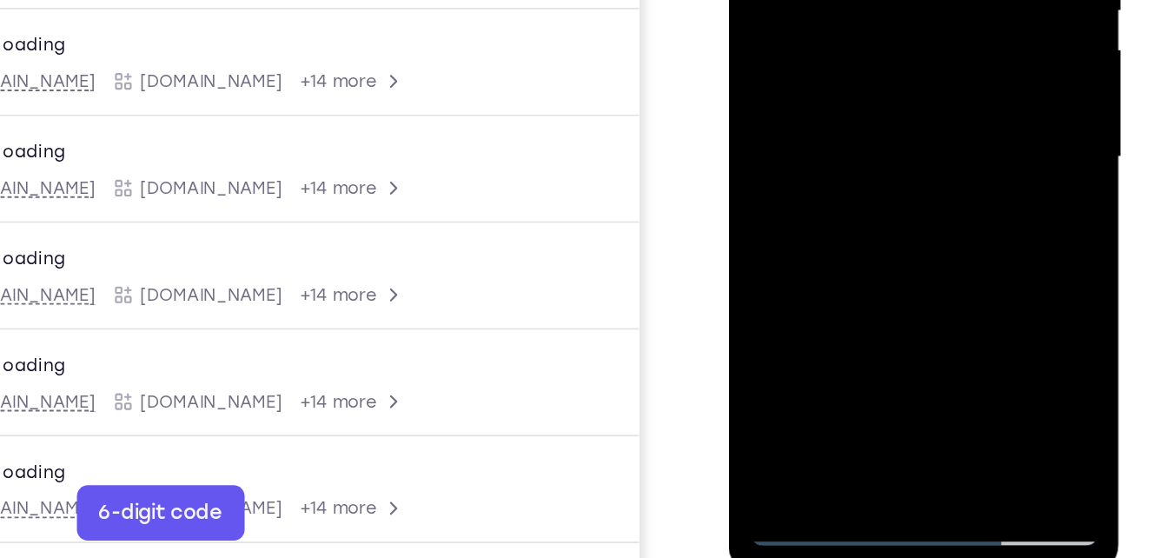
drag, startPoint x: 865, startPoint y: 75, endPoint x: 831, endPoint y: -127, distance: 204.5
click at [831, 0] on div at bounding box center [851, 6] width 219 height 487
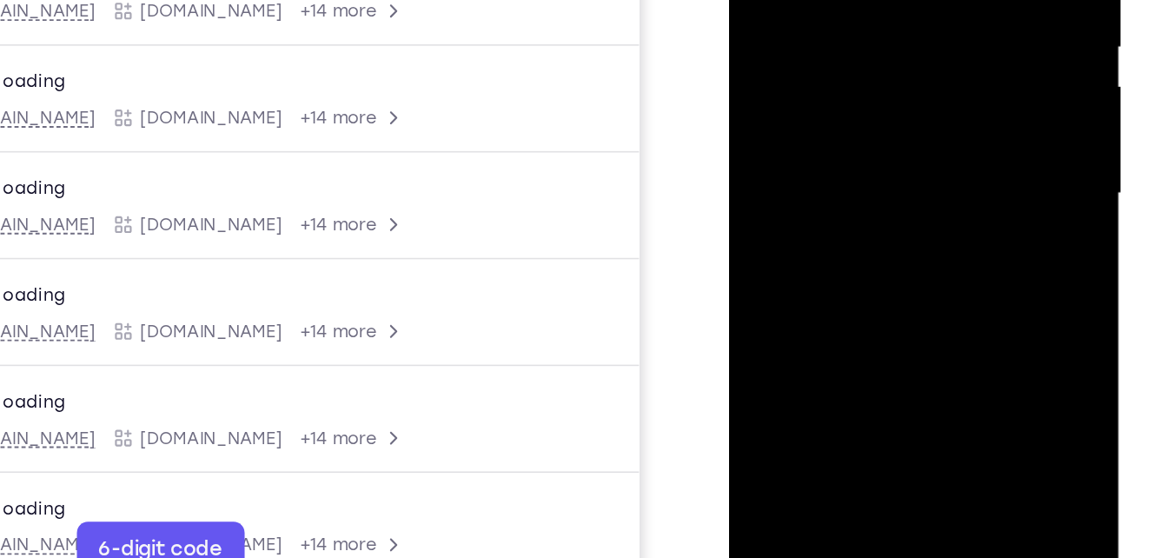
scroll to position [236, 0]
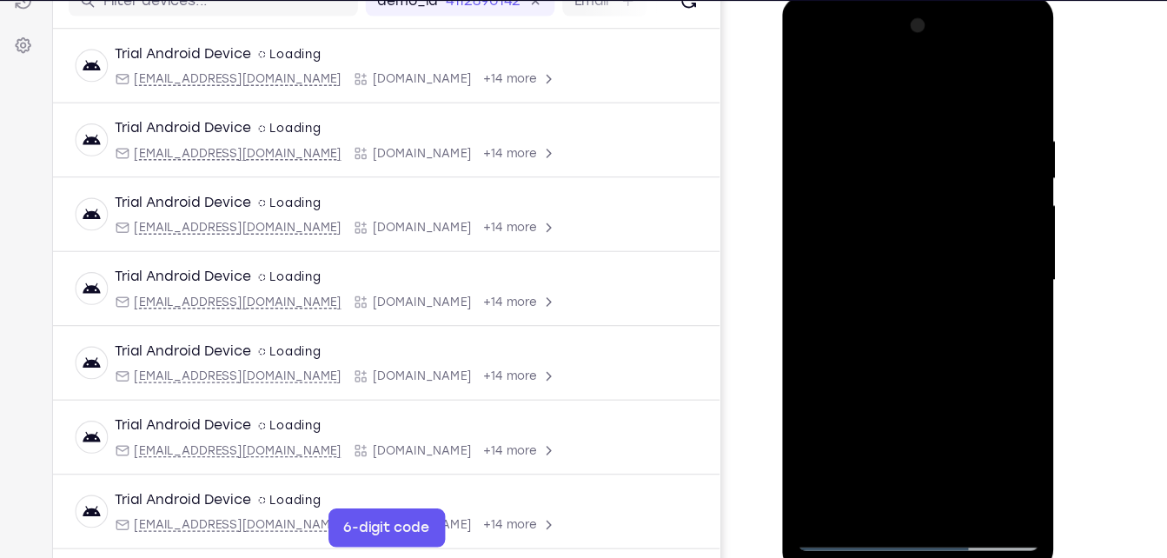
drag, startPoint x: 892, startPoint y: 256, endPoint x: 874, endPoint y: -58, distance: 315.1
click at [874, 0] on html "Online web based iOS Simulators and Android Emulators. Run iPhone, iPad, Mobile…" at bounding box center [906, 257] width 248 height 521
drag, startPoint x: 922, startPoint y: 290, endPoint x: 919, endPoint y: -58, distance: 348.5
click at [919, 0] on html "Online web based iOS Simulators and Android Emulators. Run iPhone, iPad, Mobile…" at bounding box center [906, 257] width 248 height 521
drag, startPoint x: 887, startPoint y: 344, endPoint x: 802, endPoint y: 16, distance: 339.2
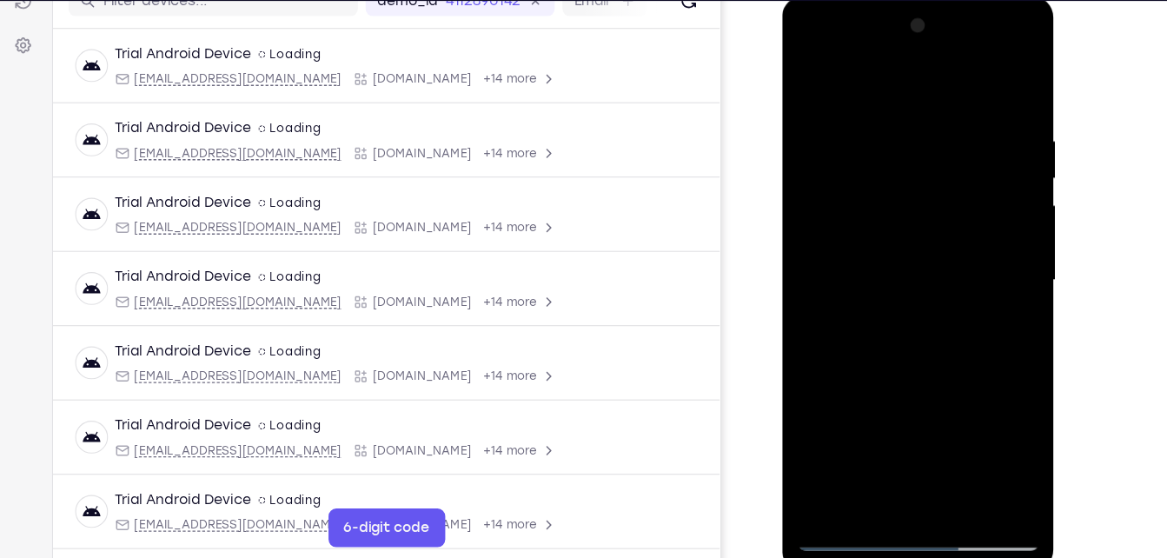
click at [802, 16] on div at bounding box center [904, 253] width 219 height 487
click at [993, 363] on div at bounding box center [904, 253] width 219 height 487
click at [854, 166] on div at bounding box center [904, 253] width 219 height 487
click at [920, 449] on div at bounding box center [904, 253] width 219 height 487
drag, startPoint x: 922, startPoint y: 335, endPoint x: 849, endPoint y: 50, distance: 295.1
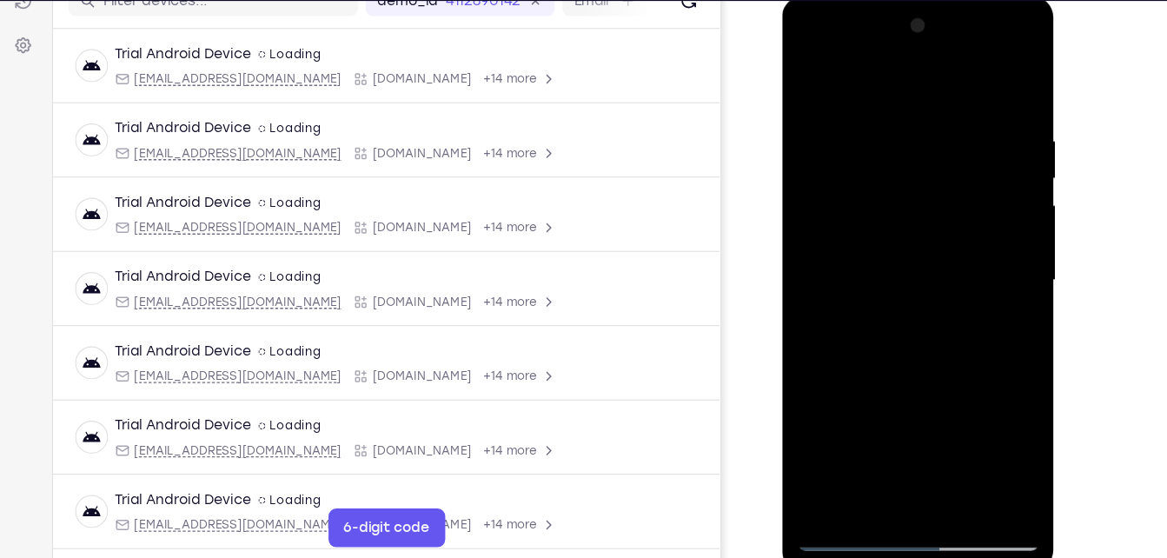
click at [849, 50] on div at bounding box center [904, 253] width 219 height 487
drag, startPoint x: 940, startPoint y: 322, endPoint x: 887, endPoint y: -58, distance: 384.4
click at [887, 0] on html "Online web based iOS Simulators and Android Emulators. Run iPhone, iPad, Mobile…" at bounding box center [906, 257] width 248 height 521
drag, startPoint x: 918, startPoint y: 318, endPoint x: 784, endPoint y: -18, distance: 362.0
click at [784, 0] on html "Online web based iOS Simulators and Android Emulators. Run iPhone, iPad, Mobile…" at bounding box center [906, 257] width 248 height 521
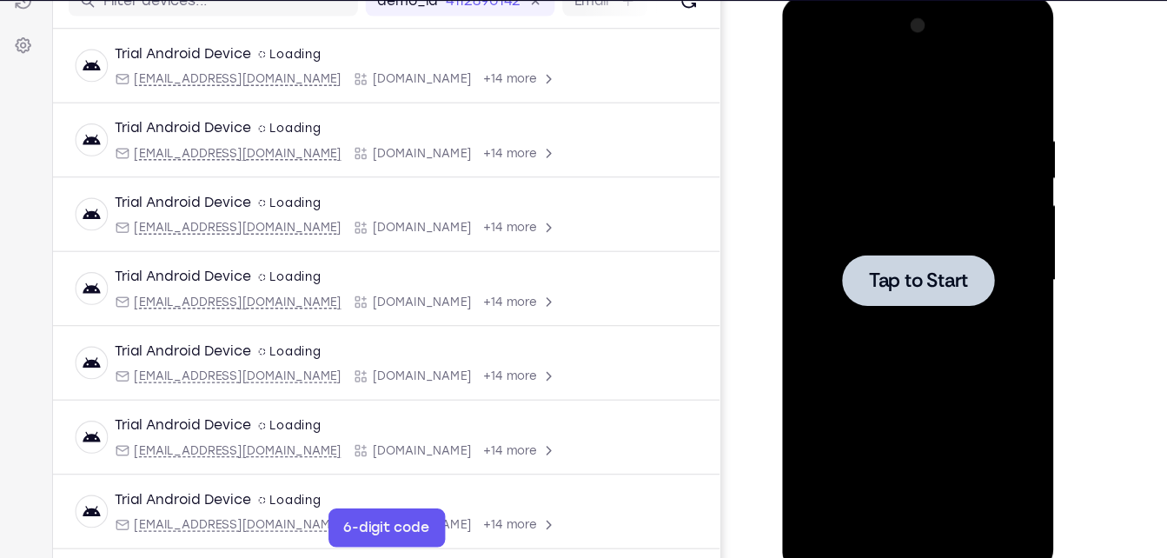
click at [876, 297] on div at bounding box center [904, 253] width 219 height 487
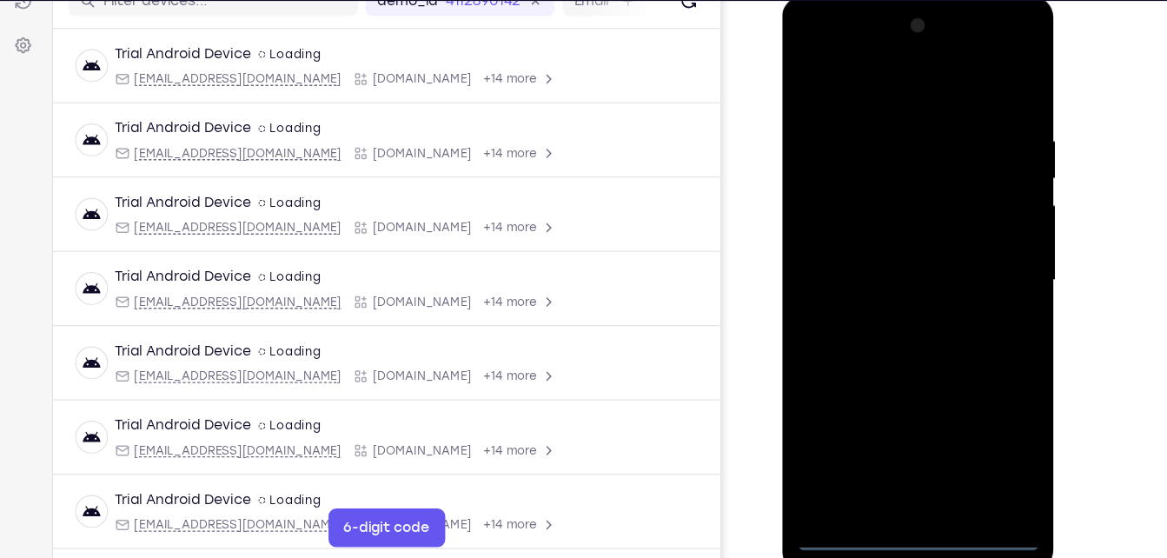
click at [903, 475] on div at bounding box center [904, 253] width 219 height 487
click at [907, 485] on div at bounding box center [904, 253] width 219 height 487
click at [970, 415] on div at bounding box center [904, 253] width 219 height 487
click at [826, 41] on div at bounding box center [904, 253] width 219 height 487
click at [967, 240] on div at bounding box center [904, 253] width 219 height 487
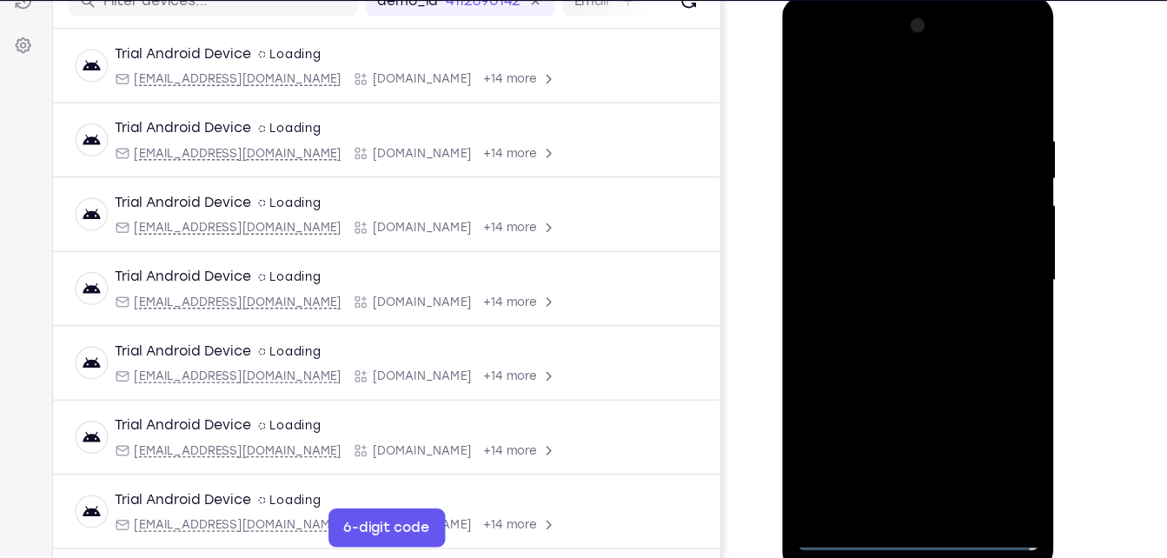
click at [888, 283] on div at bounding box center [904, 253] width 219 height 487
click at [911, 240] on div at bounding box center [904, 253] width 219 height 487
click at [857, 210] on div at bounding box center [904, 253] width 219 height 487
click at [847, 249] on div at bounding box center [904, 253] width 219 height 487
click at [880, 301] on div at bounding box center [904, 253] width 219 height 487
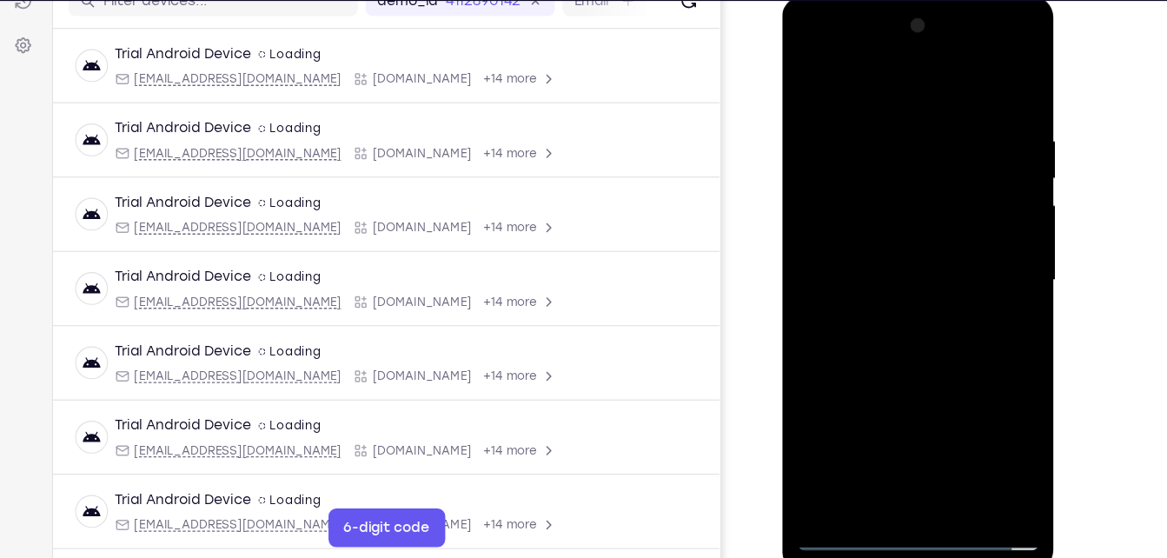
click at [895, 296] on div at bounding box center [904, 253] width 219 height 487
click at [888, 307] on div at bounding box center [904, 253] width 219 height 487
click at [940, 448] on div at bounding box center [904, 253] width 219 height 487
click at [884, 351] on div at bounding box center [904, 253] width 219 height 487
click at [849, 488] on div at bounding box center [904, 253] width 219 height 487
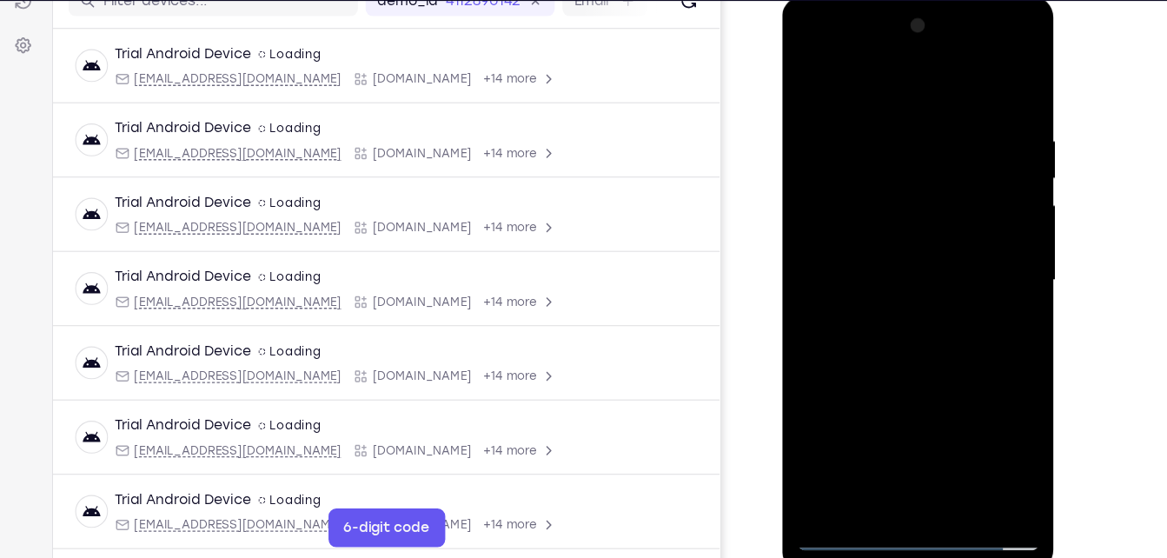
click at [871, 344] on div at bounding box center [904, 253] width 219 height 487
click at [871, 109] on div at bounding box center [904, 253] width 219 height 487
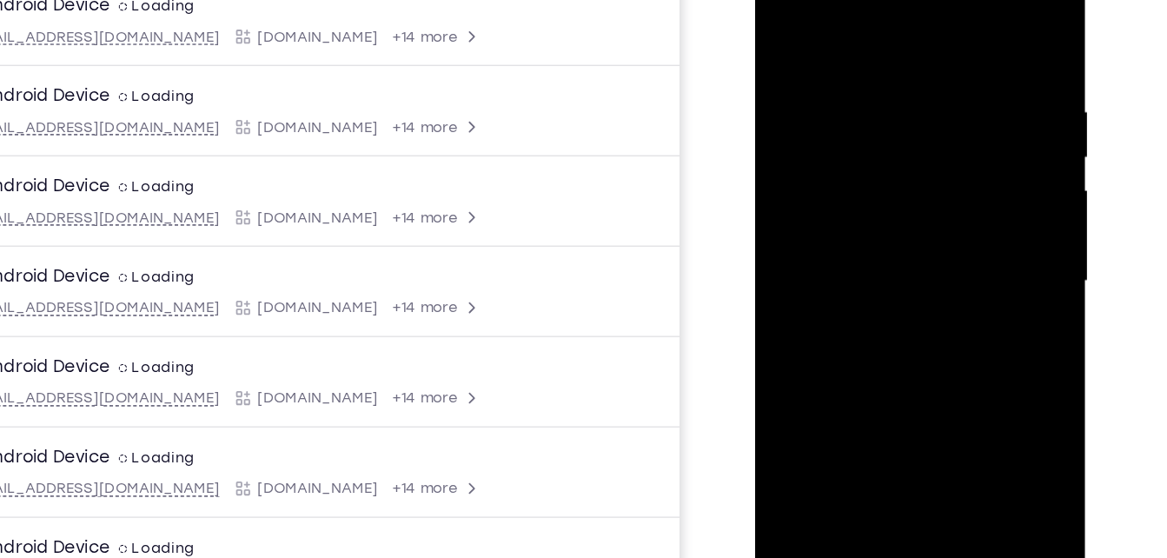
click at [953, 143] on div at bounding box center [877, 192] width 219 height 487
click at [962, 140] on div at bounding box center [877, 192] width 219 height 487
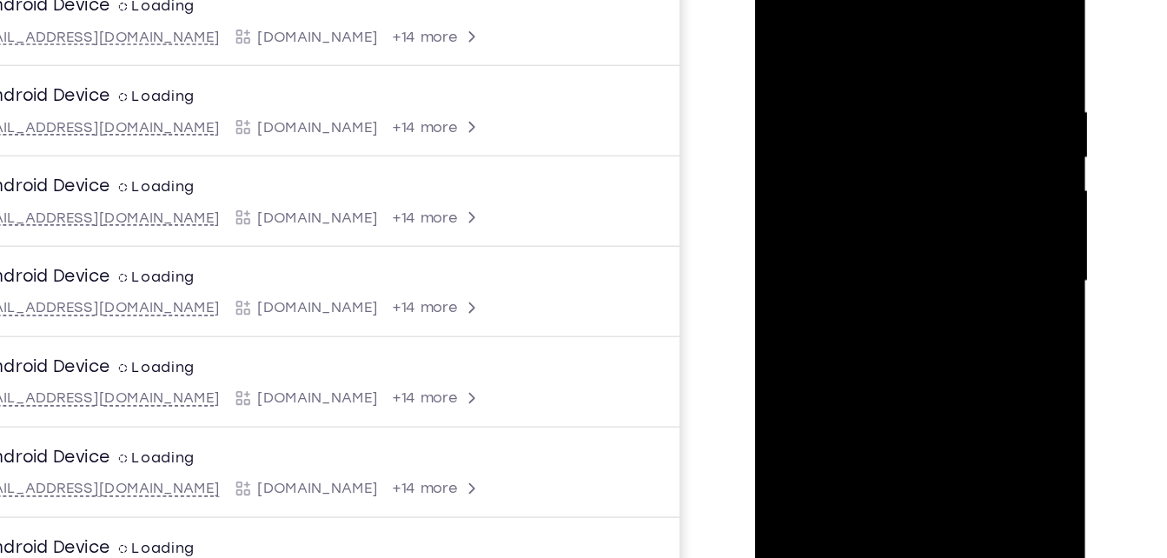
click at [965, 19] on div at bounding box center [877, 192] width 219 height 487
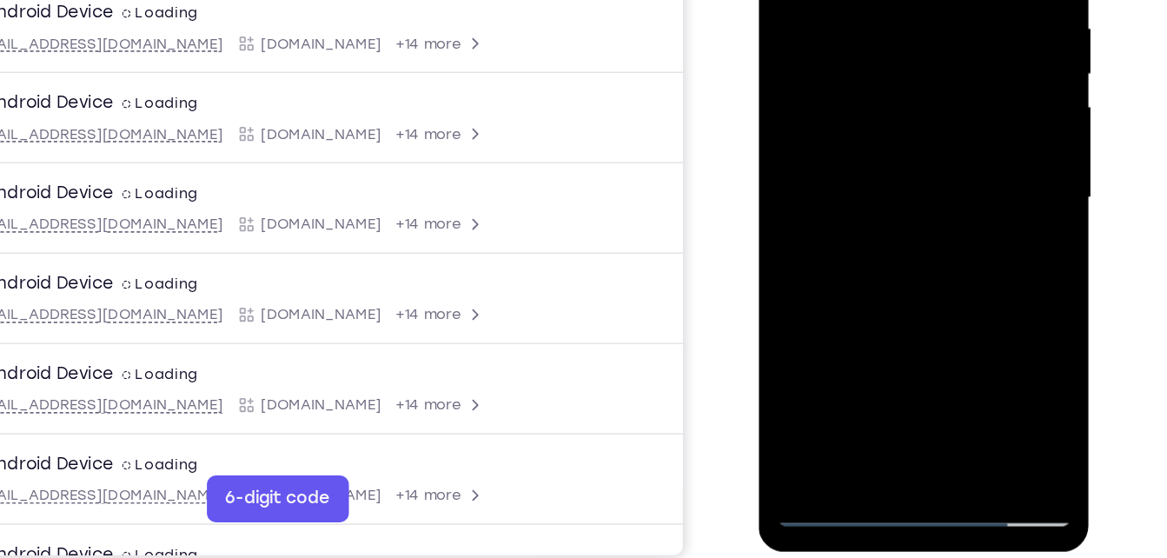
scroll to position [254, 0]
click at [874, 312] on div at bounding box center [881, 107] width 219 height 487
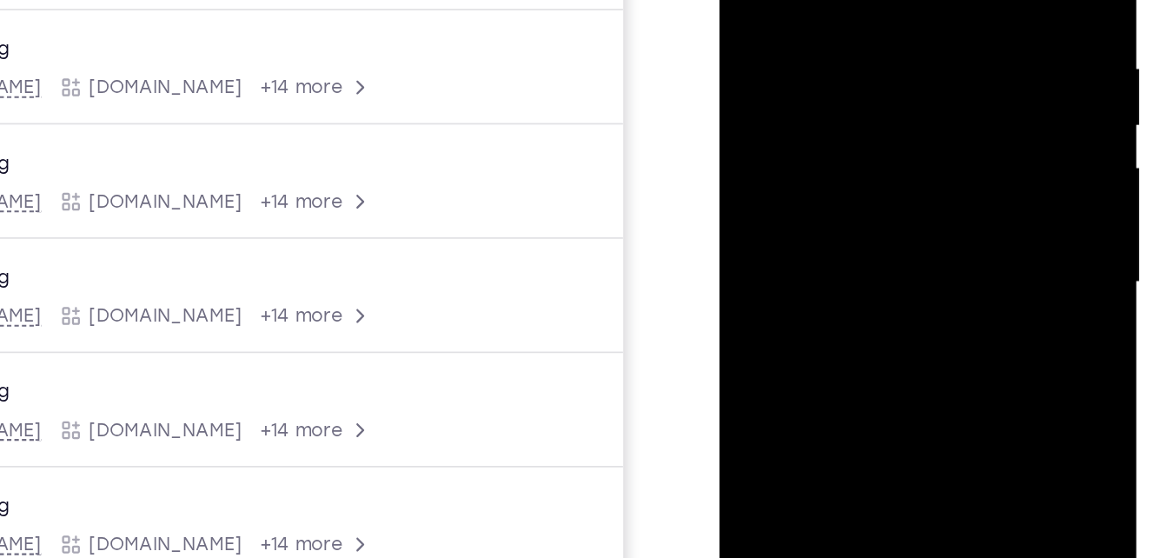
drag, startPoint x: 840, startPoint y: 152, endPoint x: 767, endPoint y: -87, distance: 249.9
click at [767, 0] on div at bounding box center [842, 102] width 219 height 487
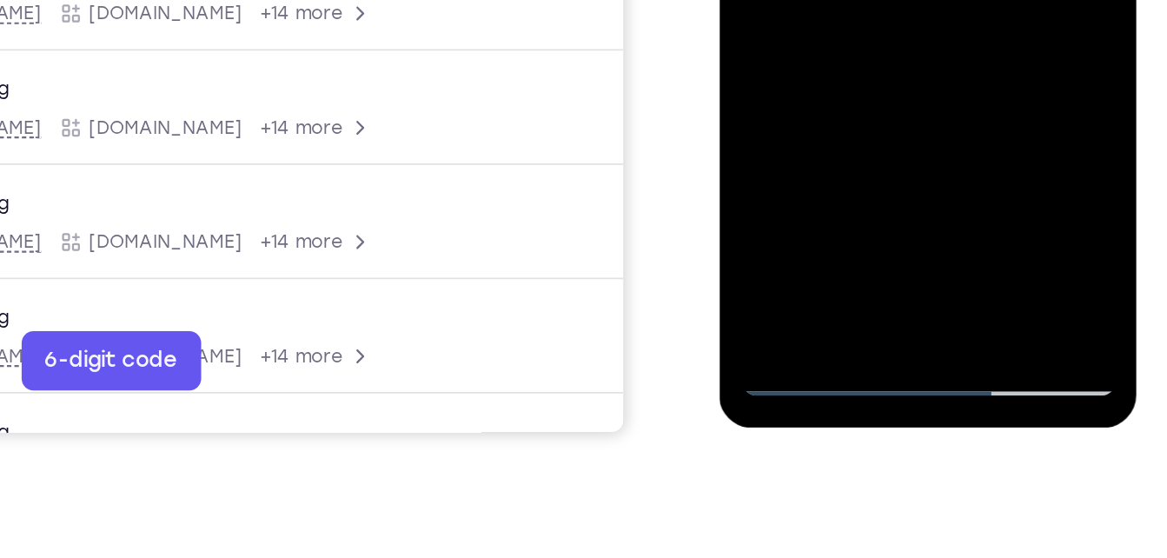
scroll to position [329, 0]
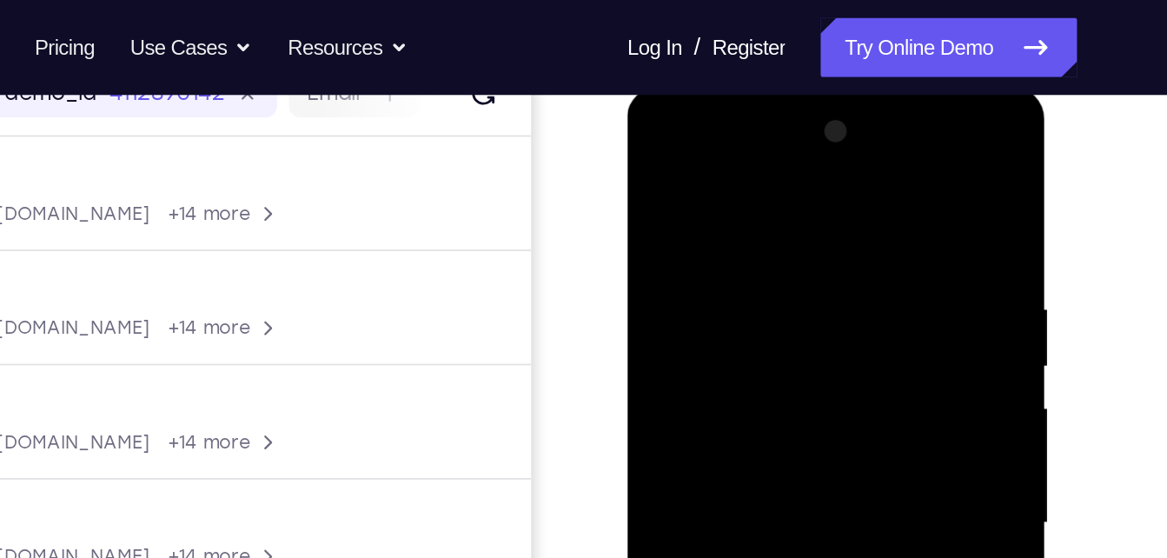
scroll to position [234, 0]
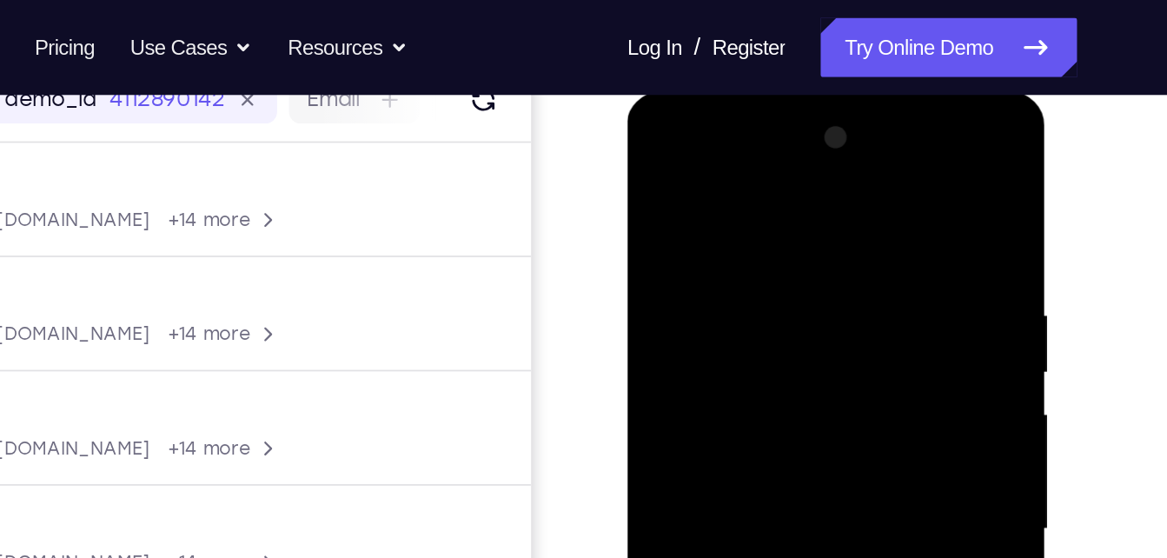
click at [657, 143] on div at bounding box center [750, 347] width 219 height 487
click at [658, 178] on div at bounding box center [750, 347] width 219 height 487
click at [697, 300] on div at bounding box center [750, 347] width 219 height 487
click at [696, 176] on div at bounding box center [750, 347] width 219 height 487
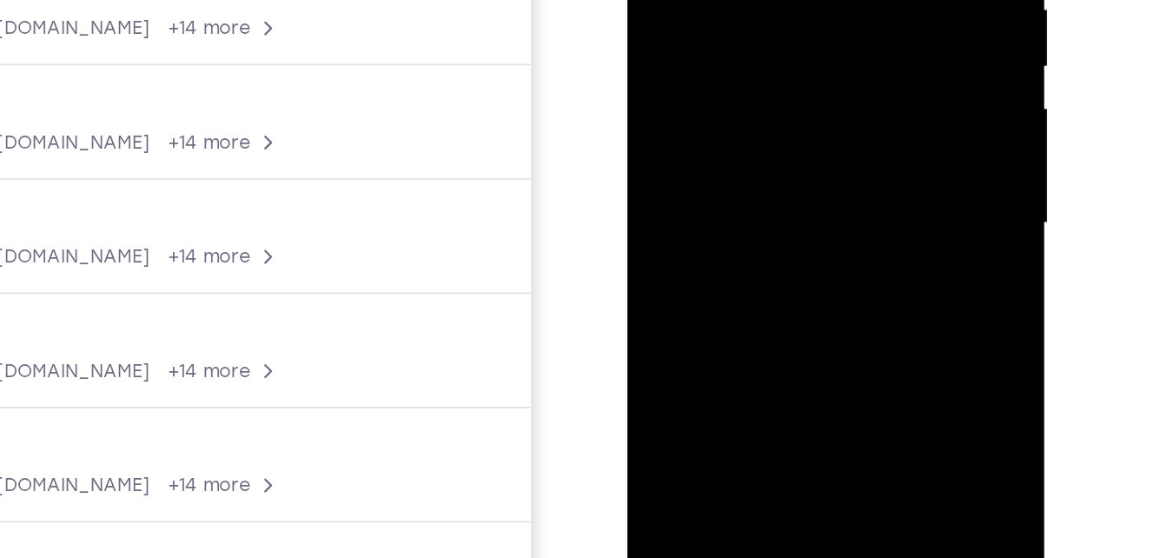
click at [674, 154] on div at bounding box center [750, 43] width 219 height 487
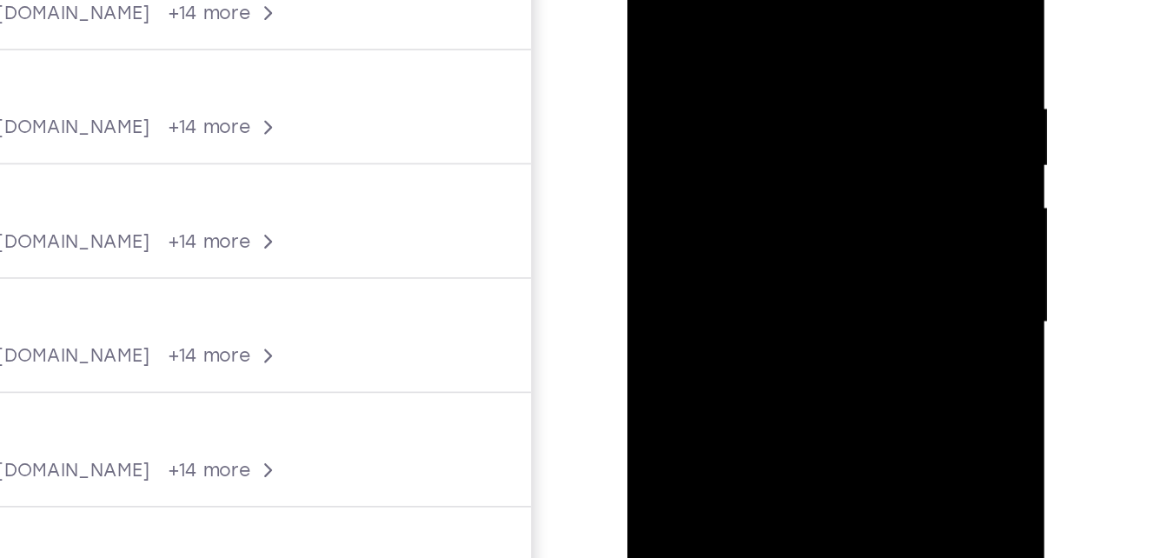
click at [848, 117] on div at bounding box center [750, 142] width 219 height 487
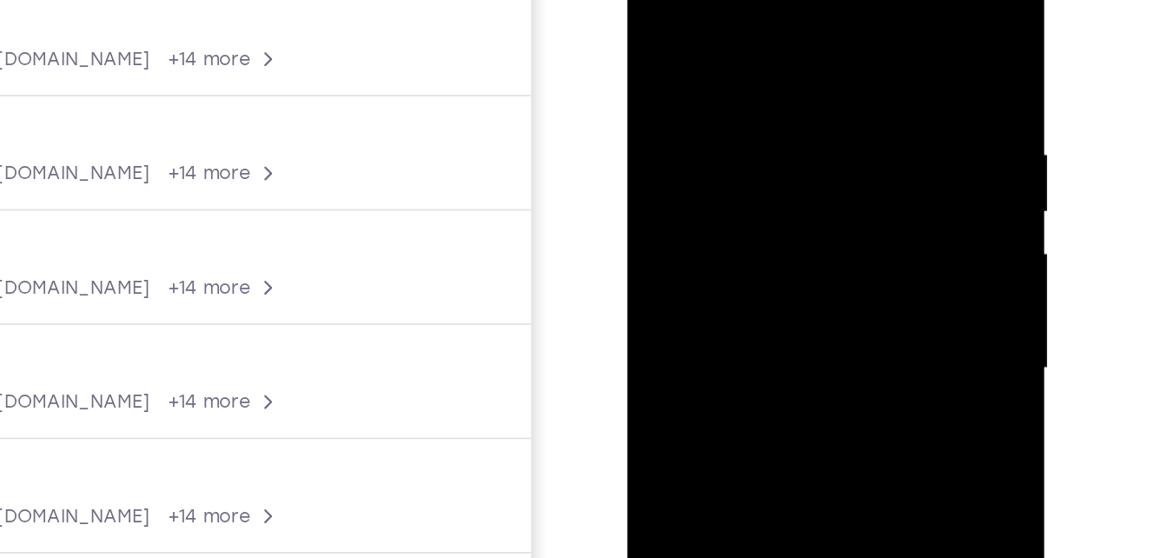
click at [843, 159] on div at bounding box center [750, 188] width 219 height 487
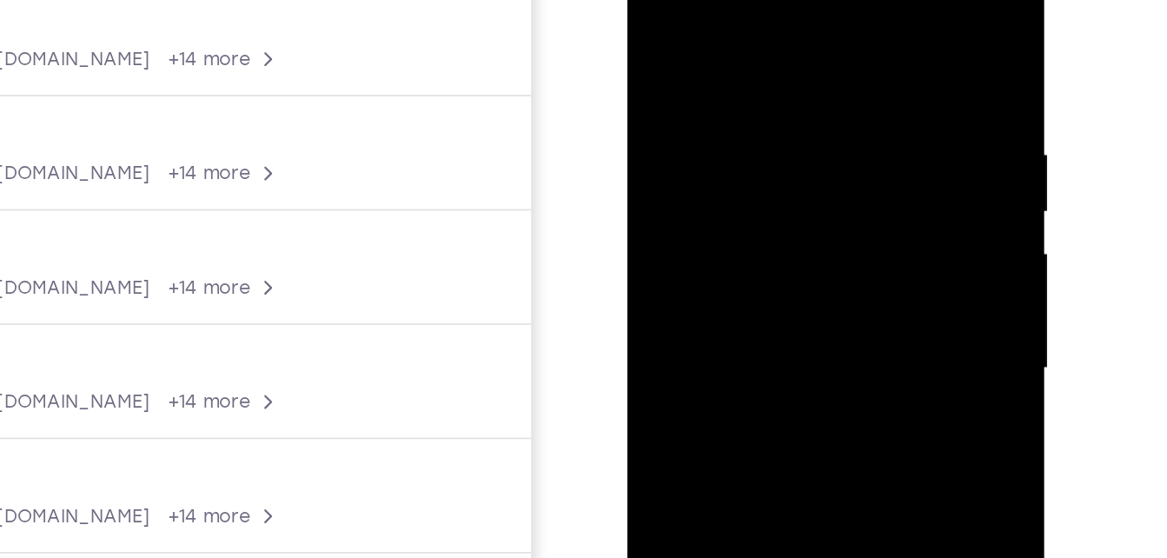
click at [651, 13] on div at bounding box center [750, 188] width 219 height 487
click at [733, 279] on div at bounding box center [750, 188] width 219 height 487
click at [847, 157] on div at bounding box center [750, 188] width 219 height 487
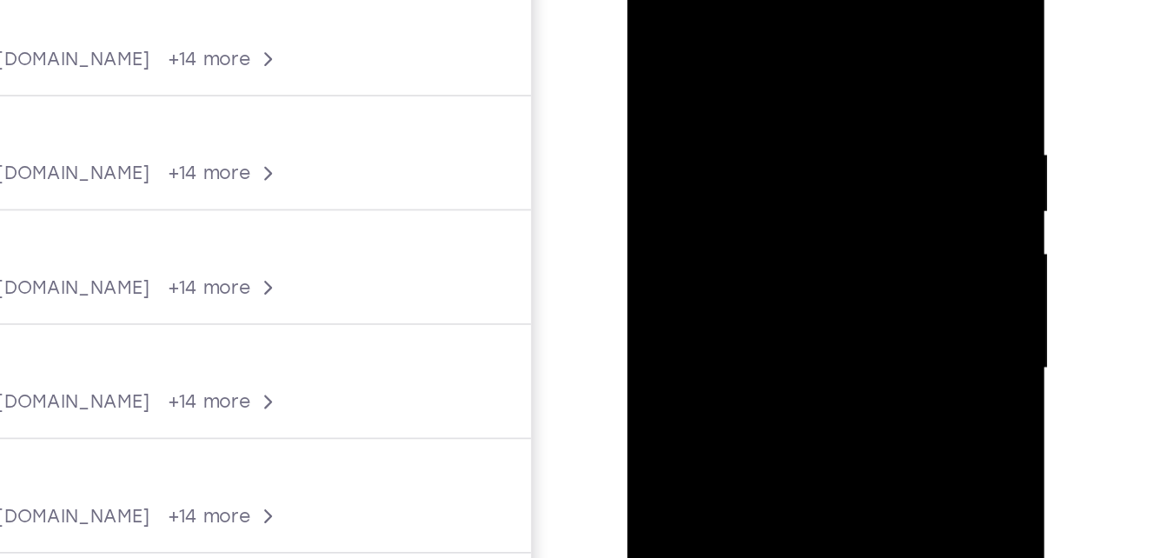
click at [653, 23] on div at bounding box center [750, 188] width 219 height 487
click at [666, 61] on div at bounding box center [750, 188] width 219 height 487
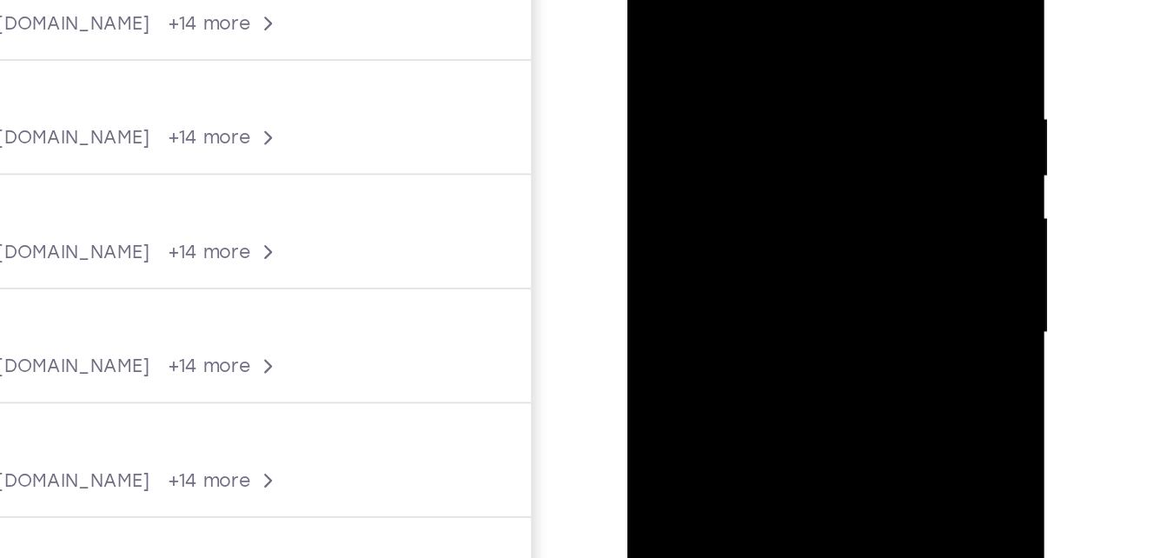
click at [671, 128] on div at bounding box center [750, 153] width 219 height 487
drag, startPoint x: 853, startPoint y: 135, endPoint x: 819, endPoint y: 133, distance: 33.9
click at [819, 133] on div at bounding box center [750, 153] width 219 height 487
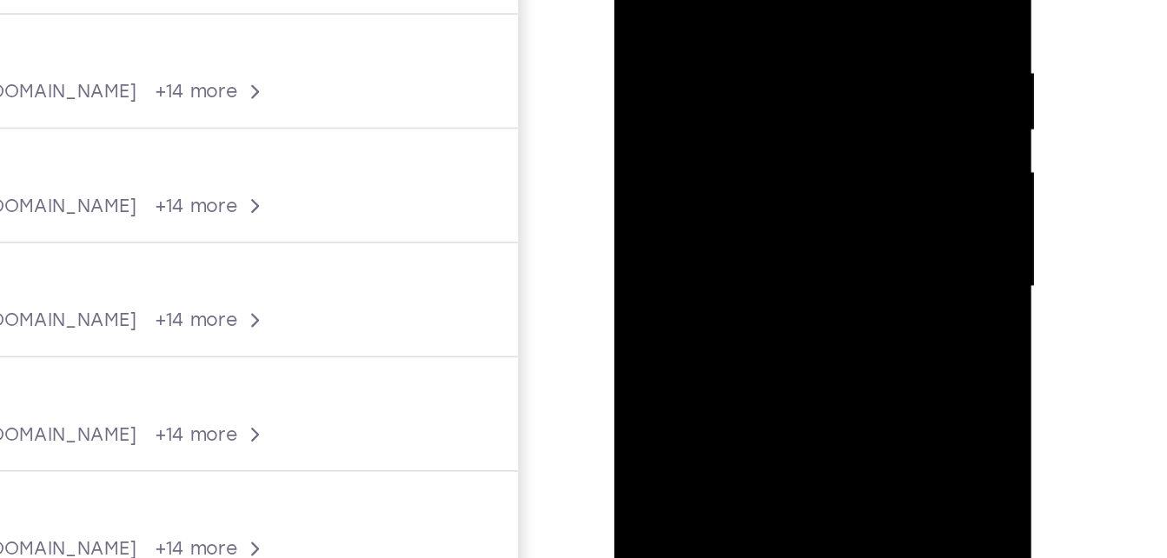
click at [813, 114] on div at bounding box center [736, 107] width 219 height 487
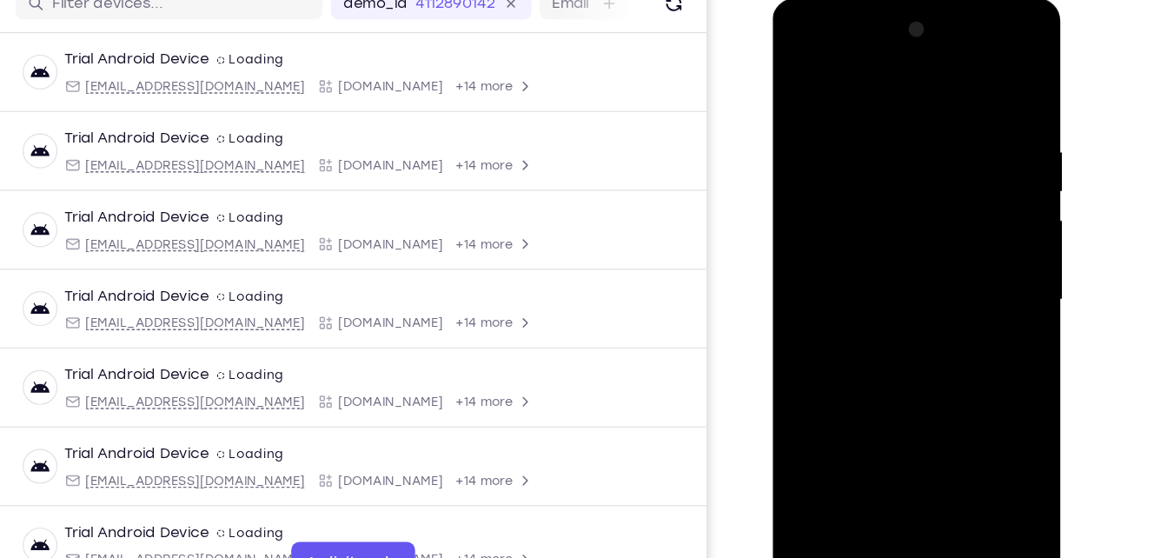
click at [965, 236] on div at bounding box center [895, 254] width 219 height 487
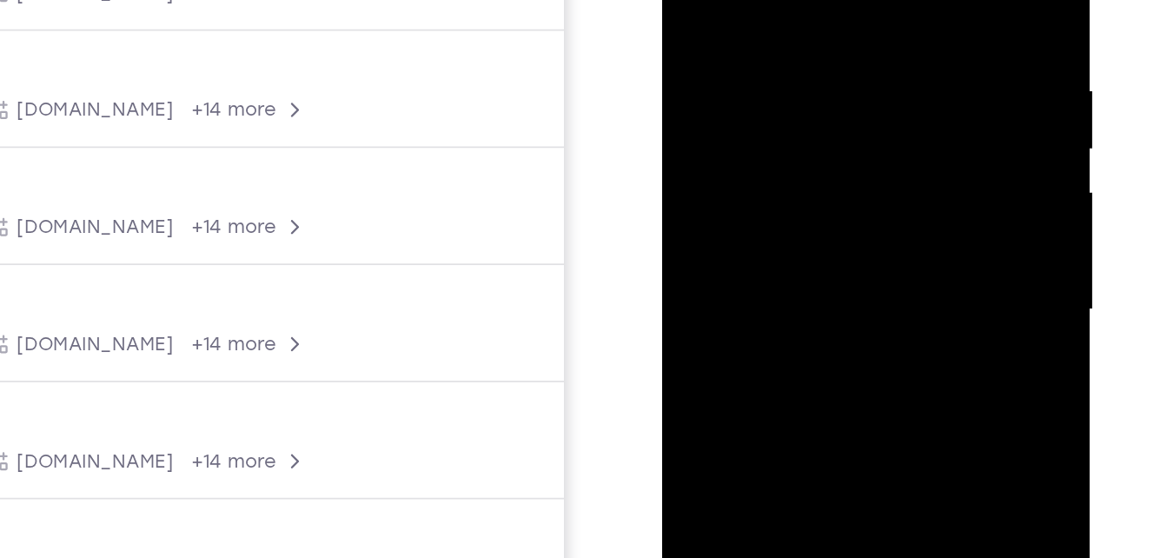
click at [867, 104] on div at bounding box center [784, 118] width 219 height 487
click at [680, 96] on div at bounding box center [784, 118] width 219 height 487
click at [899, 16] on div at bounding box center [785, 121] width 246 height 518
click at [873, 24] on div at bounding box center [784, 118] width 219 height 487
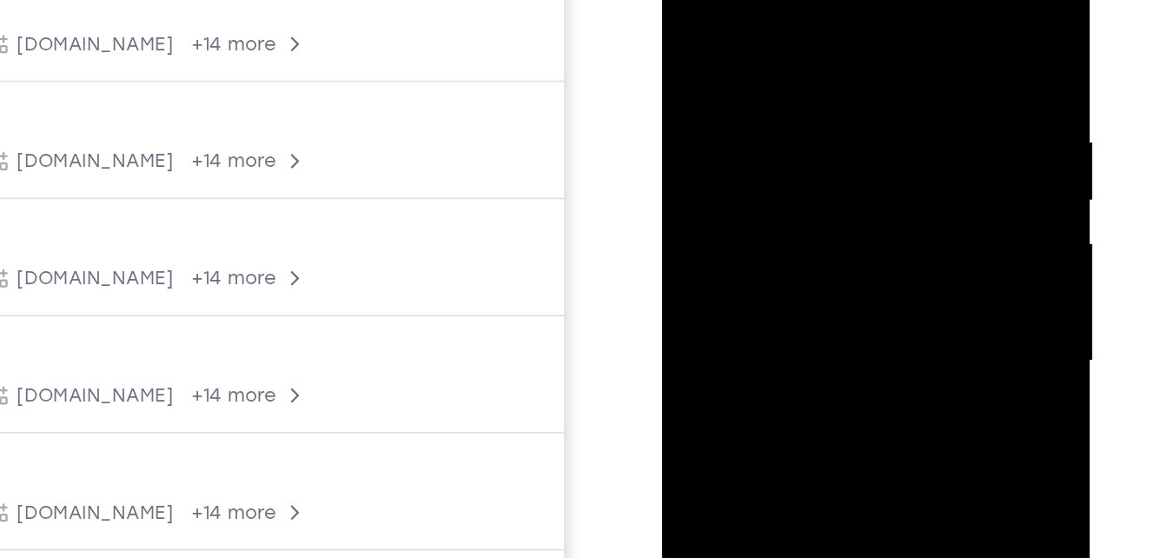
click at [870, 76] on div at bounding box center [784, 170] width 219 height 487
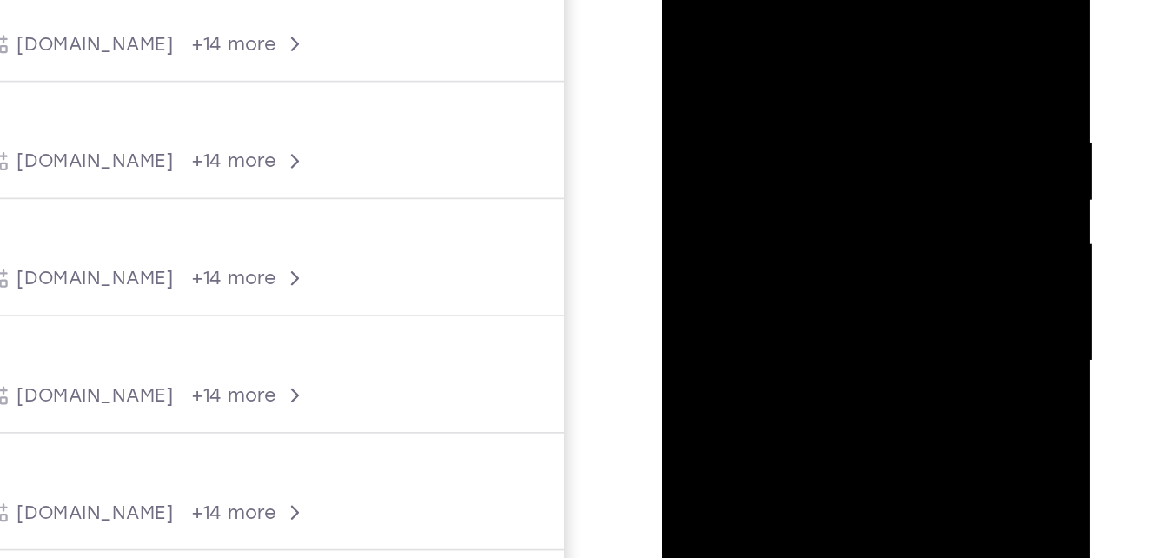
click at [870, 76] on div at bounding box center [784, 170] width 219 height 487
click at [689, 54] on div at bounding box center [784, 170] width 219 height 487
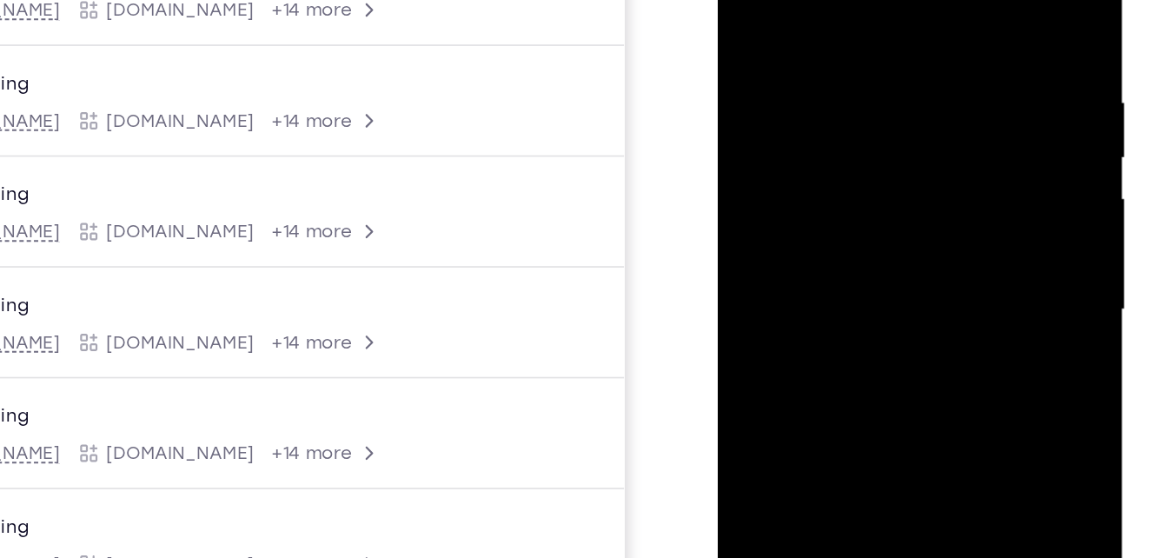
click at [928, 52] on div at bounding box center [840, 143] width 219 height 487
click at [919, 165] on div at bounding box center [840, 143] width 219 height 487
click at [741, 67] on div at bounding box center [840, 143] width 219 height 487
click at [920, 107] on div at bounding box center [840, 143] width 219 height 487
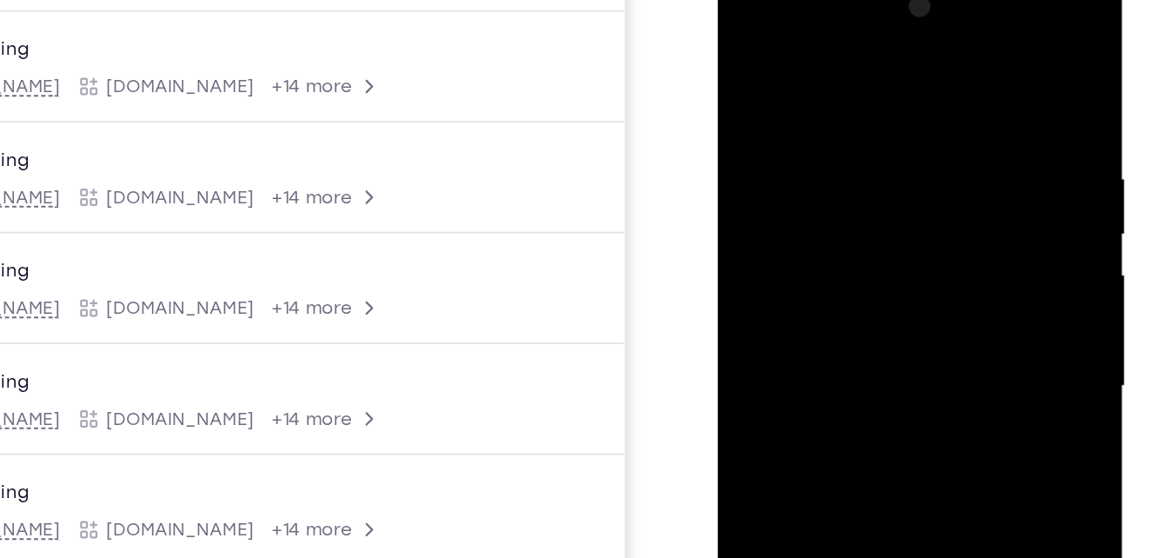
click at [920, 136] on div at bounding box center [840, 219] width 219 height 487
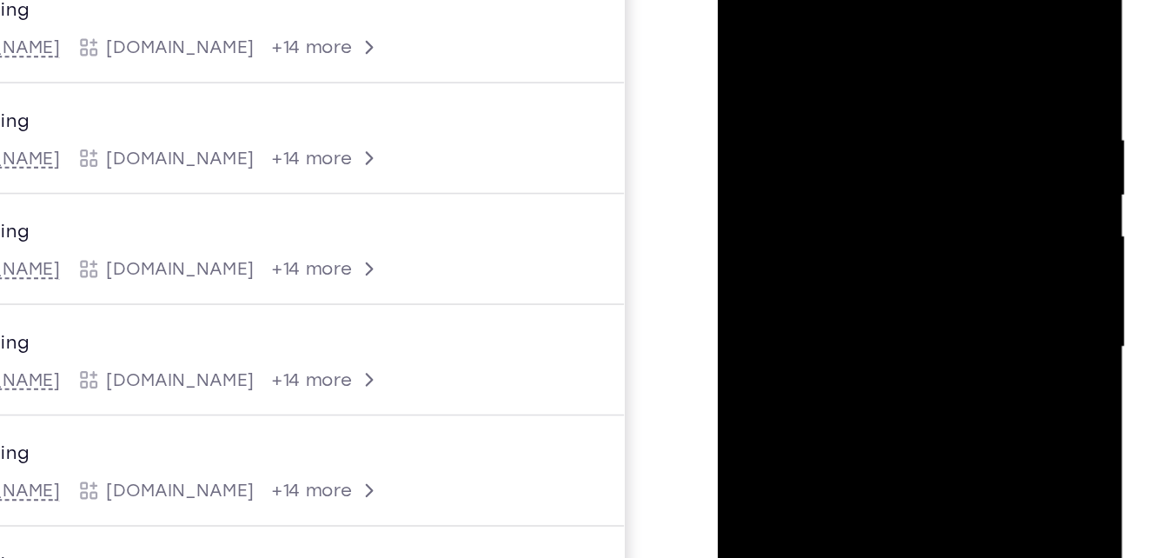
click at [920, 122] on div at bounding box center [840, 180] width 219 height 487
click at [740, 110] on div at bounding box center [840, 180] width 219 height 487
click at [926, 113] on div at bounding box center [840, 180] width 219 height 487
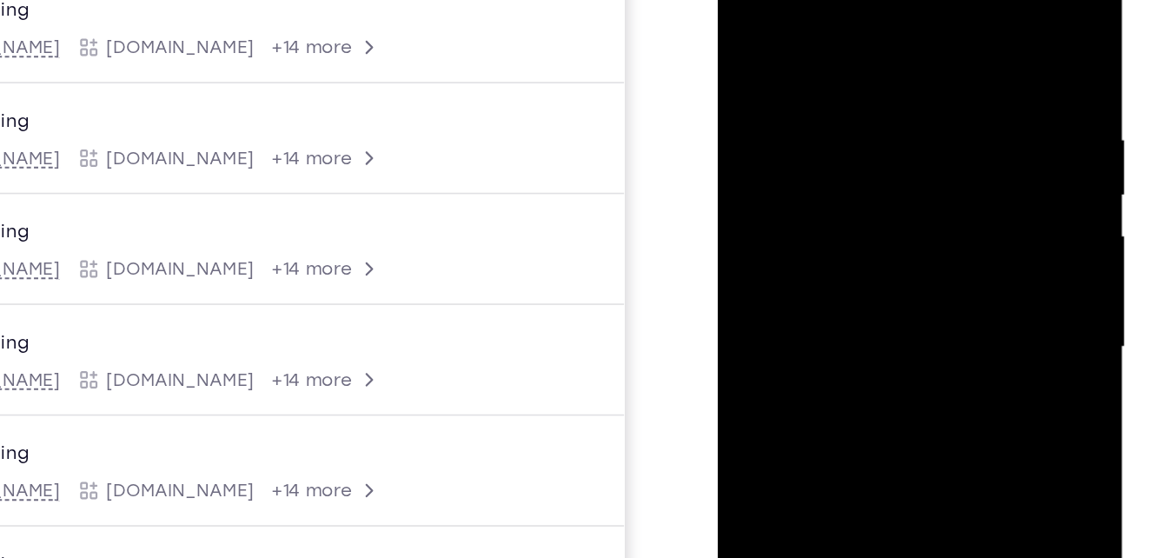
click at [926, 113] on div at bounding box center [840, 180] width 219 height 487
click at [733, 120] on div at bounding box center [840, 180] width 219 height 487
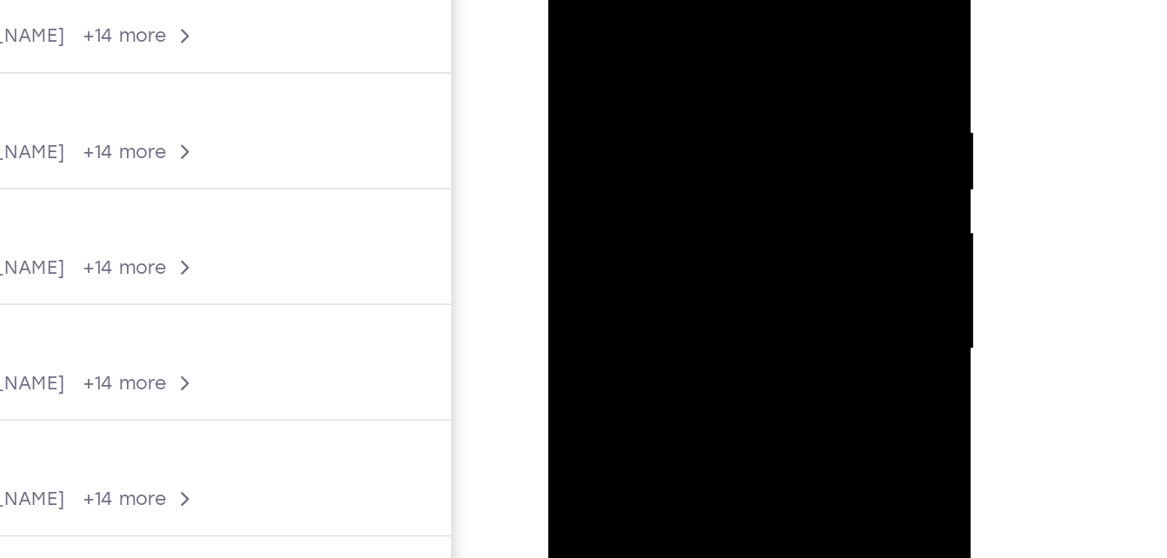
click at [743, 68] on div at bounding box center [670, 163] width 219 height 487
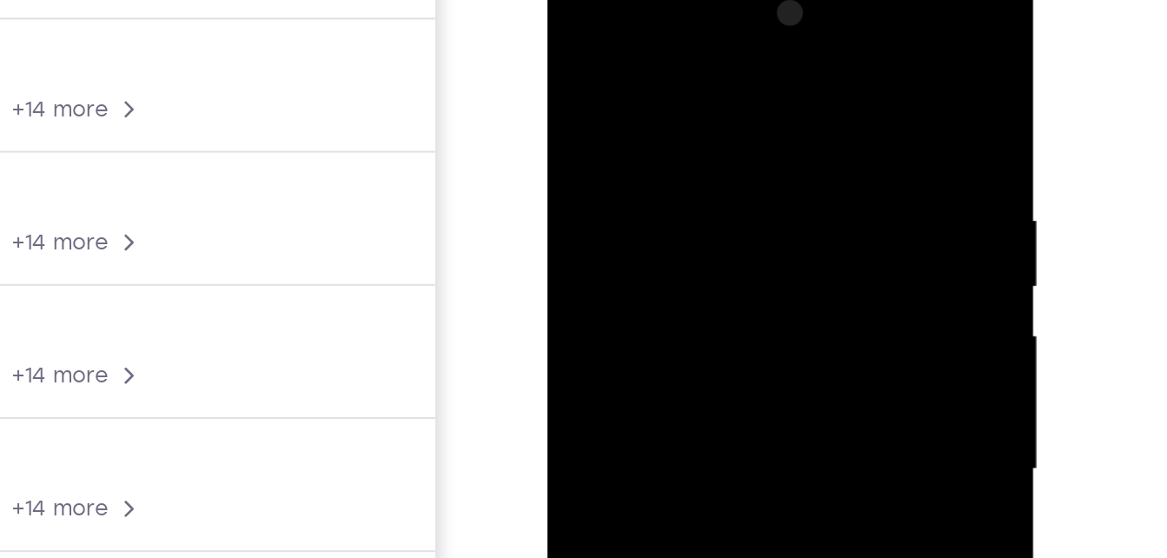
click at [730, 50] on div at bounding box center [670, 217] width 219 height 487
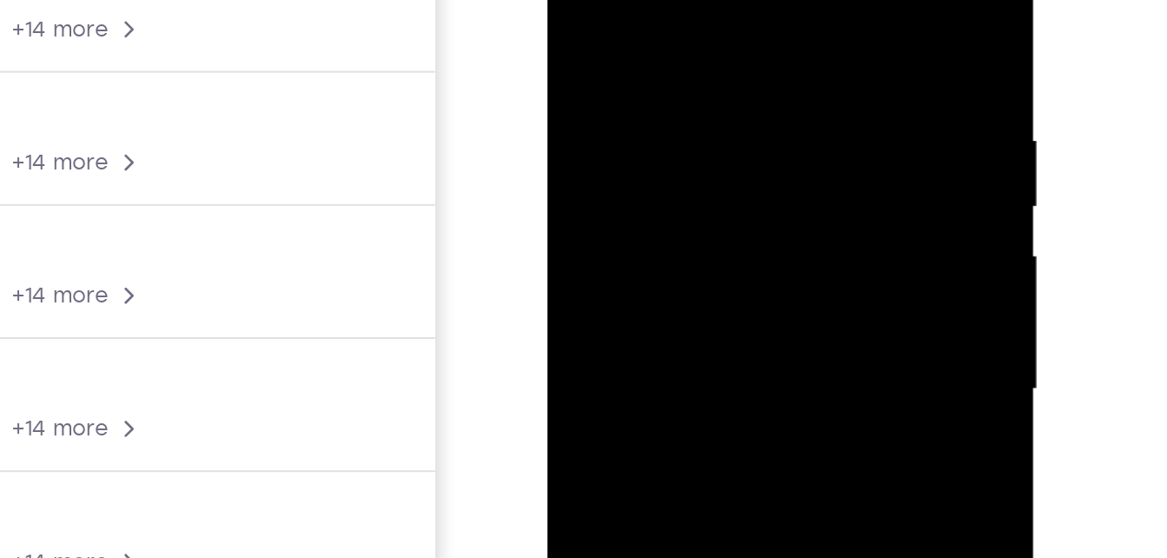
click at [748, 57] on div at bounding box center [670, 137] width 219 height 487
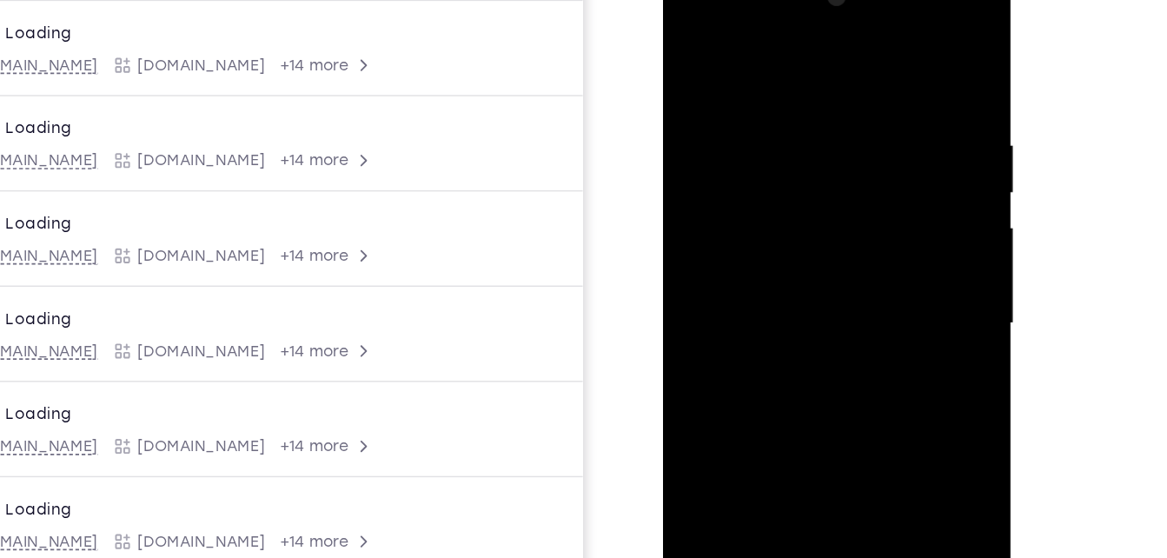
click at [877, 146] on div at bounding box center [784, 216] width 219 height 487
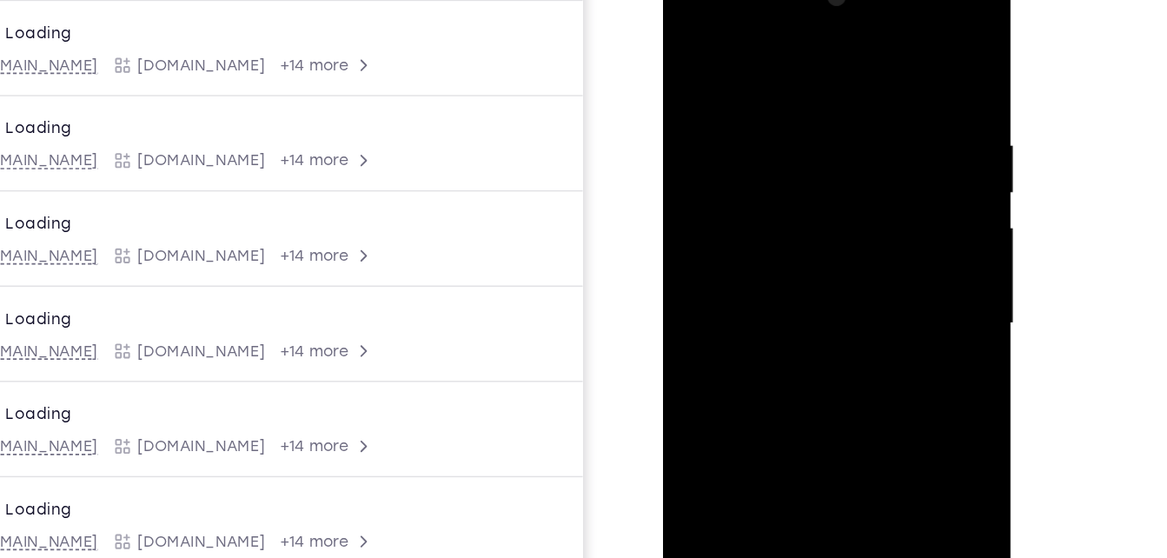
click at [877, 146] on div at bounding box center [784, 216] width 219 height 487
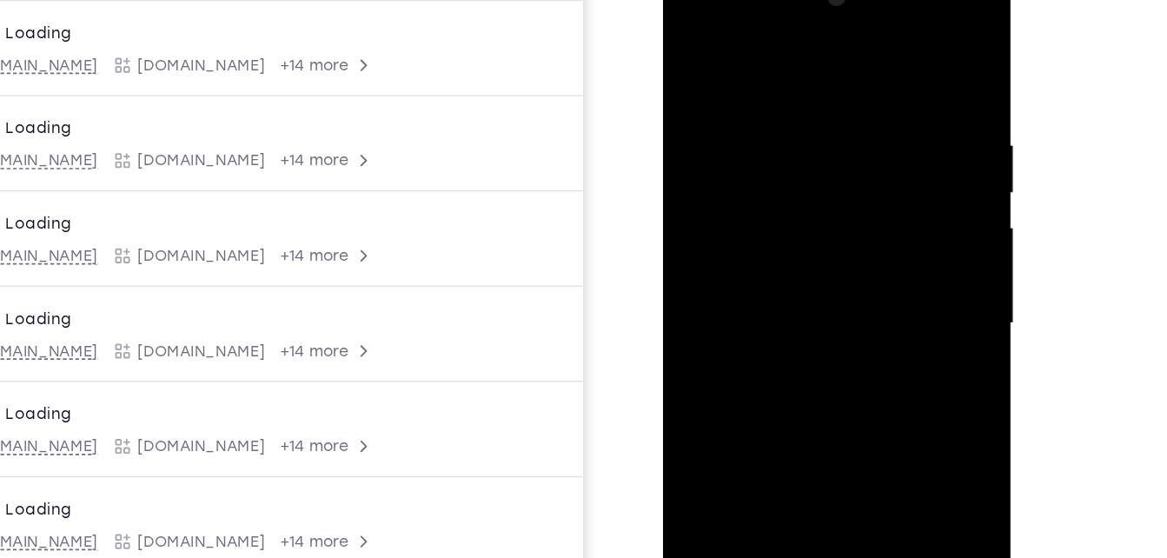
click at [877, 146] on div at bounding box center [784, 216] width 219 height 487
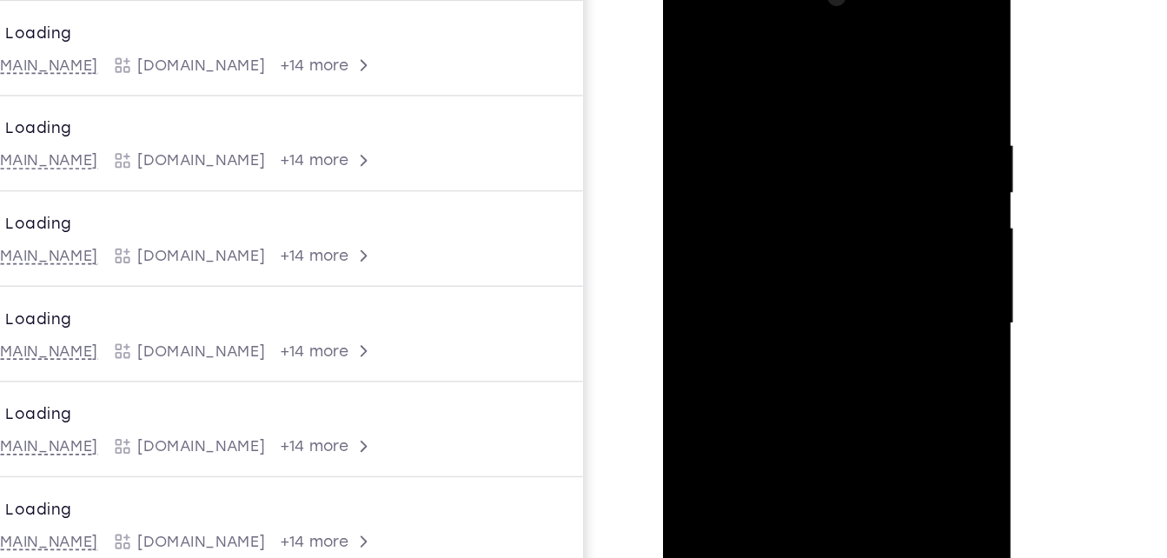
click at [877, 146] on div at bounding box center [784, 216] width 219 height 487
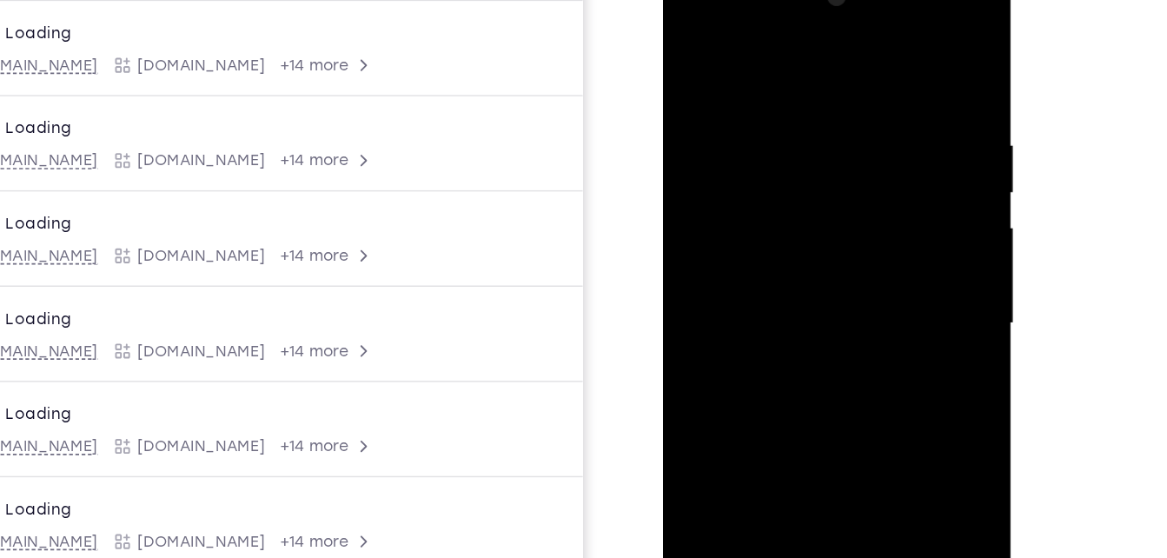
click at [687, 37] on div at bounding box center [784, 216] width 219 height 487
drag, startPoint x: 747, startPoint y: 182, endPoint x: 731, endPoint y: 277, distance: 96.9
click at [731, 277] on div at bounding box center [784, 216] width 219 height 487
drag, startPoint x: 752, startPoint y: 182, endPoint x: 631, endPoint y: 411, distance: 259.3
click at [662, 411] on html "Online web based iOS Simulators and Android Emulators. Run iPhone, iPad, Mobile…" at bounding box center [786, 220] width 248 height 521
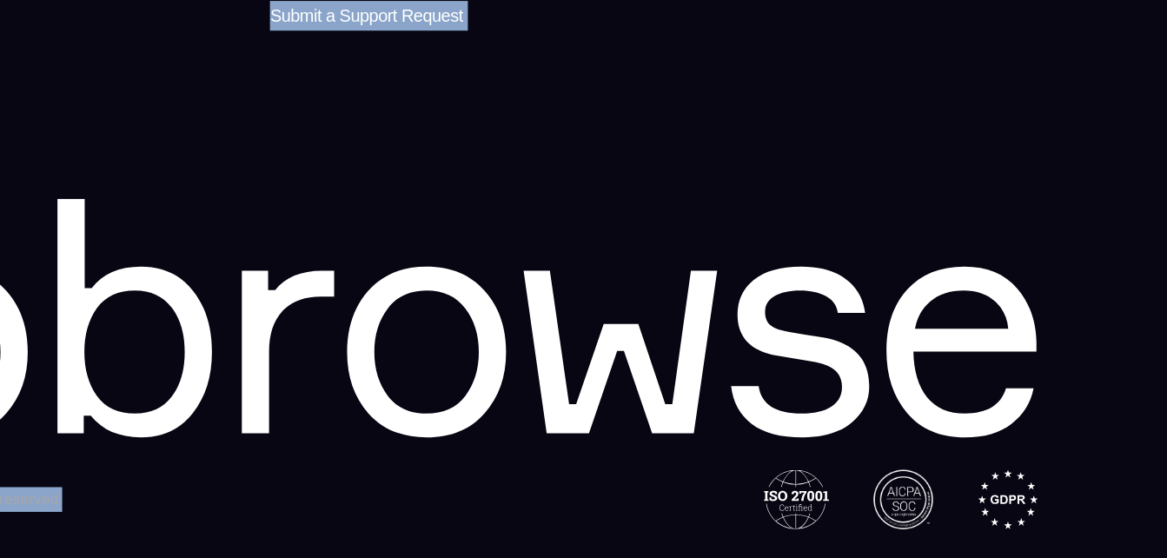
drag, startPoint x: 806, startPoint y: 355, endPoint x: 760, endPoint y: 540, distance: 189.9
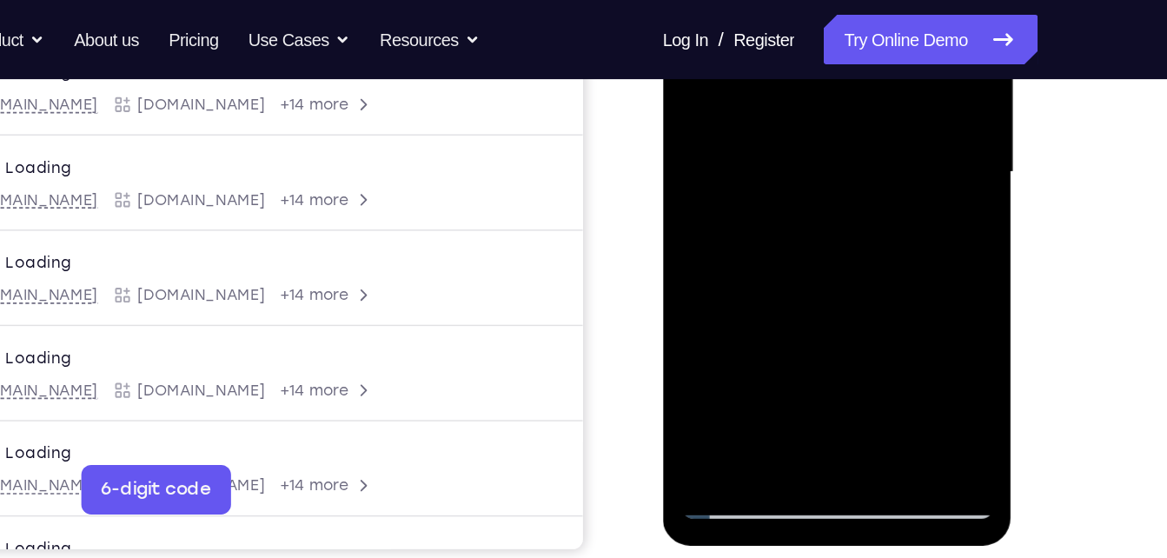
click at [731, 165] on div at bounding box center [784, 65] width 219 height 487
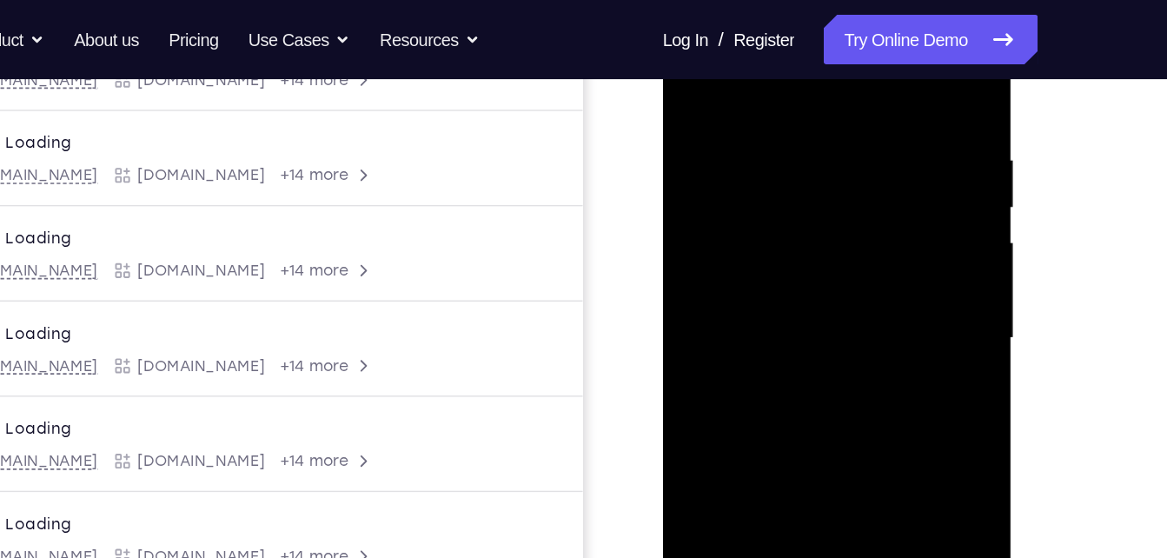
scroll to position [302, 0]
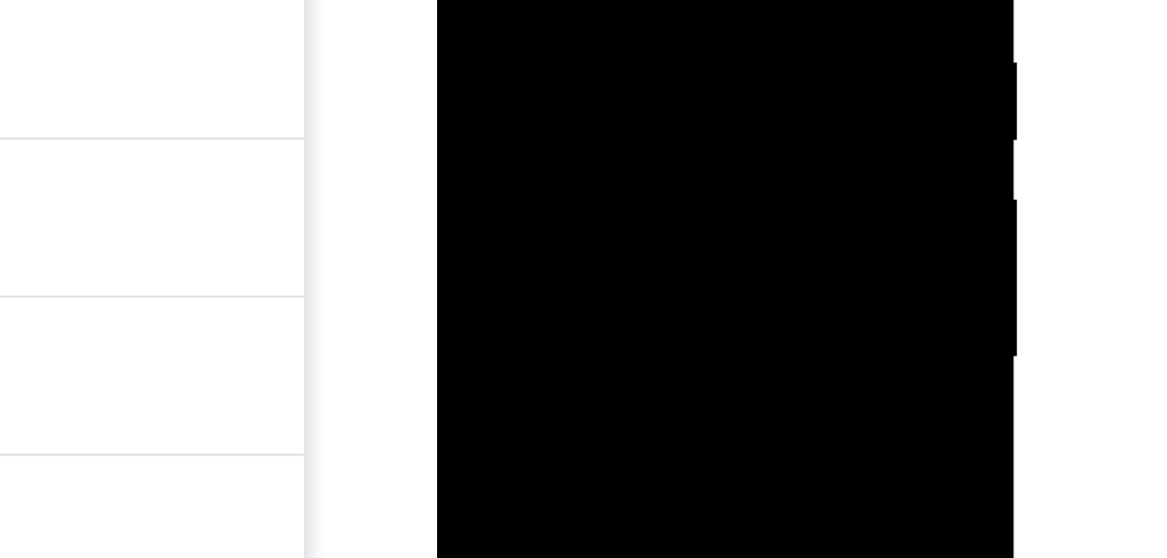
drag, startPoint x: 521, startPoint y: -25, endPoint x: 494, endPoint y: 113, distance: 141.0
click at [494, 113] on div at bounding box center [559, 10] width 219 height 487
drag, startPoint x: 514, startPoint y: 29, endPoint x: 464, endPoint y: 113, distance: 97.8
click at [464, 113] on div at bounding box center [559, 10] width 219 height 487
drag, startPoint x: 495, startPoint y: -36, endPoint x: 463, endPoint y: 113, distance: 151.9
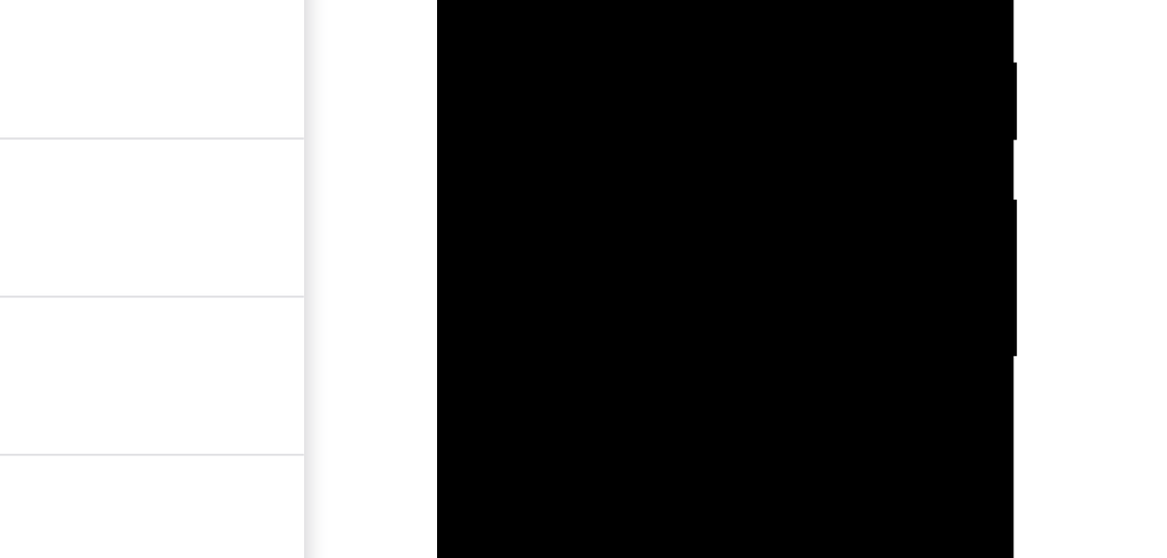
click at [463, 113] on div at bounding box center [559, 10] width 219 height 487
drag, startPoint x: 495, startPoint y: -4, endPoint x: 449, endPoint y: 113, distance: 125.7
click at [450, 113] on div at bounding box center [559, 10] width 219 height 487
drag, startPoint x: 497, startPoint y: 1, endPoint x: 461, endPoint y: 113, distance: 117.9
click at [461, 113] on div at bounding box center [559, 10] width 219 height 487
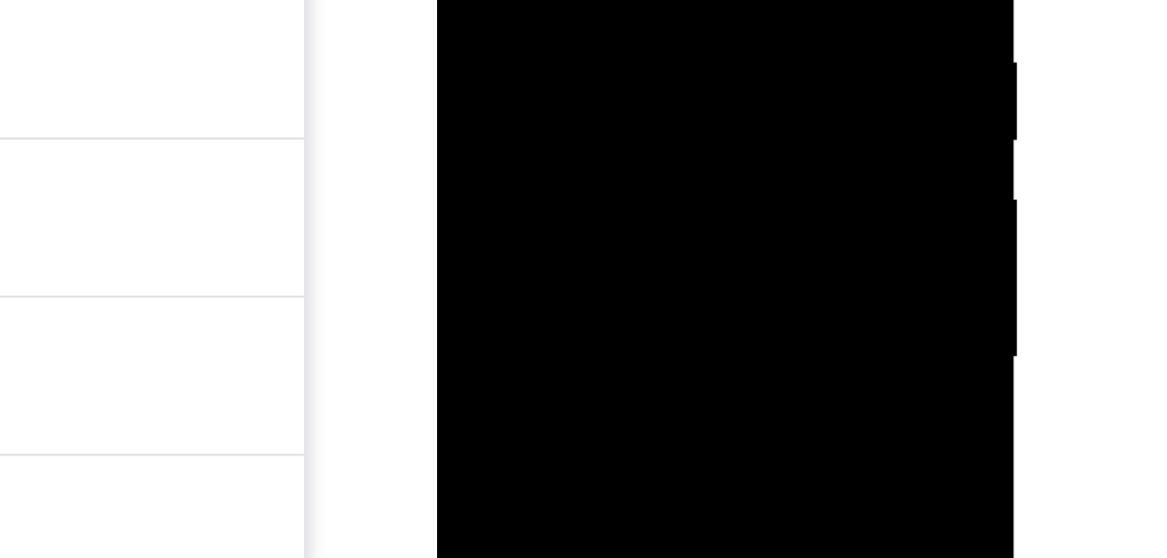
drag, startPoint x: 497, startPoint y: 16, endPoint x: 468, endPoint y: 113, distance: 101.5
click at [468, 113] on div at bounding box center [559, 10] width 219 height 487
drag, startPoint x: 513, startPoint y: -17, endPoint x: 483, endPoint y: 113, distance: 133.7
click at [483, 113] on div at bounding box center [559, 10] width 219 height 487
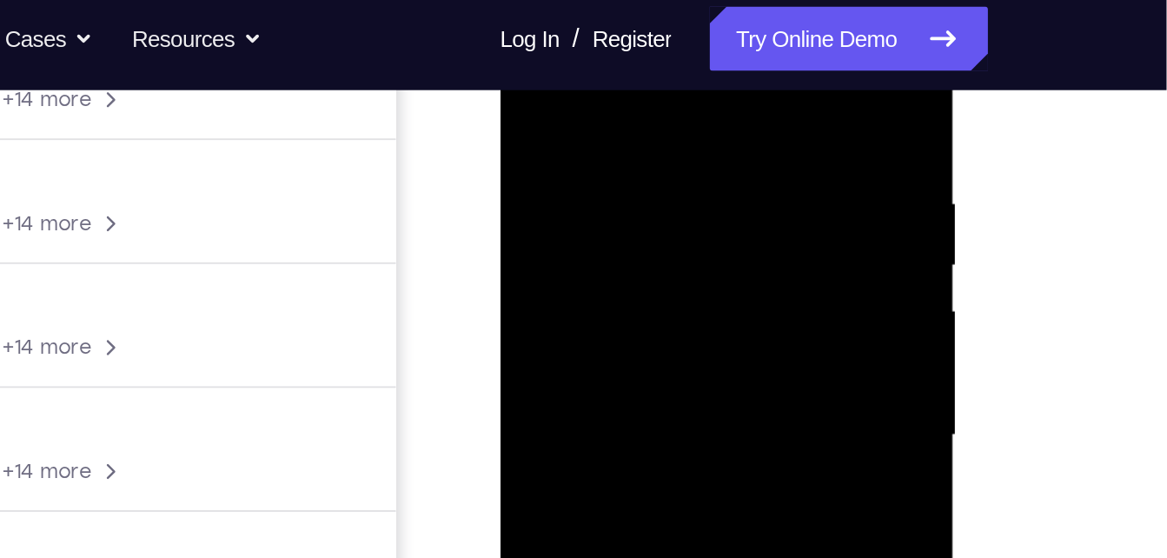
drag, startPoint x: 587, startPoint y: 100, endPoint x: 541, endPoint y: 308, distance: 212.6
click at [541, 308] on div at bounding box center [622, 218] width 219 height 487
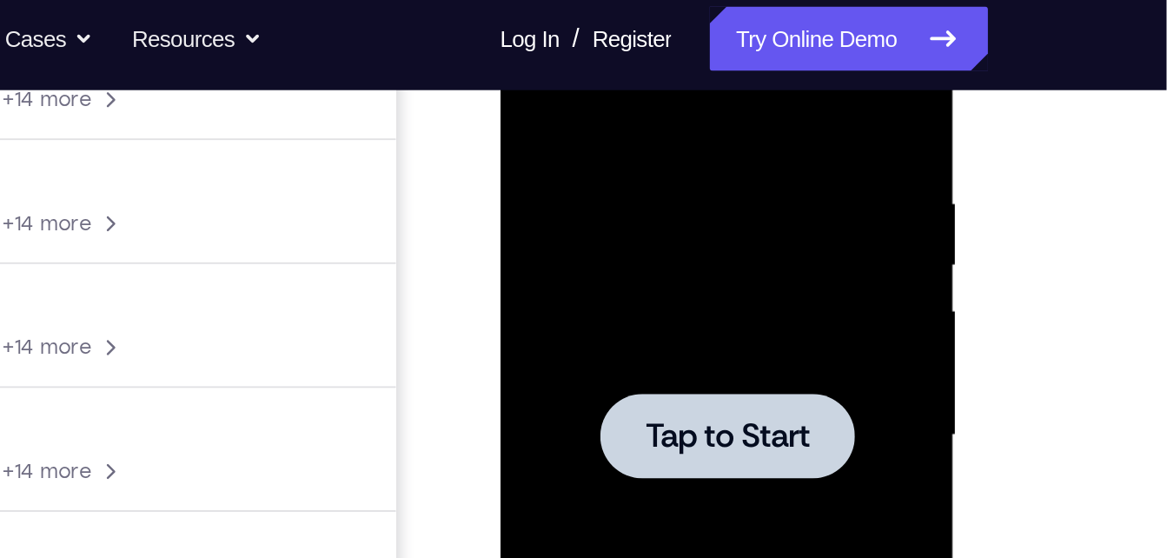
click at [588, 171] on div at bounding box center [622, 218] width 219 height 487
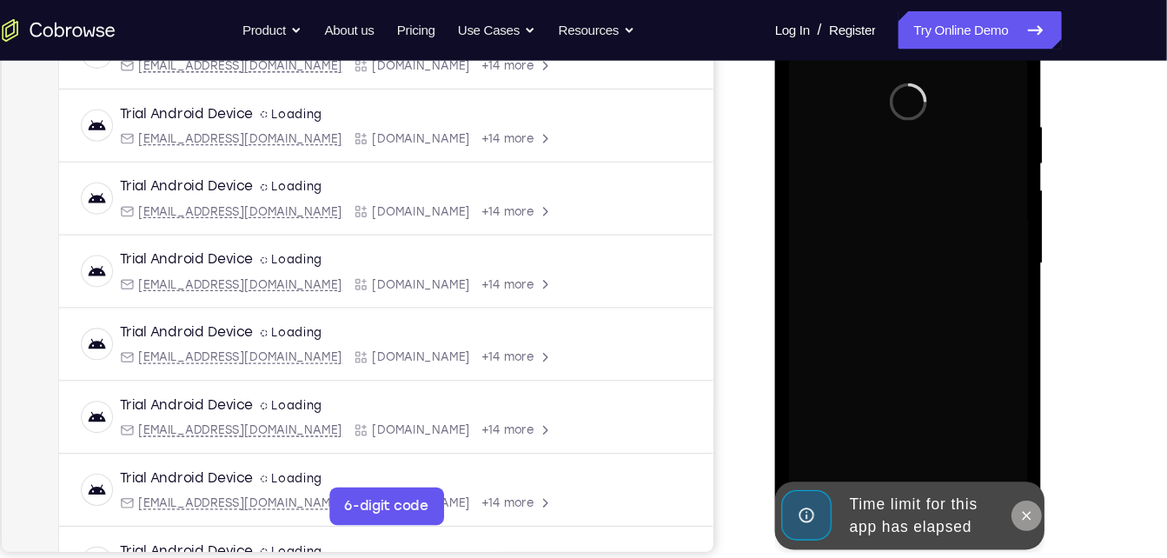
click at [1011, 469] on icon at bounding box center [1006, 473] width 14 height 14
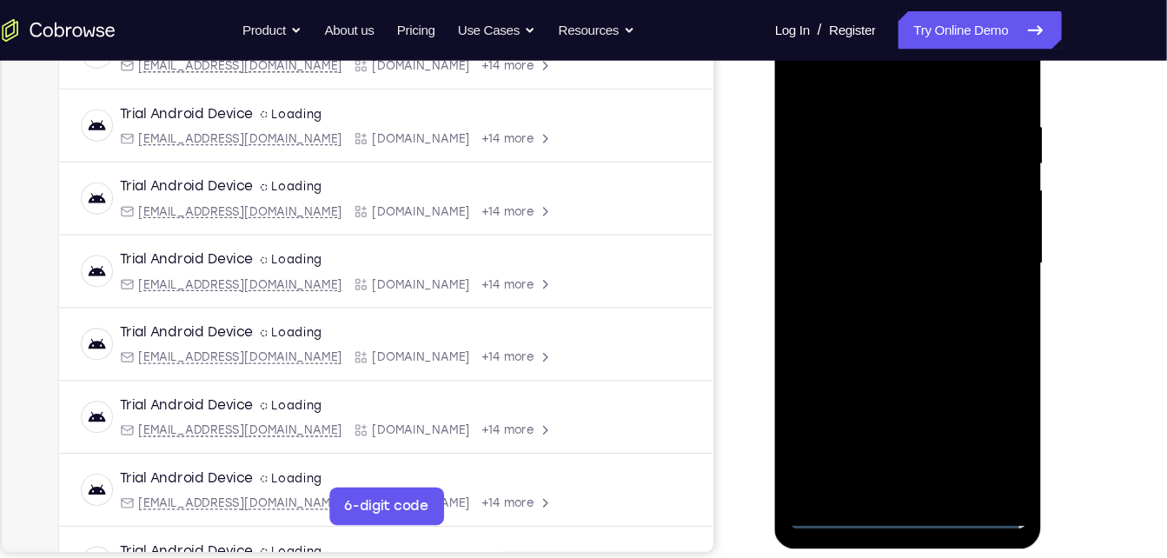
click at [912, 473] on div at bounding box center [896, 241] width 219 height 487
click at [970, 390] on div at bounding box center [896, 241] width 219 height 487
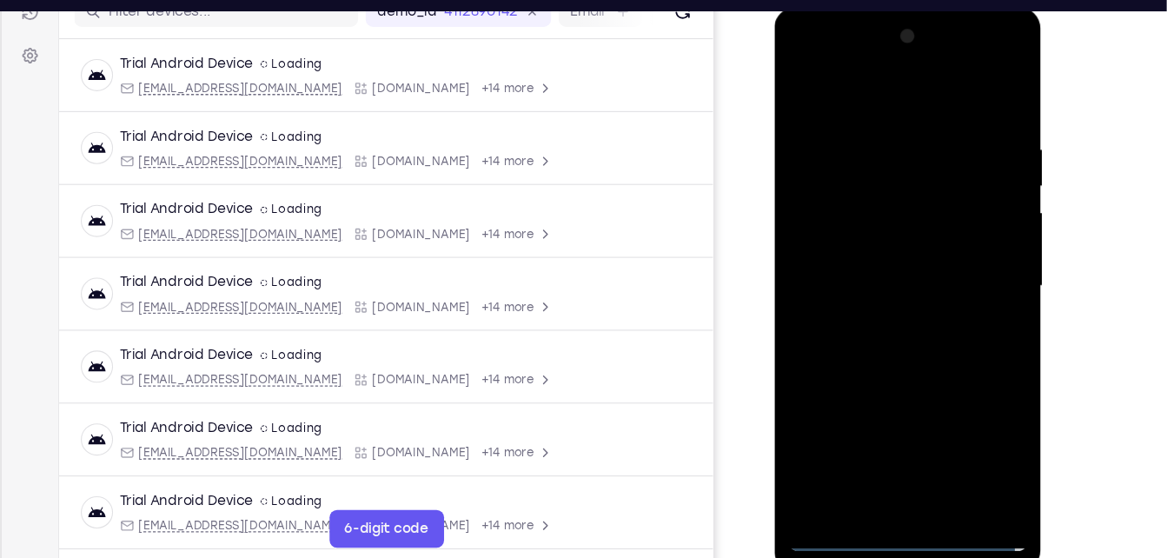
scroll to position [237, 0]
click at [827, 51] on div at bounding box center [896, 261] width 219 height 487
click at [960, 252] on div at bounding box center [896, 261] width 219 height 487
click at [880, 460] on div at bounding box center [896, 261] width 219 height 487
click at [878, 250] on div at bounding box center [896, 261] width 219 height 487
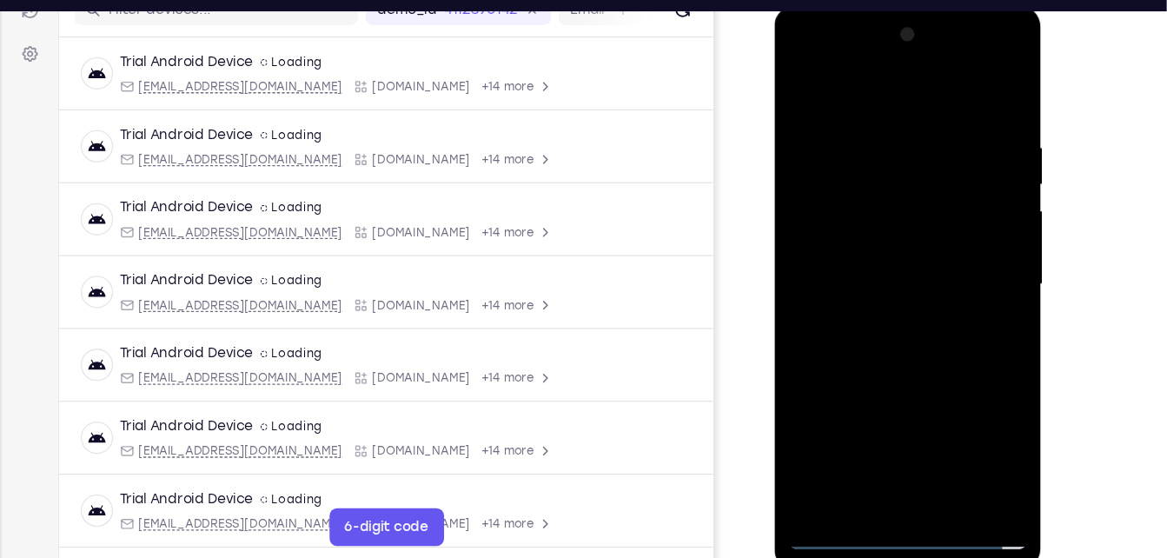
click at [864, 225] on div at bounding box center [896, 261] width 219 height 487
click at [852, 252] on div at bounding box center [896, 261] width 219 height 487
click at [837, 313] on div at bounding box center [896, 261] width 219 height 487
click at [937, 467] on div at bounding box center [896, 261] width 219 height 487
click at [867, 345] on div at bounding box center [896, 261] width 219 height 487
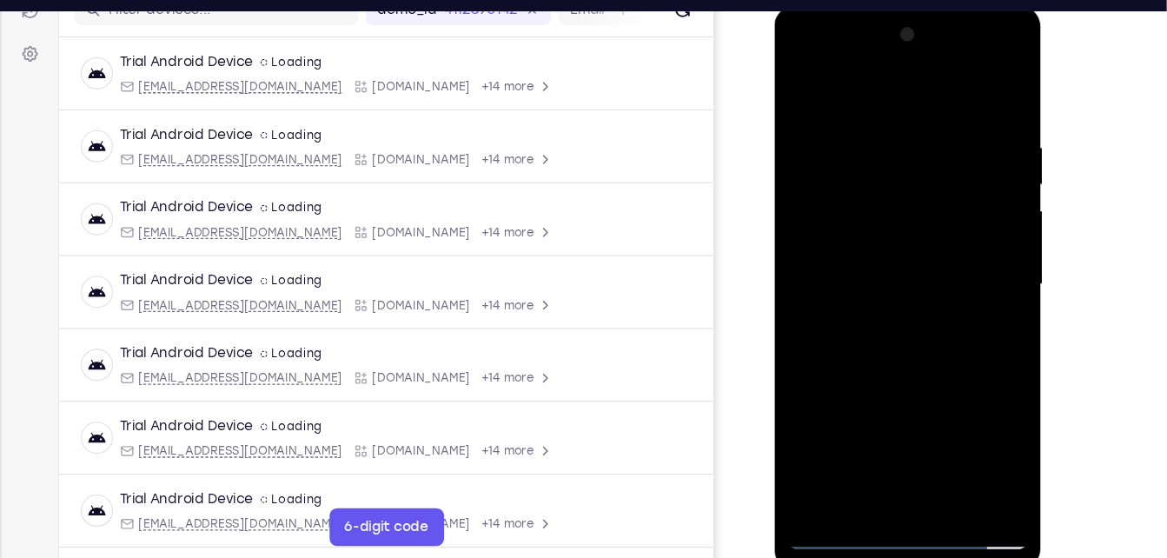
click at [918, 205] on div at bounding box center [896, 261] width 219 height 487
drag, startPoint x: 923, startPoint y: 224, endPoint x: 685, endPoint y: 500, distance: 364.2
click at [774, 500] on html "Online web based iOS Simulators and Android Emulators. Run iPhone, iPad, Mobile…" at bounding box center [898, 265] width 248 height 521
drag, startPoint x: 867, startPoint y: 230, endPoint x: 701, endPoint y: 553, distance: 362.3
click at [774, 527] on html "Online web based iOS Simulators and Android Emulators. Run iPhone, iPad, Mobile…" at bounding box center [898, 265] width 248 height 521
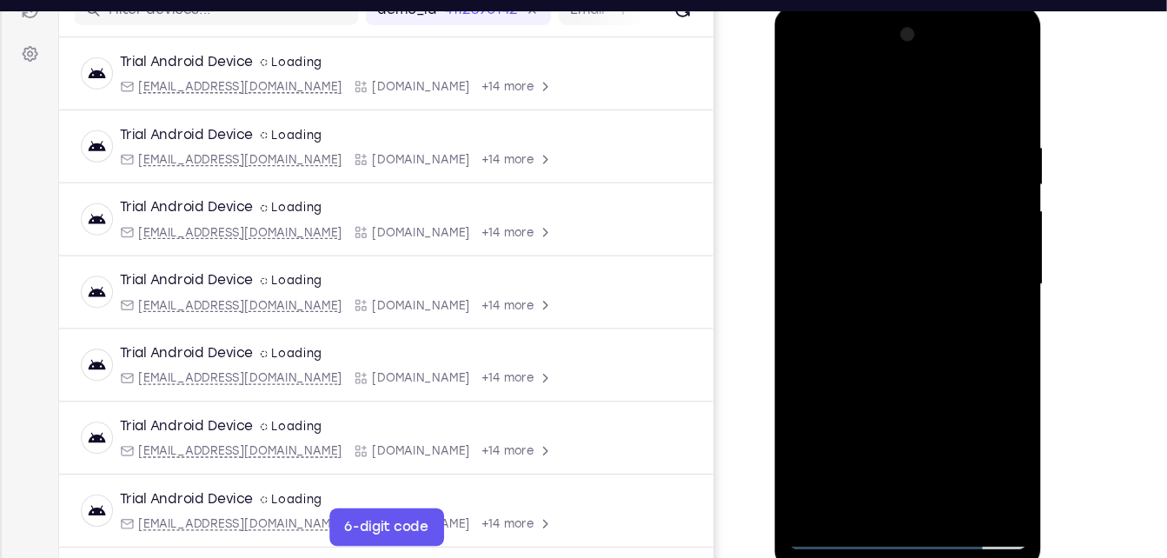
drag, startPoint x: 939, startPoint y: 145, endPoint x: 766, endPoint y: 439, distance: 340.9
click at [774, 439] on html "Online web based iOS Simulators and Android Emulators. Run iPhone, iPad, Mobile…" at bounding box center [898, 265] width 248 height 521
drag, startPoint x: 913, startPoint y: 212, endPoint x: 794, endPoint y: 514, distance: 324.6
click at [794, 514] on div at bounding box center [897, 264] width 246 height 518
drag, startPoint x: 937, startPoint y: 232, endPoint x: 853, endPoint y: 460, distance: 242.5
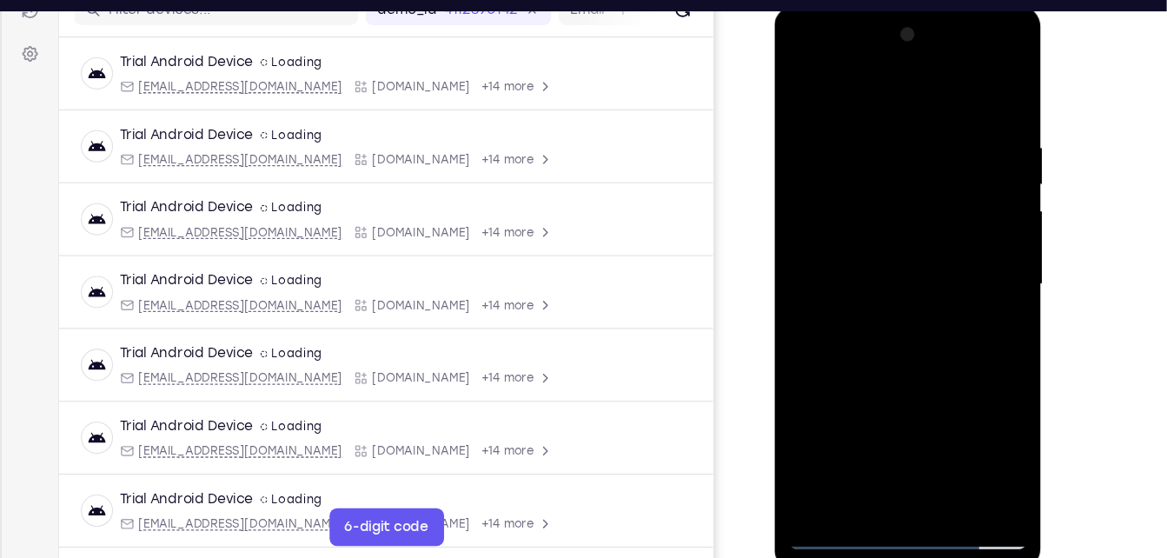
click at [853, 460] on div at bounding box center [896, 261] width 219 height 487
drag, startPoint x: 887, startPoint y: 289, endPoint x: 763, endPoint y: 488, distance: 235.4
click at [774, 488] on html "Online web based iOS Simulators and Android Emulators. Run iPhone, iPad, Mobile…" at bounding box center [898, 265] width 248 height 521
drag, startPoint x: 892, startPoint y: 291, endPoint x: 825, endPoint y: 488, distance: 207.5
click at [825, 488] on div at bounding box center [896, 261] width 219 height 487
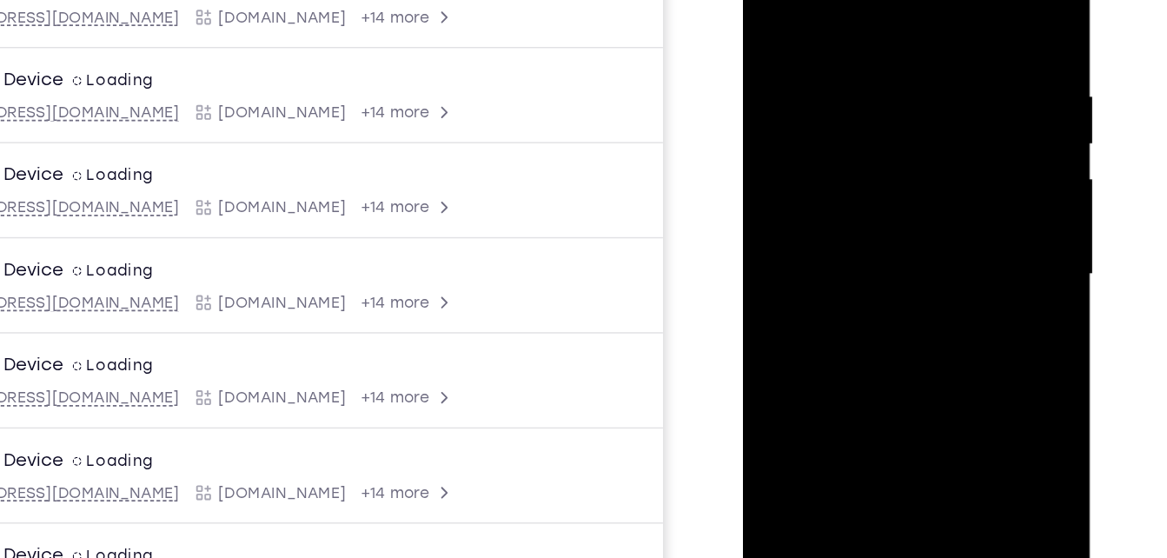
drag, startPoint x: 862, startPoint y: 115, endPoint x: 759, endPoint y: 316, distance: 226.6
click at [759, 316] on div at bounding box center [865, 167] width 219 height 487
drag, startPoint x: 853, startPoint y: 174, endPoint x: 781, endPoint y: 328, distance: 169.9
click at [781, 328] on div at bounding box center [865, 167] width 219 height 487
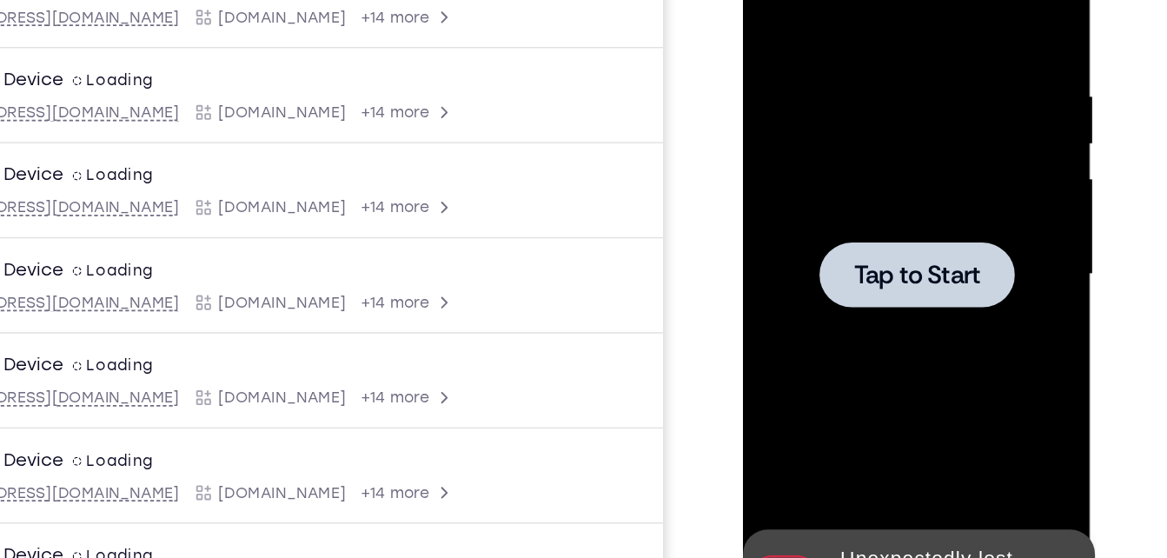
drag, startPoint x: 857, startPoint y: 207, endPoint x: 806, endPoint y: 327, distance: 130.4
click at [857, 169] on span "Tap to Start" at bounding box center [865, 167] width 89 height 17
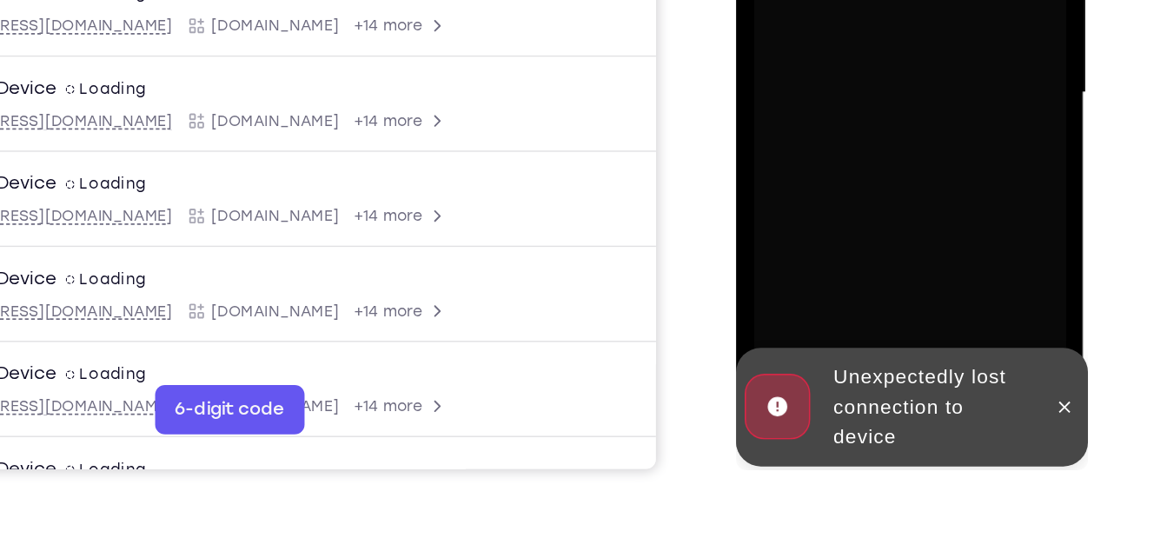
scroll to position [318, 0]
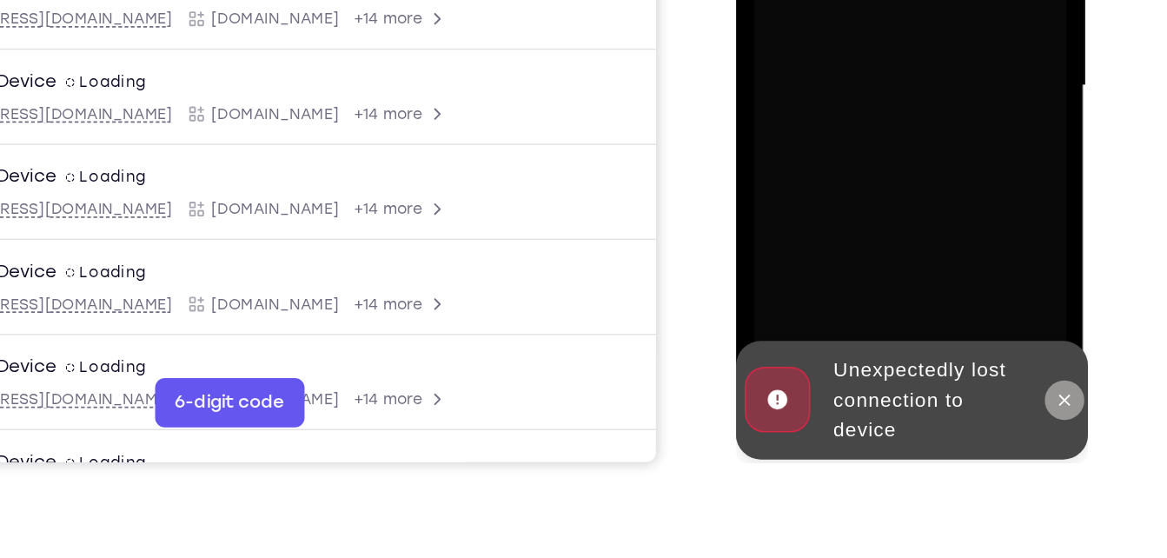
click at [967, 202] on icon at bounding box center [967, 200] width 14 height 14
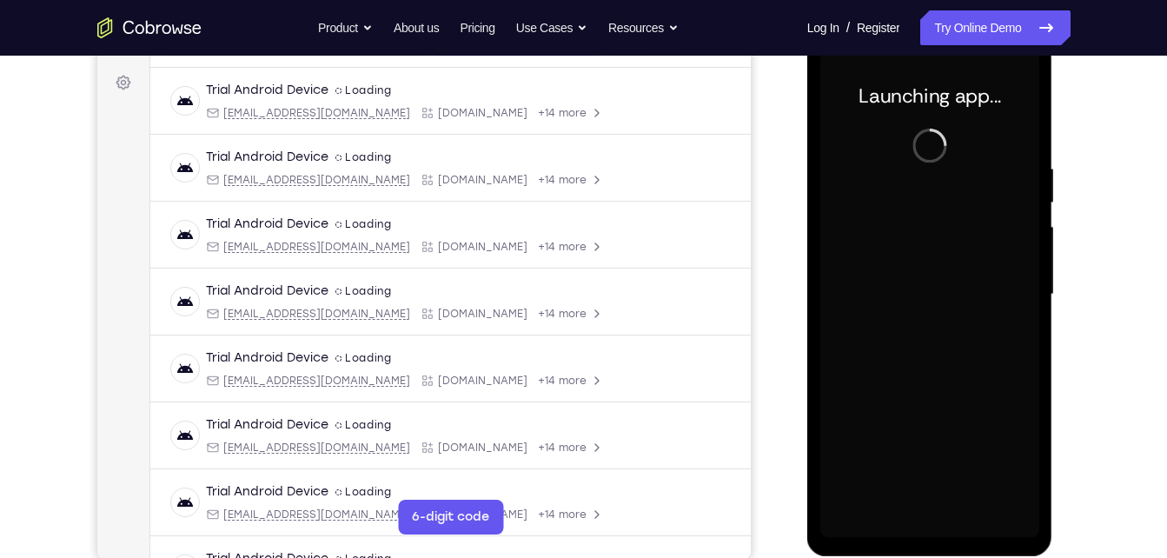
scroll to position [278, 0]
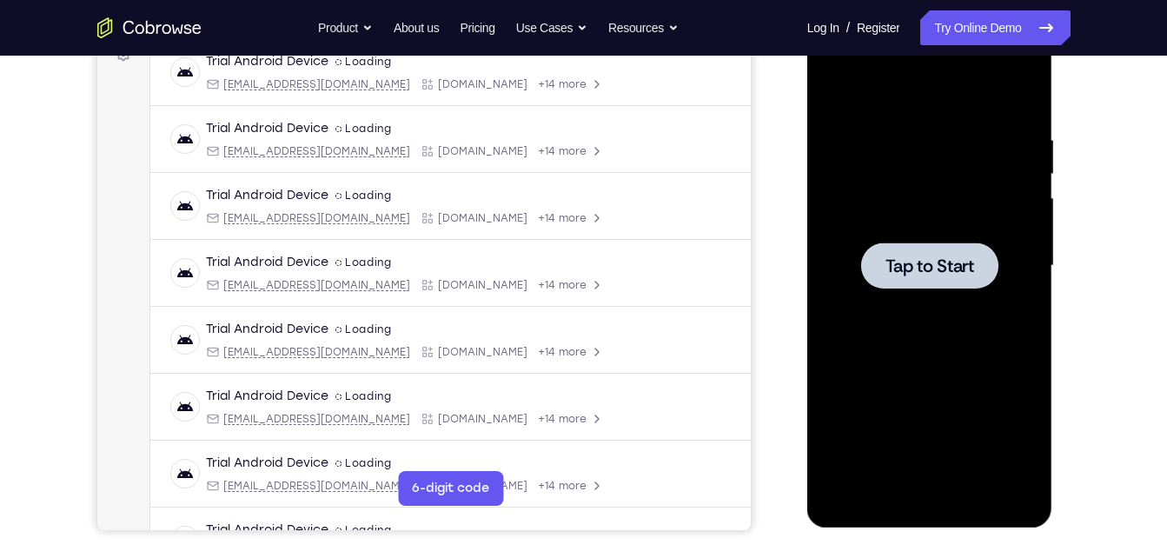
click at [852, 229] on div at bounding box center [929, 266] width 219 height 487
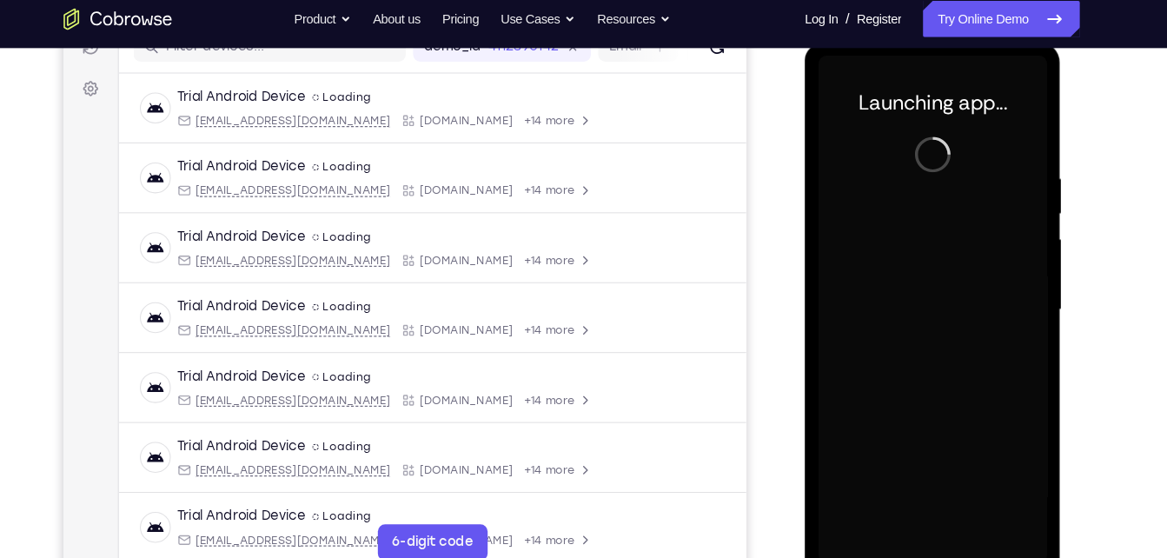
scroll to position [237, 0]
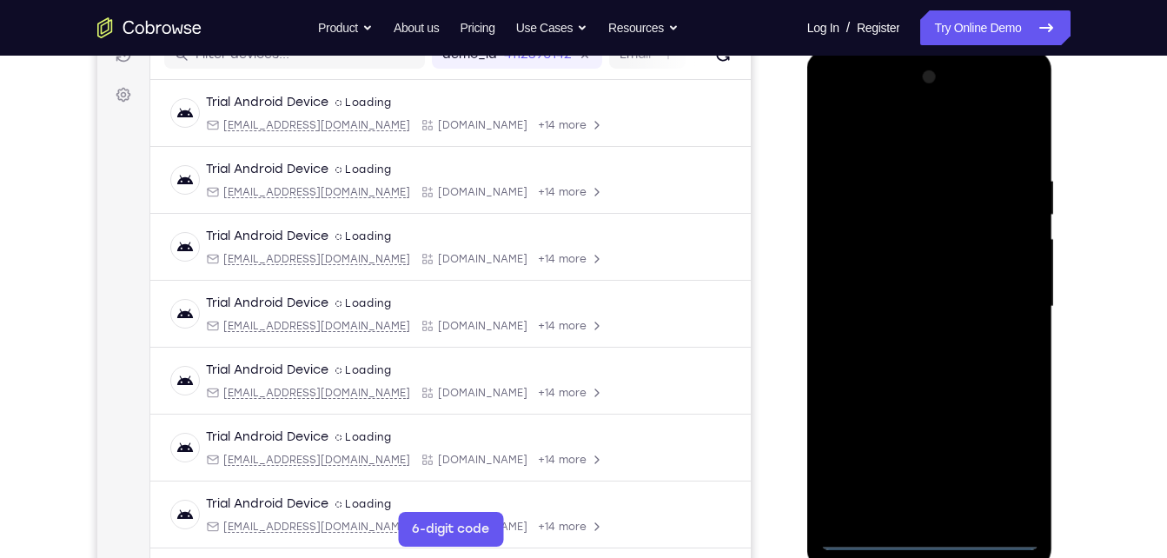
click at [935, 547] on div at bounding box center [929, 306] width 219 height 487
click at [1003, 444] on div at bounding box center [929, 306] width 219 height 487
click at [1006, 455] on div at bounding box center [929, 306] width 219 height 487
click at [866, 92] on div at bounding box center [929, 306] width 219 height 487
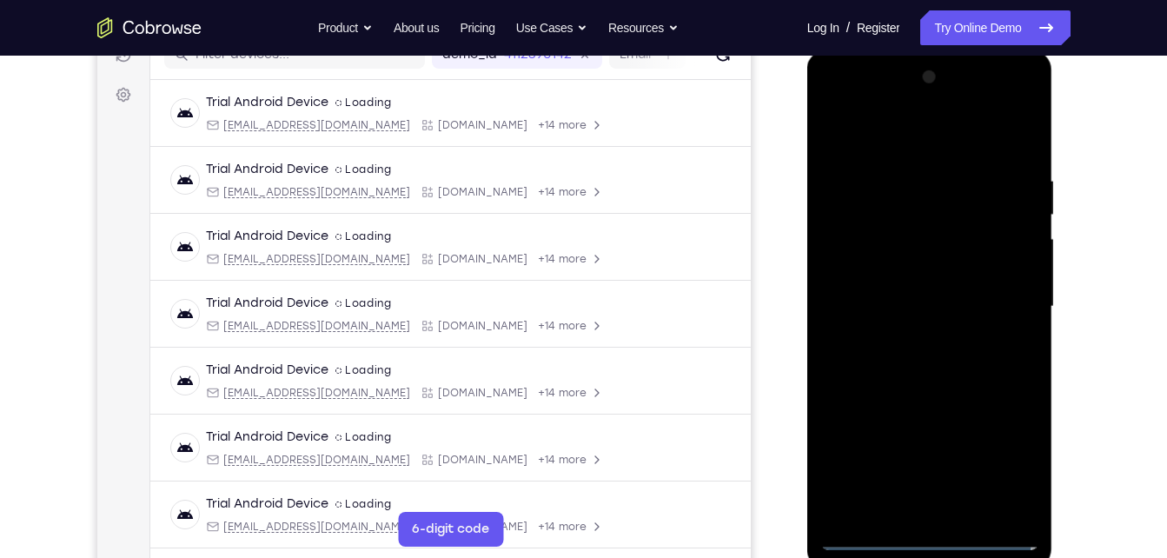
click at [998, 302] on div at bounding box center [929, 306] width 219 height 487
click at [902, 455] on div at bounding box center [929, 306] width 219 height 487
click at [911, 515] on div at bounding box center [929, 306] width 219 height 487
click at [857, 539] on div at bounding box center [929, 306] width 219 height 487
click at [946, 510] on div at bounding box center [929, 306] width 219 height 487
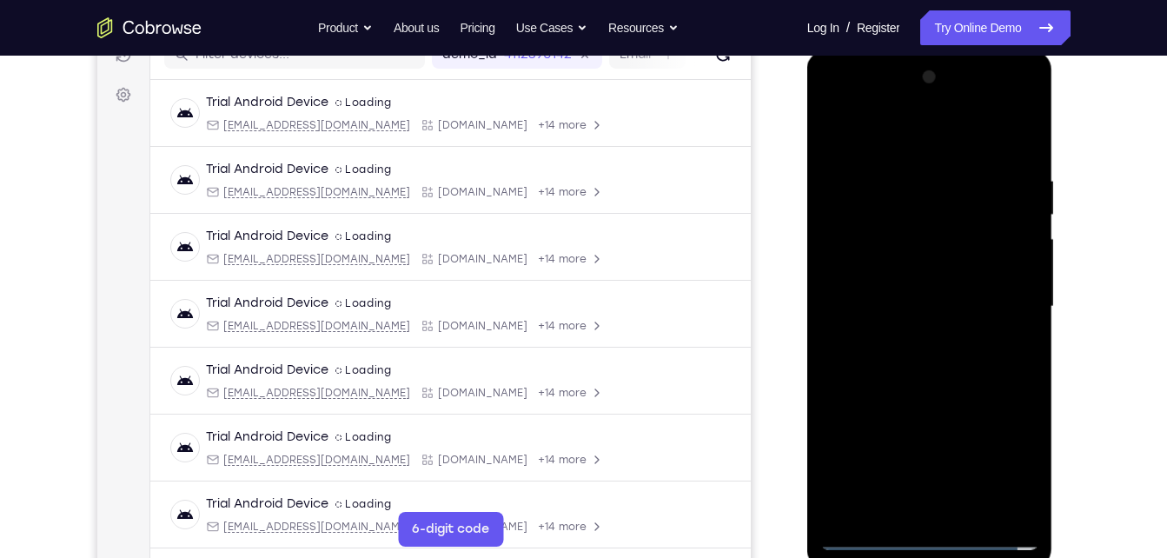
click at [933, 309] on div at bounding box center [929, 306] width 219 height 487
click at [917, 273] on div at bounding box center [929, 306] width 219 height 487
click at [893, 299] on div at bounding box center [929, 306] width 219 height 487
click at [847, 369] on div at bounding box center [929, 306] width 219 height 487
click at [1018, 436] on div at bounding box center [929, 306] width 219 height 487
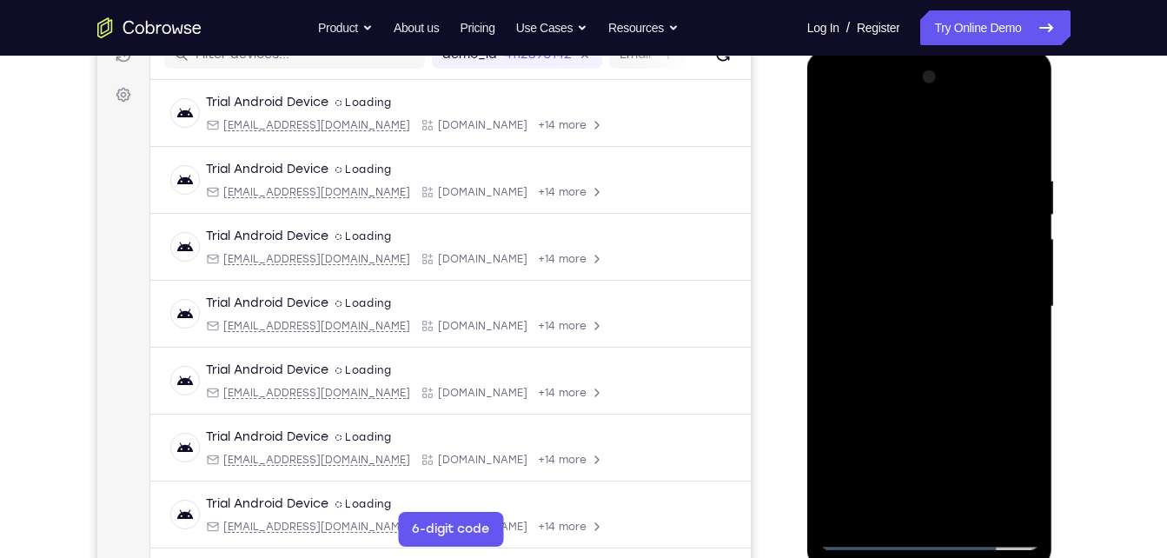
click at [967, 515] on div at bounding box center [929, 306] width 219 height 487
click at [976, 394] on div at bounding box center [929, 306] width 219 height 487
click at [981, 511] on div at bounding box center [929, 306] width 219 height 487
click at [933, 402] on div at bounding box center [929, 306] width 219 height 487
click at [913, 257] on div at bounding box center [929, 306] width 219 height 487
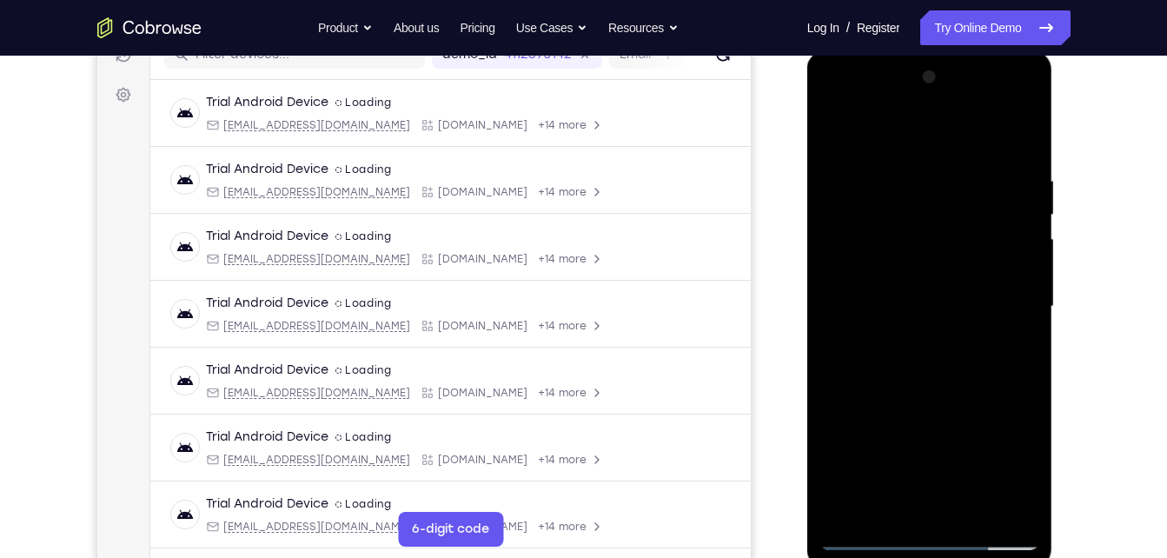
drag, startPoint x: 960, startPoint y: 218, endPoint x: 639, endPoint y: 550, distance: 462.2
click at [807, 550] on html "Online web based iOS Simulators and Android Emulators. Run iPhone, iPad, Mobile…" at bounding box center [931, 310] width 248 height 521
drag, startPoint x: 953, startPoint y: 309, endPoint x: 751, endPoint y: 602, distance: 356.1
click at [807, 557] on html "Online web based iOS Simulators and Android Emulators. Run iPhone, iPad, Mobile…" at bounding box center [931, 310] width 248 height 521
drag, startPoint x: 930, startPoint y: 191, endPoint x: 679, endPoint y: 602, distance: 481.8
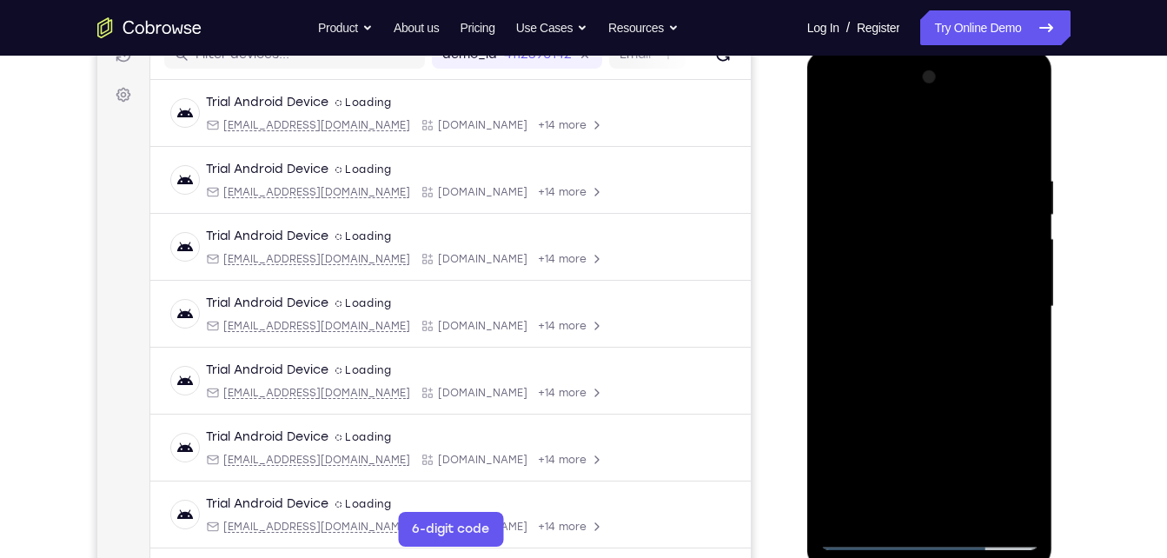
click at [807, 557] on html "Online web based iOS Simulators and Android Emulators. Run iPhone, iPad, Mobile…" at bounding box center [931, 310] width 248 height 521
drag, startPoint x: 879, startPoint y: 351, endPoint x: 602, endPoint y: 602, distance: 373.5
click at [807, 557] on html "Online web based iOS Simulators and Android Emulators. Run iPhone, iPad, Mobile…" at bounding box center [931, 310] width 248 height 521
drag, startPoint x: 927, startPoint y: 212, endPoint x: 720, endPoint y: 602, distance: 442.1
click at [807, 557] on html "Online web based iOS Simulators and Android Emulators. Run iPhone, iPad, Mobile…" at bounding box center [931, 310] width 248 height 521
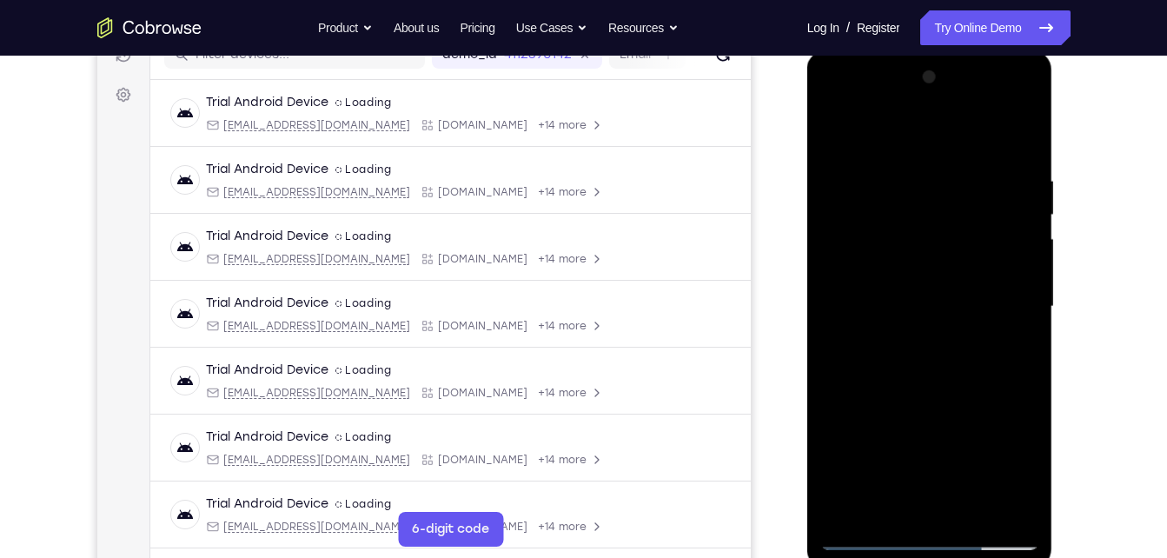
drag, startPoint x: 990, startPoint y: 240, endPoint x: 739, endPoint y: 602, distance: 441.0
click at [807, 557] on html "Online web based iOS Simulators and Android Emulators. Run iPhone, iPad, Mobile…" at bounding box center [931, 310] width 248 height 521
click at [937, 216] on div at bounding box center [929, 306] width 219 height 487
drag, startPoint x: 947, startPoint y: 180, endPoint x: 742, endPoint y: 602, distance: 469.6
click at [807, 557] on html "Online web based iOS Simulators and Android Emulators. Run iPhone, iPad, Mobile…" at bounding box center [931, 310] width 248 height 521
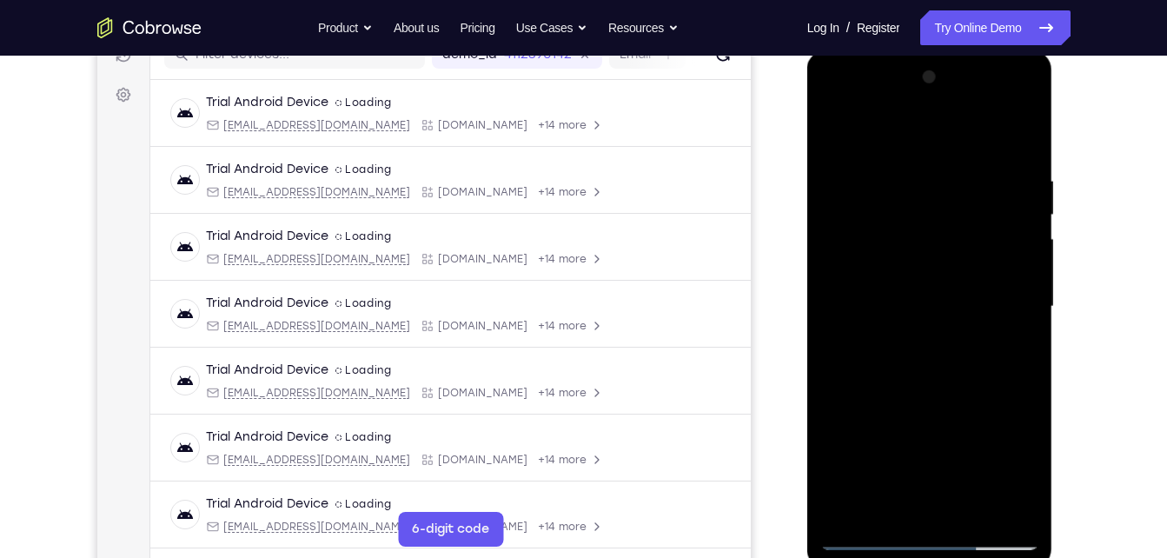
drag, startPoint x: 865, startPoint y: 255, endPoint x: 915, endPoint y: 557, distance: 306.6
click at [915, 557] on div at bounding box center [930, 309] width 246 height 518
drag, startPoint x: 967, startPoint y: 199, endPoint x: 816, endPoint y: 594, distance: 422.6
click at [816, 557] on html "Online web based iOS Simulators and Android Emulators. Run iPhone, iPad, Mobile…" at bounding box center [931, 310] width 248 height 521
drag, startPoint x: 985, startPoint y: 250, endPoint x: 963, endPoint y: 294, distance: 48.6
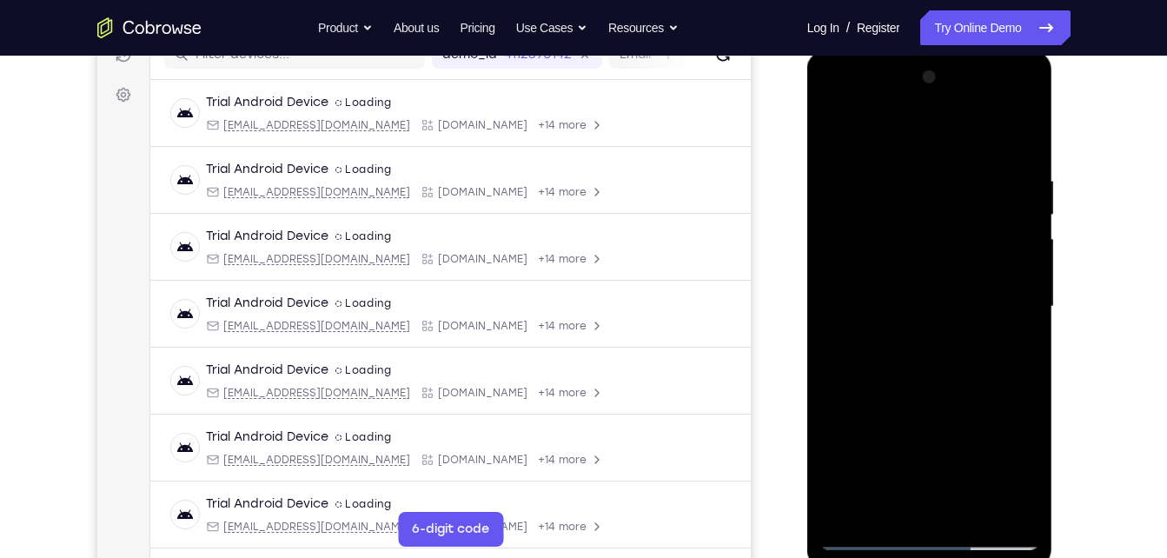
click at [963, 294] on div at bounding box center [929, 306] width 219 height 487
drag, startPoint x: 864, startPoint y: 244, endPoint x: 790, endPoint y: 602, distance: 365.6
click at [807, 557] on html "Online web based iOS Simulators and Android Emulators. Run iPhone, iPad, Mobile…" at bounding box center [931, 310] width 248 height 521
drag, startPoint x: 876, startPoint y: 231, endPoint x: 894, endPoint y: 602, distance: 371.6
click at [894, 557] on html "Online web based iOS Simulators and Android Emulators. Run iPhone, iPad, Mobile…" at bounding box center [931, 310] width 248 height 521
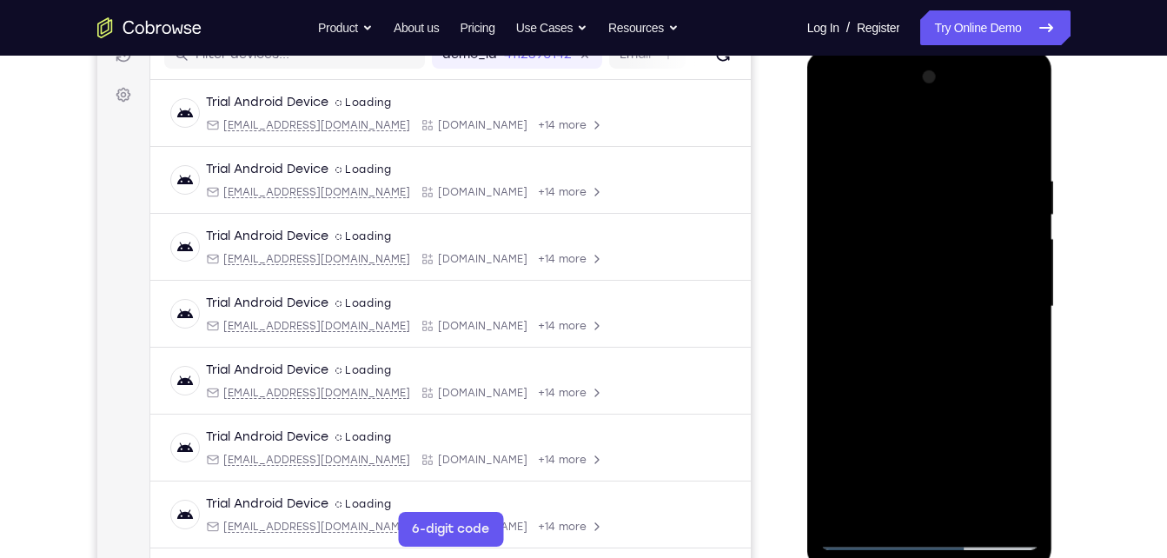
drag, startPoint x: 913, startPoint y: 229, endPoint x: 848, endPoint y: 602, distance: 378.4
click at [848, 557] on html "Online web based iOS Simulators and Android Emulators. Run iPhone, iPad, Mobile…" at bounding box center [931, 310] width 248 height 521
drag, startPoint x: 996, startPoint y: 166, endPoint x: 903, endPoint y: 602, distance: 446.1
click at [903, 557] on html "Online web based iOS Simulators and Android Emulators. Run iPhone, iPad, Mobile…" at bounding box center [931, 310] width 248 height 521
drag, startPoint x: 936, startPoint y: 203, endPoint x: 783, endPoint y: 602, distance: 427.2
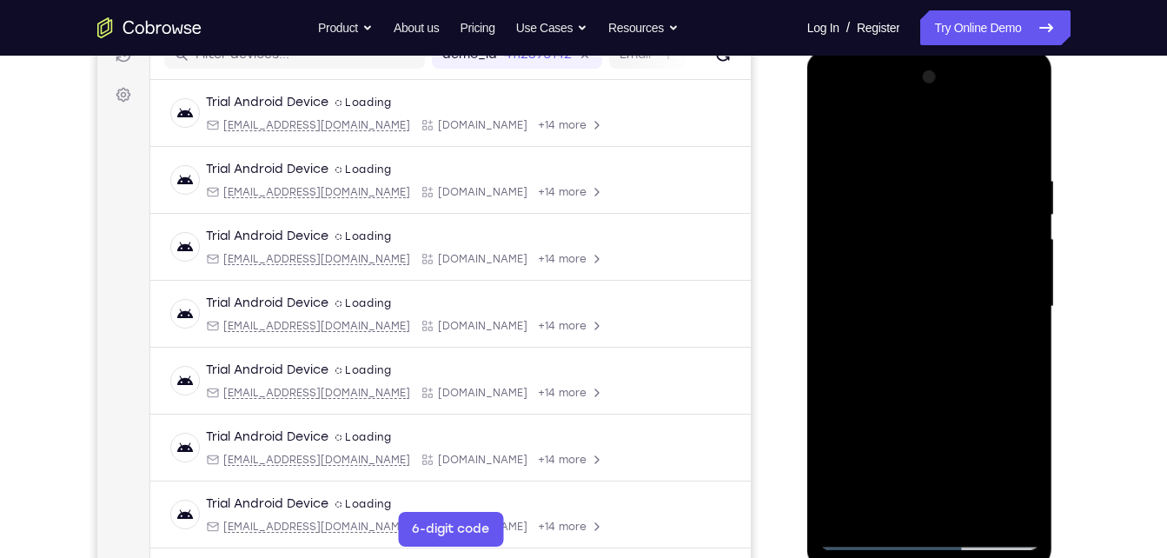
click at [807, 557] on html "Online web based iOS Simulators and Android Emulators. Run iPhone, iPad, Mobile…" at bounding box center [931, 310] width 248 height 521
drag, startPoint x: 966, startPoint y: 176, endPoint x: 866, endPoint y: 570, distance: 406.2
click at [866, 557] on div at bounding box center [931, 310] width 248 height 521
drag, startPoint x: 969, startPoint y: 190, endPoint x: 862, endPoint y: 591, distance: 414.7
click at [862, 557] on html "Online web based iOS Simulators and Android Emulators. Run iPhone, iPad, Mobile…" at bounding box center [931, 310] width 248 height 521
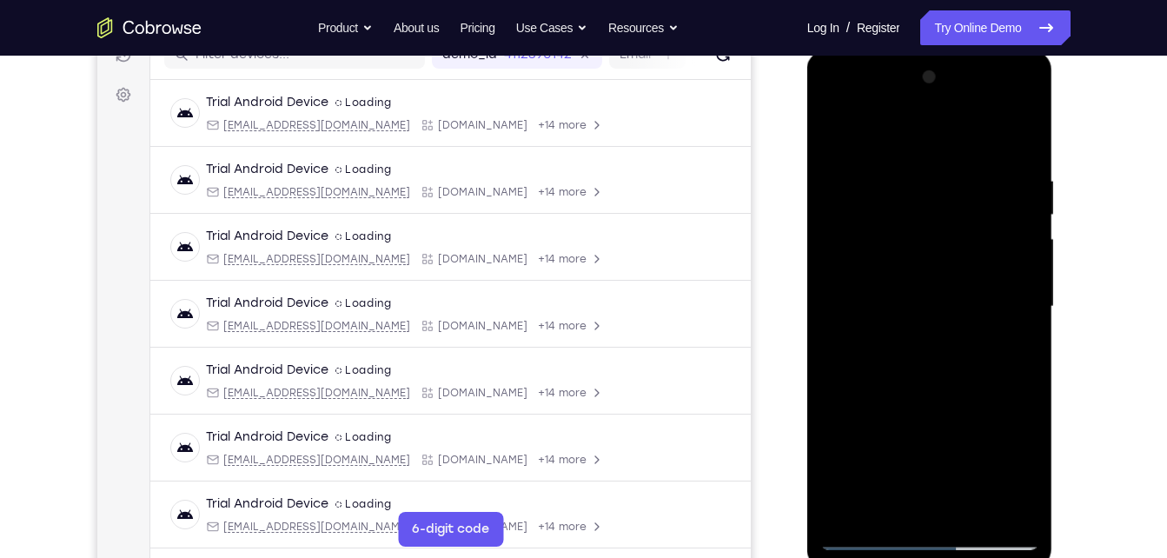
drag, startPoint x: 963, startPoint y: 225, endPoint x: 885, endPoint y: 519, distance: 304.0
click at [885, 519] on div at bounding box center [929, 306] width 219 height 487
drag, startPoint x: 985, startPoint y: 228, endPoint x: 916, endPoint y: 435, distance: 217.9
click at [916, 435] on div at bounding box center [929, 306] width 219 height 487
drag, startPoint x: 946, startPoint y: 201, endPoint x: 840, endPoint y: 501, distance: 318.0
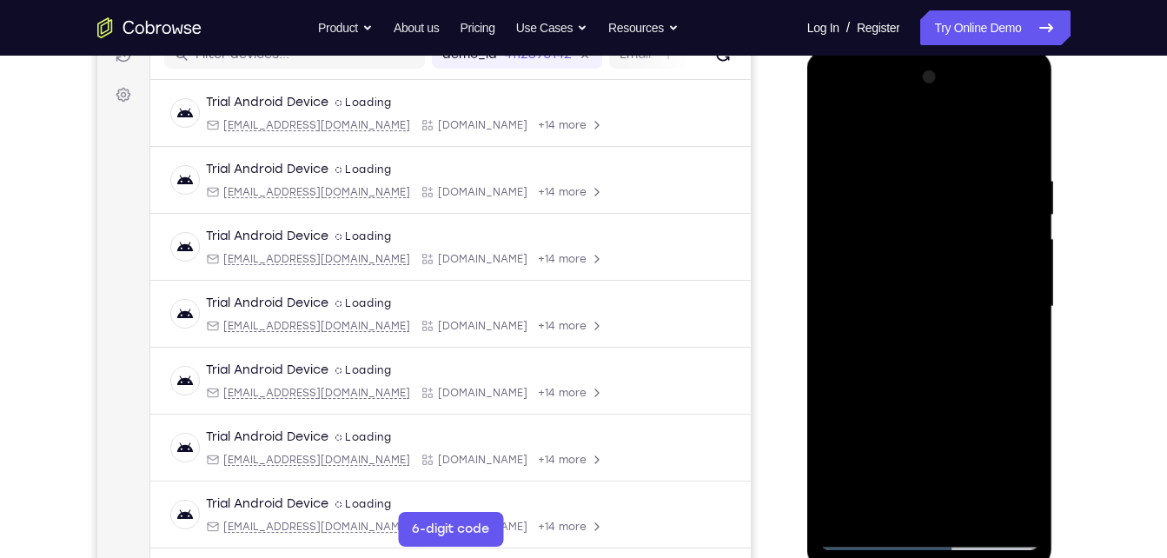
click at [840, 501] on div at bounding box center [929, 306] width 219 height 487
drag, startPoint x: 946, startPoint y: 205, endPoint x: 858, endPoint y: 505, distance: 312.7
click at [858, 505] on div at bounding box center [929, 306] width 219 height 487
drag, startPoint x: 947, startPoint y: 238, endPoint x: 871, endPoint y: 555, distance: 325.5
click at [871, 555] on div at bounding box center [930, 309] width 246 height 518
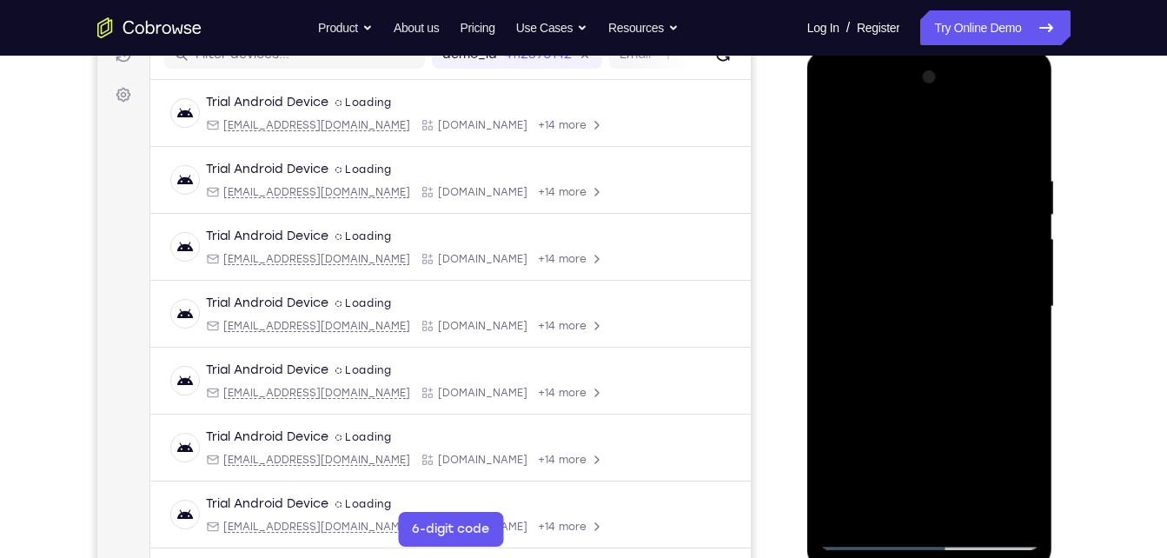
drag, startPoint x: 953, startPoint y: 212, endPoint x: 823, endPoint y: 579, distance: 389.0
click at [823, 557] on html "Online web based iOS Simulators and Android Emulators. Run iPhone, iPad, Mobile…" at bounding box center [931, 310] width 248 height 521
drag, startPoint x: 910, startPoint y: 277, endPoint x: 824, endPoint y: 602, distance: 336.2
click at [824, 557] on html "Online web based iOS Simulators and Android Emulators. Run iPhone, iPad, Mobile…" at bounding box center [931, 310] width 248 height 521
drag, startPoint x: 966, startPoint y: 232, endPoint x: 909, endPoint y: 548, distance: 320.7
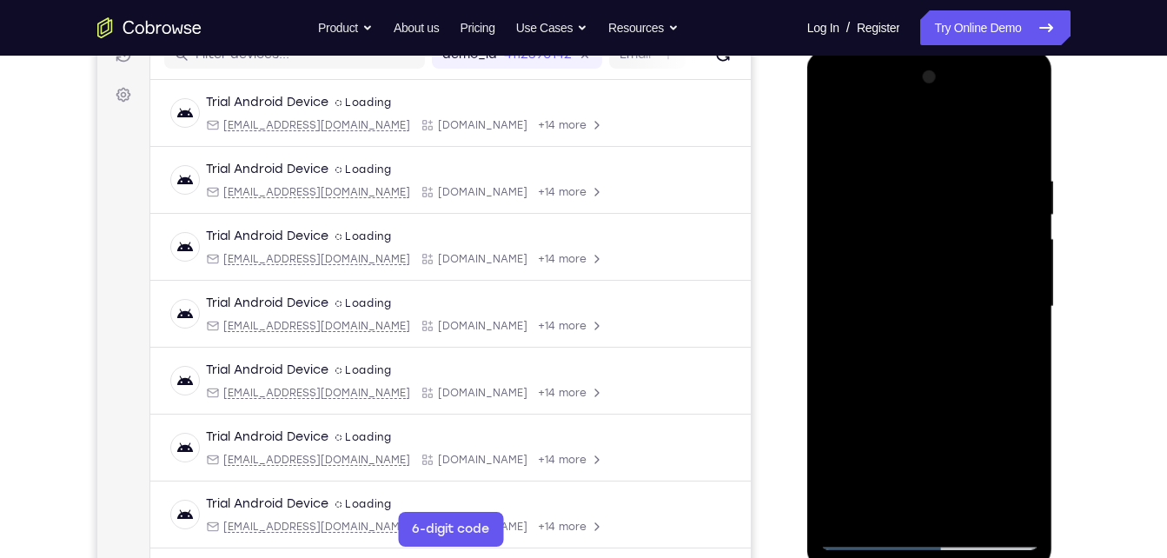
click at [909, 548] on div at bounding box center [929, 306] width 219 height 487
drag, startPoint x: 916, startPoint y: 272, endPoint x: 884, endPoint y: 508, distance: 238.6
click at [884, 508] on div at bounding box center [929, 306] width 219 height 487
drag, startPoint x: 946, startPoint y: 183, endPoint x: 885, endPoint y: 483, distance: 306.0
click at [885, 483] on div at bounding box center [929, 306] width 219 height 487
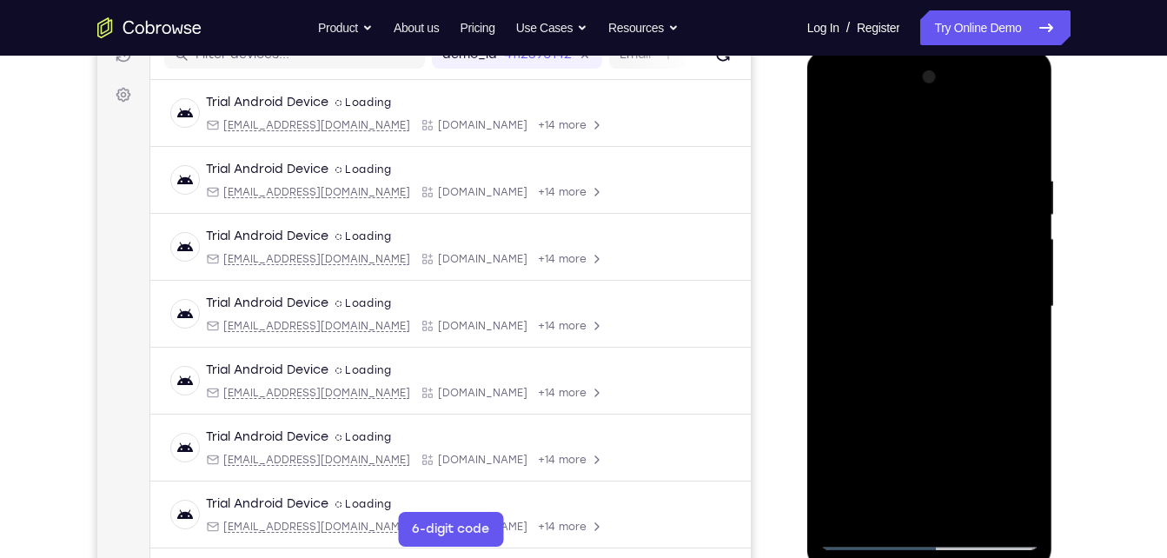
drag, startPoint x: 958, startPoint y: 246, endPoint x: 898, endPoint y: 581, distance: 339.9
click at [898, 557] on html "Online web based iOS Simulators and Android Emulators. Run iPhone, iPad, Mobile…" at bounding box center [931, 310] width 248 height 521
drag, startPoint x: 940, startPoint y: 325, endPoint x: 874, endPoint y: 602, distance: 284.8
click at [874, 557] on html "Online web based iOS Simulators and Android Emulators. Run iPhone, iPad, Mobile…" at bounding box center [931, 310] width 248 height 521
drag, startPoint x: 910, startPoint y: 237, endPoint x: 847, endPoint y: 567, distance: 335.3
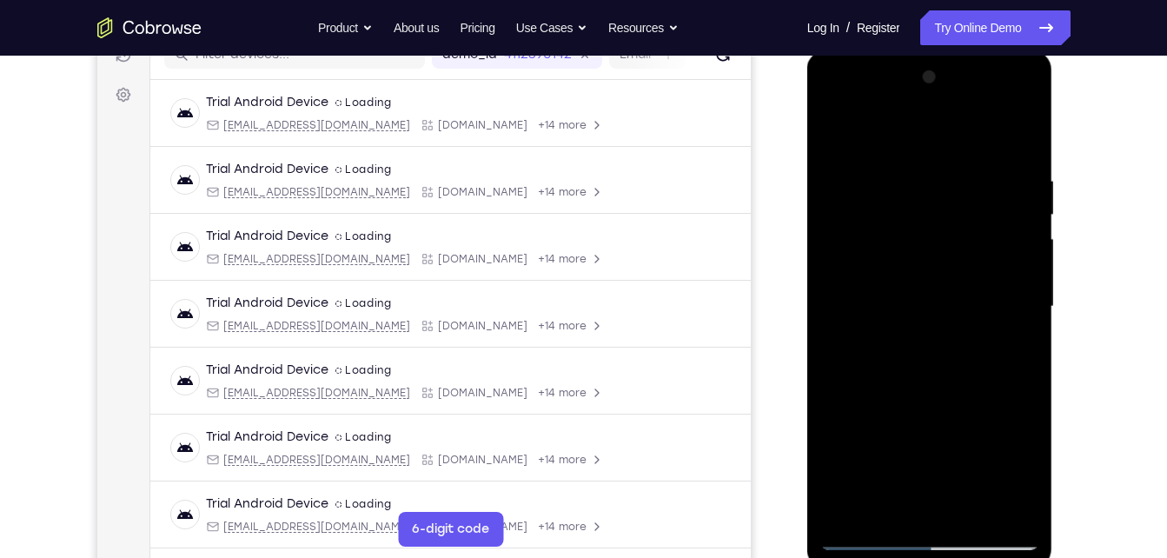
click at [847, 557] on div at bounding box center [930, 309] width 246 height 518
drag, startPoint x: 907, startPoint y: 294, endPoint x: 807, endPoint y: 602, distance: 324.6
click at [807, 557] on html "Online web based iOS Simulators and Android Emulators. Run iPhone, iPad, Mobile…" at bounding box center [931, 310] width 248 height 521
drag, startPoint x: 971, startPoint y: 220, endPoint x: 855, endPoint y: 602, distance: 399.5
click at [855, 557] on html "Online web based iOS Simulators and Android Emulators. Run iPhone, iPad, Mobile…" at bounding box center [931, 310] width 248 height 521
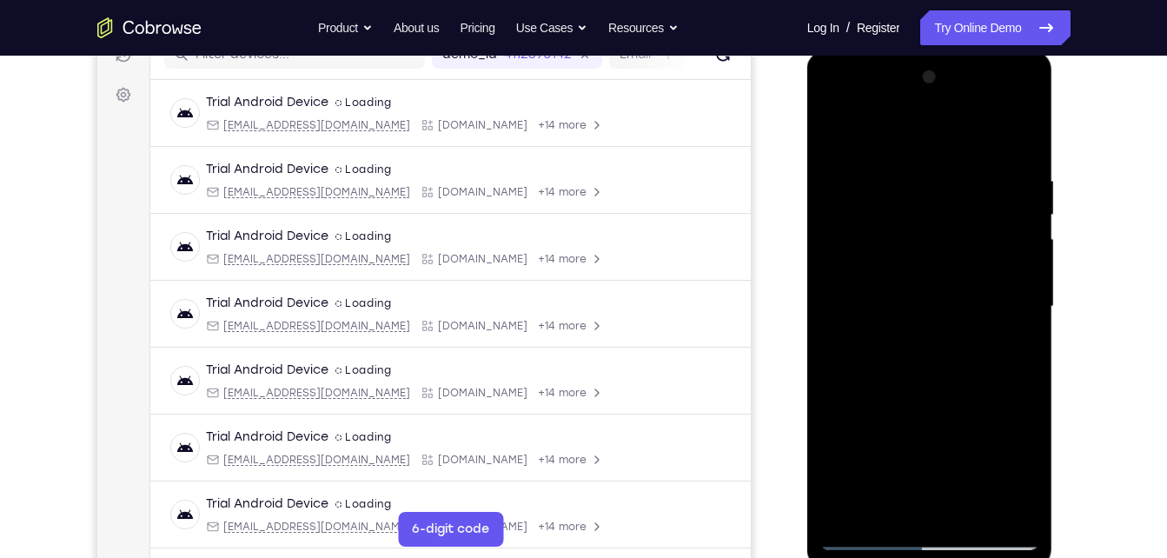
drag, startPoint x: 978, startPoint y: 205, endPoint x: 911, endPoint y: 446, distance: 249.9
click at [911, 446] on div at bounding box center [929, 306] width 219 height 487
drag, startPoint x: 977, startPoint y: 296, endPoint x: 901, endPoint y: 579, distance: 293.3
click at [901, 557] on html "Online web based iOS Simulators and Android Emulators. Run iPhone, iPad, Mobile…" at bounding box center [931, 310] width 248 height 521
drag, startPoint x: 998, startPoint y: 283, endPoint x: 916, endPoint y: 569, distance: 297.4
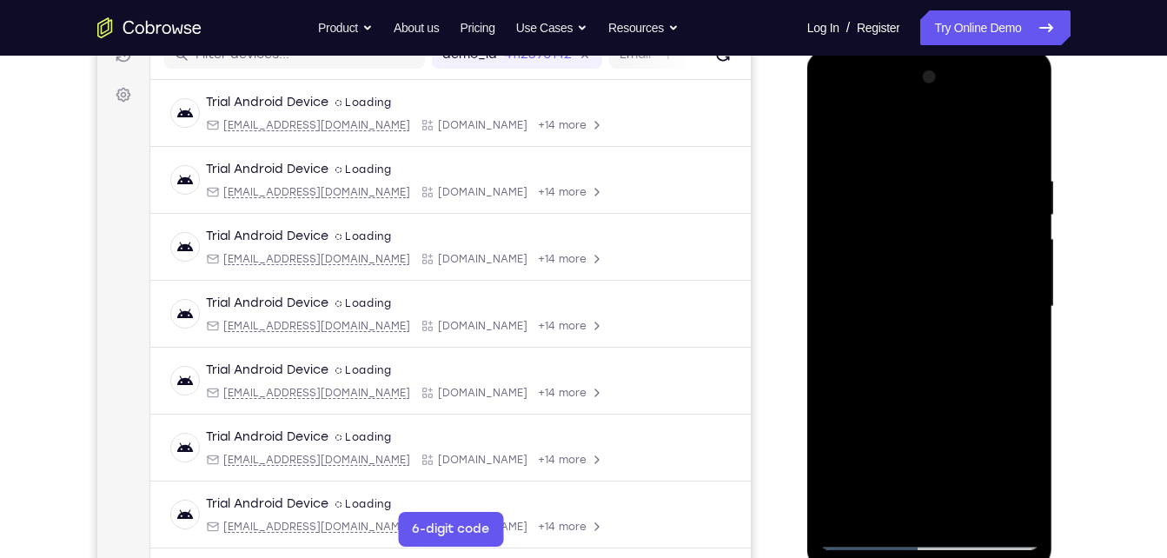
click at [916, 557] on div at bounding box center [931, 310] width 248 height 521
drag, startPoint x: 989, startPoint y: 268, endPoint x: 859, endPoint y: 554, distance: 314.3
click at [859, 554] on div at bounding box center [930, 309] width 246 height 518
drag, startPoint x: 986, startPoint y: 241, endPoint x: 820, endPoint y: 602, distance: 398.2
click at [820, 557] on html "Online web based iOS Simulators and Android Emulators. Run iPhone, iPad, Mobile…" at bounding box center [931, 310] width 248 height 521
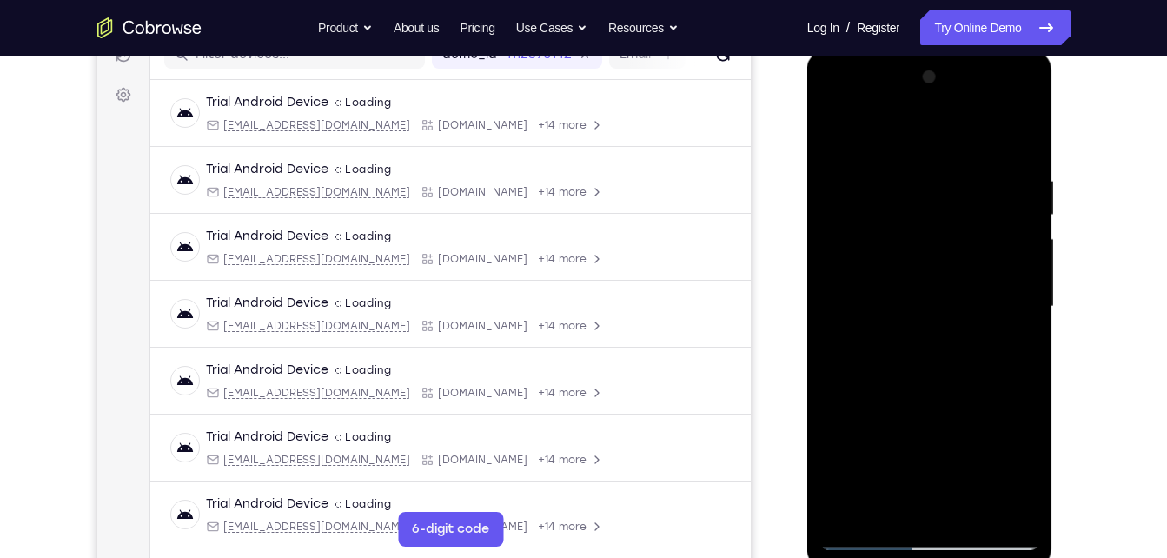
click at [952, 289] on div at bounding box center [929, 306] width 219 height 487
drag, startPoint x: 961, startPoint y: 293, endPoint x: 904, endPoint y: 495, distance: 210.5
click at [904, 495] on div at bounding box center [929, 306] width 219 height 487
drag, startPoint x: 992, startPoint y: 209, endPoint x: 911, endPoint y: 442, distance: 247.4
click at [911, 442] on div at bounding box center [929, 306] width 219 height 487
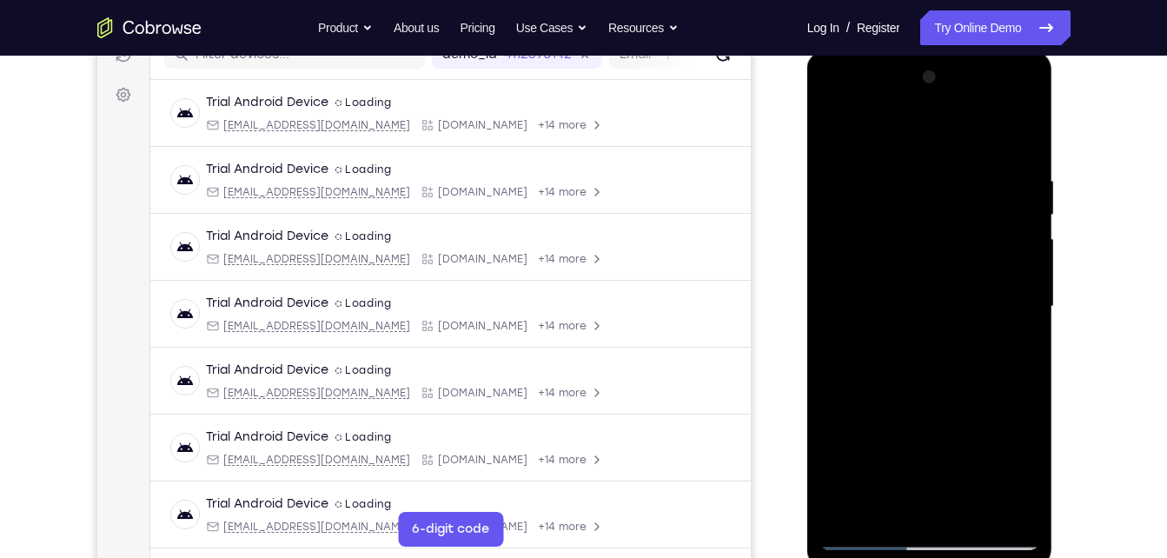
drag, startPoint x: 918, startPoint y: 286, endPoint x: 814, endPoint y: 602, distance: 332.8
click at [814, 557] on html "Online web based iOS Simulators and Android Emulators. Run iPhone, iPad, Mobile…" at bounding box center [931, 310] width 248 height 521
drag, startPoint x: 876, startPoint y: 266, endPoint x: 935, endPoint y: 162, distance: 119.9
click at [935, 162] on div at bounding box center [929, 306] width 219 height 487
drag, startPoint x: 857, startPoint y: 323, endPoint x: 842, endPoint y: 602, distance: 279.4
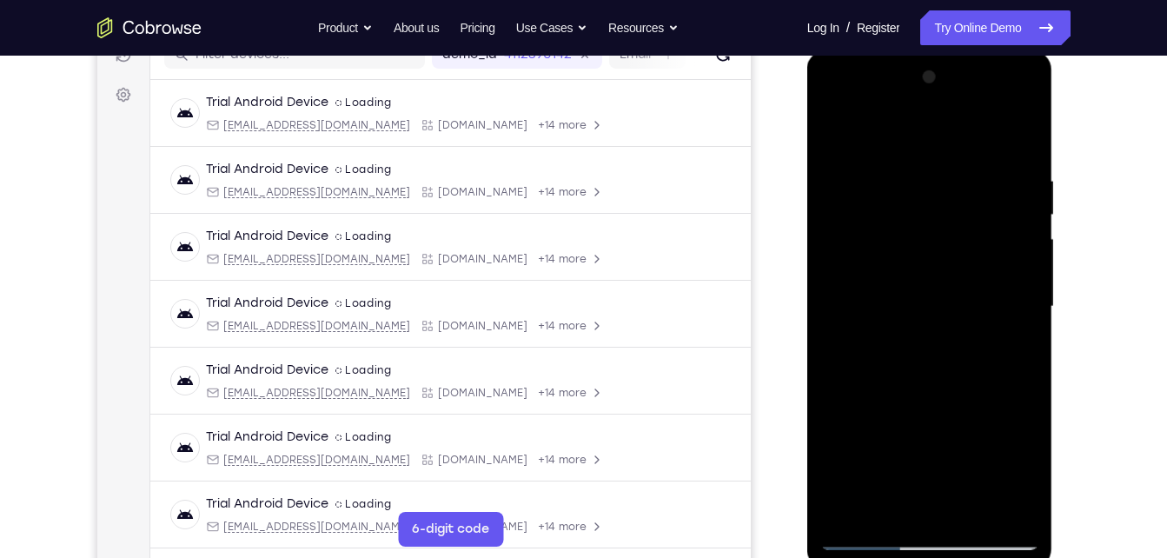
click at [842, 557] on html "Online web based iOS Simulators and Android Emulators. Run iPhone, iPad, Mobile…" at bounding box center [931, 310] width 248 height 521
drag, startPoint x: 857, startPoint y: 329, endPoint x: 794, endPoint y: 602, distance: 280.2
click at [807, 557] on html "Online web based iOS Simulators and Android Emulators. Run iPhone, iPad, Mobile…" at bounding box center [931, 310] width 248 height 521
drag, startPoint x: 856, startPoint y: 395, endPoint x: 881, endPoint y: 216, distance: 180.8
click at [881, 216] on div at bounding box center [929, 306] width 219 height 487
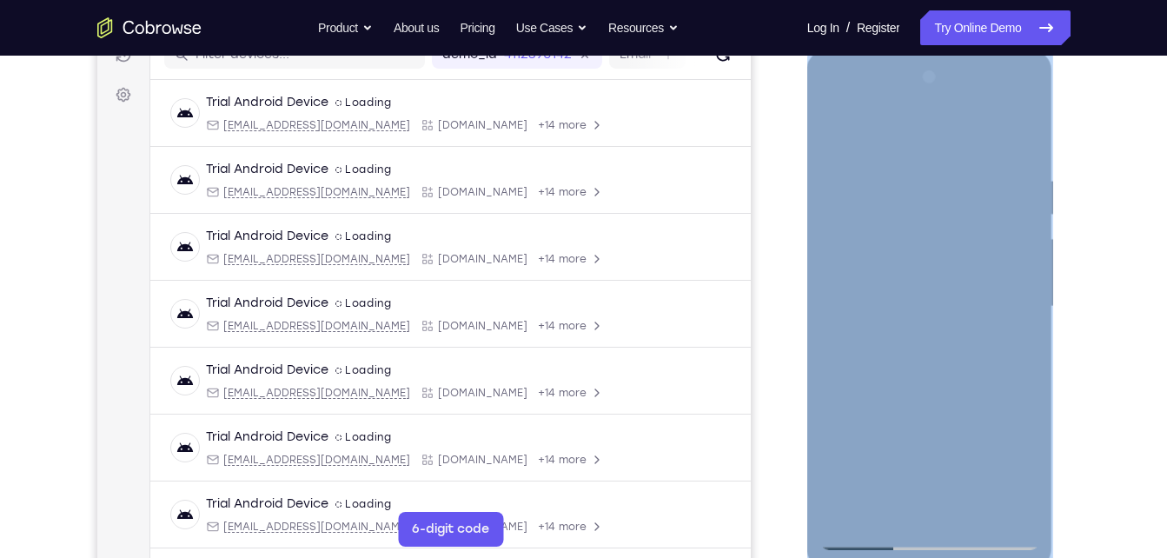
drag, startPoint x: 816, startPoint y: 195, endPoint x: 847, endPoint y: 215, distance: 36.4
click at [847, 215] on div at bounding box center [930, 309] width 246 height 518
click at [847, 215] on div at bounding box center [929, 306] width 219 height 487
drag, startPoint x: 847, startPoint y: 215, endPoint x: 807, endPoint y: 486, distance: 274.1
click at [807, 486] on html "Online web based iOS Simulators and Android Emulators. Run iPhone, iPad, Mobile…" at bounding box center [931, 310] width 248 height 521
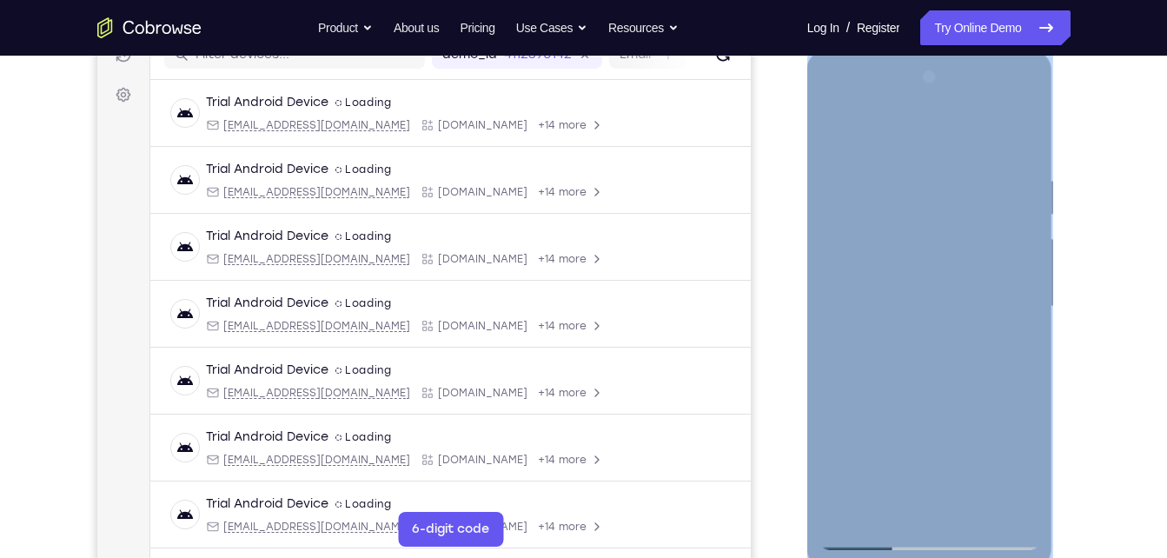
drag, startPoint x: 807, startPoint y: 486, endPoint x: 872, endPoint y: 301, distance: 196.3
click at [872, 301] on div at bounding box center [929, 306] width 219 height 487
click at [812, 264] on div at bounding box center [930, 309] width 246 height 518
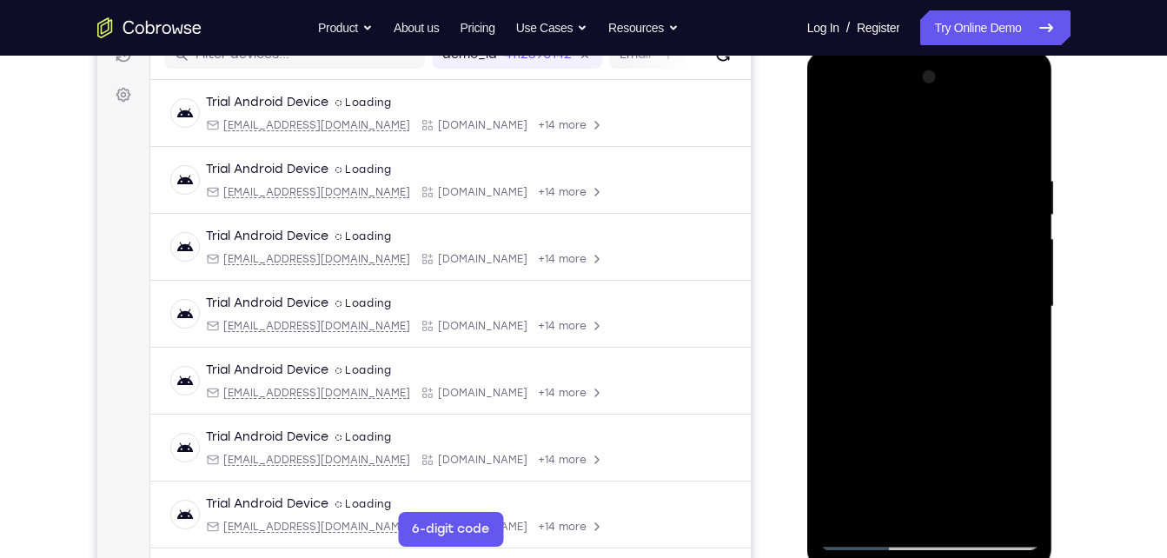
drag, startPoint x: 928, startPoint y: 330, endPoint x: 816, endPoint y: 602, distance: 294.2
click at [816, 557] on html "Online web based iOS Simulators and Android Emulators. Run iPhone, iPad, Mobile…" at bounding box center [931, 310] width 248 height 521
drag, startPoint x: 910, startPoint y: 285, endPoint x: 821, endPoint y: 602, distance: 329.4
click at [821, 557] on html "Online web based iOS Simulators and Android Emulators. Run iPhone, iPad, Mobile…" at bounding box center [931, 310] width 248 height 521
click at [874, 256] on div at bounding box center [929, 306] width 219 height 487
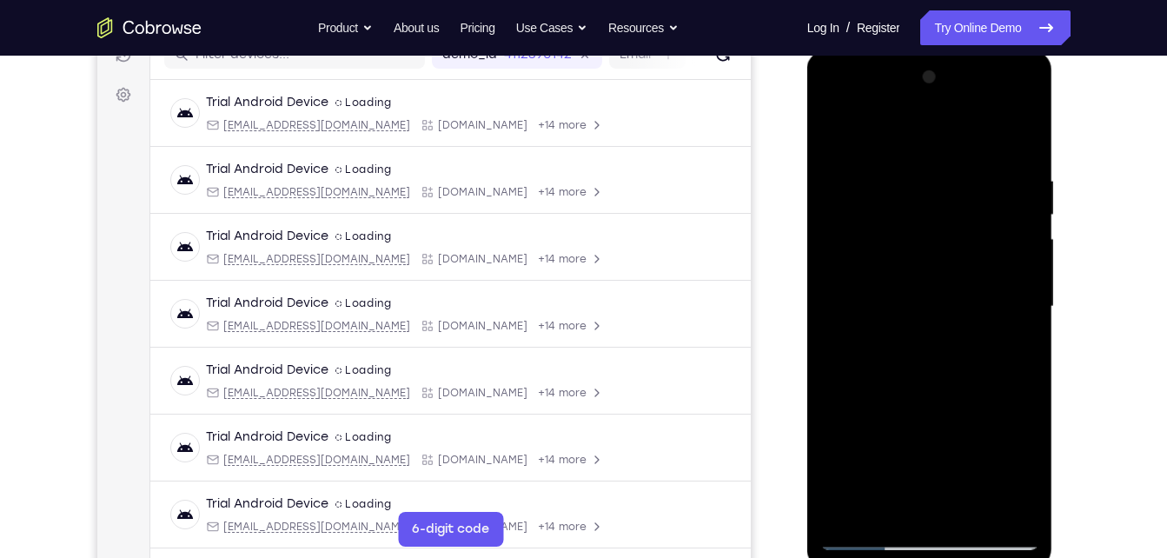
drag, startPoint x: 907, startPoint y: 287, endPoint x: 828, endPoint y: 602, distance: 325.3
click at [828, 557] on html "Online web based iOS Simulators and Android Emulators. Run iPhone, iPad, Mobile…" at bounding box center [931, 310] width 248 height 521
drag, startPoint x: 860, startPoint y: 222, endPoint x: 794, endPoint y: 602, distance: 385.4
click at [807, 557] on html "Online web based iOS Simulators and Android Emulators. Run iPhone, iPad, Mobile…" at bounding box center [931, 310] width 248 height 521
drag, startPoint x: 854, startPoint y: 299, endPoint x: 827, endPoint y: 602, distance: 304.6
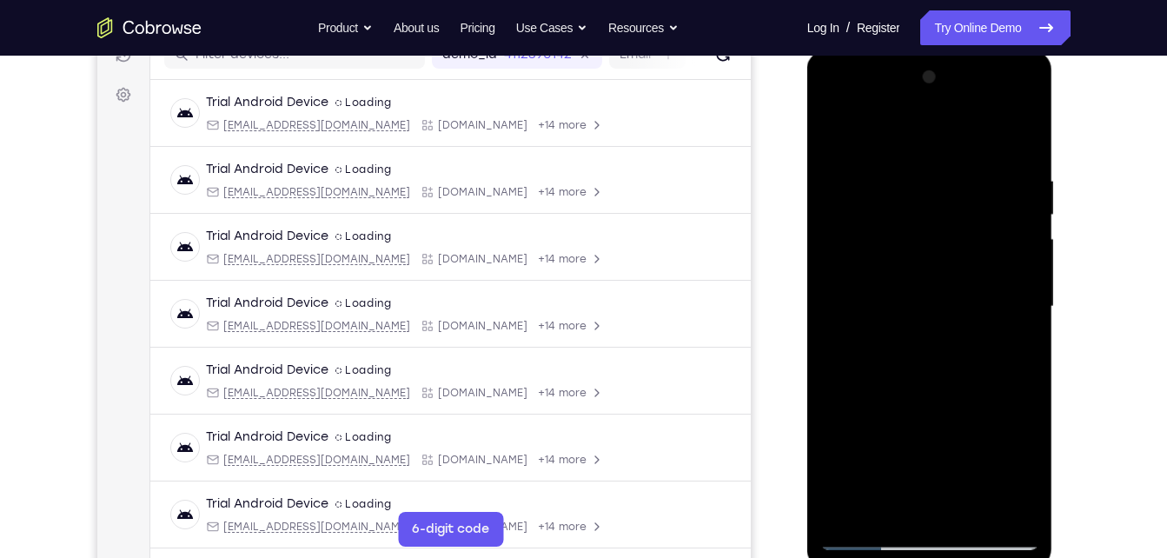
click at [827, 557] on html "Online web based iOS Simulators and Android Emulators. Run iPhone, iPad, Mobile…" at bounding box center [931, 310] width 248 height 521
drag, startPoint x: 877, startPoint y: 300, endPoint x: 825, endPoint y: 602, distance: 306.9
click at [825, 557] on html "Online web based iOS Simulators and Android Emulators. Run iPhone, iPad, Mobile…" at bounding box center [931, 310] width 248 height 521
drag, startPoint x: 838, startPoint y: 257, endPoint x: 831, endPoint y: 524, distance: 266.9
click at [831, 524] on div at bounding box center [929, 306] width 219 height 487
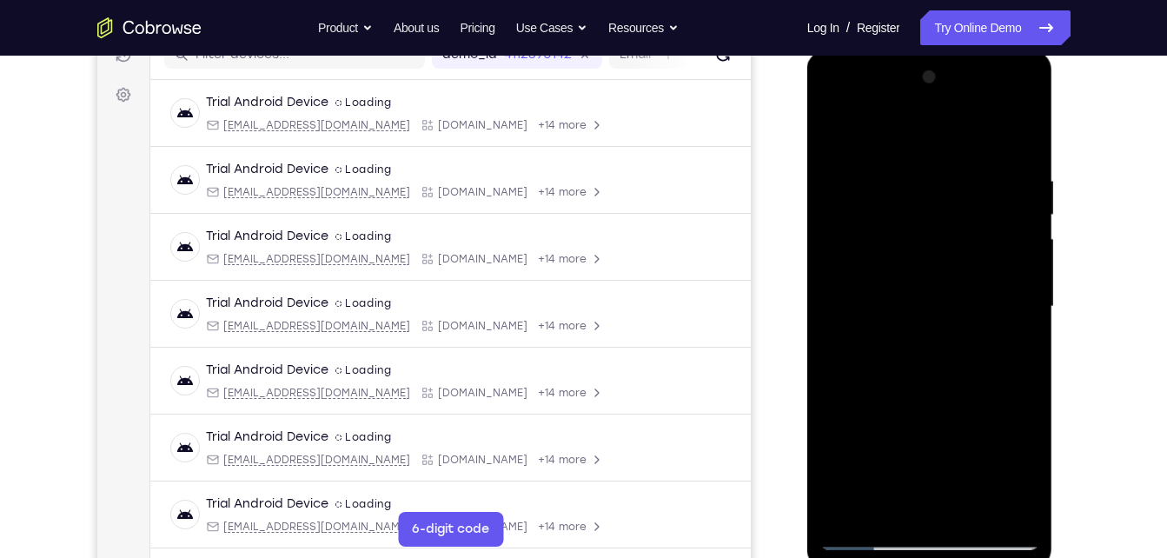
click at [980, 421] on div at bounding box center [929, 306] width 219 height 487
drag, startPoint x: 1013, startPoint y: 253, endPoint x: 929, endPoint y: 525, distance: 284.8
click at [929, 525] on div at bounding box center [929, 306] width 219 height 487
drag, startPoint x: 1004, startPoint y: 207, endPoint x: 926, endPoint y: 507, distance: 309.7
click at [926, 507] on div at bounding box center [929, 306] width 219 height 487
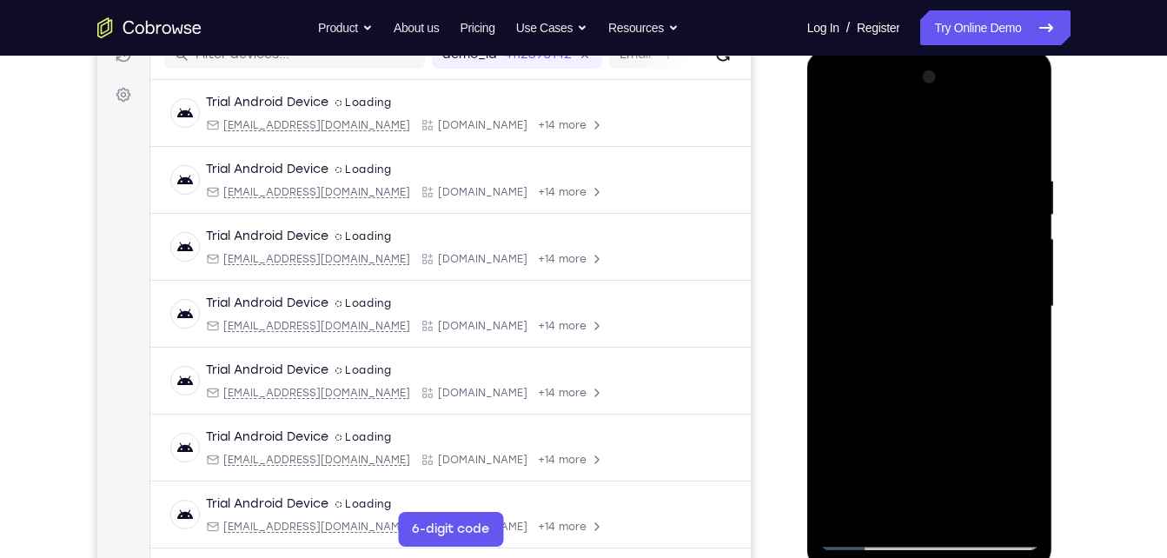
drag, startPoint x: 998, startPoint y: 216, endPoint x: 963, endPoint y: 146, distance: 77.7
click at [963, 146] on div at bounding box center [929, 306] width 219 height 487
drag, startPoint x: 940, startPoint y: 400, endPoint x: 962, endPoint y: 297, distance: 105.0
click at [962, 297] on div at bounding box center [929, 306] width 219 height 487
click at [873, 312] on div at bounding box center [929, 306] width 219 height 487
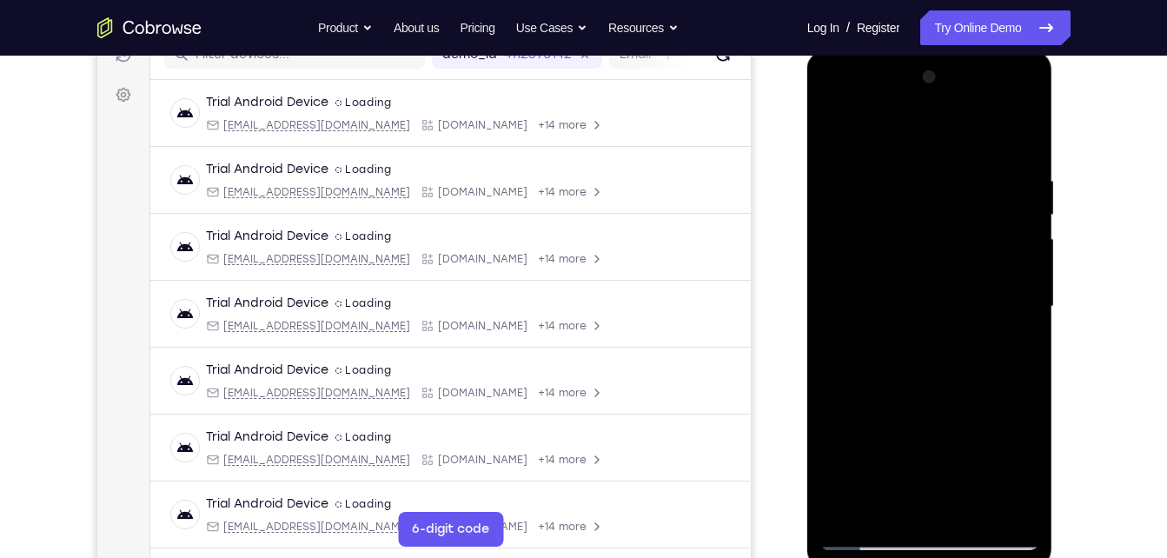
click at [868, 294] on div at bounding box center [929, 306] width 219 height 487
click at [880, 289] on div at bounding box center [929, 306] width 219 height 487
drag, startPoint x: 953, startPoint y: 205, endPoint x: 939, endPoint y: 315, distance: 111.4
click at [939, 315] on div at bounding box center [929, 306] width 219 height 487
drag, startPoint x: 865, startPoint y: 388, endPoint x: 954, endPoint y: 395, distance: 89.8
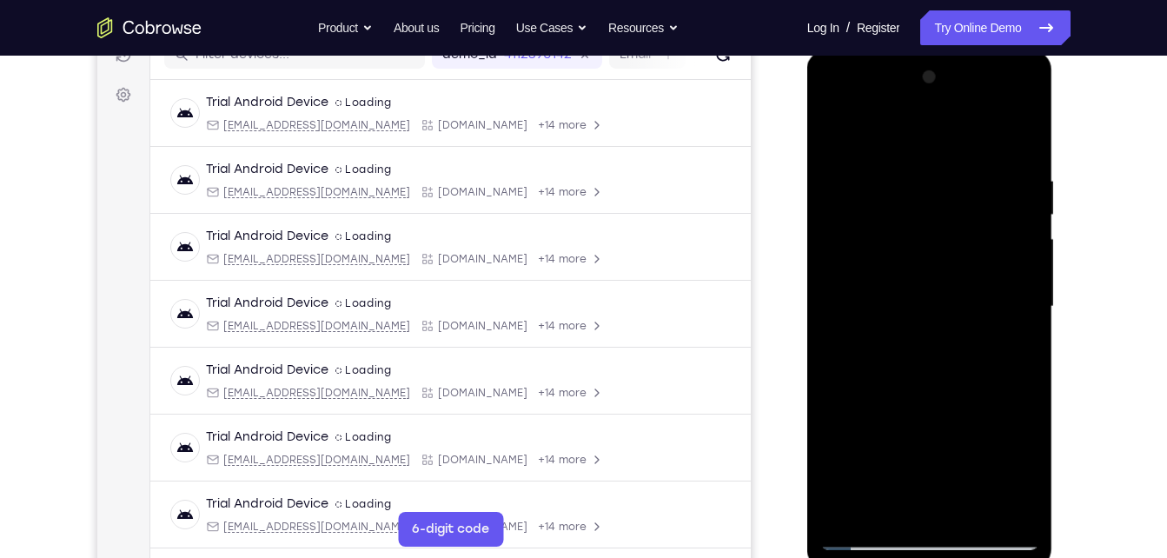
click at [954, 395] on div at bounding box center [929, 306] width 219 height 487
drag, startPoint x: 963, startPoint y: 235, endPoint x: 943, endPoint y: 382, distance: 148.2
click at [943, 382] on div at bounding box center [929, 306] width 219 height 487
drag, startPoint x: 898, startPoint y: 191, endPoint x: 901, endPoint y: 383, distance: 192.1
click at [901, 383] on div at bounding box center [929, 306] width 219 height 487
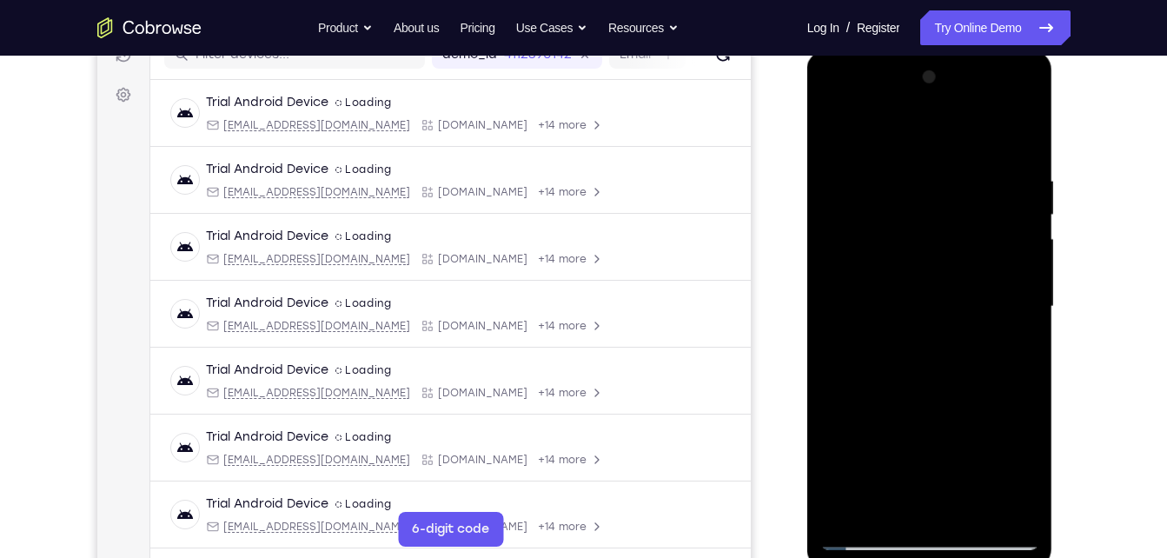
drag, startPoint x: 901, startPoint y: 345, endPoint x: 920, endPoint y: 250, distance: 96.5
click at [920, 250] on div at bounding box center [929, 306] width 219 height 487
drag, startPoint x: 900, startPoint y: 369, endPoint x: 926, endPoint y: 181, distance: 189.5
click at [926, 181] on div at bounding box center [929, 306] width 219 height 487
drag, startPoint x: 907, startPoint y: 311, endPoint x: 906, endPoint y: 494, distance: 182.5
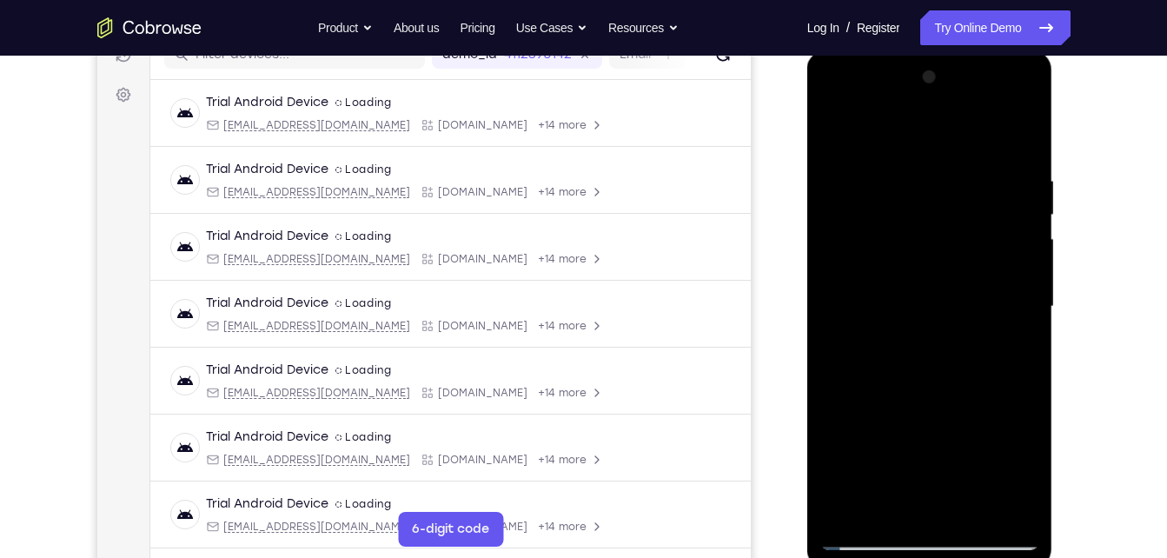
click at [906, 494] on div at bounding box center [929, 306] width 219 height 487
drag, startPoint x: 884, startPoint y: 308, endPoint x: 972, endPoint y: -64, distance: 382.2
click at [972, 50] on html "Online web based iOS Simulators and Android Emulators. Run iPhone, iPad, Mobile…" at bounding box center [931, 310] width 248 height 521
drag, startPoint x: 847, startPoint y: 388, endPoint x: 941, endPoint y: 50, distance: 351.1
click at [941, 50] on html "Online web based iOS Simulators and Android Emulators. Run iPhone, iPad, Mobile…" at bounding box center [931, 310] width 248 height 521
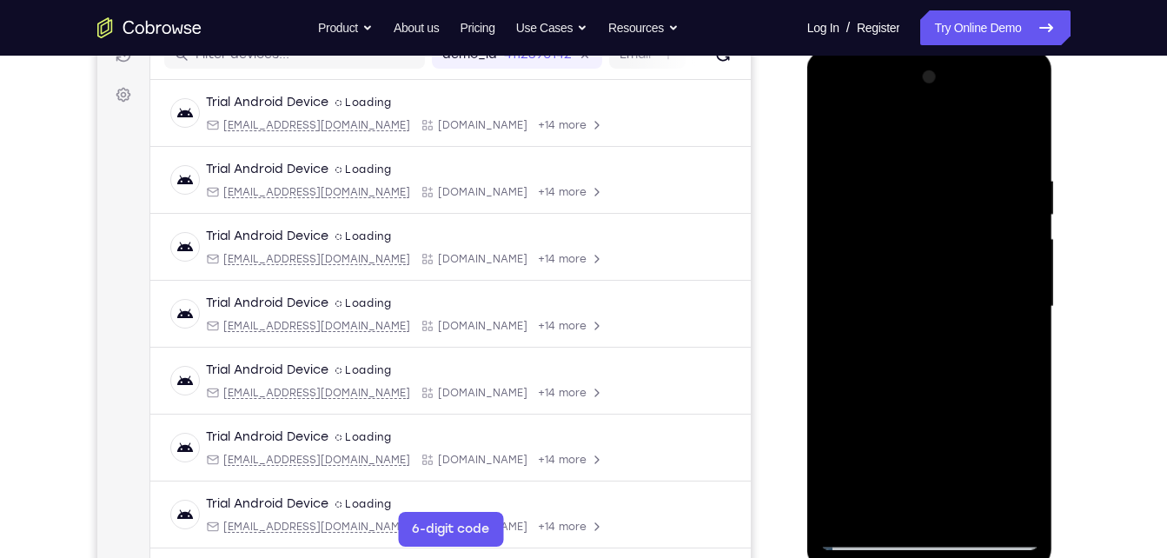
drag, startPoint x: 890, startPoint y: 378, endPoint x: 936, endPoint y: 48, distance: 333.5
click at [936, 50] on html "Online web based iOS Simulators and Android Emulators. Run iPhone, iPad, Mobile…" at bounding box center [931, 310] width 248 height 521
click at [982, 231] on div at bounding box center [929, 306] width 219 height 487
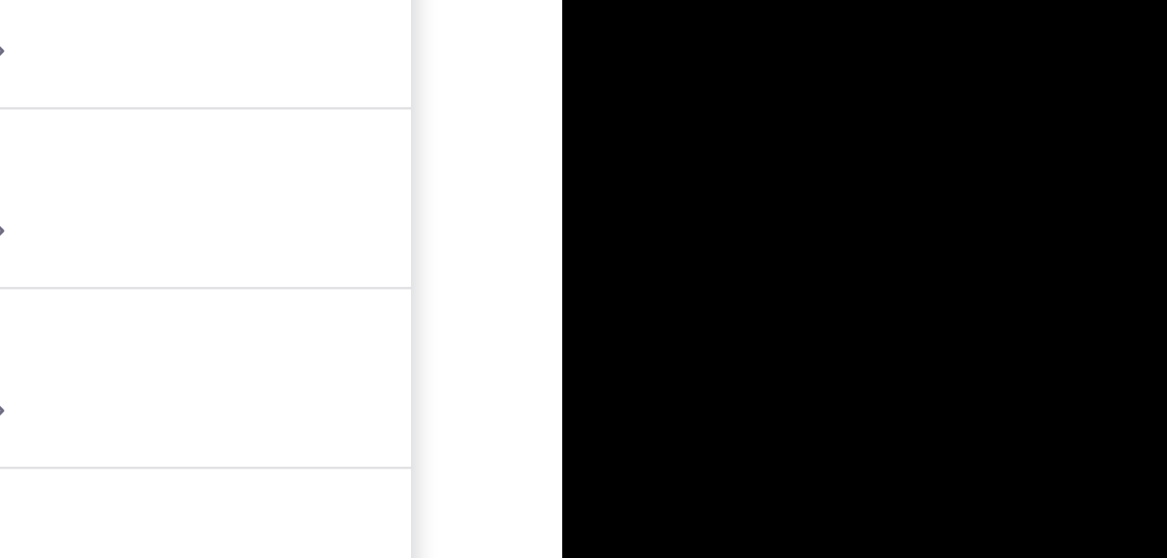
click at [691, 0] on div at bounding box center [684, 107] width 219 height 487
